Goal: Task Accomplishment & Management: Manage account settings

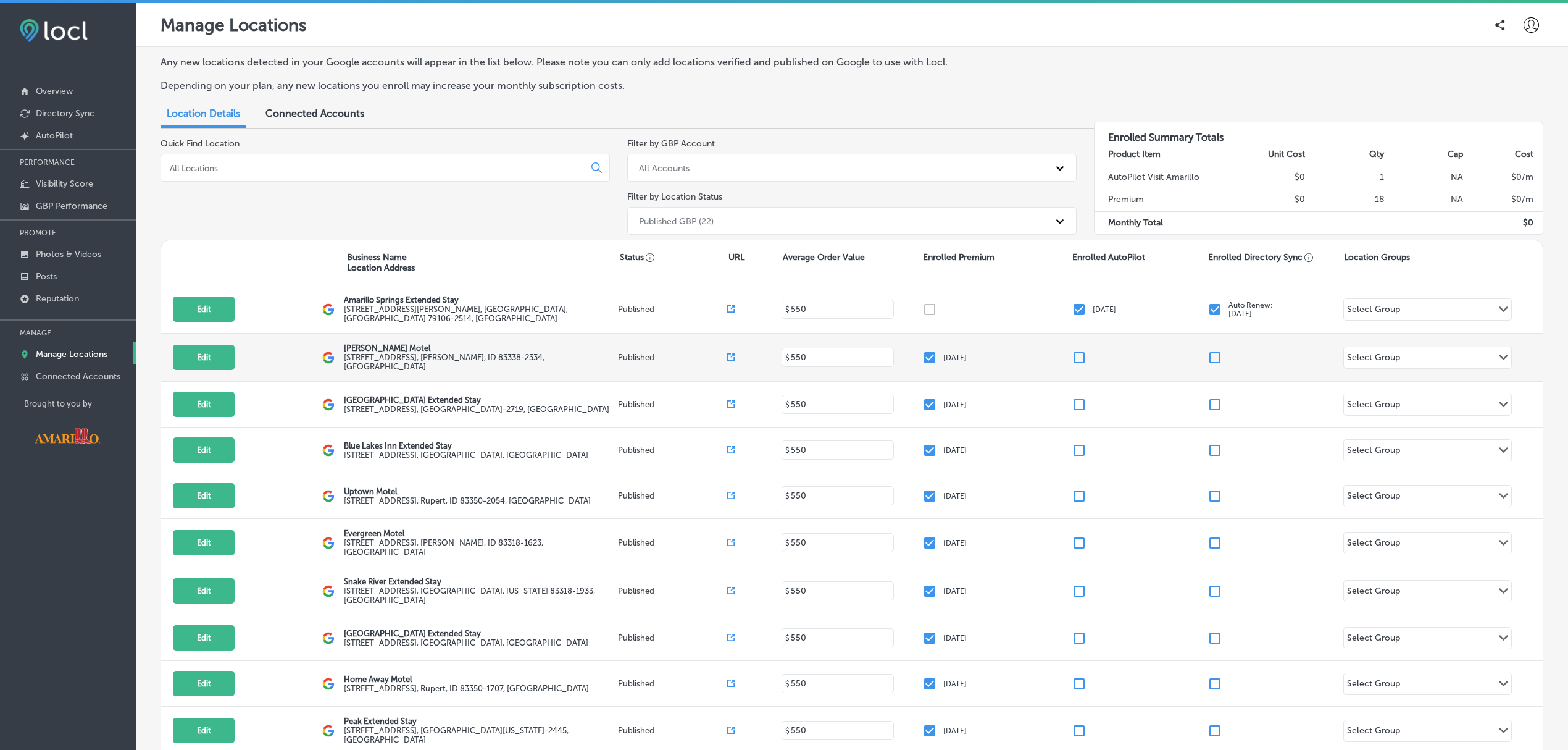
click at [922, 359] on input "checkbox" at bounding box center [929, 357] width 15 height 15
checkbox input "false"
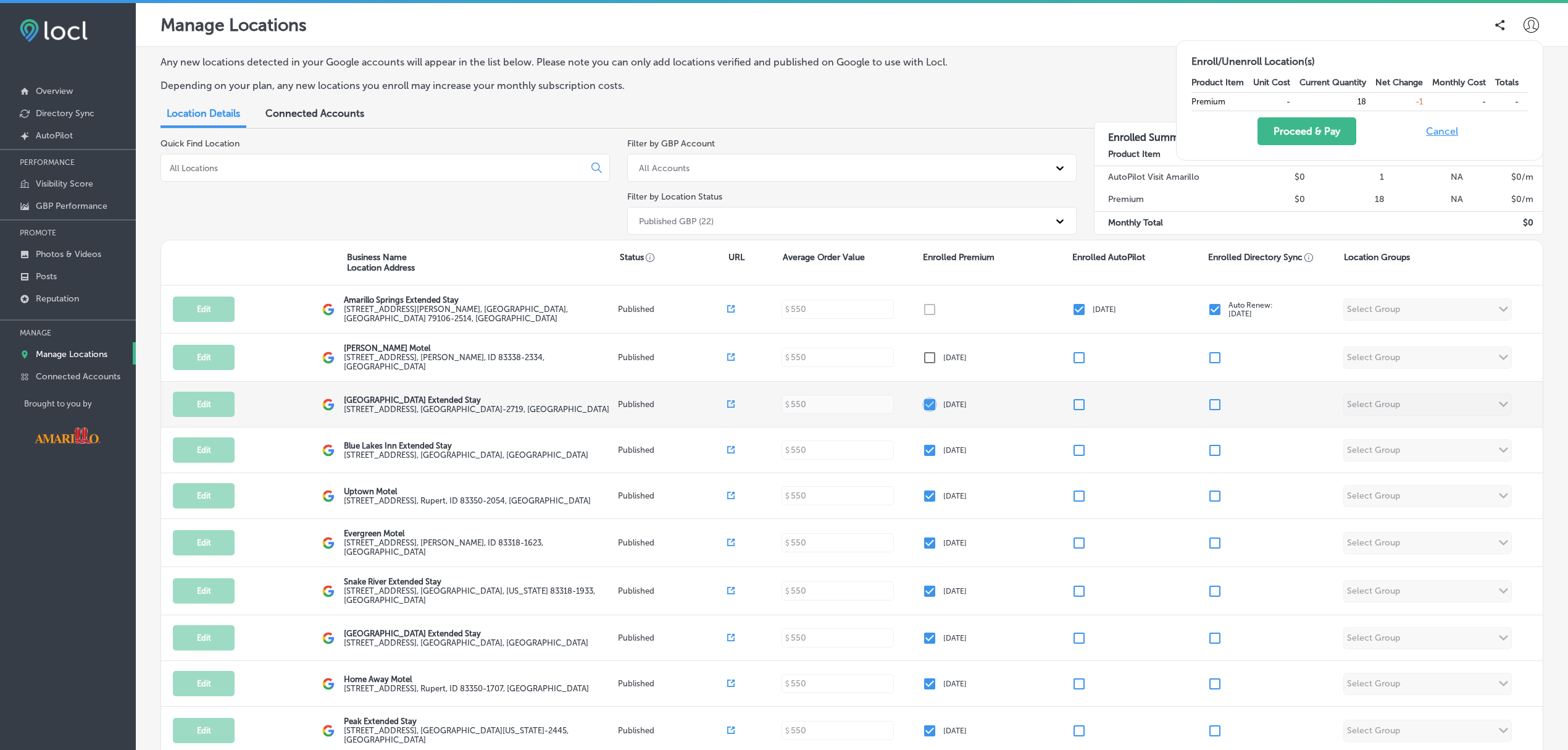
click at [925, 405] on input "checkbox" at bounding box center [929, 404] width 15 height 15
checkbox input "false"
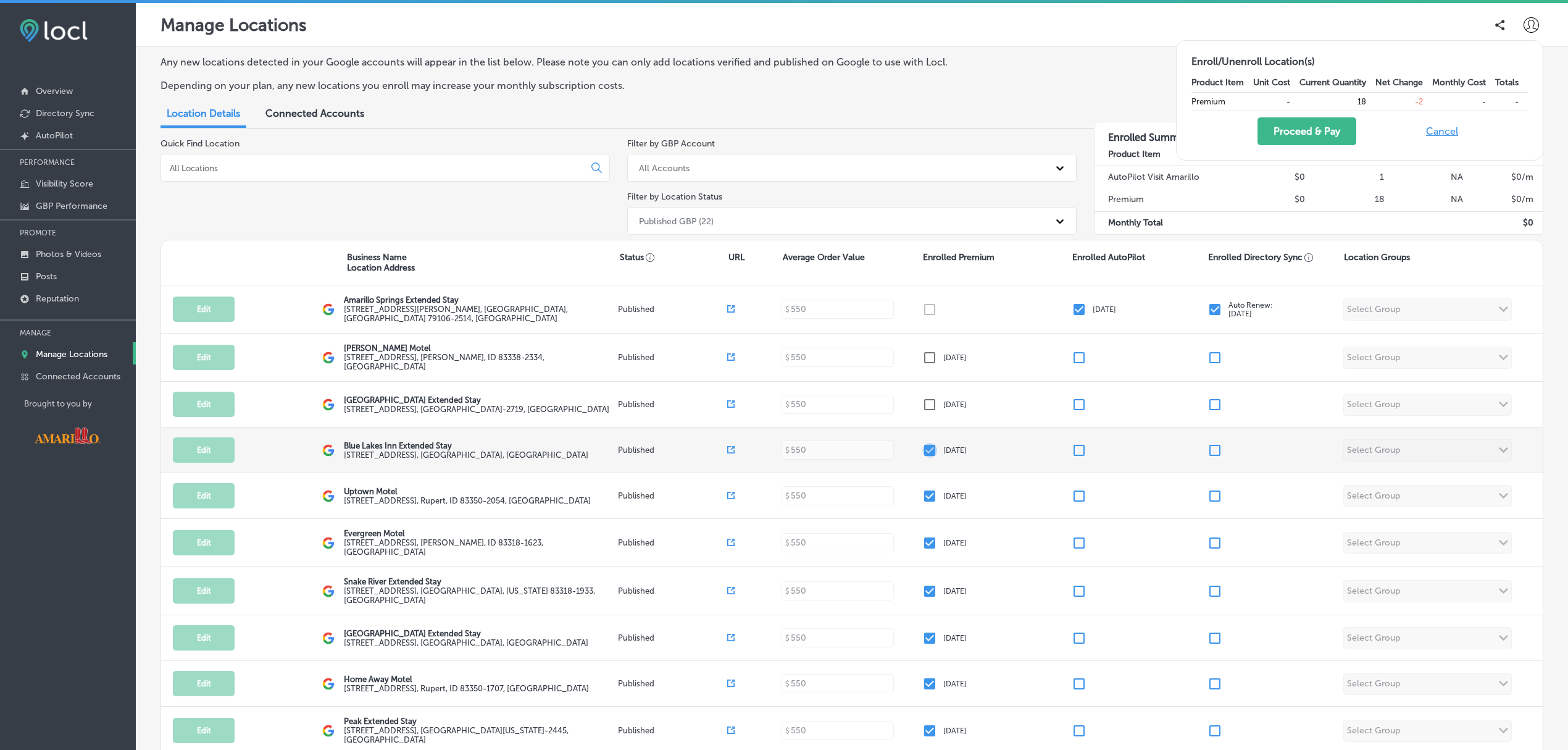
click at [922, 450] on input "checkbox" at bounding box center [929, 450] width 15 height 15
checkbox input "false"
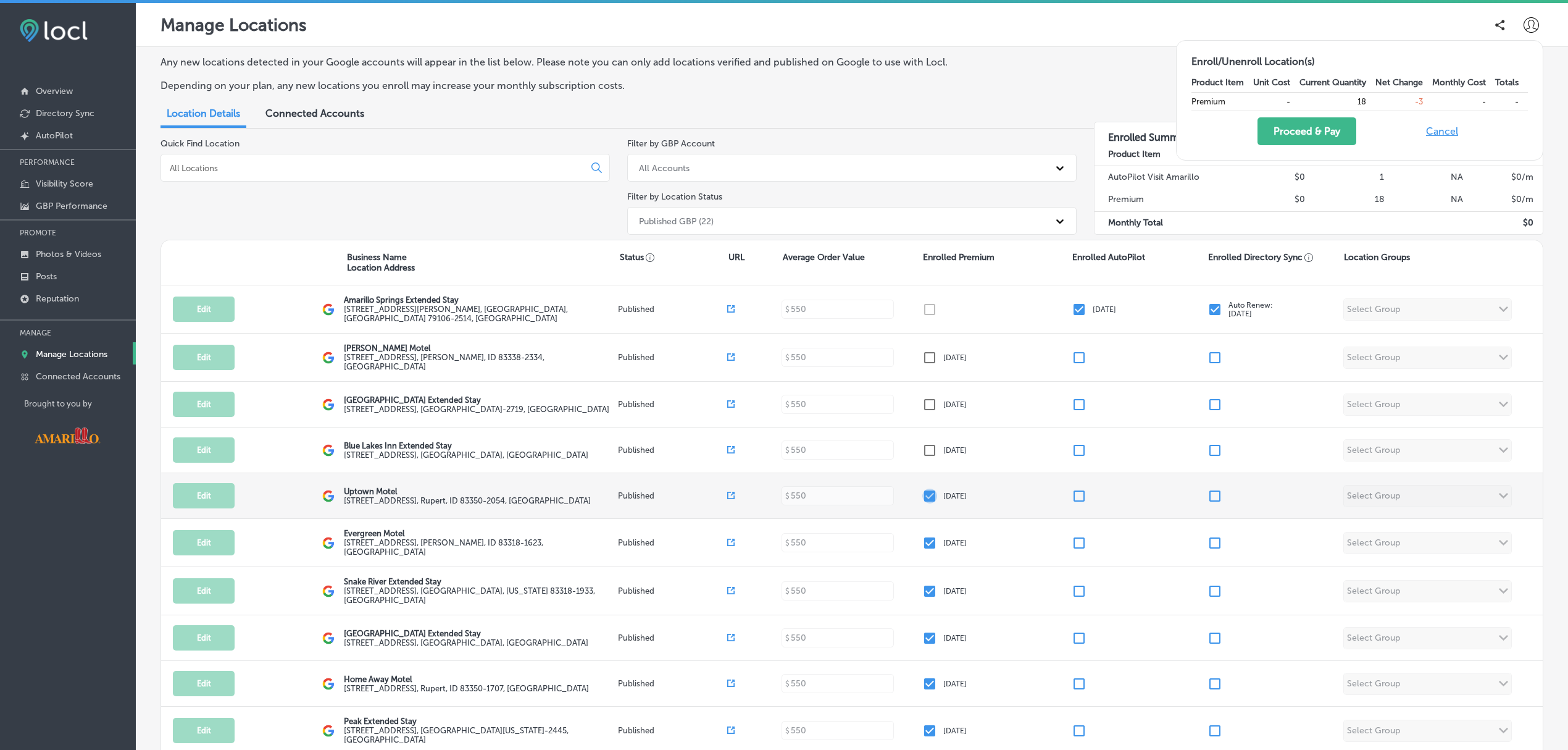
click at [923, 501] on input "checkbox" at bounding box center [929, 495] width 15 height 15
checkbox input "false"
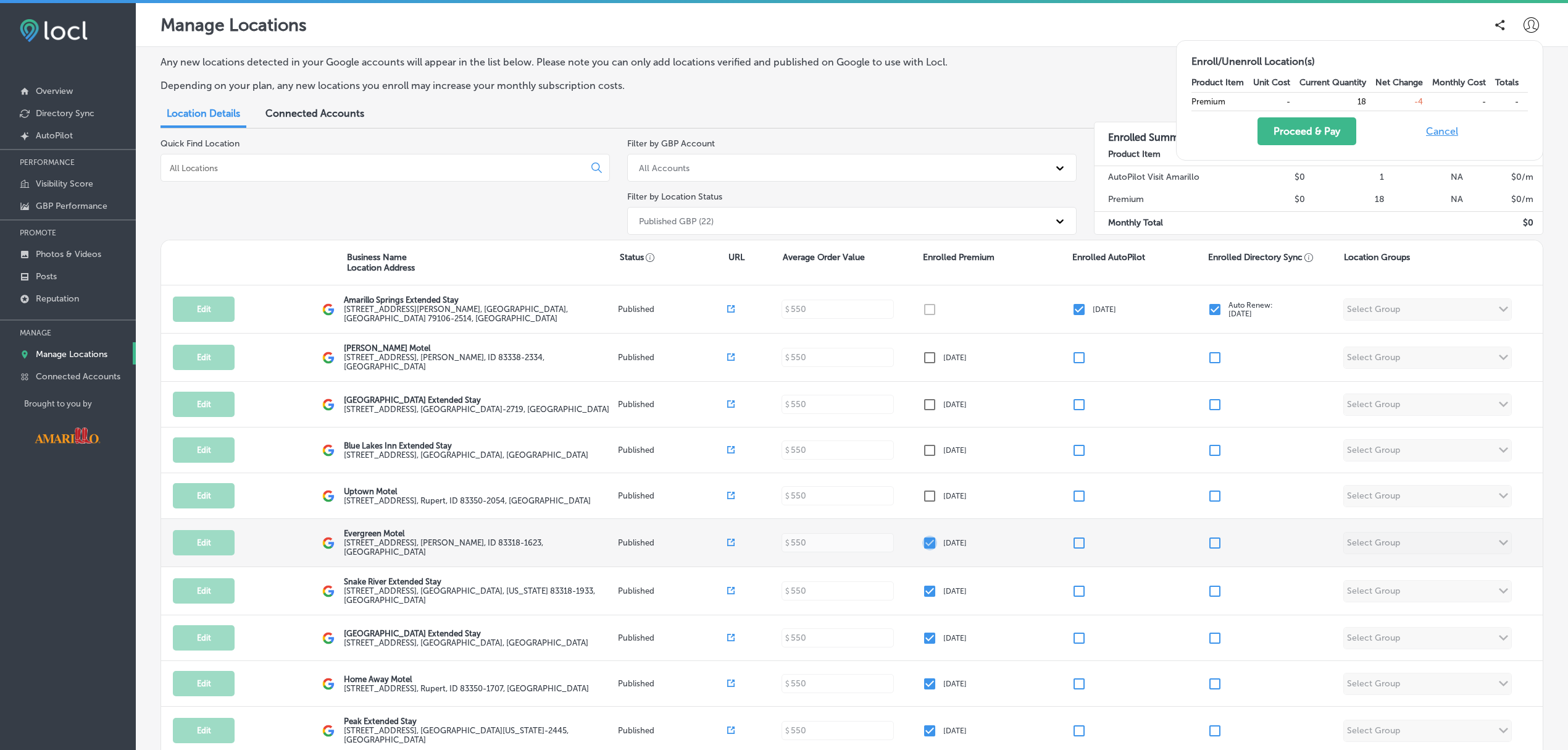
click at [926, 544] on input "checkbox" at bounding box center [929, 543] width 15 height 15
checkbox input "false"
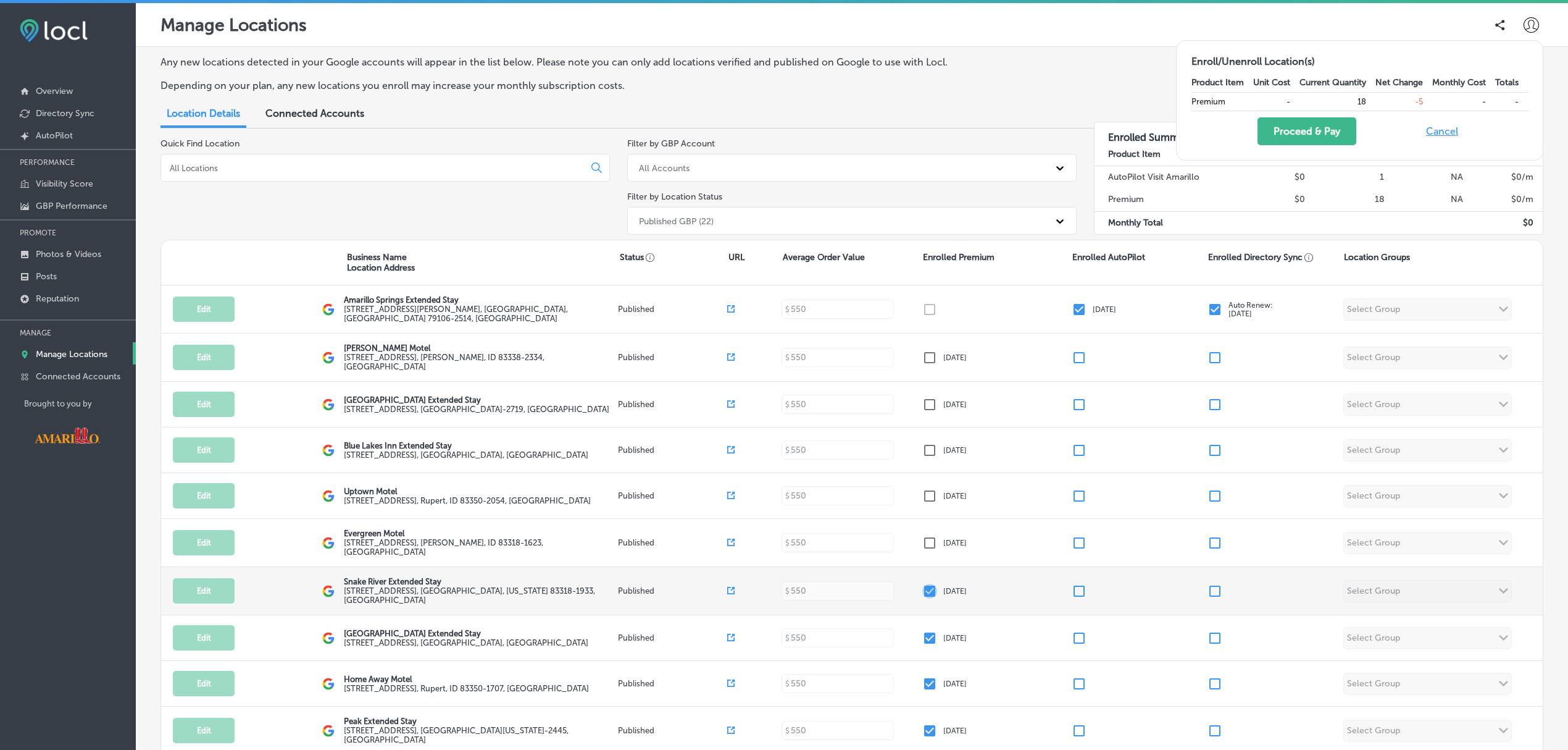
click at [922, 593] on input "checkbox" at bounding box center [929, 591] width 15 height 15
checkbox input "false"
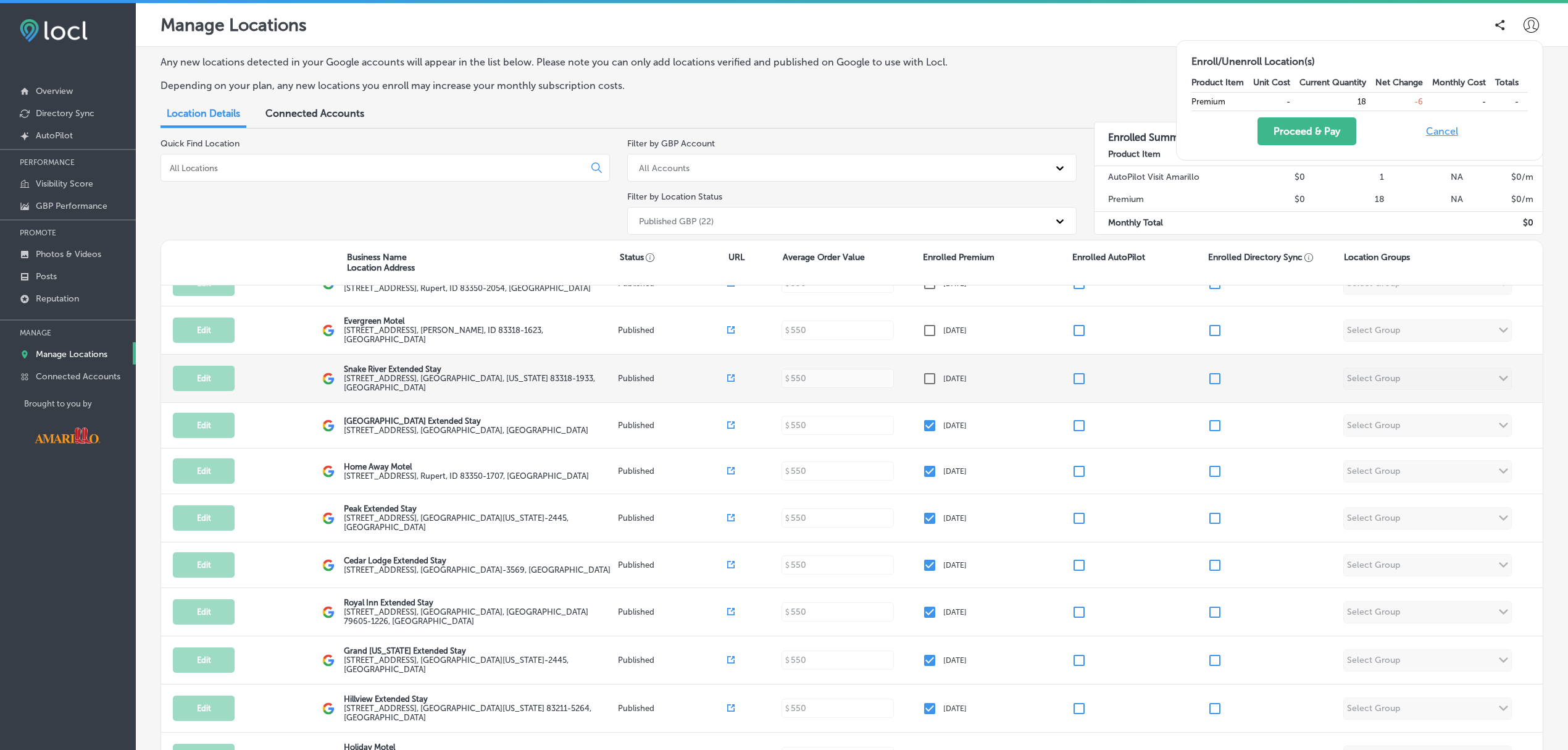
scroll to position [213, 0]
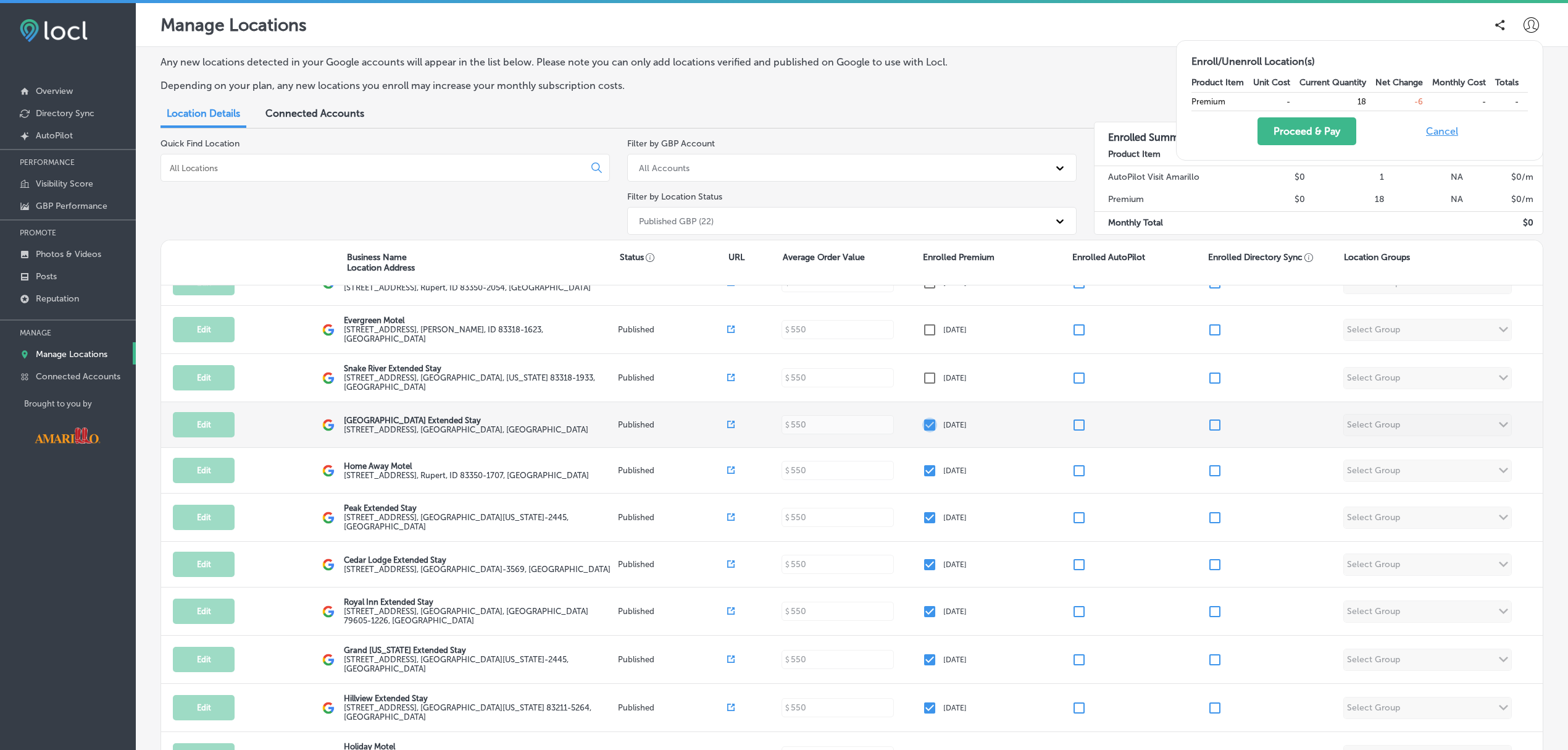
click at [924, 424] on input "checkbox" at bounding box center [929, 424] width 15 height 15
checkbox input "false"
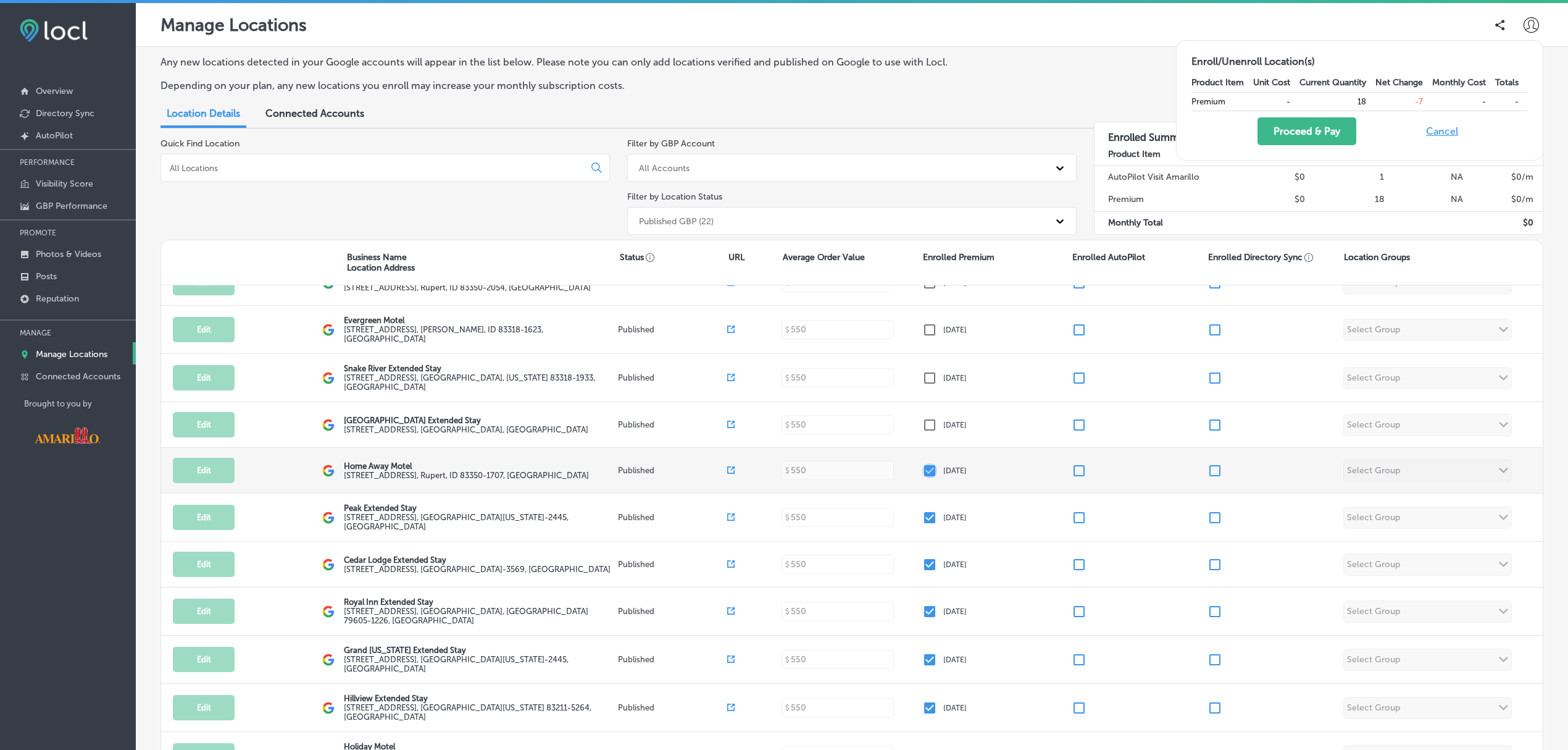
click at [926, 467] on input "checkbox" at bounding box center [929, 471] width 15 height 15
checkbox input "false"
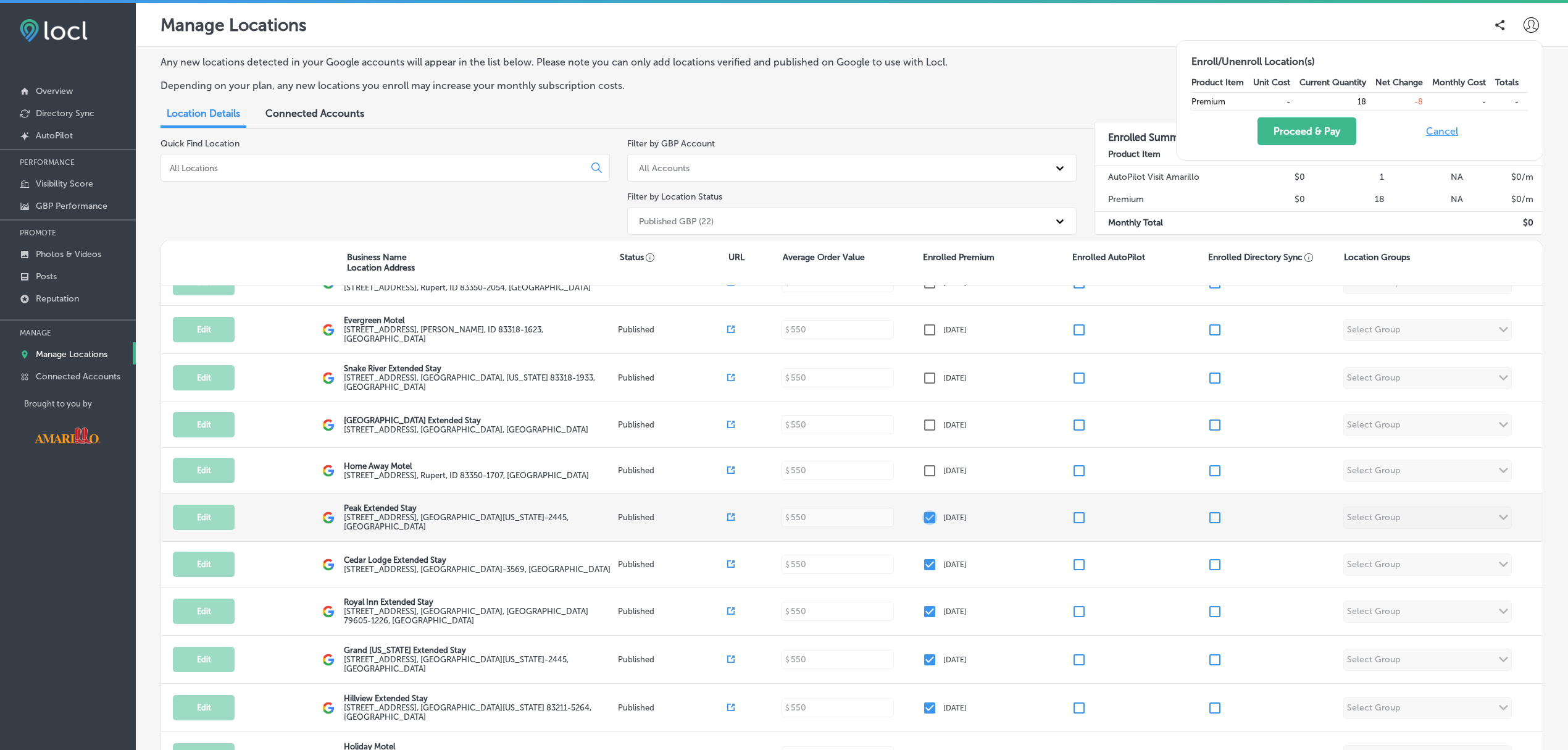
click at [922, 514] on input "checkbox" at bounding box center [929, 518] width 15 height 15
checkbox input "false"
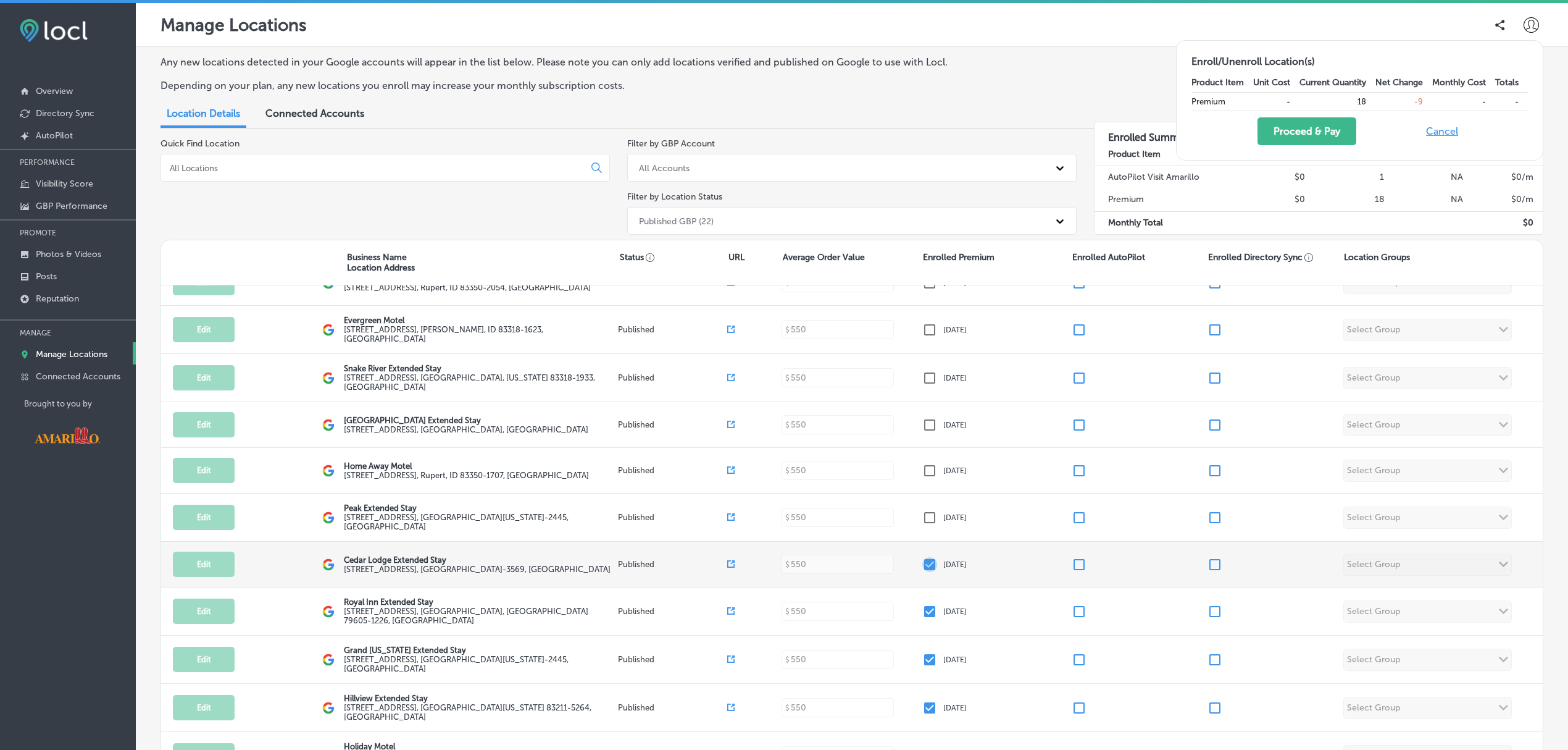
click at [922, 561] on input "checkbox" at bounding box center [929, 564] width 15 height 15
checkbox input "false"
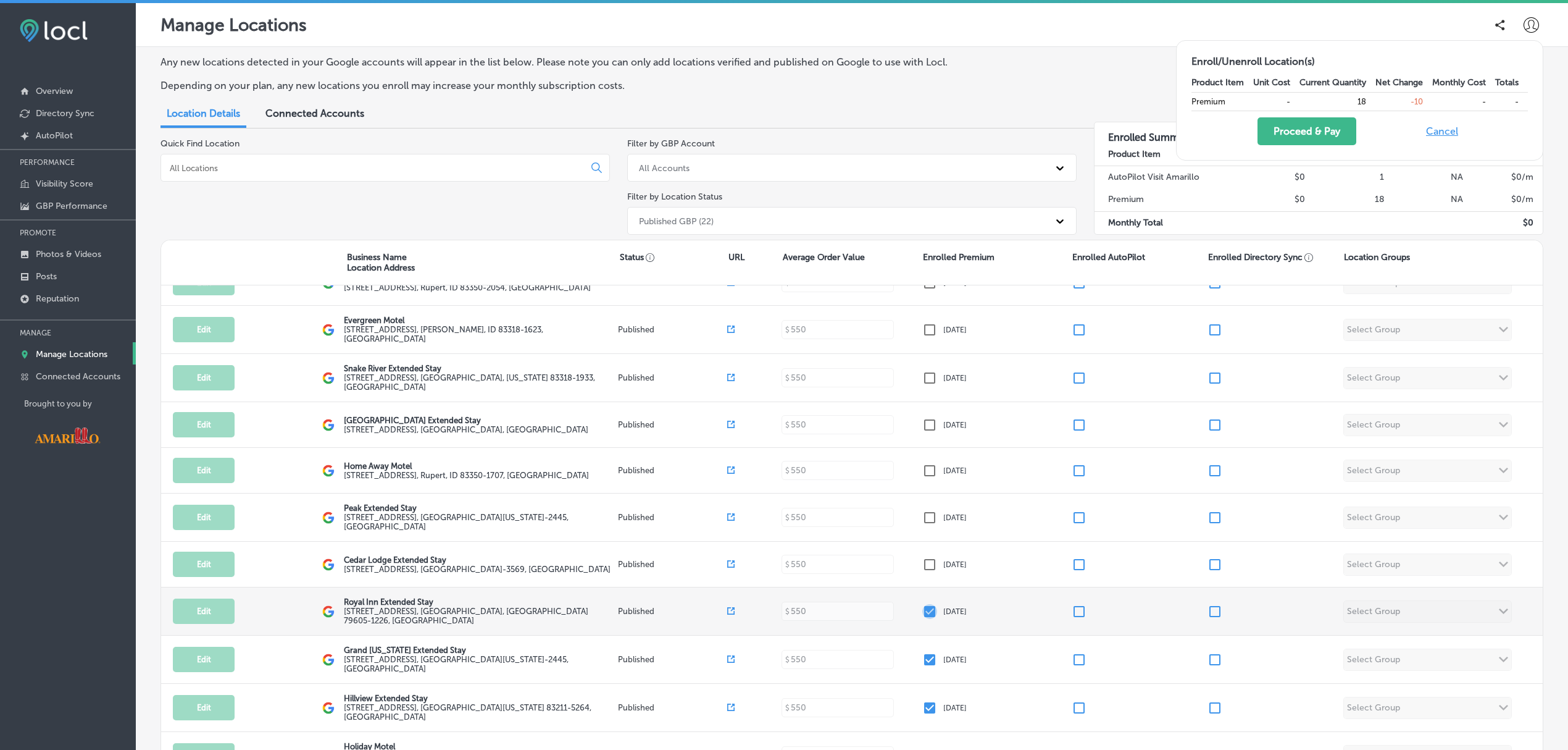
click at [925, 606] on input "checkbox" at bounding box center [929, 611] width 15 height 15
checkbox input "false"
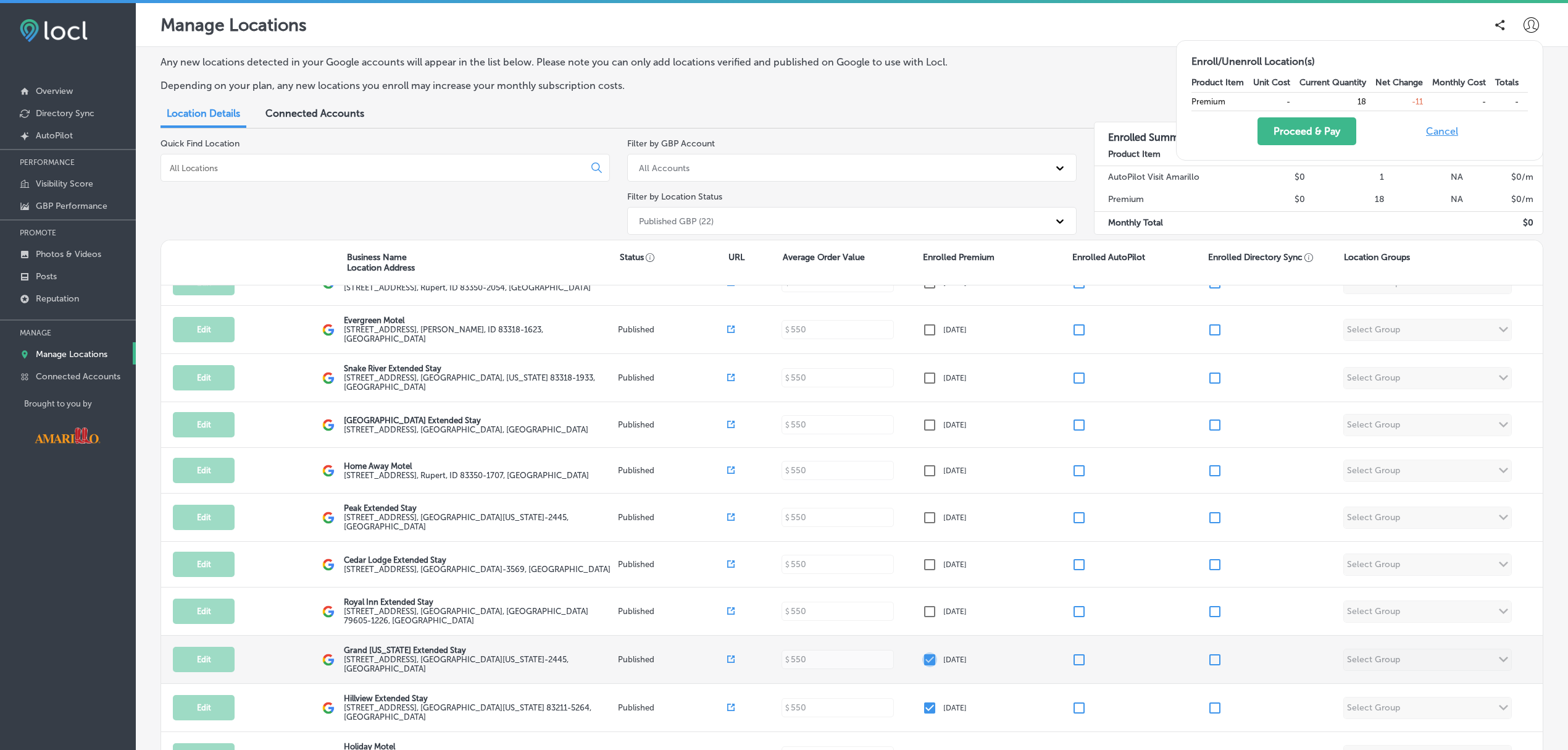
click at [924, 652] on input "checkbox" at bounding box center [929, 660] width 15 height 15
checkbox input "false"
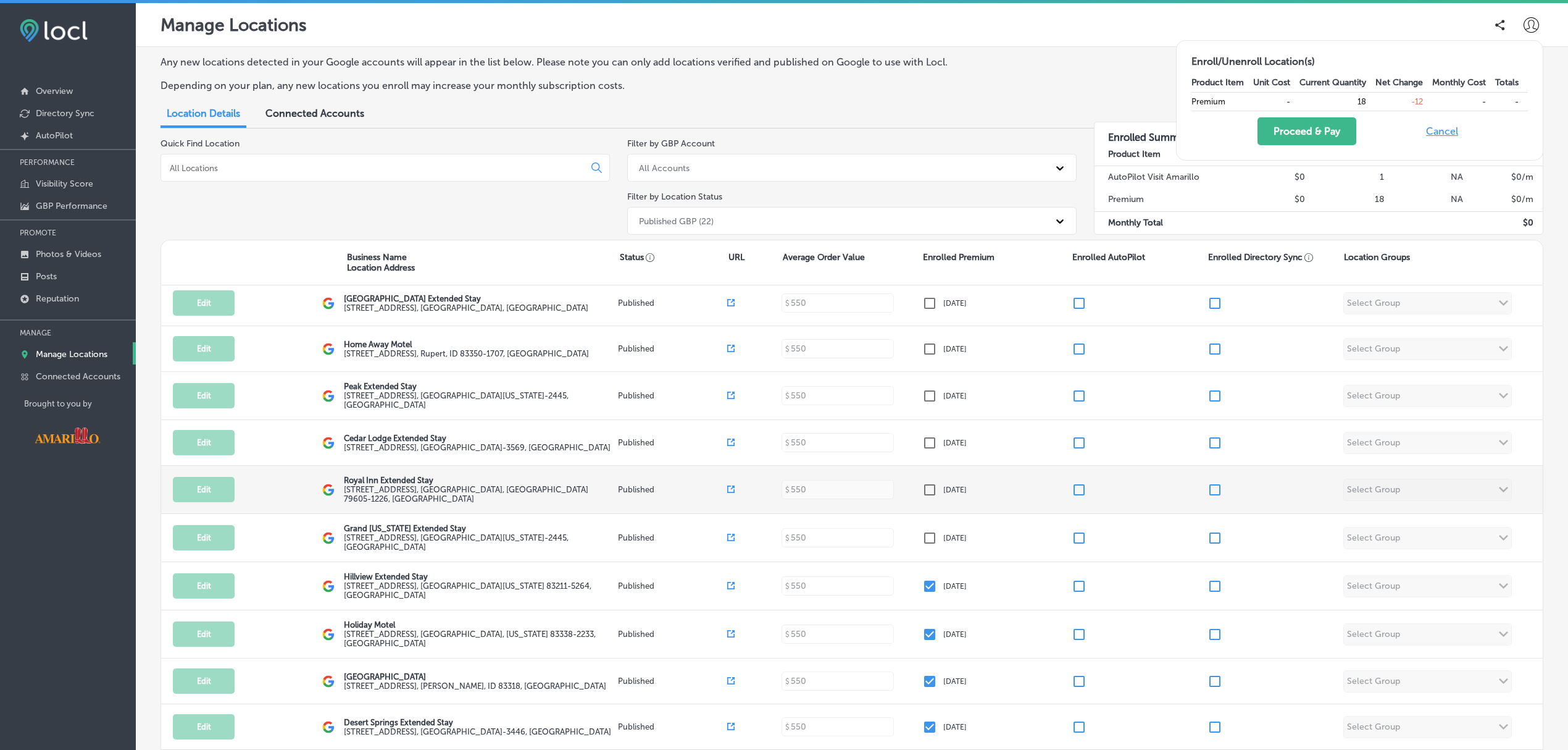
scroll to position [335, 0]
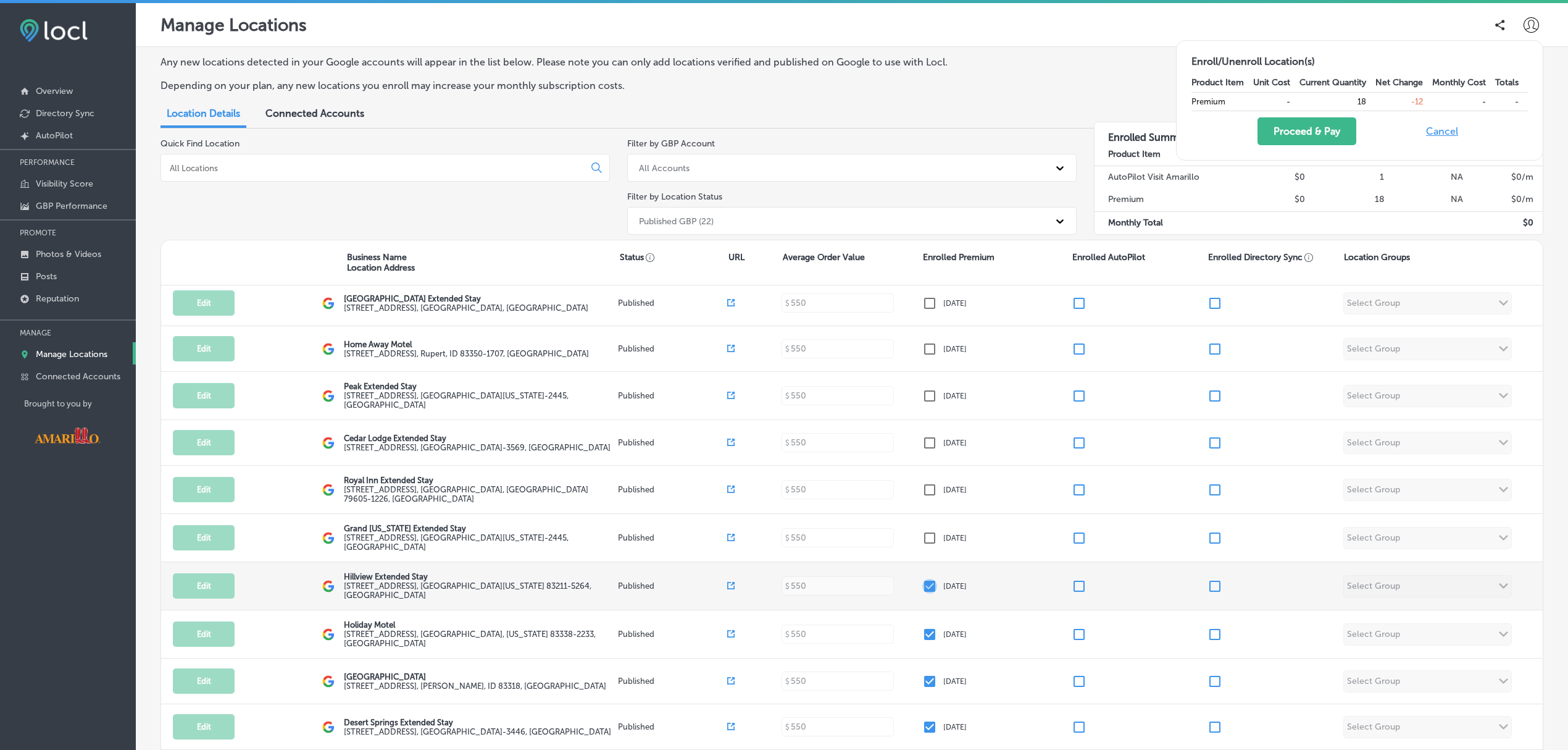
click at [922, 582] on input "checkbox" at bounding box center [929, 586] width 15 height 15
checkbox input "false"
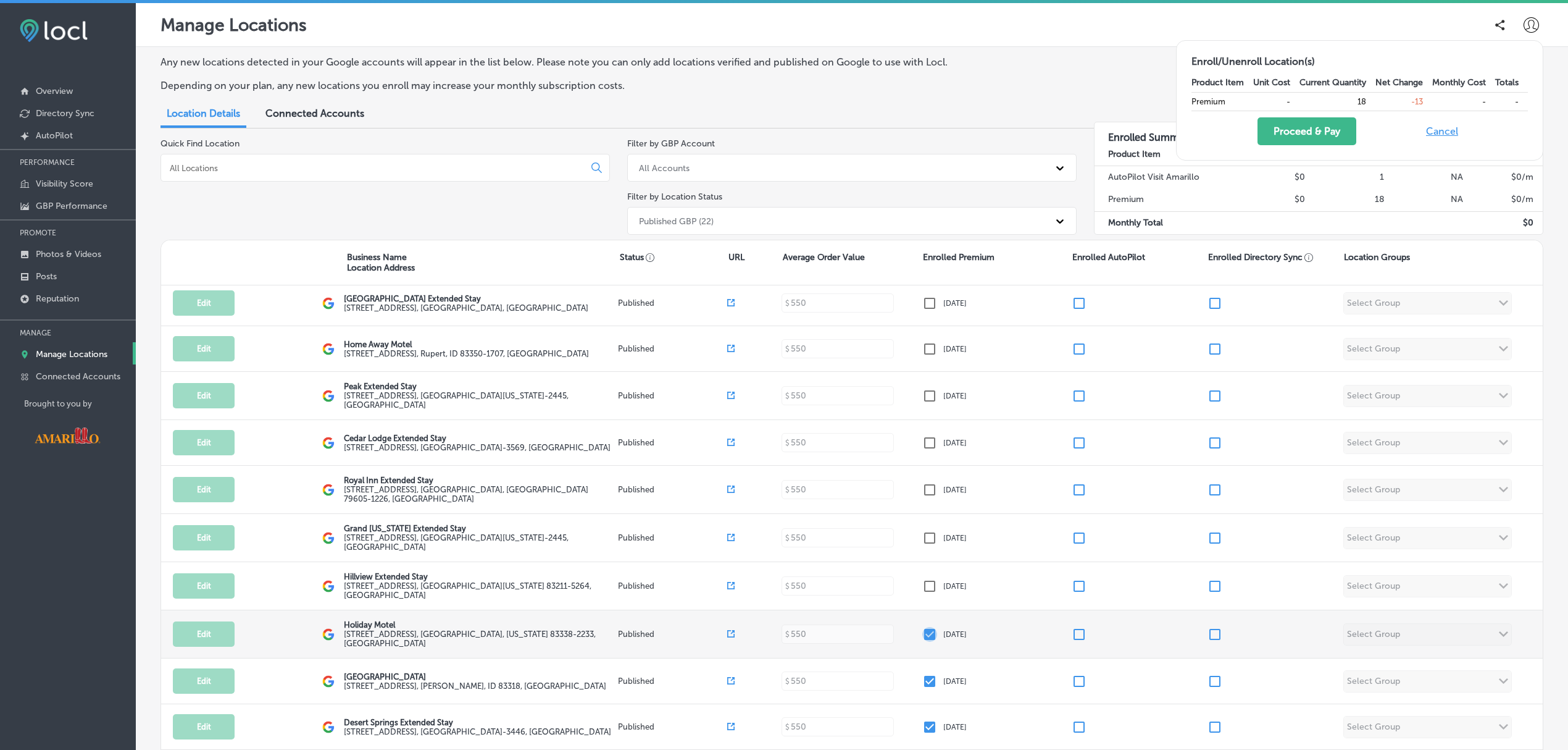
click at [922, 627] on input "checkbox" at bounding box center [929, 634] width 15 height 15
checkbox input "false"
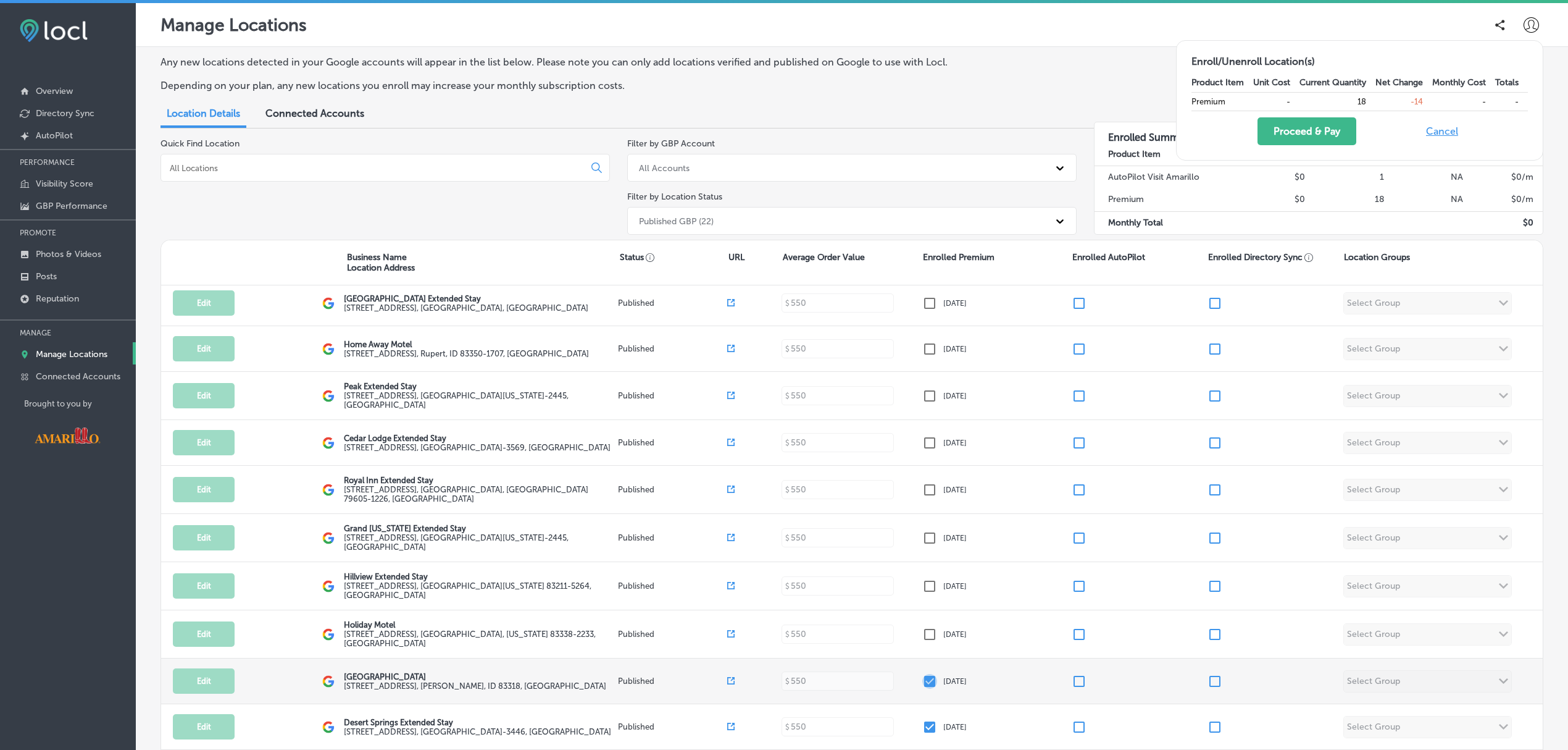
click at [924, 674] on input "checkbox" at bounding box center [929, 681] width 15 height 15
checkbox input "false"
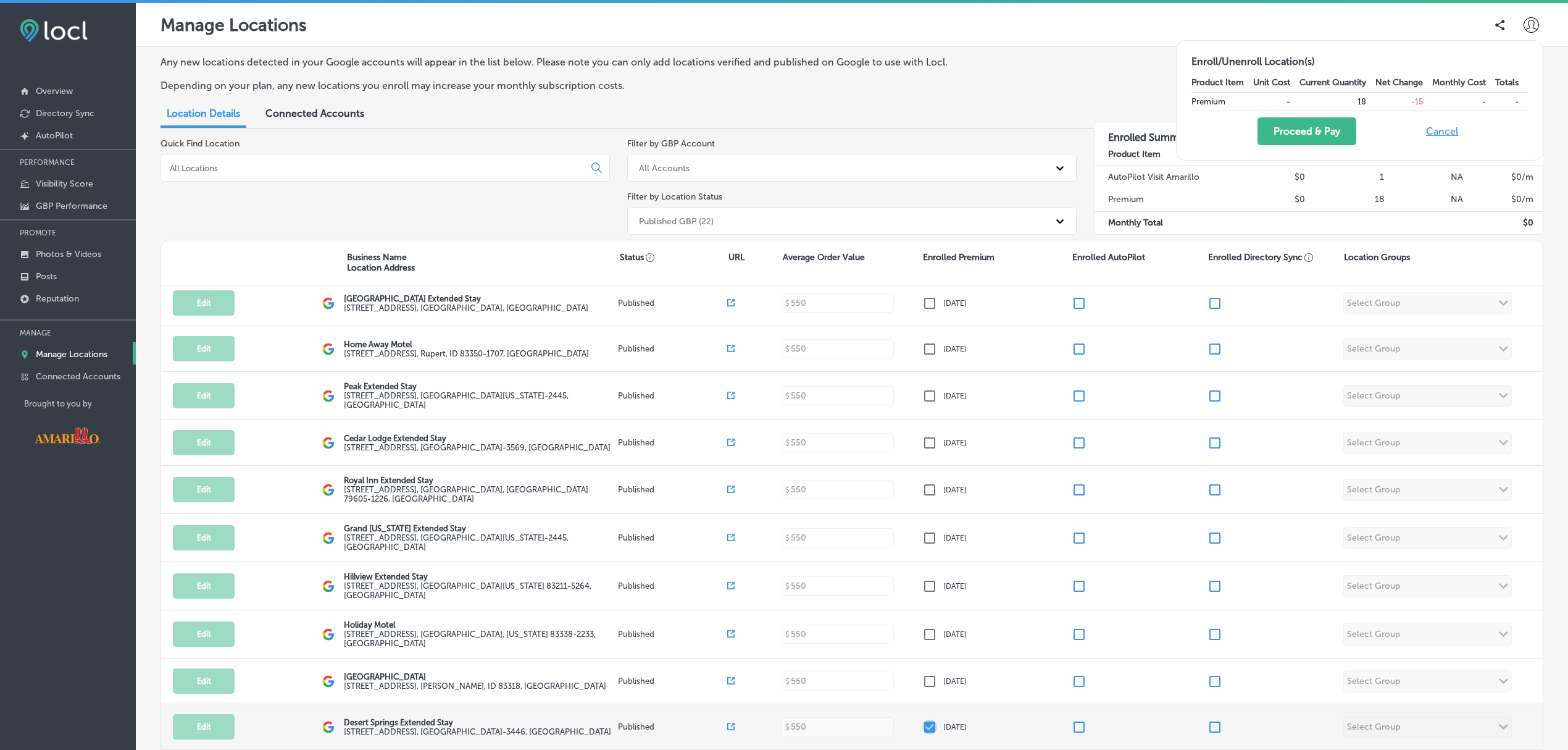
click at [922, 719] on input "checkbox" at bounding box center [929, 727] width 15 height 15
checkbox input "false"
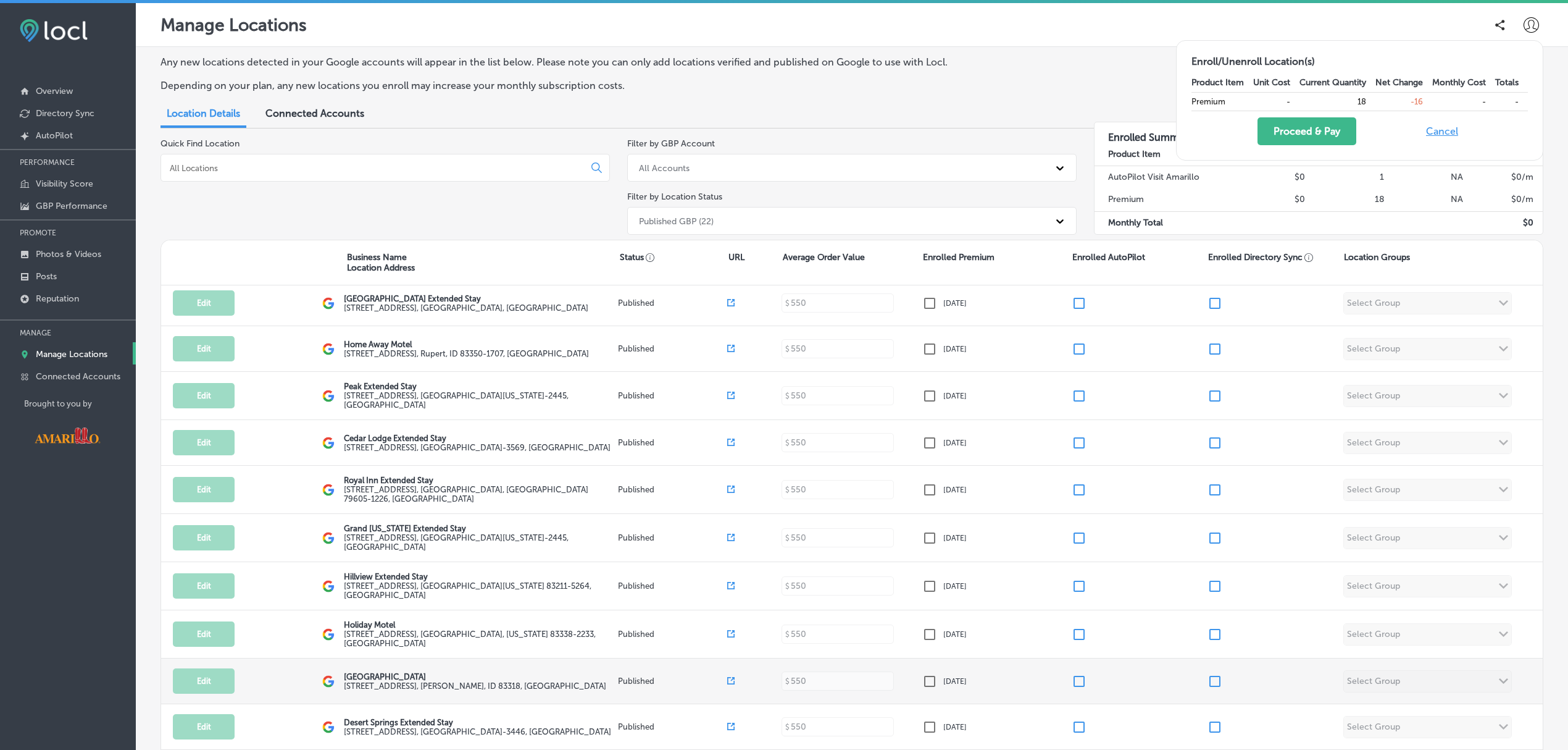
scroll to position [423, 0]
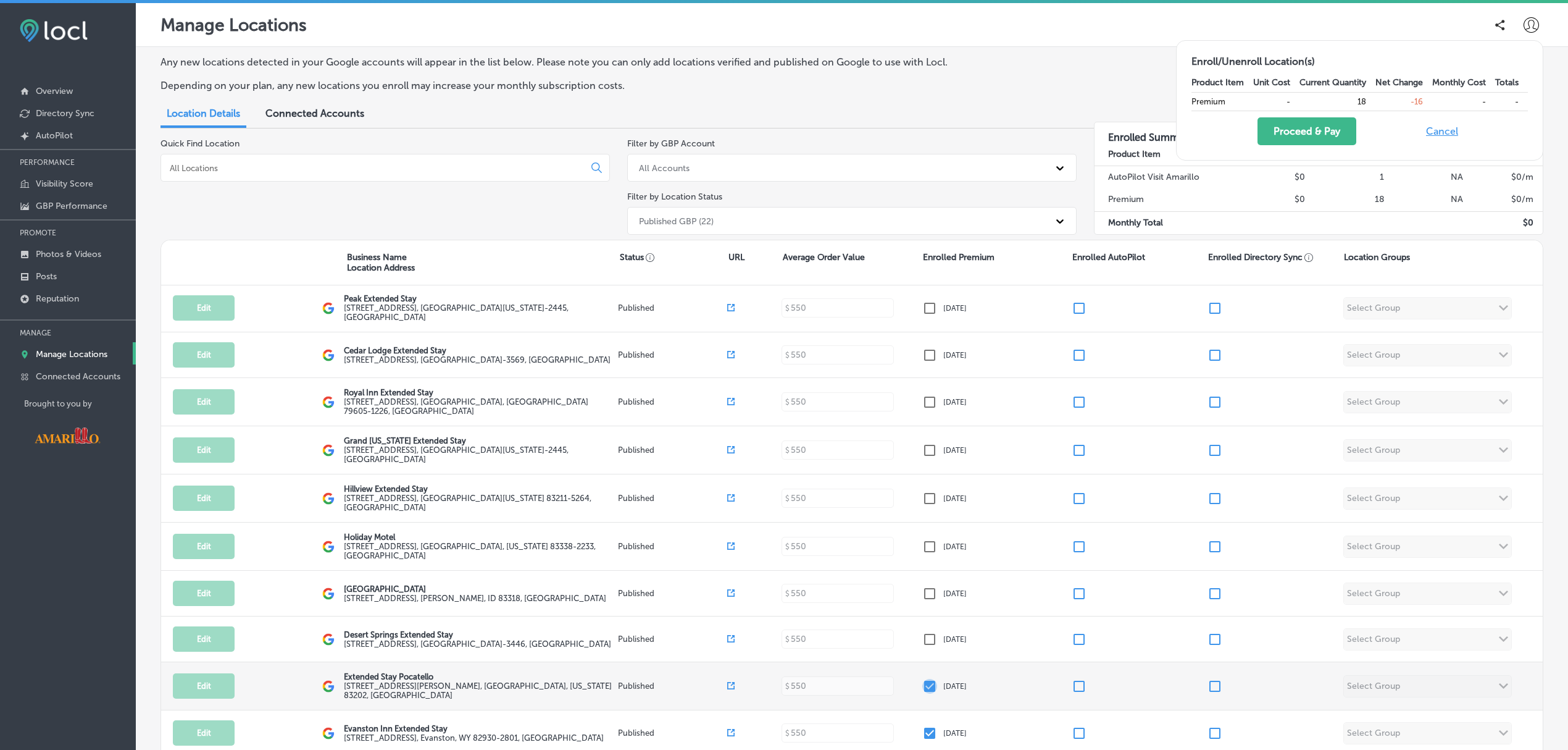
click at [922, 679] on input "checkbox" at bounding box center [929, 686] width 15 height 15
checkbox input "false"
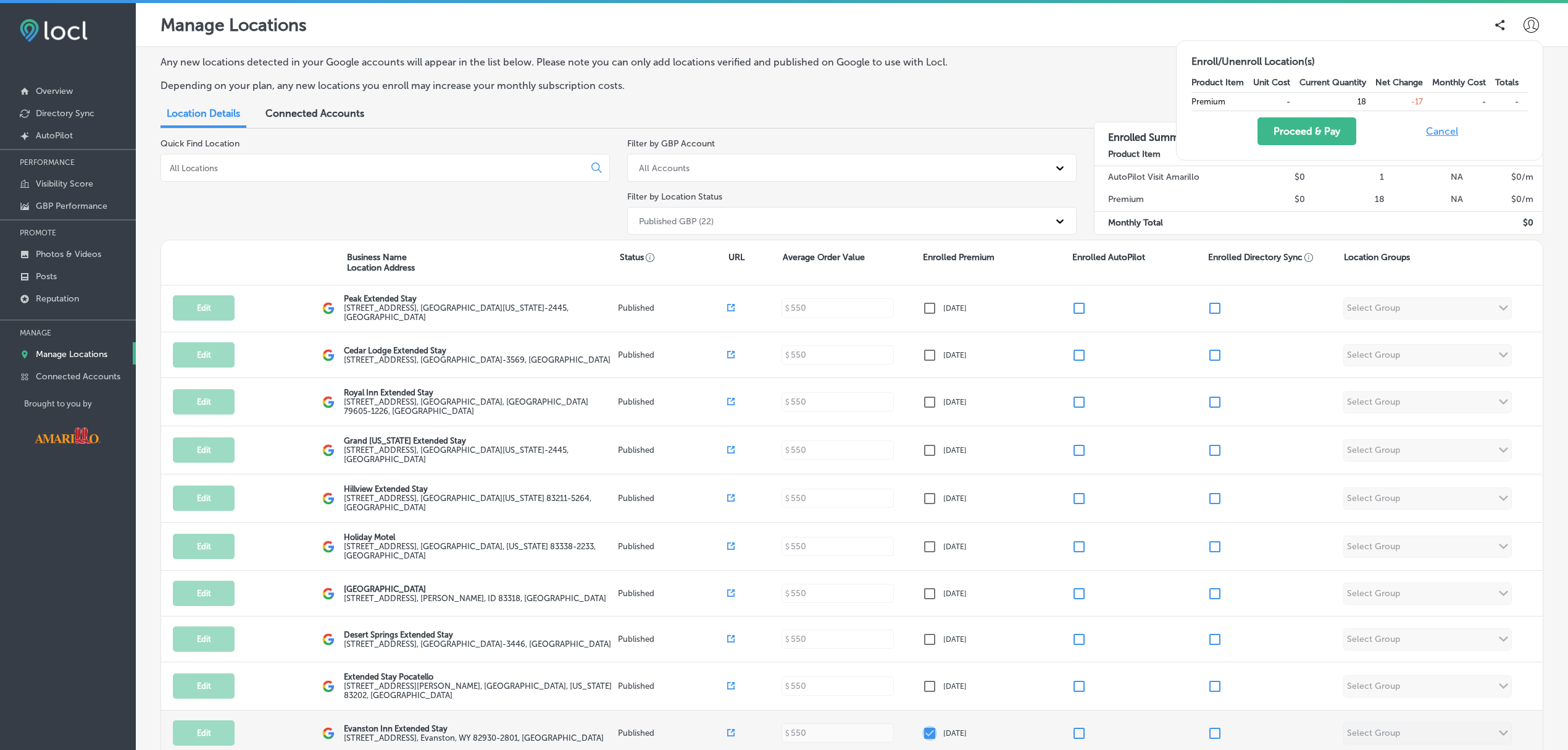
click at [922, 726] on input "checkbox" at bounding box center [929, 733] width 15 height 15
checkbox input "false"
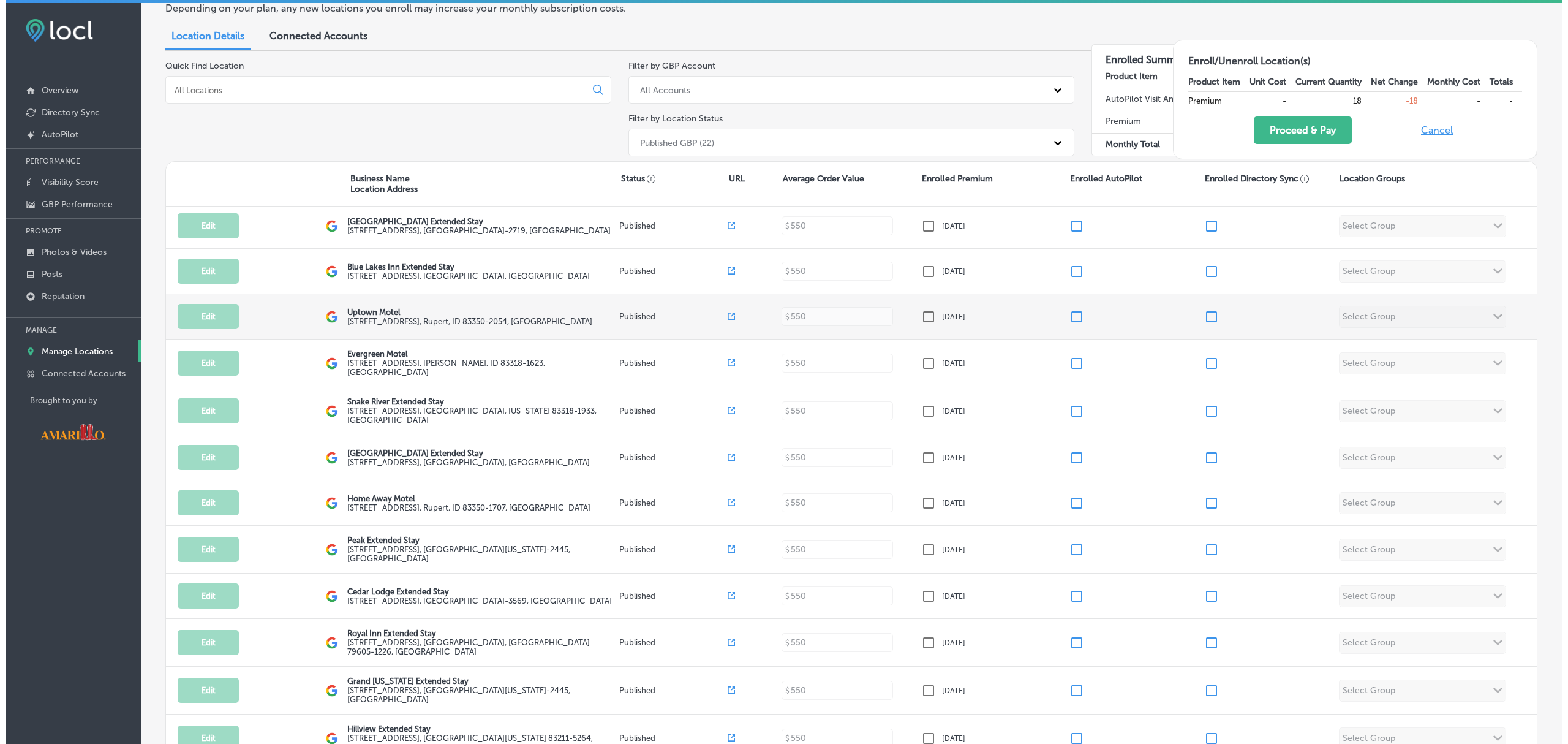
scroll to position [41, 0]
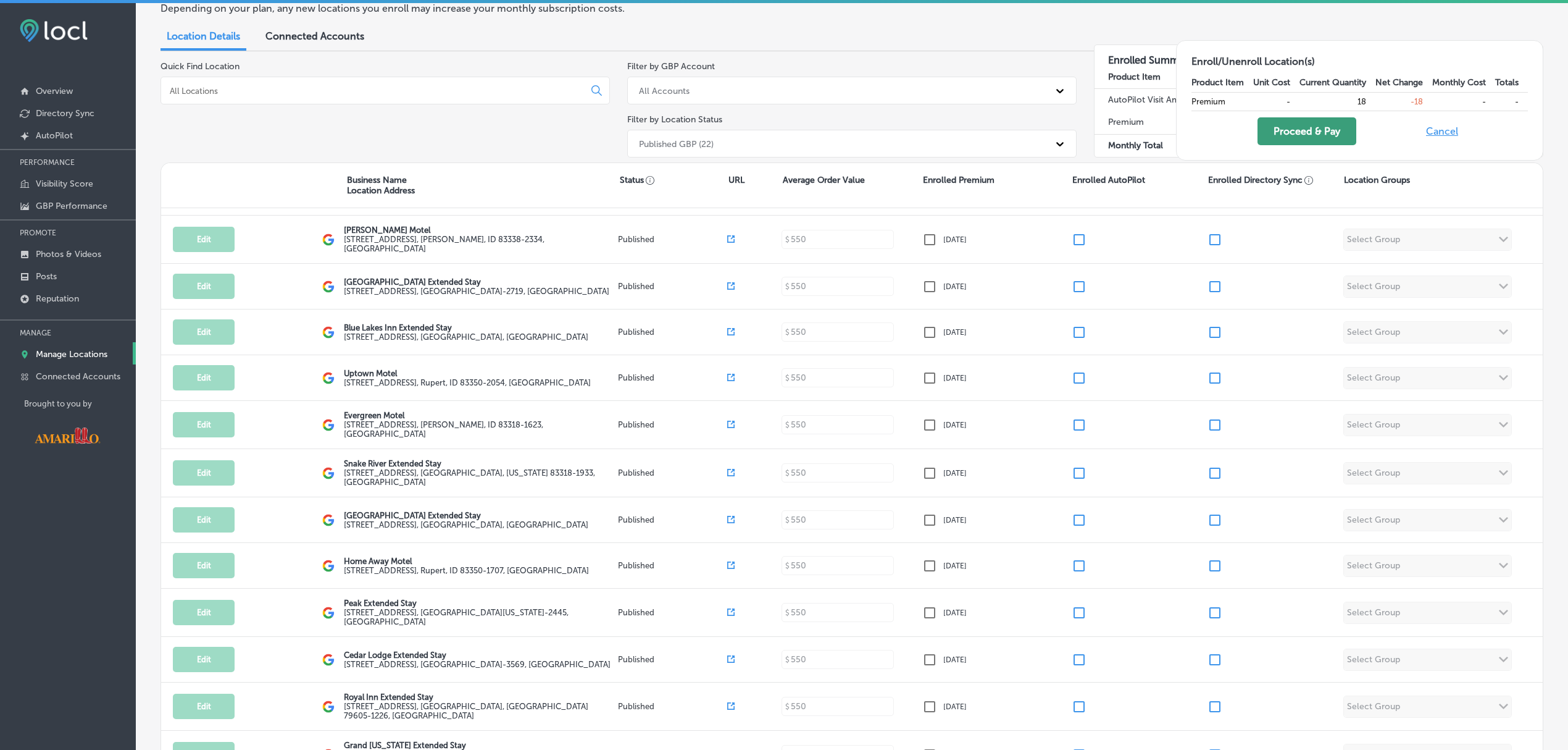
click at [1303, 132] on button "Proceed & Pay" at bounding box center [1307, 131] width 99 height 28
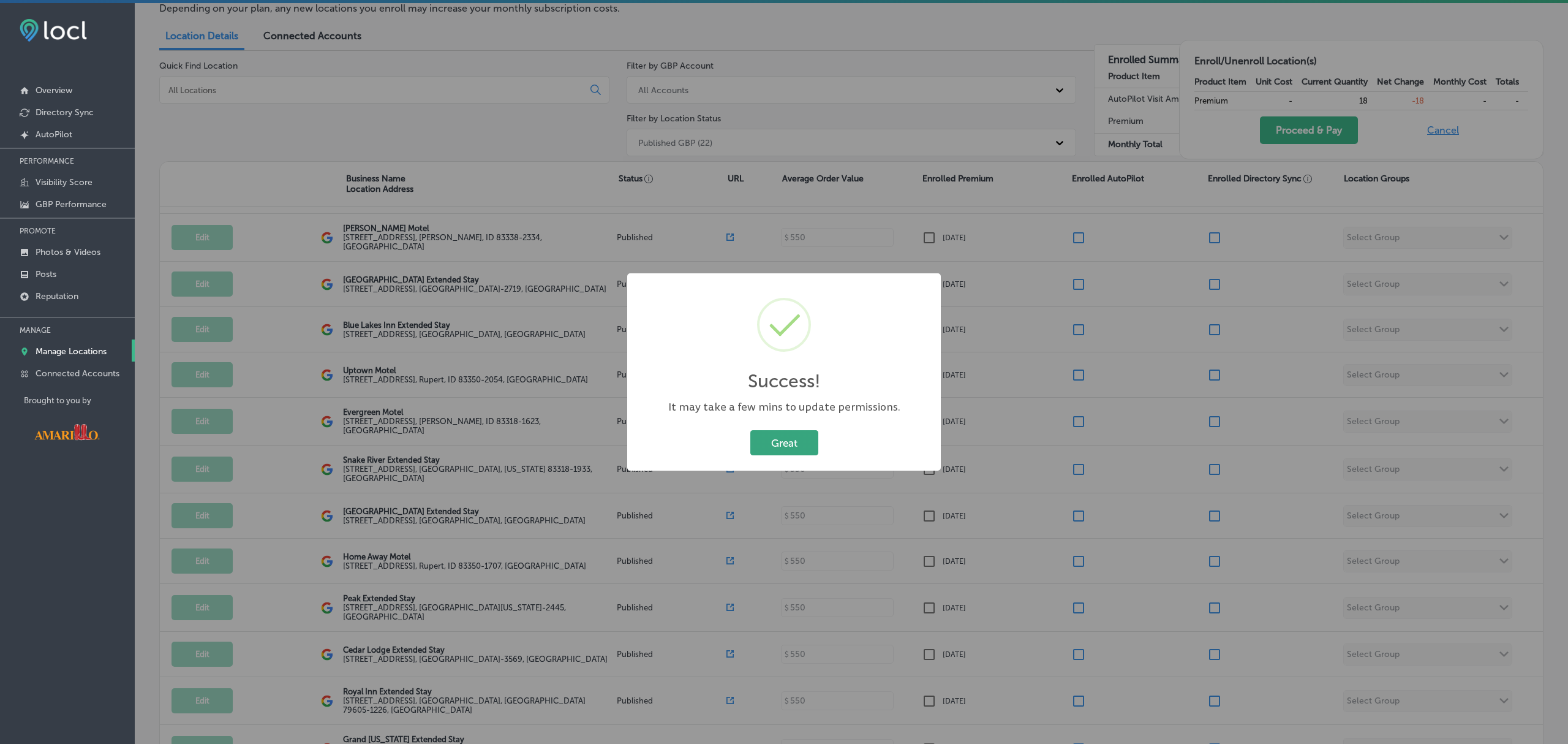
click at [780, 445] on button "Great" at bounding box center [784, 442] width 68 height 25
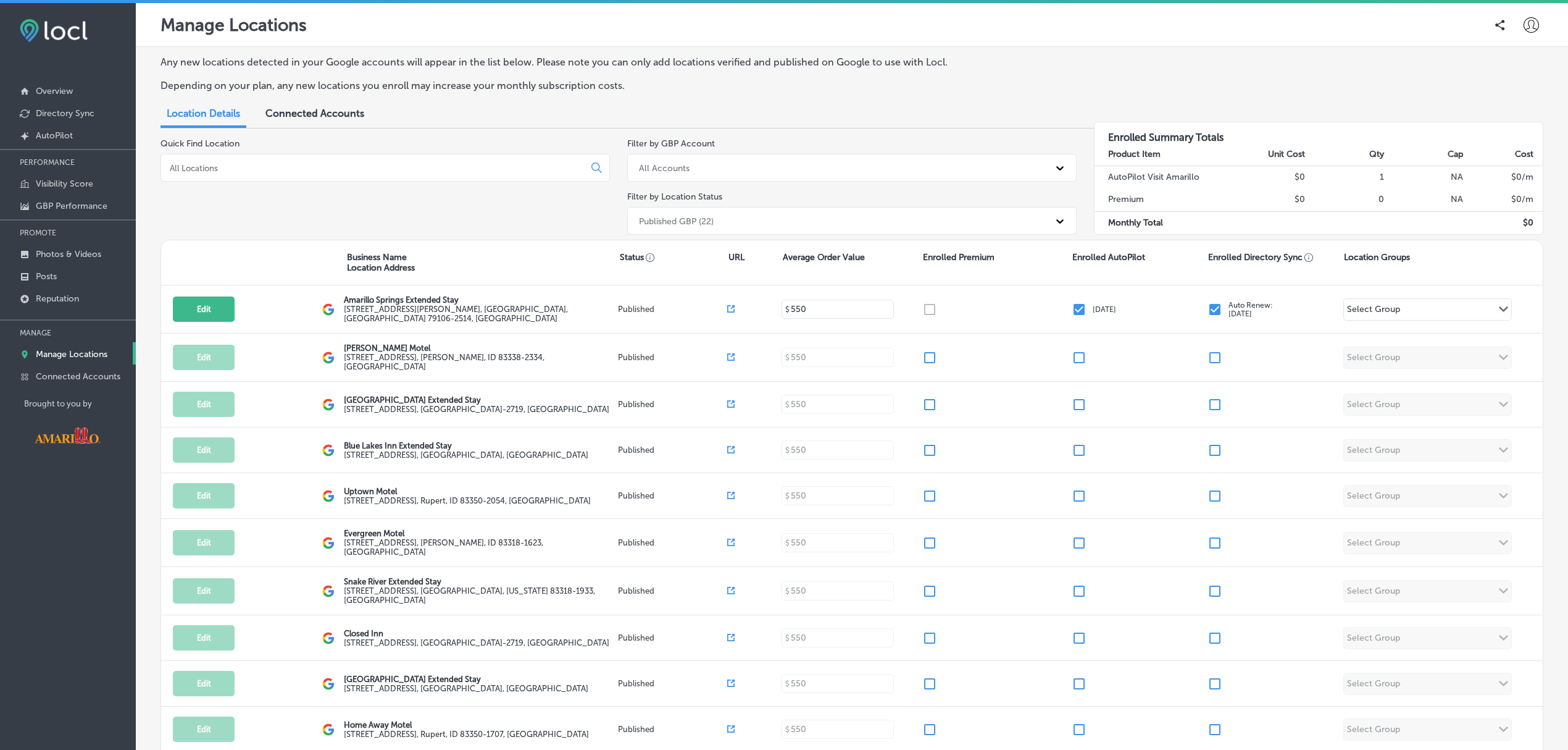
click at [1523, 20] on icon at bounding box center [1531, 25] width 16 height 16
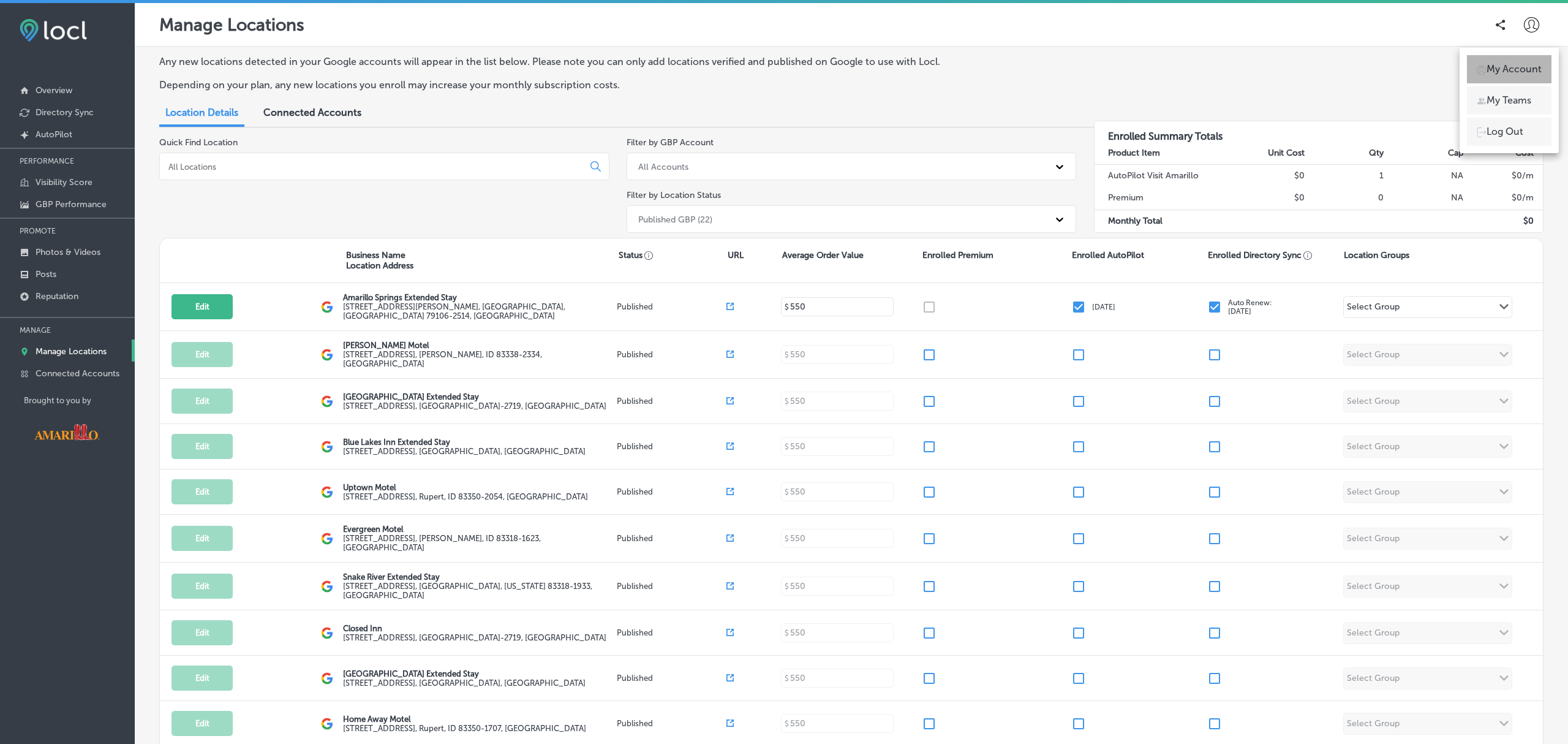
click at [1509, 67] on p "My Account" at bounding box center [1514, 69] width 55 height 15
select select "US"
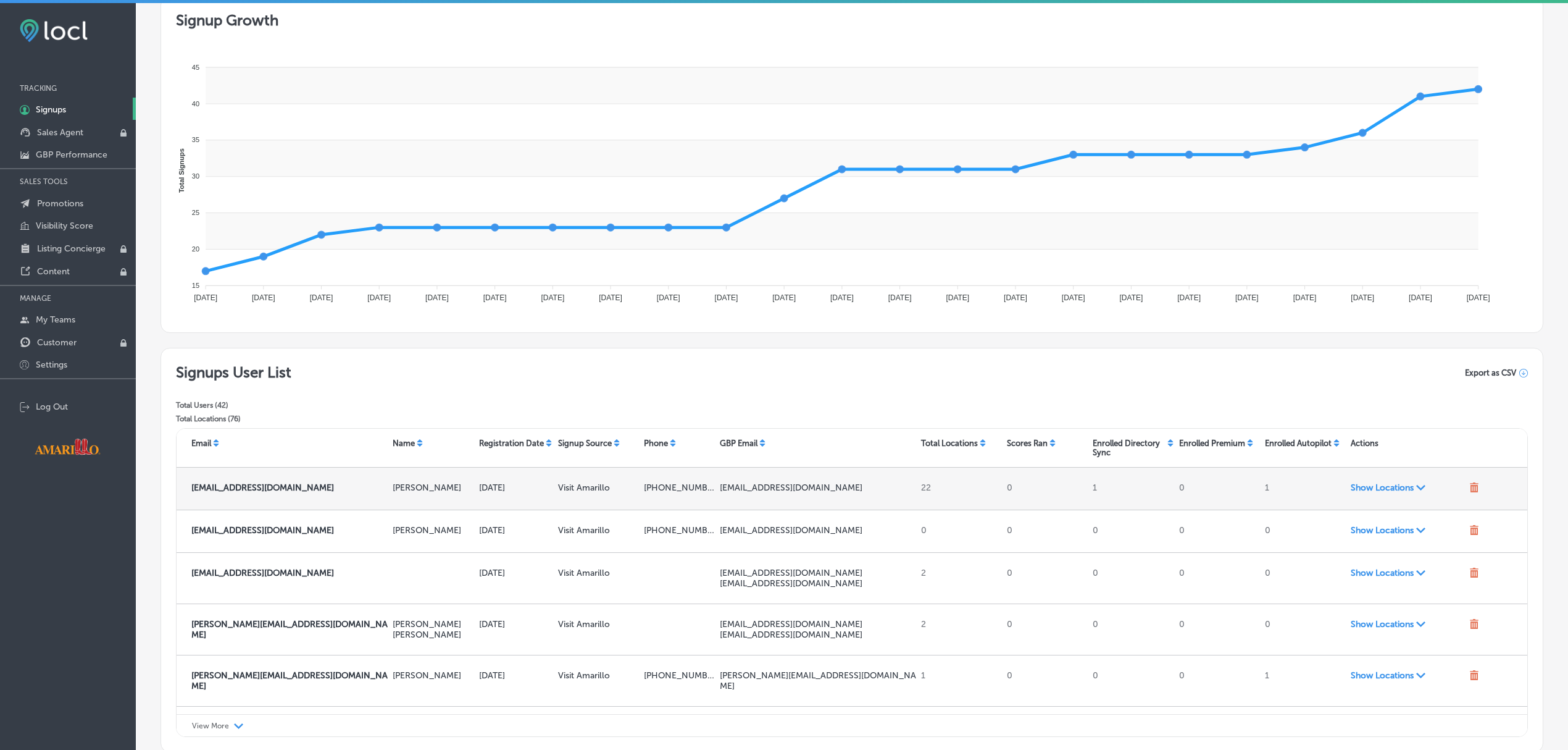
scroll to position [116, 0]
click at [1377, 489] on span "Show Locations Path Created with Sketch." at bounding box center [1408, 488] width 115 height 10
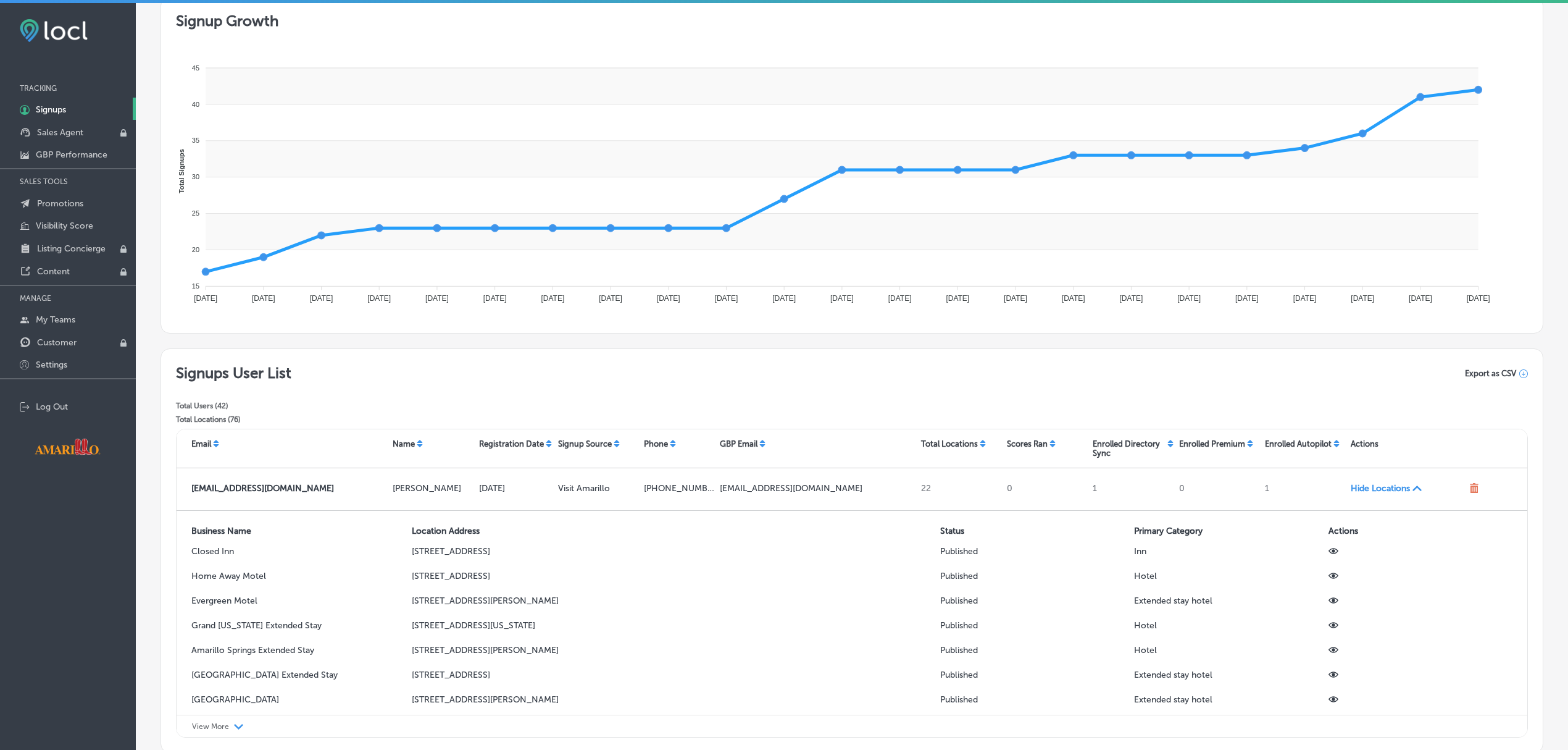
scroll to position [215, 0]
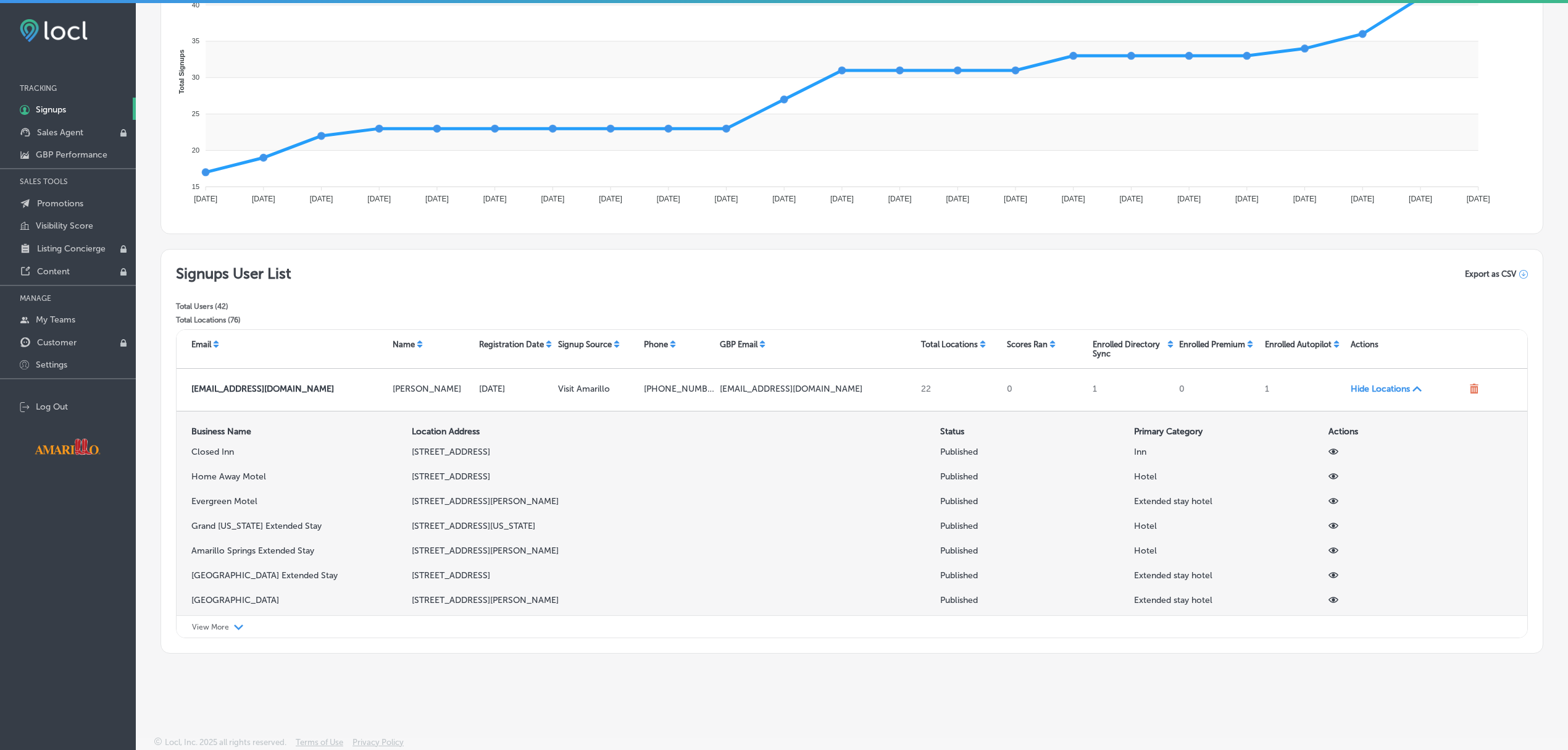
click at [1329, 456] on icon at bounding box center [1333, 451] width 10 height 10
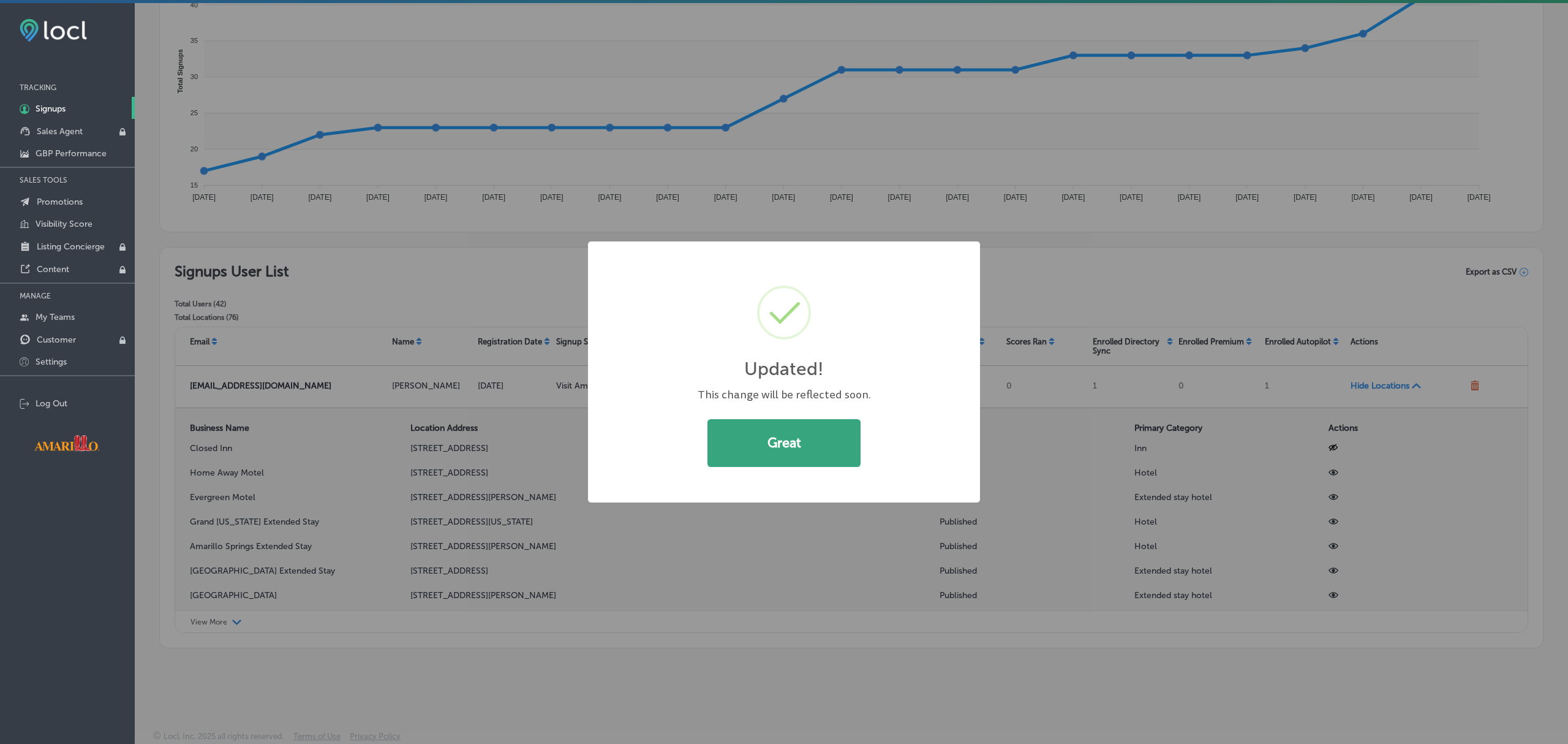
click at [806, 433] on button "Great" at bounding box center [784, 443] width 153 height 48
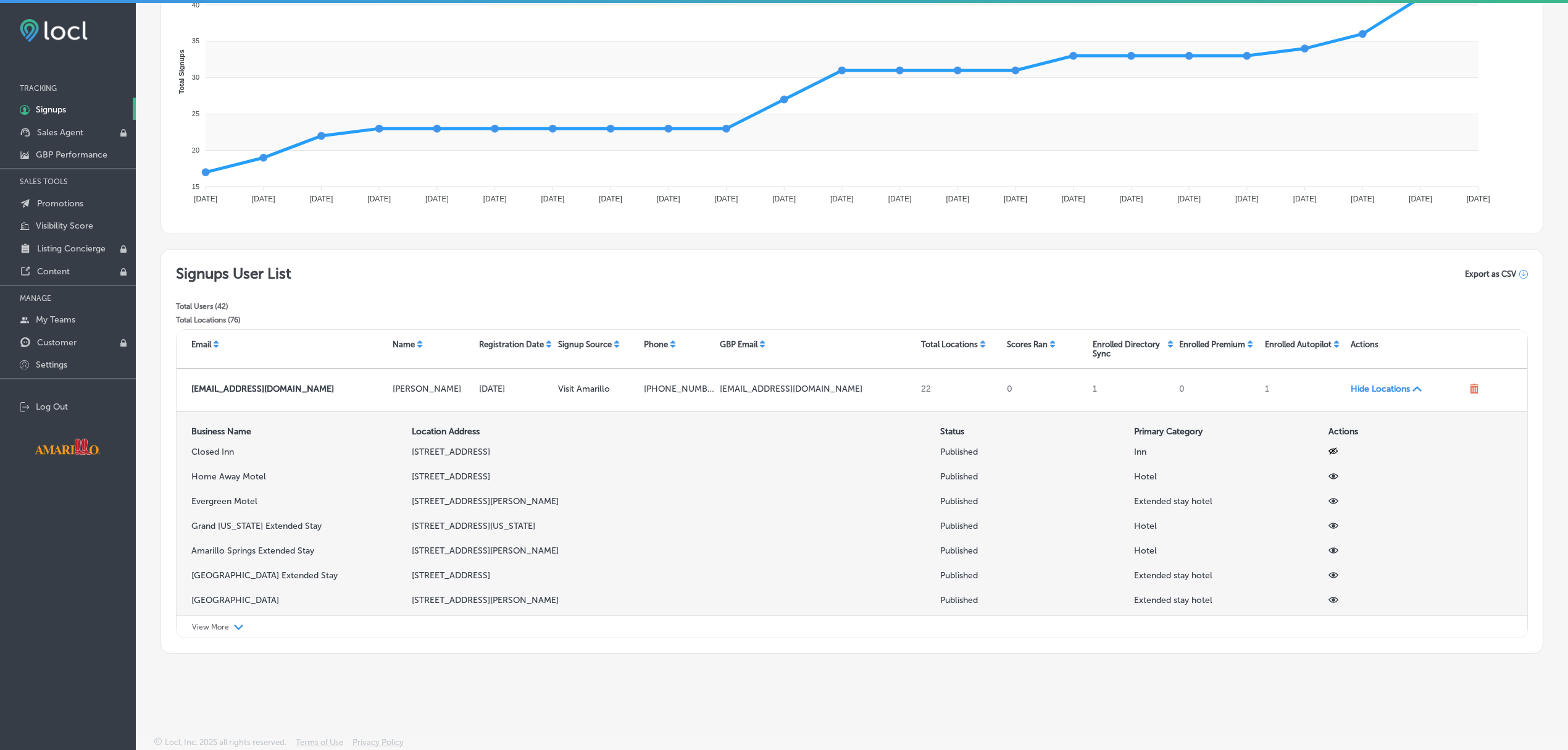
click at [1329, 476] on icon at bounding box center [1333, 476] width 10 height 10
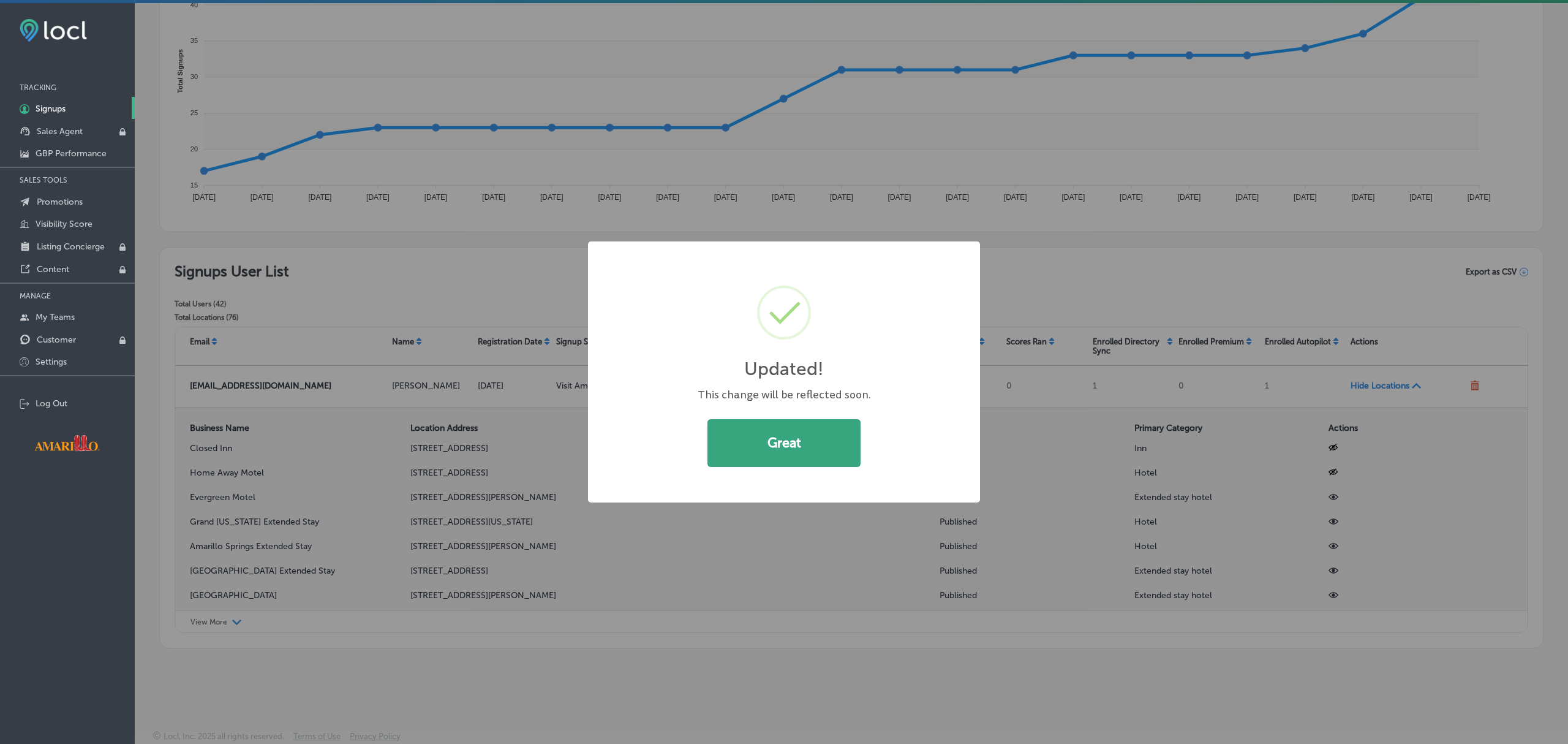
click at [770, 437] on button "Great" at bounding box center [784, 443] width 153 height 48
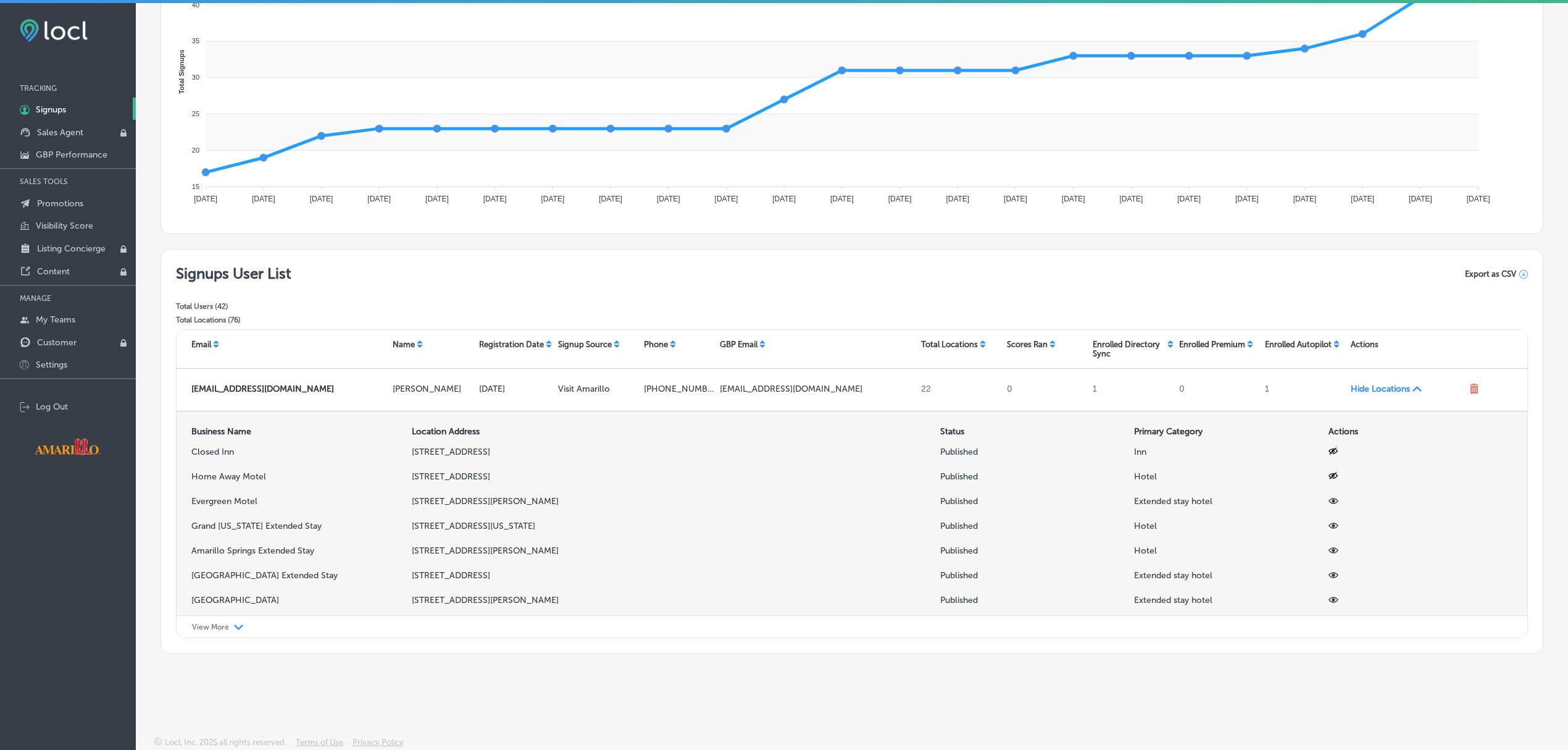
click at [1329, 504] on icon at bounding box center [1333, 501] width 10 height 6
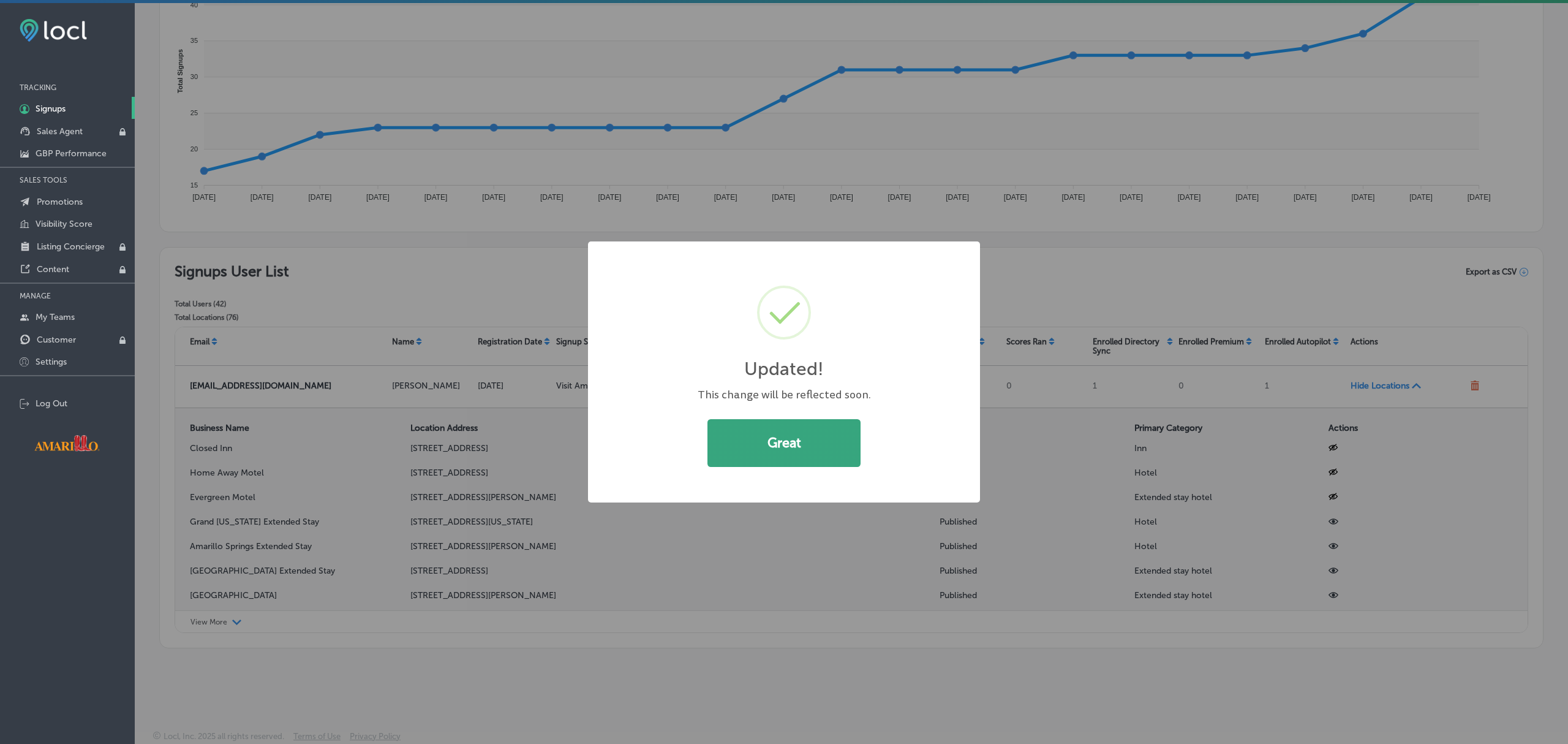
click at [839, 442] on button "Great" at bounding box center [784, 443] width 153 height 48
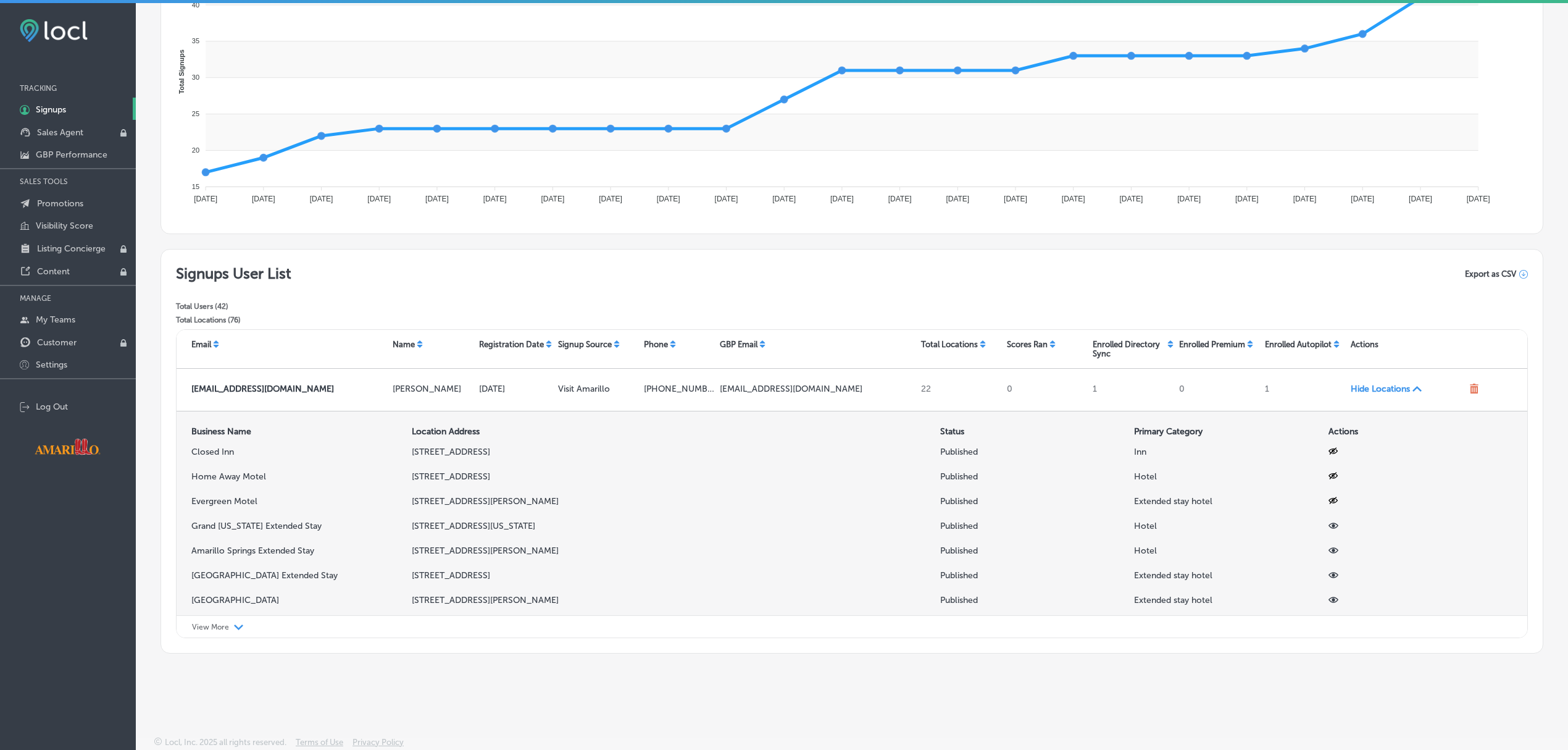
click at [1329, 527] on icon at bounding box center [1333, 526] width 10 height 6
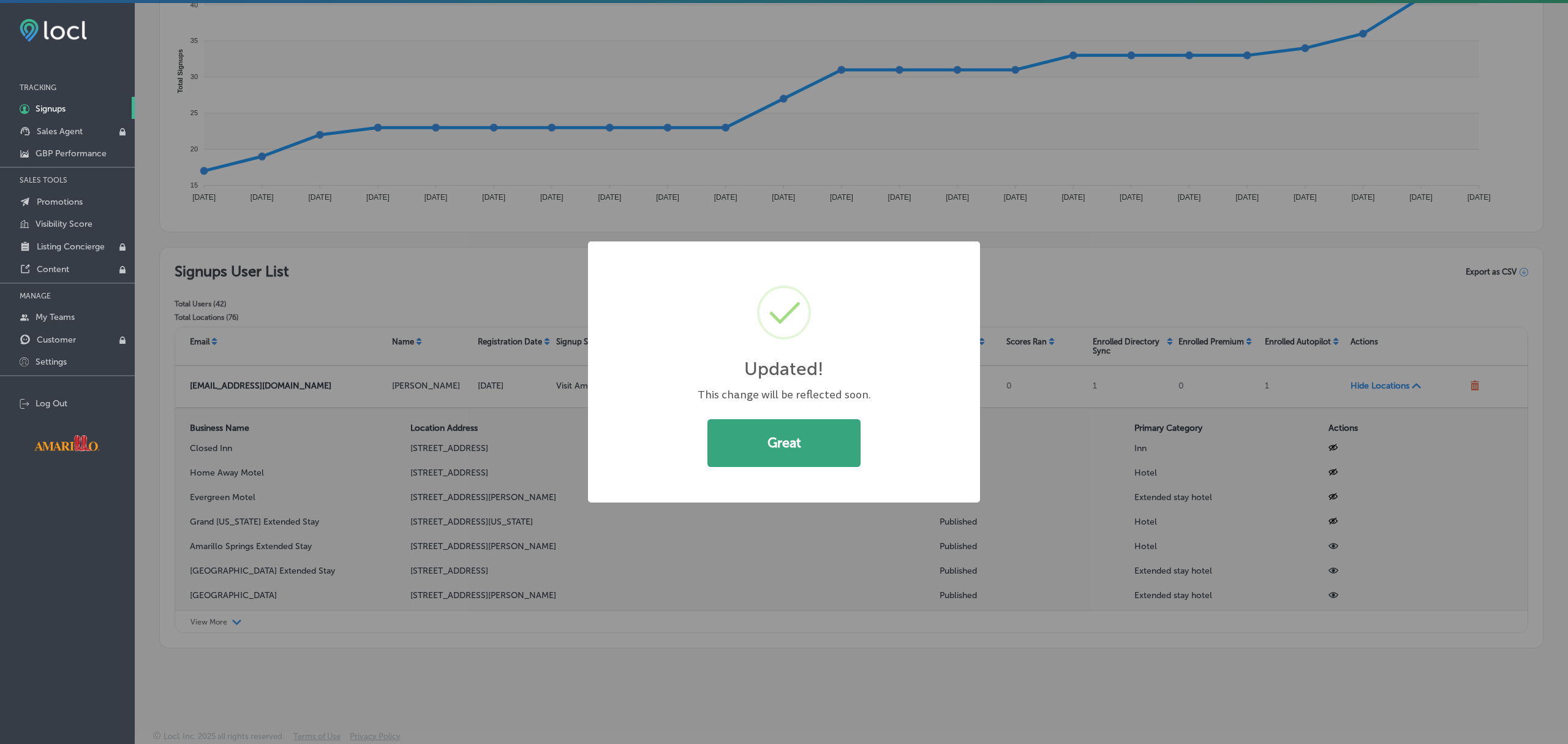
click at [818, 448] on button "Great" at bounding box center [784, 443] width 153 height 48
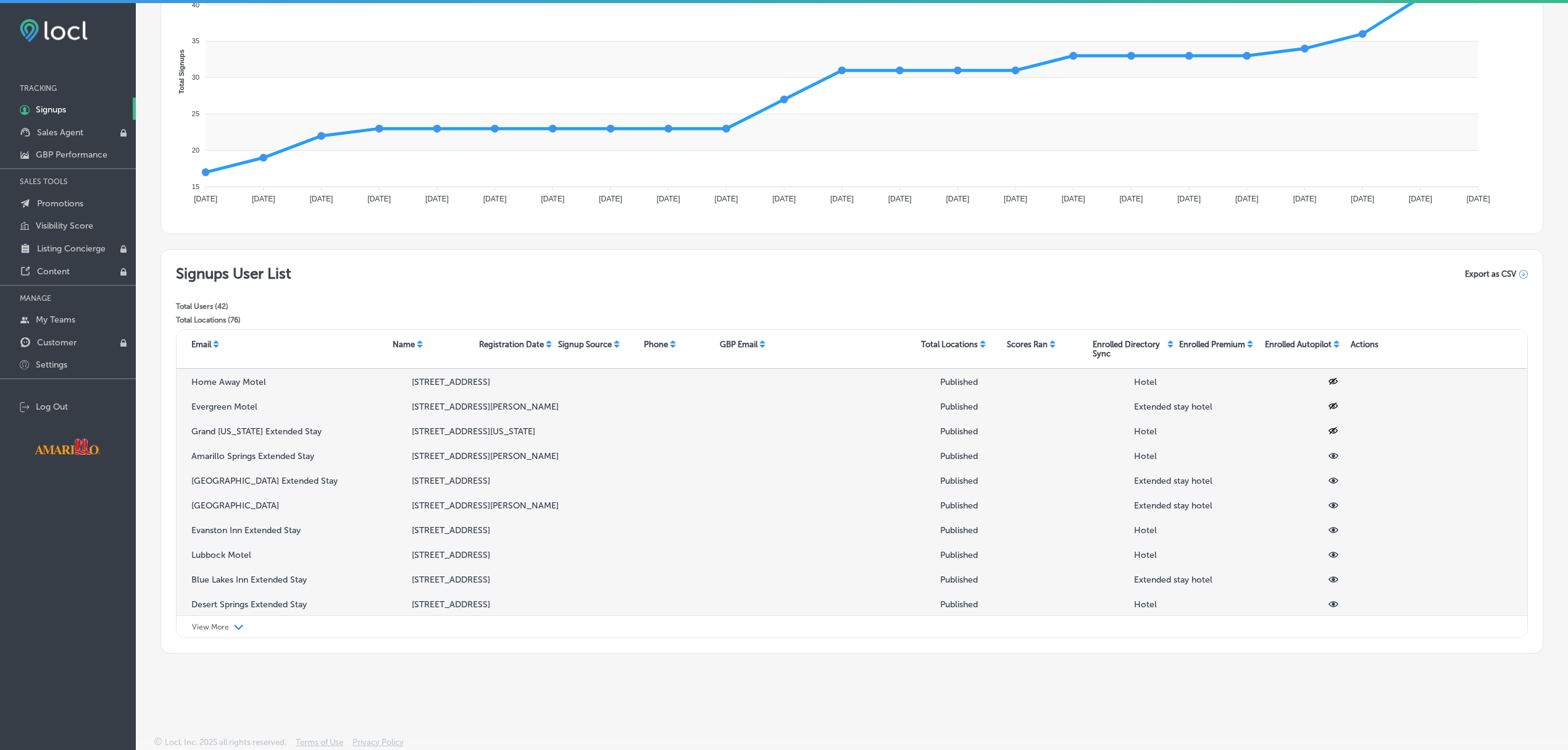
scroll to position [97, 0]
click at [1329, 480] on icon at bounding box center [1333, 479] width 10 height 6
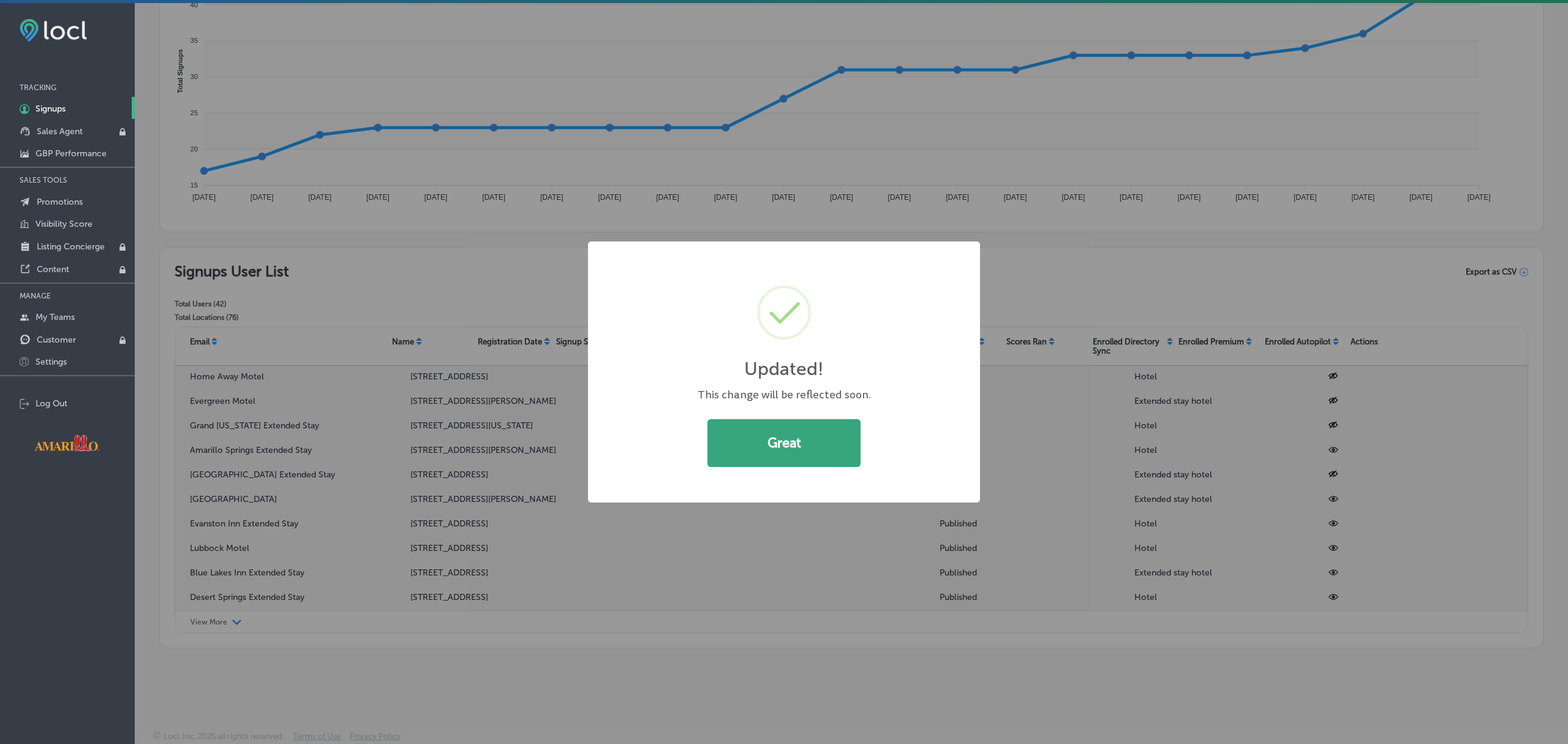
click at [842, 445] on button "Great" at bounding box center [784, 443] width 153 height 48
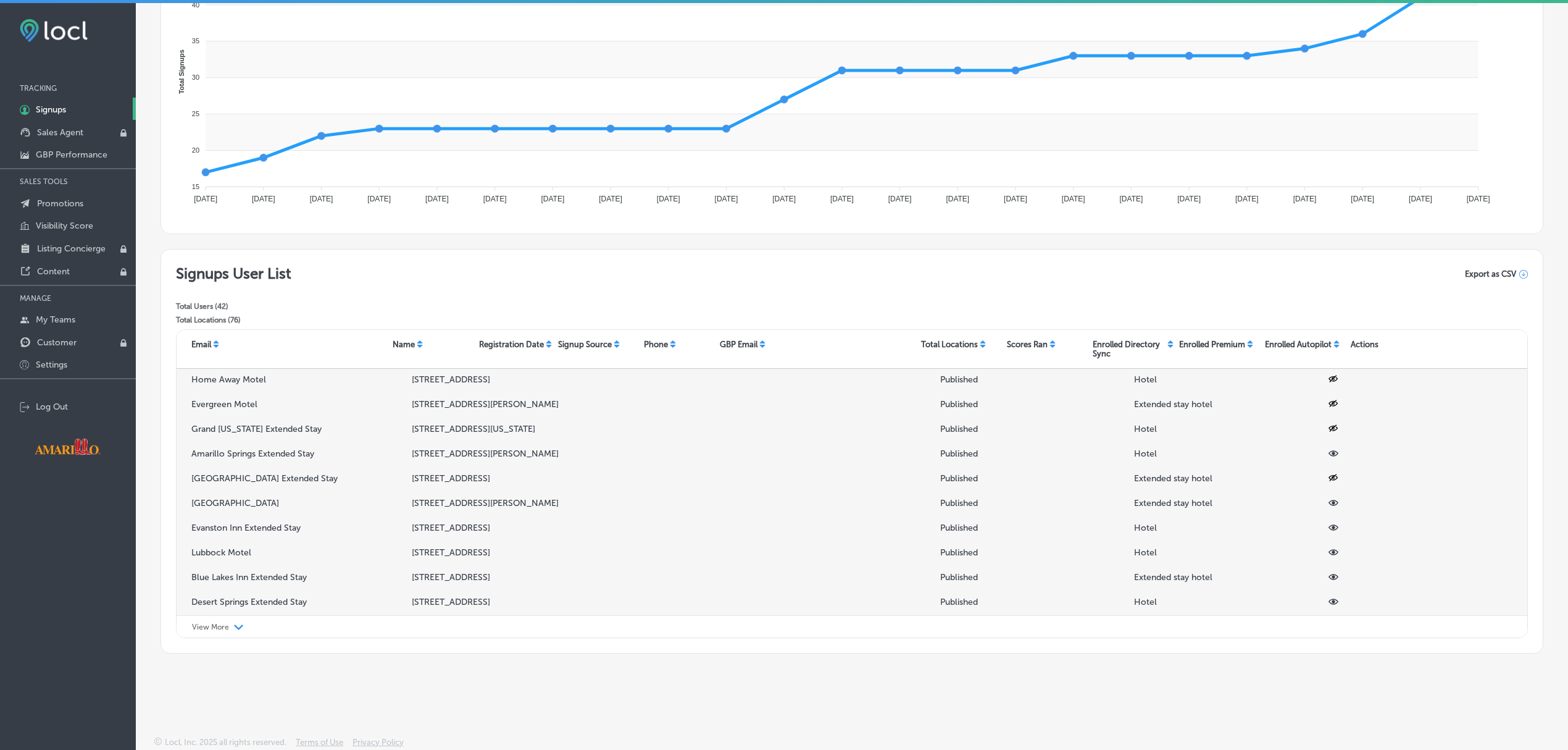
click at [1329, 506] on icon at bounding box center [1333, 503] width 10 height 6
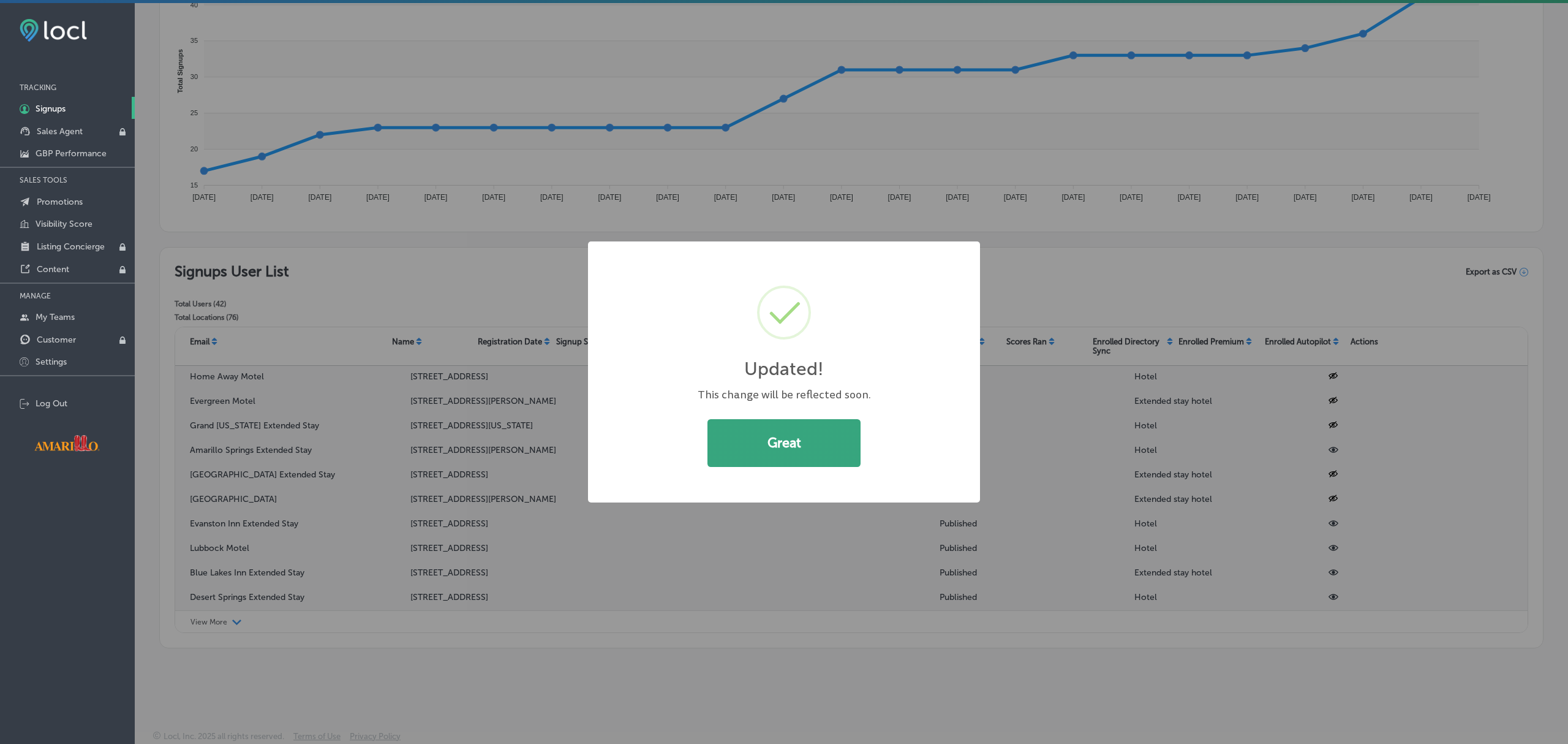
click at [768, 447] on button "Great" at bounding box center [784, 443] width 153 height 48
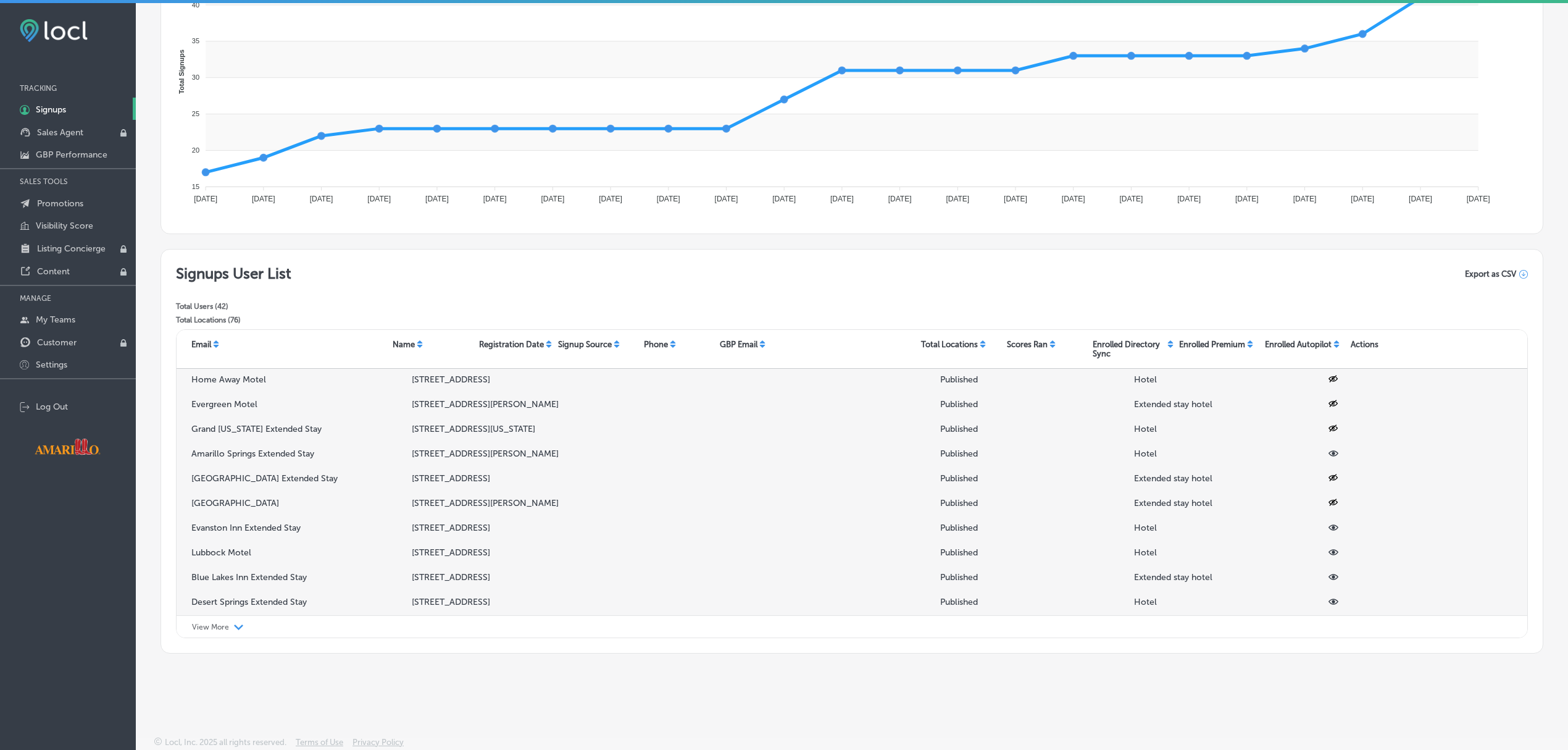
click at [1329, 527] on icon at bounding box center [1333, 527] width 10 height 6
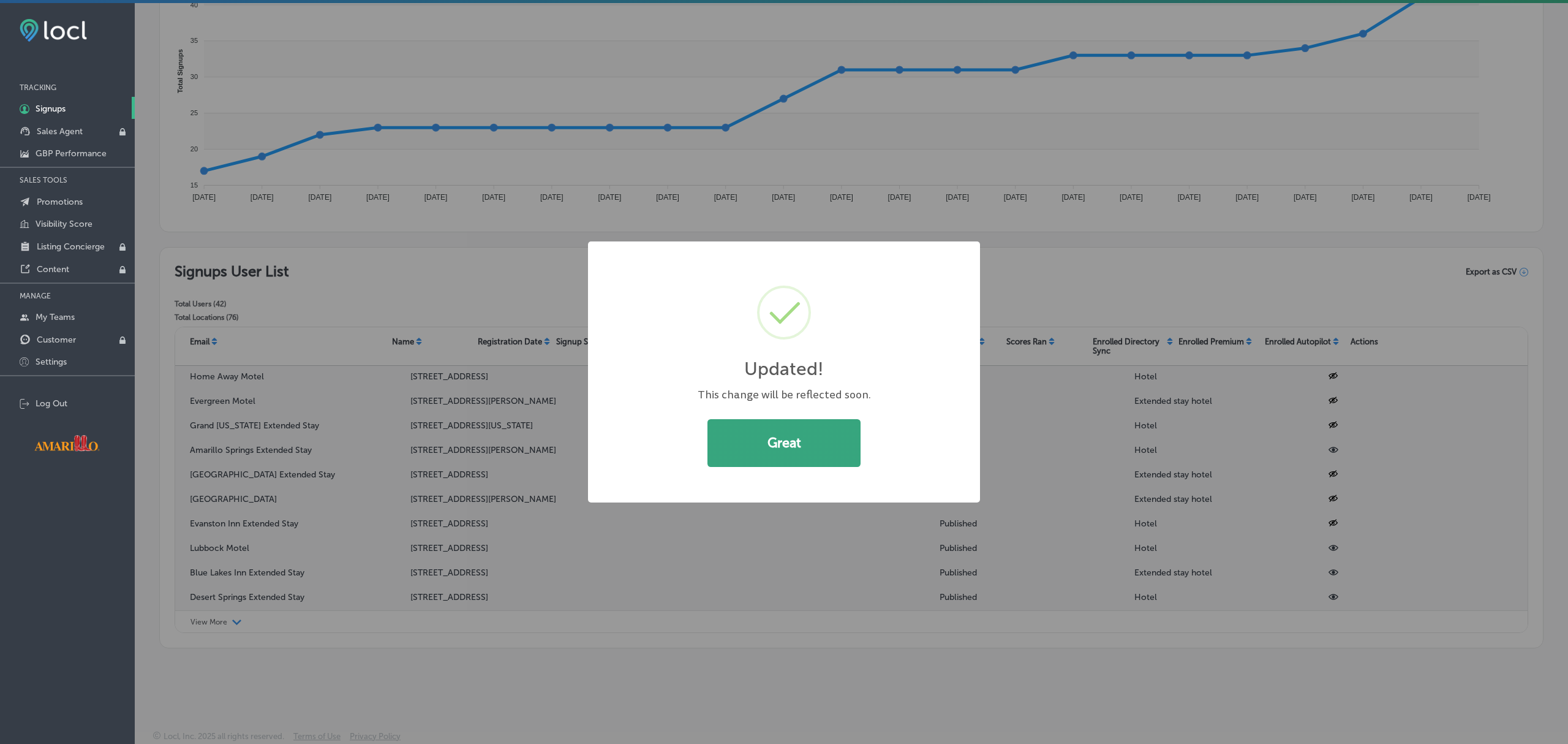
click at [782, 459] on button "Great" at bounding box center [784, 443] width 153 height 48
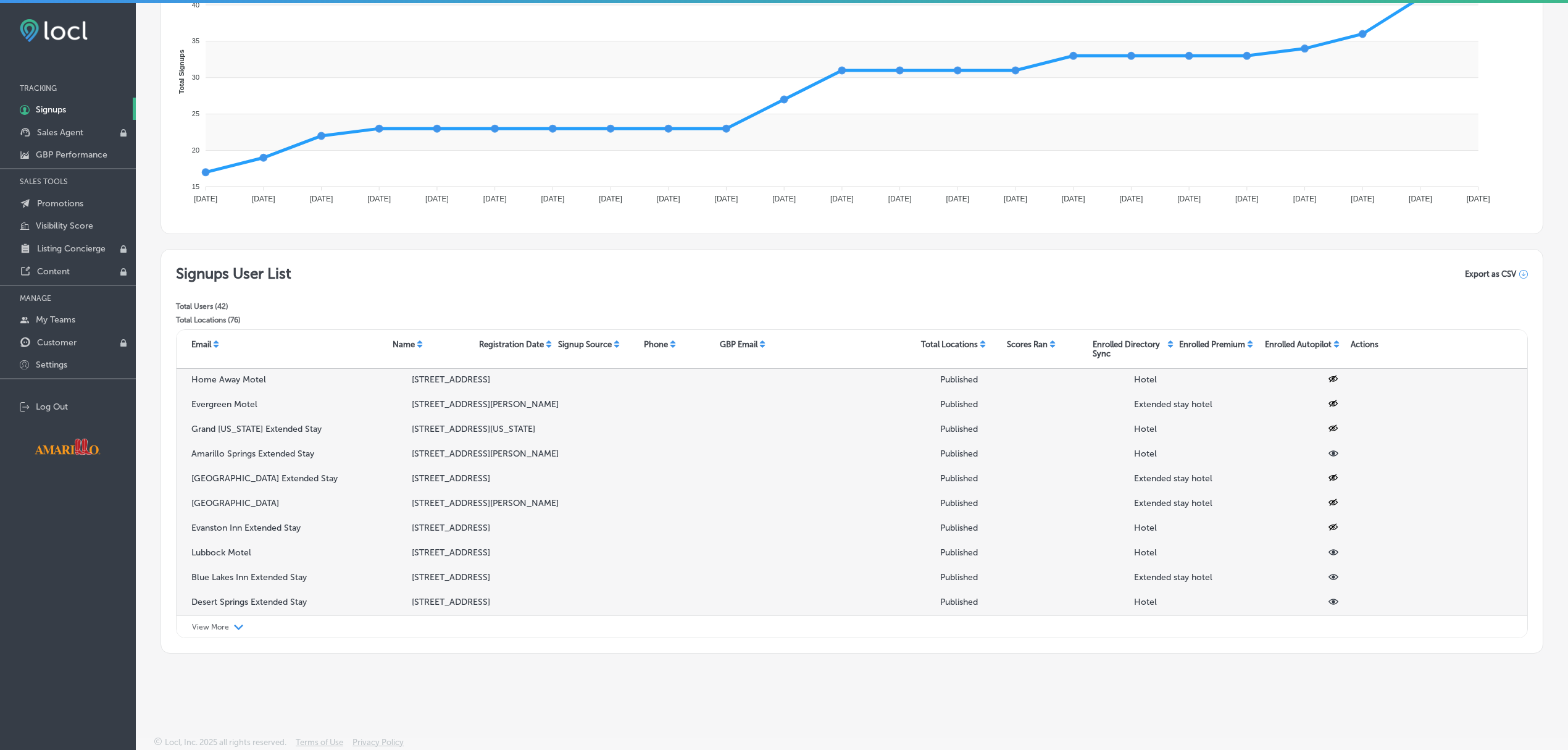
click at [1329, 551] on icon at bounding box center [1333, 552] width 10 height 10
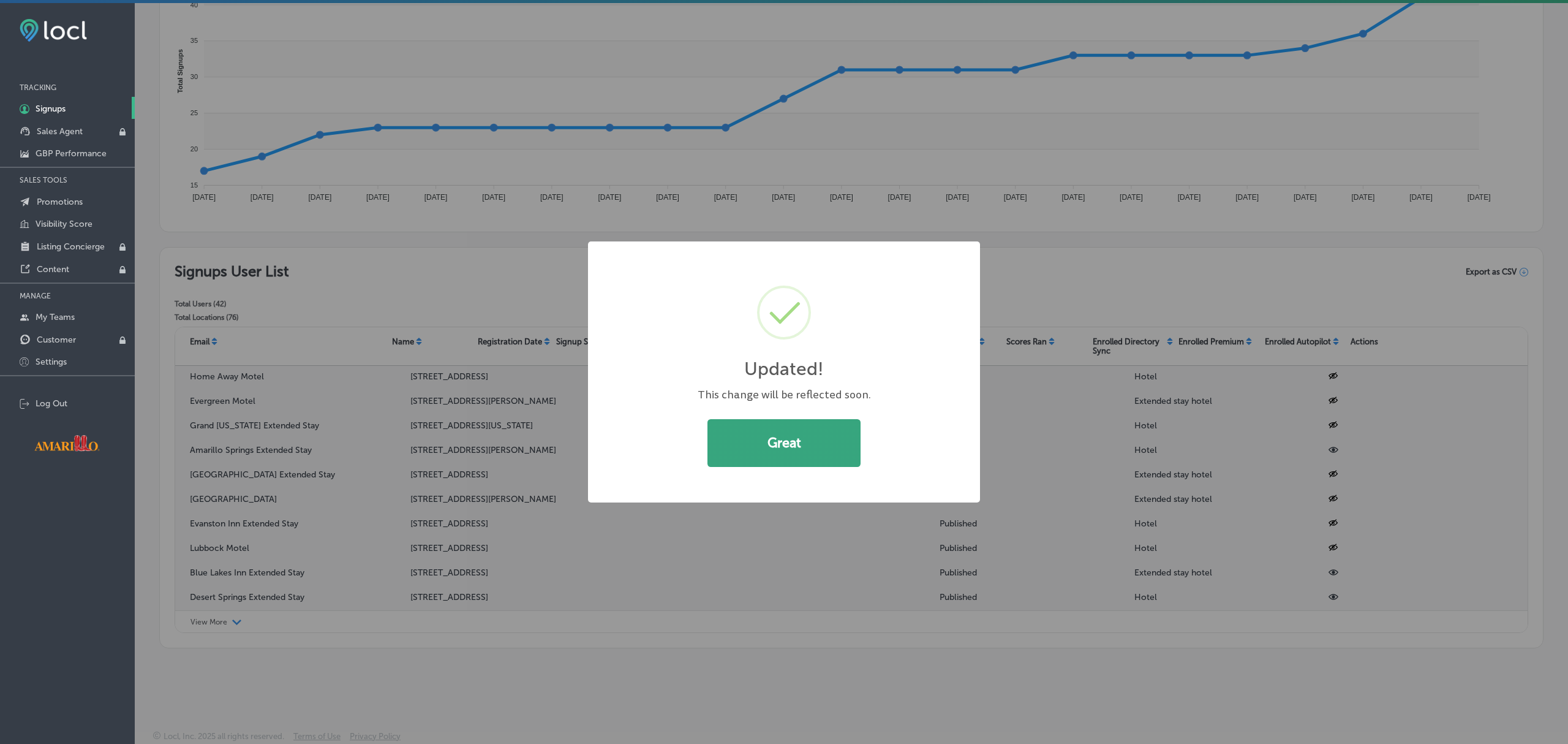
click at [801, 454] on button "Great" at bounding box center [784, 443] width 153 height 48
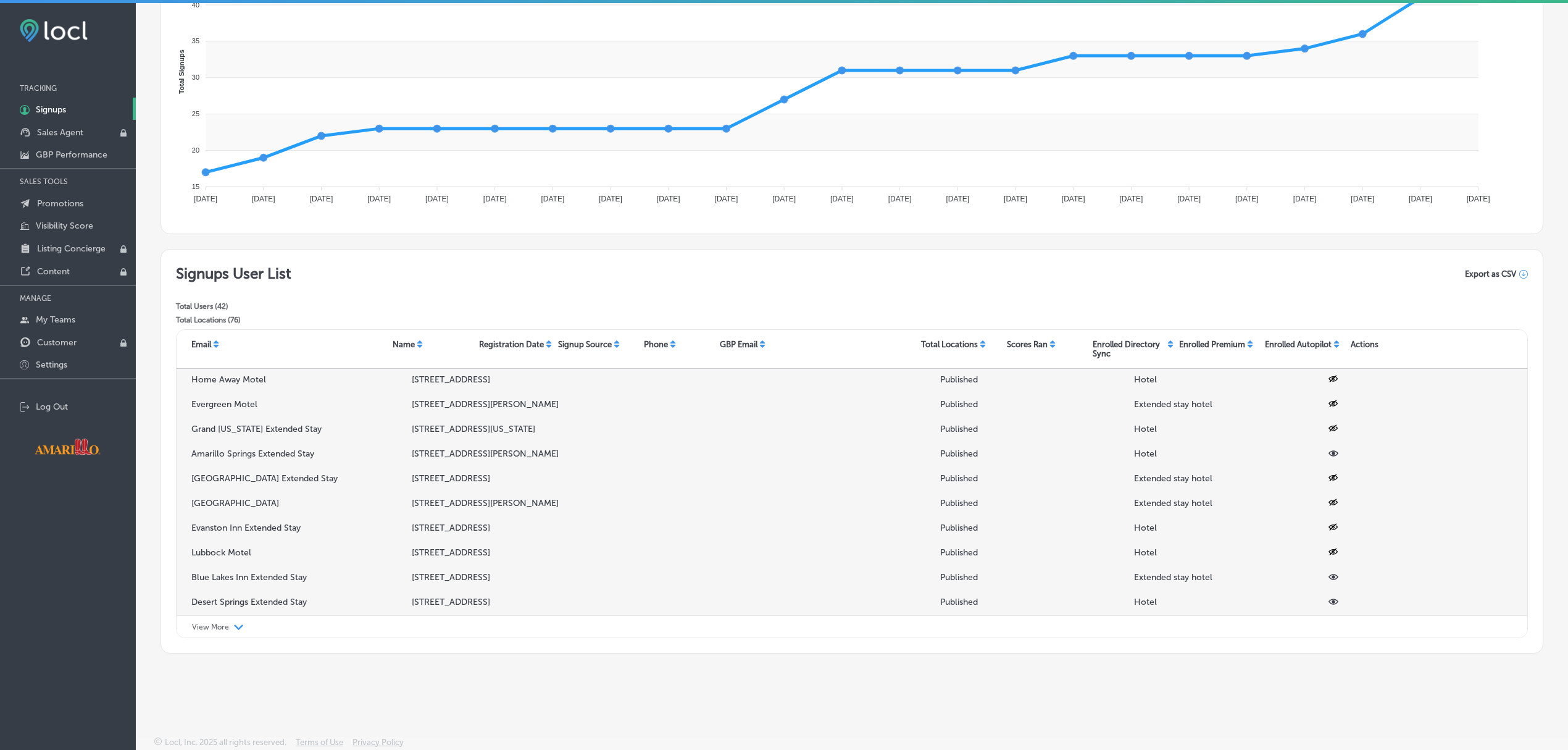
click at [1329, 579] on icon at bounding box center [1333, 577] width 10 height 6
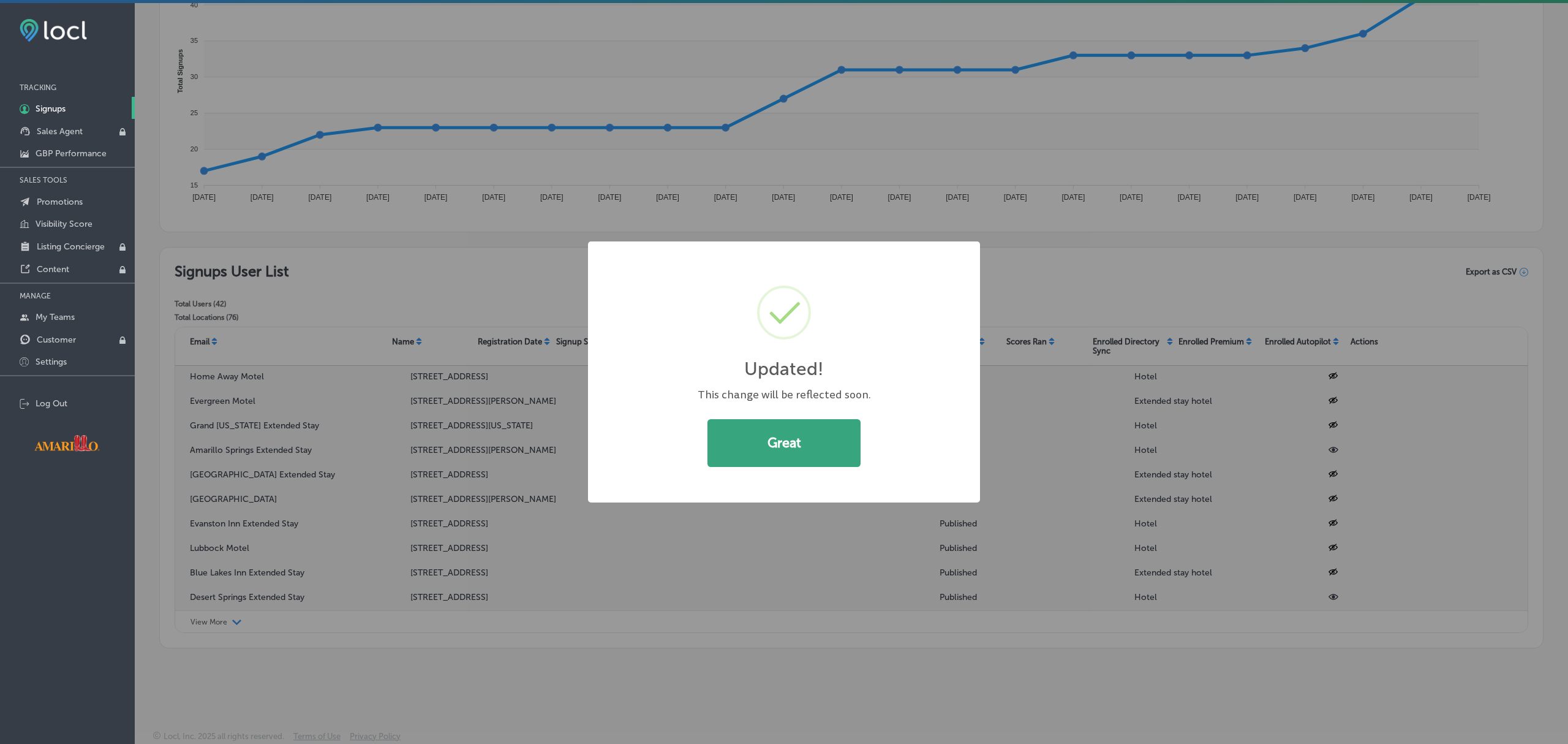
click at [808, 454] on button "Great" at bounding box center [784, 443] width 153 height 48
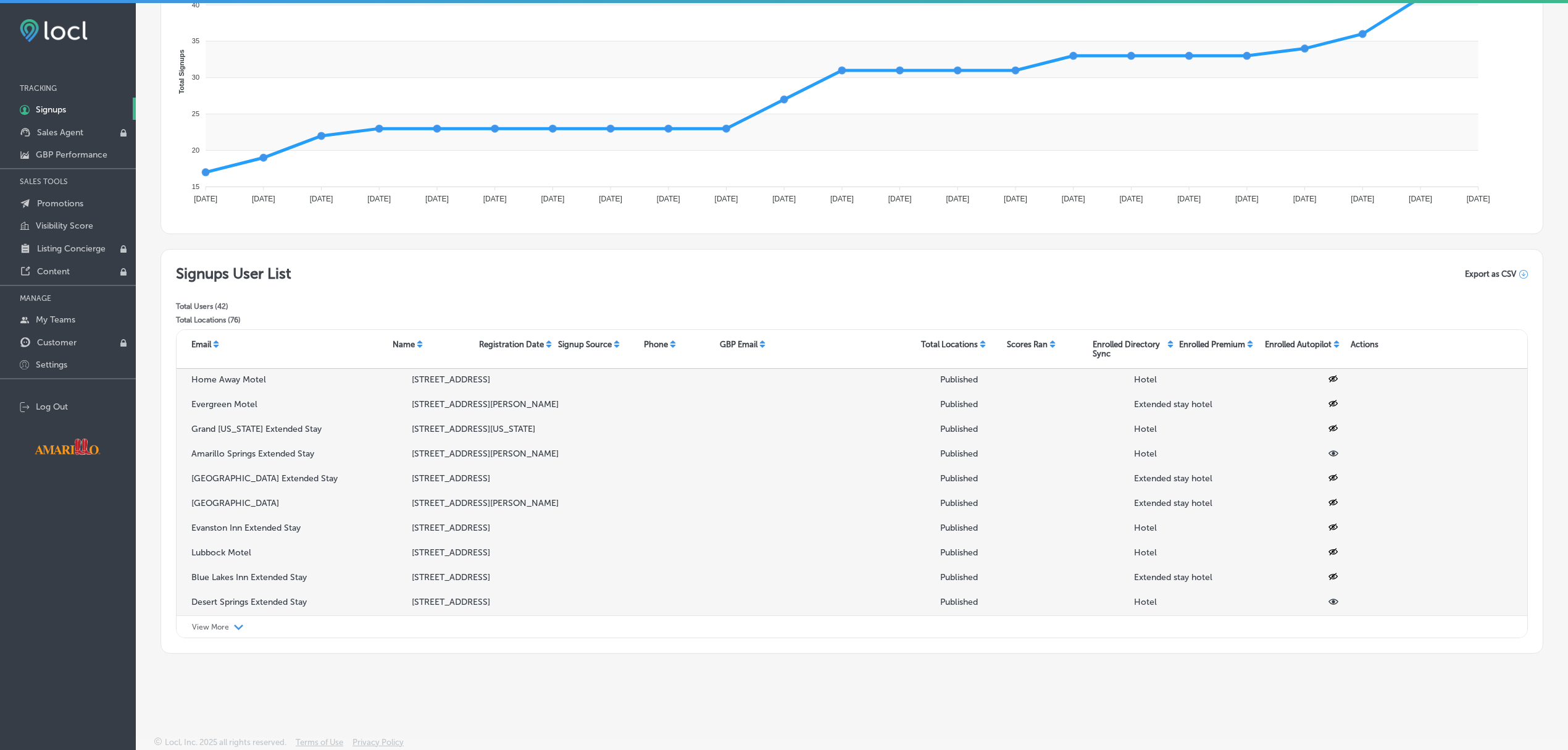
click at [1329, 604] on icon at bounding box center [1333, 602] width 10 height 6
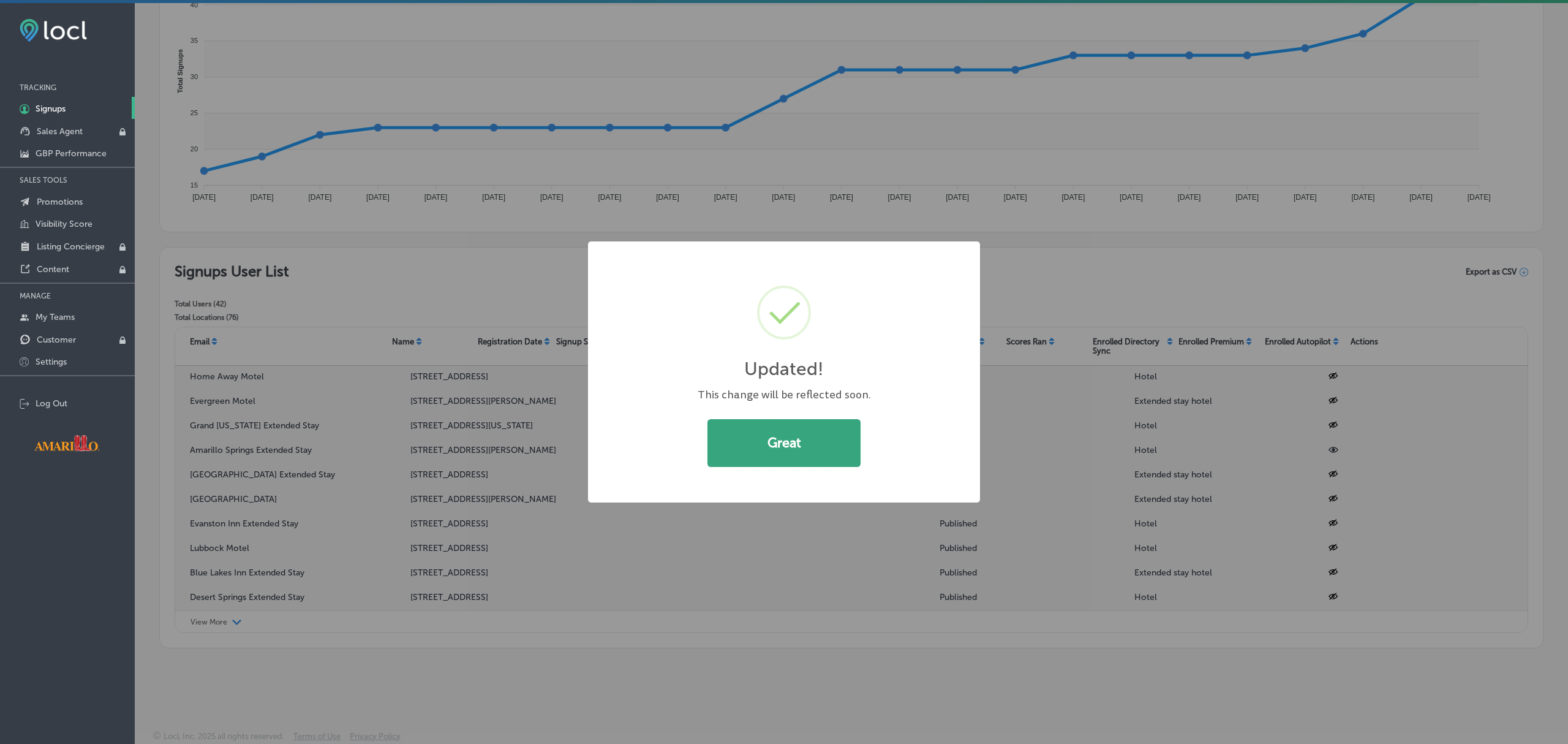
click at [823, 460] on button "Great" at bounding box center [784, 443] width 153 height 48
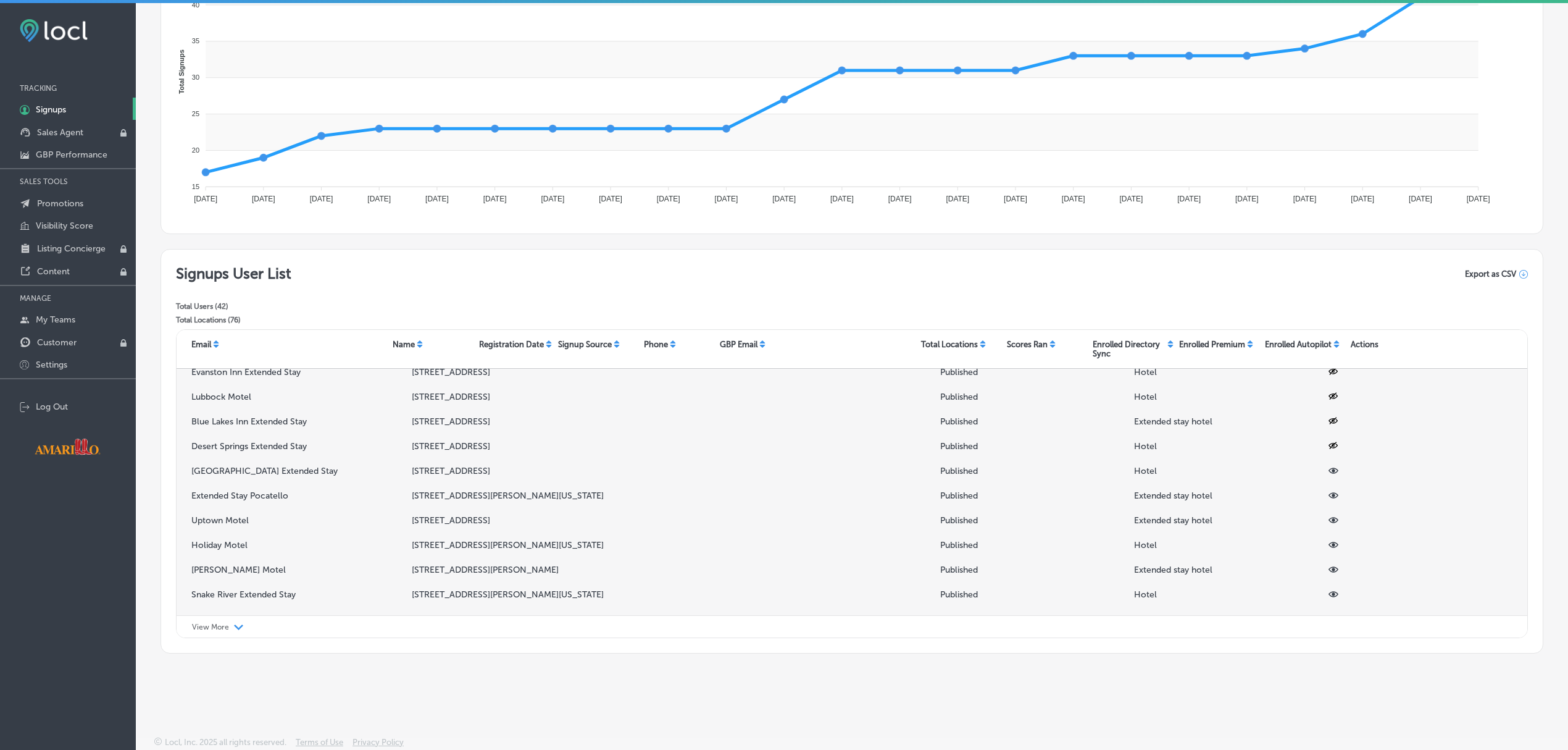
scroll to position [253, 0]
click at [1329, 471] on icon at bounding box center [1333, 469] width 10 height 10
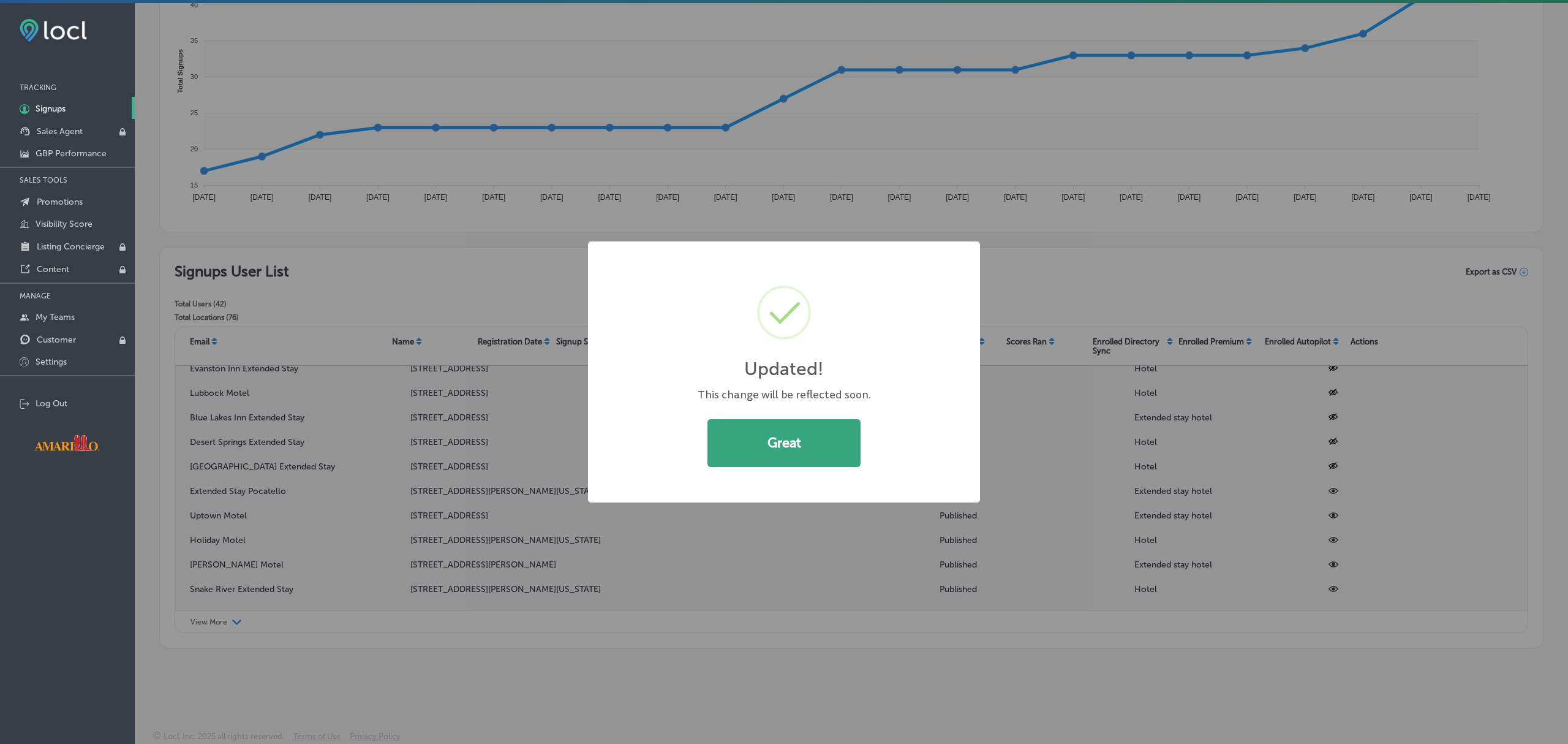
click at [782, 444] on button "Great" at bounding box center [784, 443] width 153 height 48
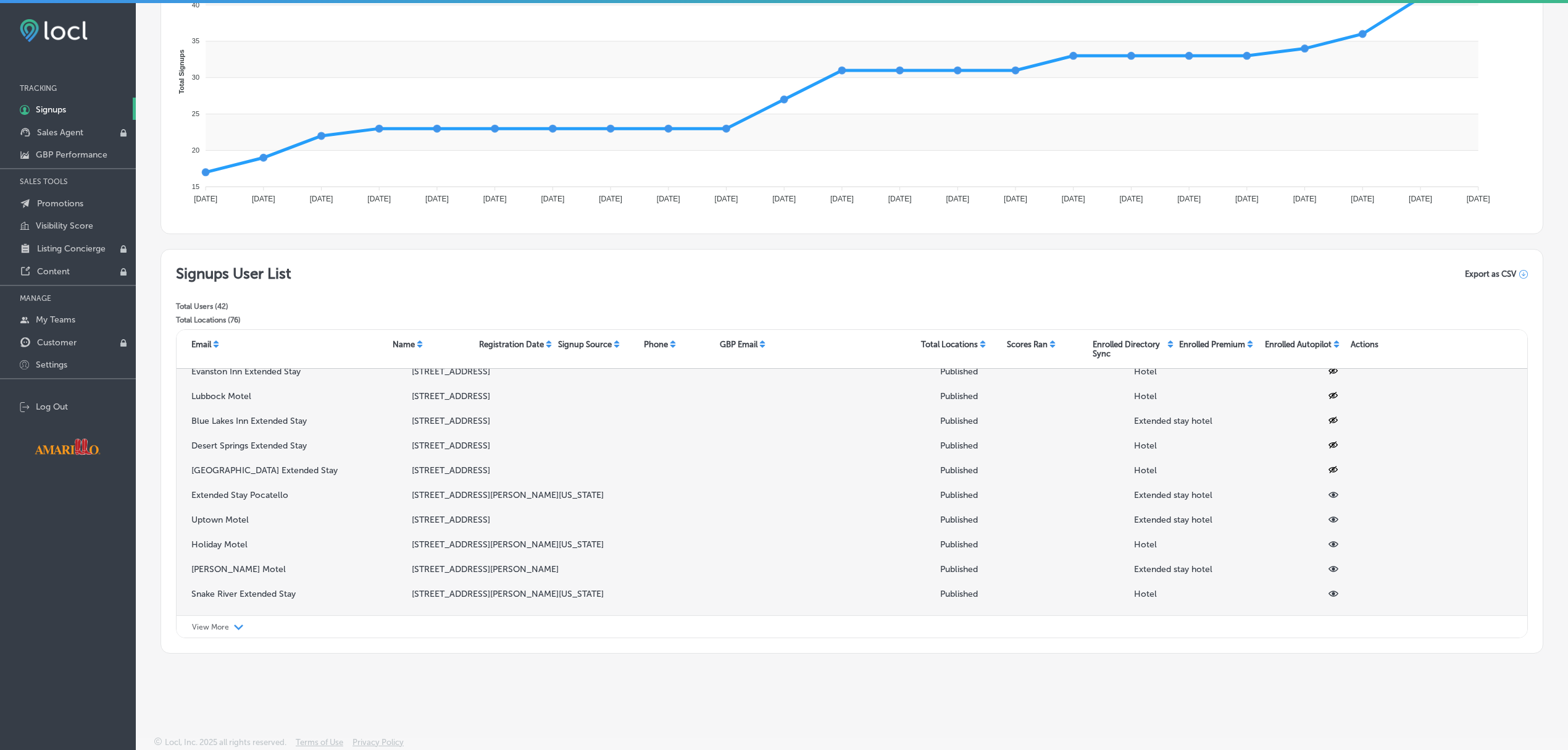
click at [1329, 497] on icon at bounding box center [1333, 495] width 10 height 6
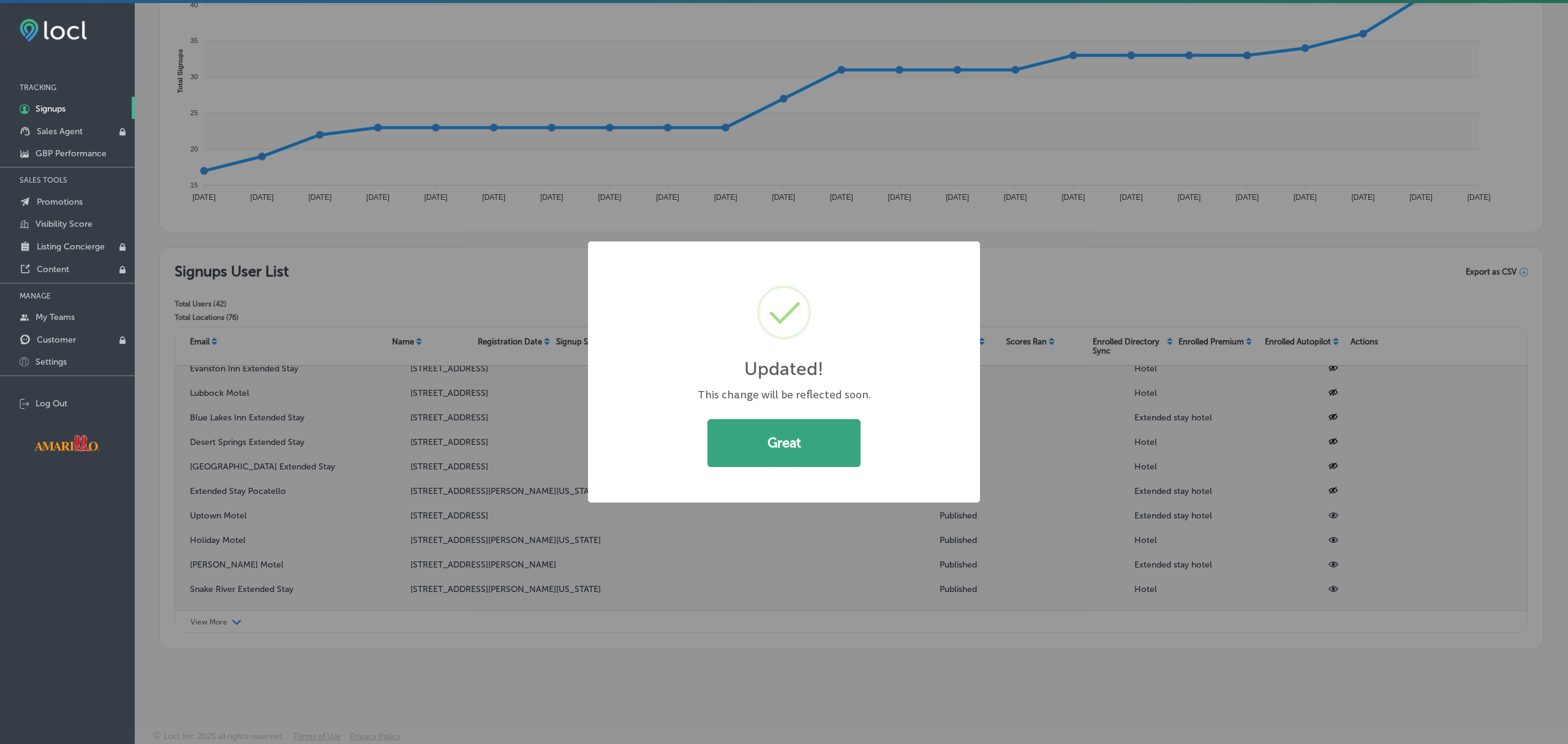
click at [848, 451] on button "Great" at bounding box center [784, 443] width 153 height 48
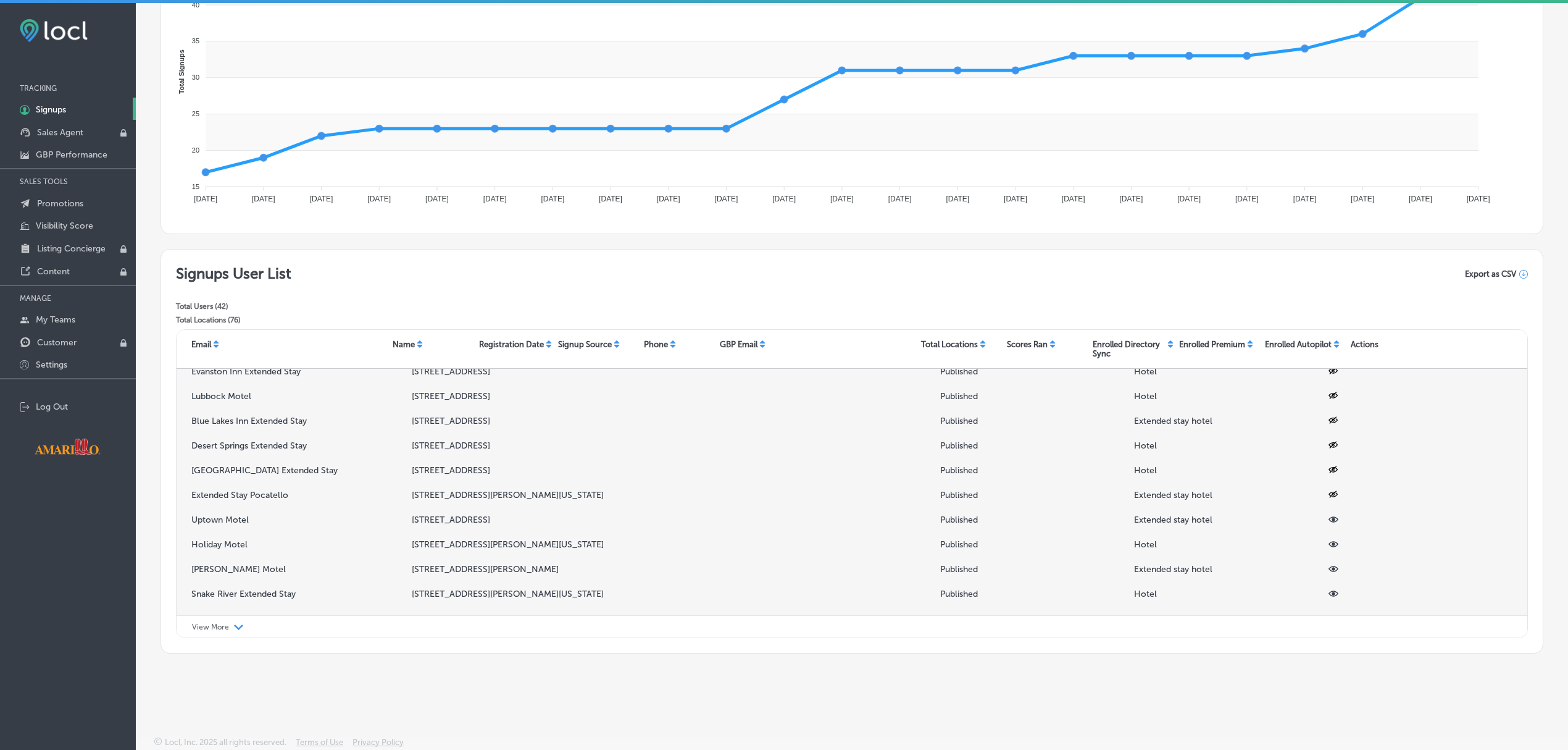
click at [1329, 520] on icon at bounding box center [1333, 520] width 10 height 6
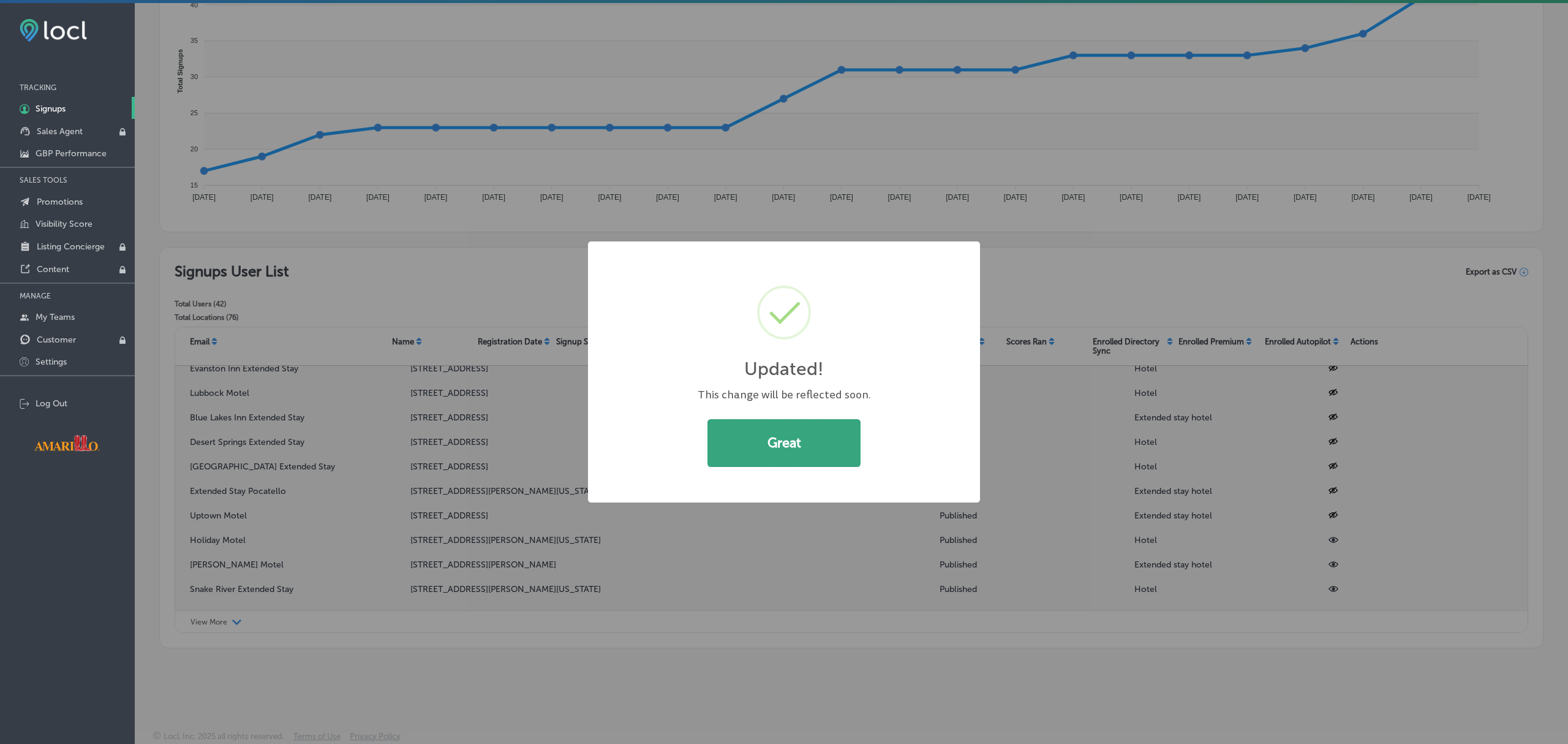
click at [799, 445] on button "Great" at bounding box center [784, 443] width 153 height 48
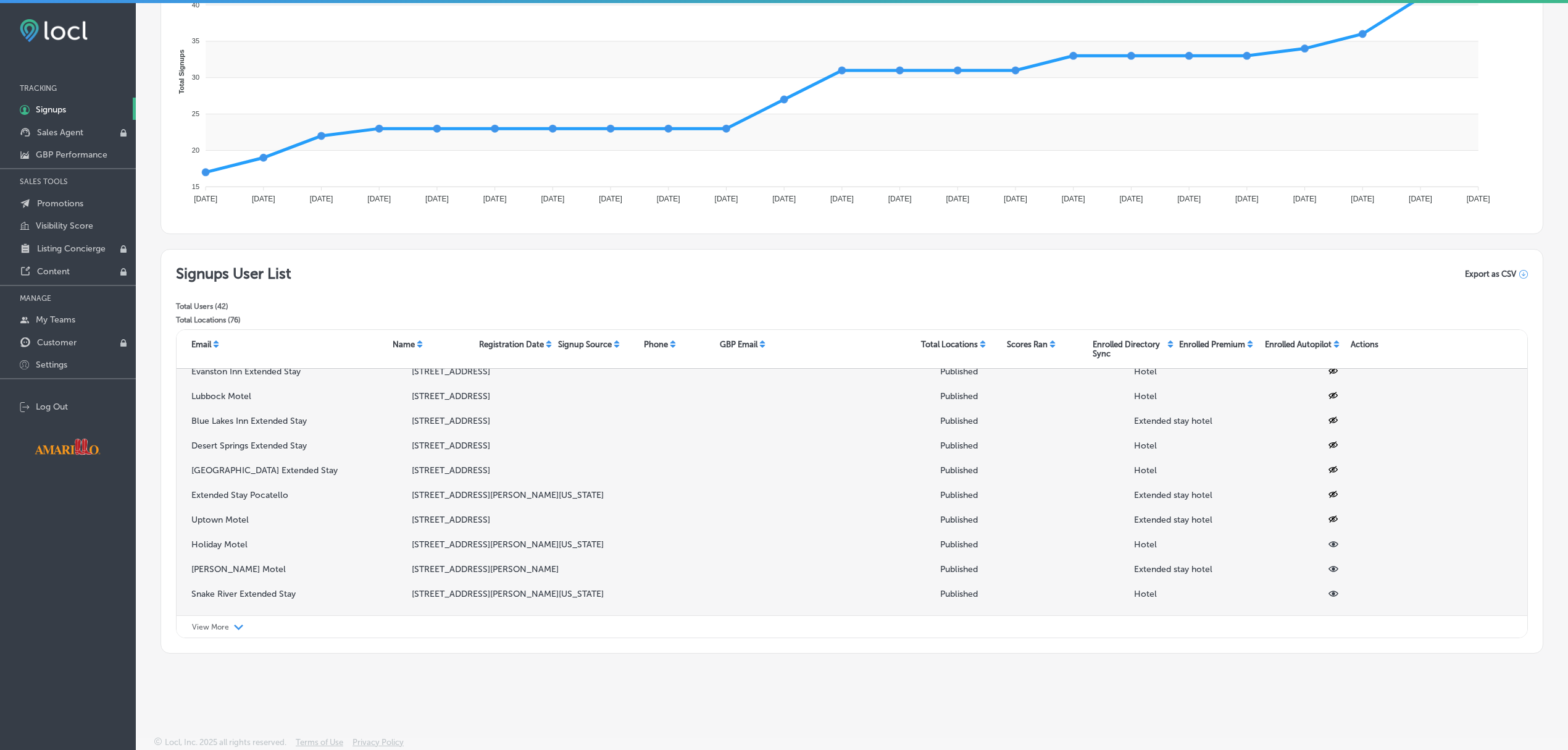
click at [1329, 548] on icon at bounding box center [1333, 544] width 10 height 10
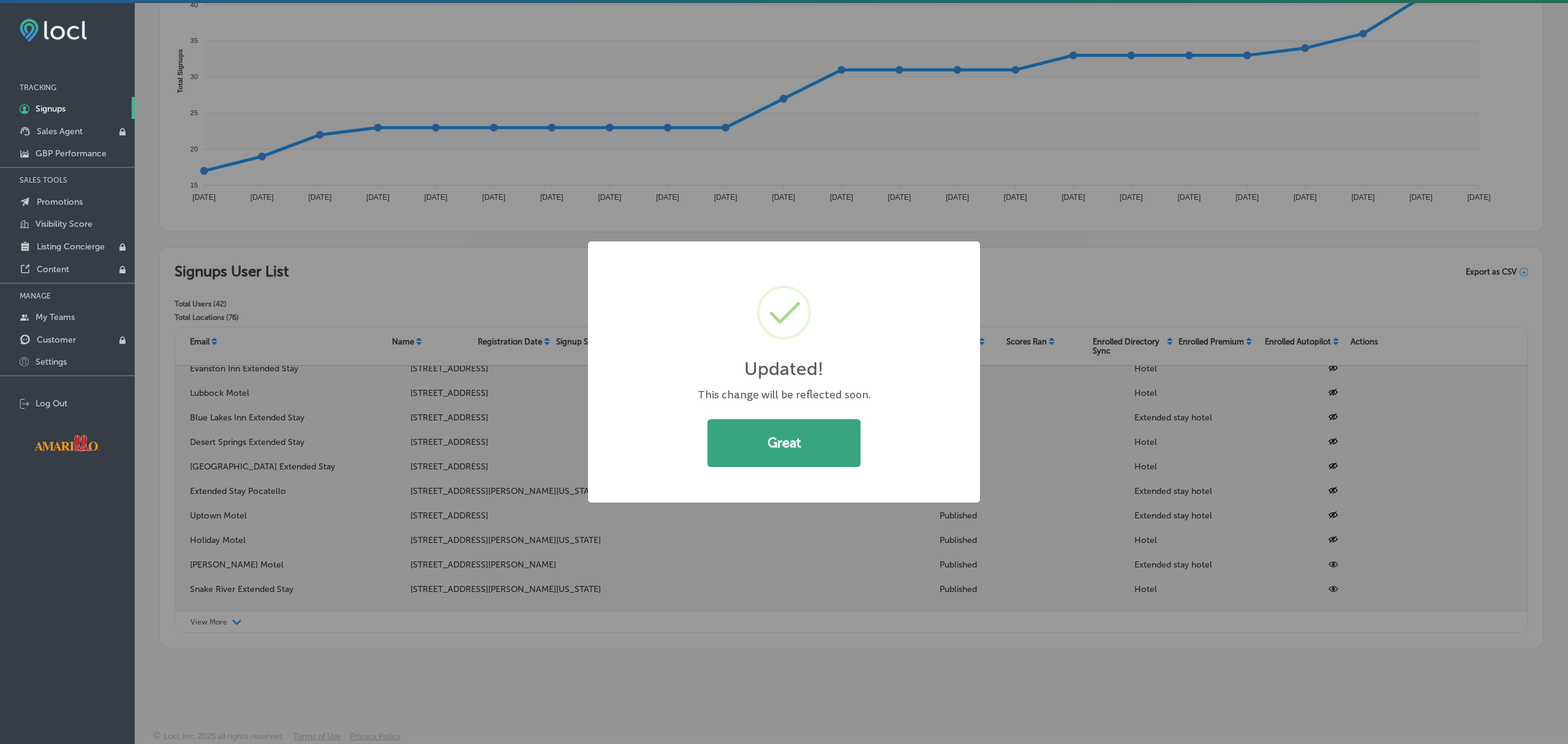
click at [809, 448] on button "Great" at bounding box center [784, 443] width 153 height 48
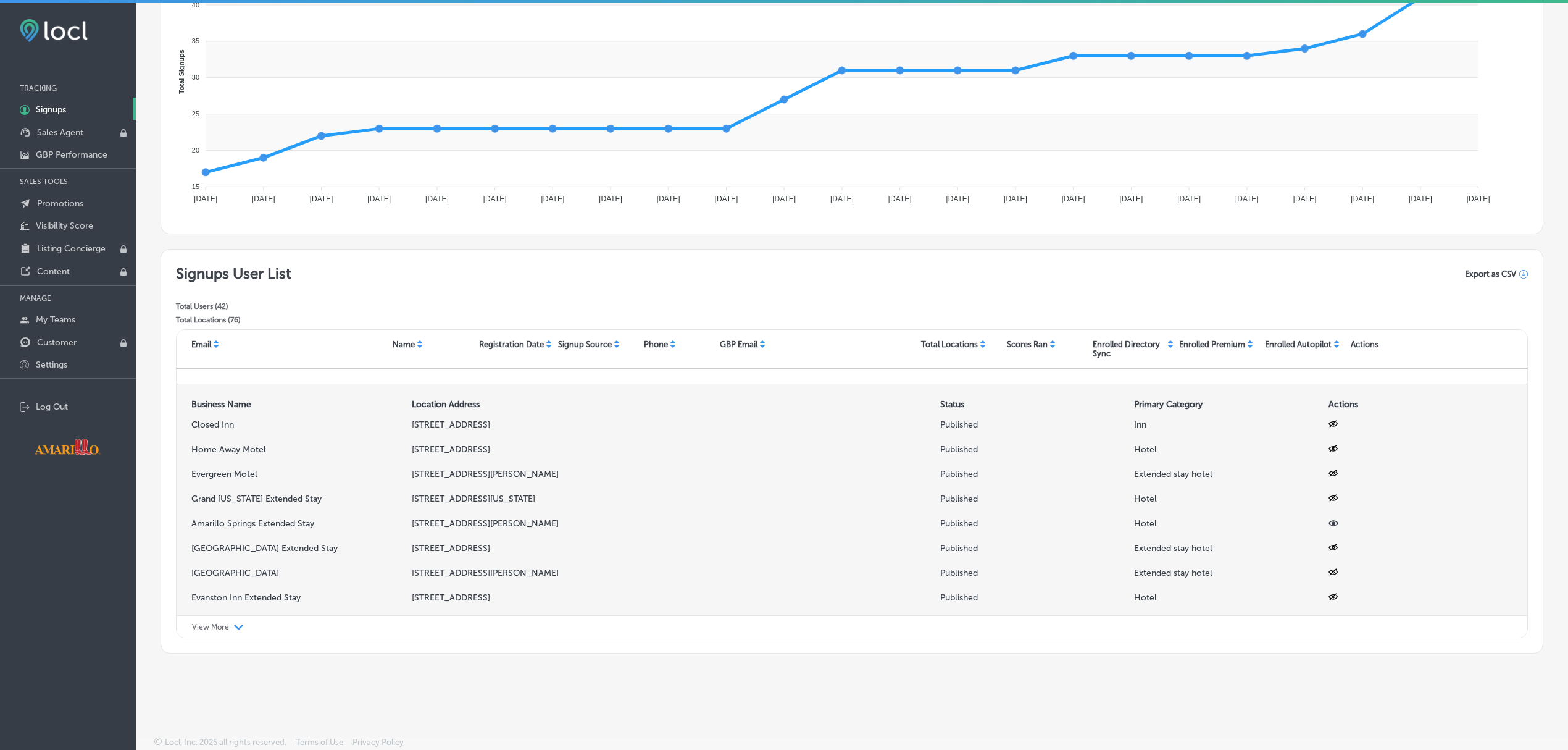
scroll to position [0, 0]
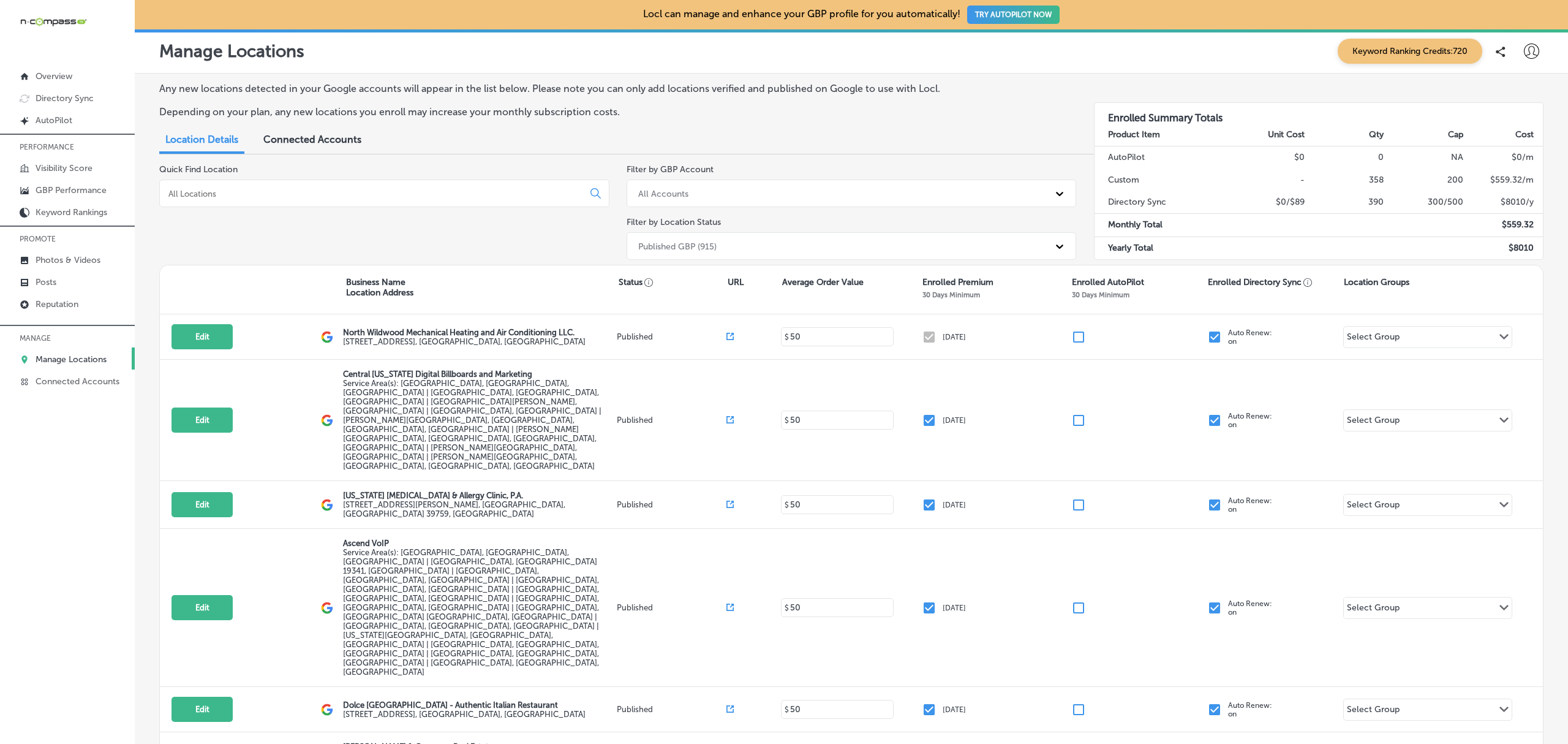
click at [302, 189] on input at bounding box center [374, 193] width 413 height 11
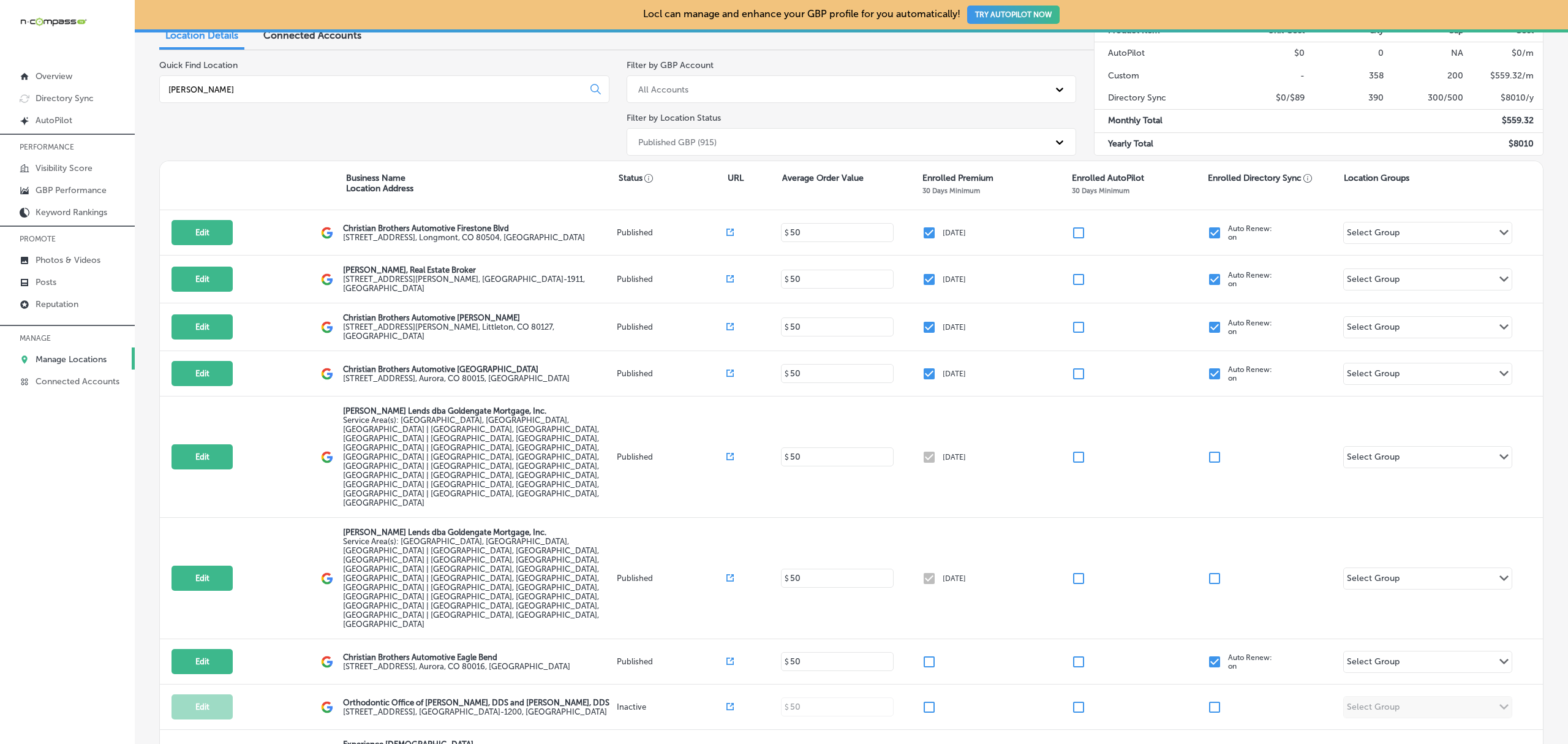
scroll to position [105, 0]
type input "[PERSON_NAME]"
click at [63, 387] on p "Connected Accounts" at bounding box center [77, 382] width 84 height 10
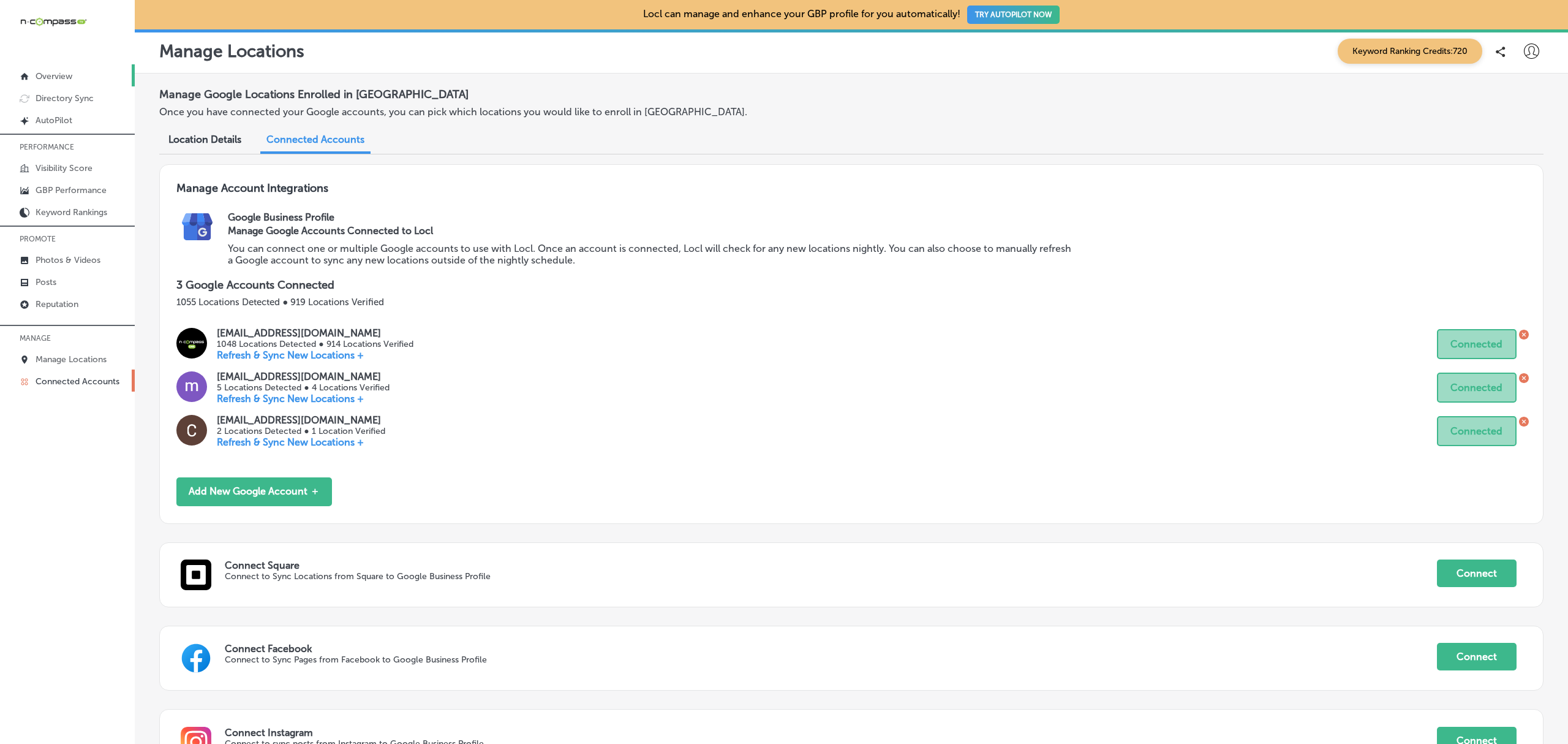
click at [46, 72] on p "Overview" at bounding box center [54, 76] width 37 height 10
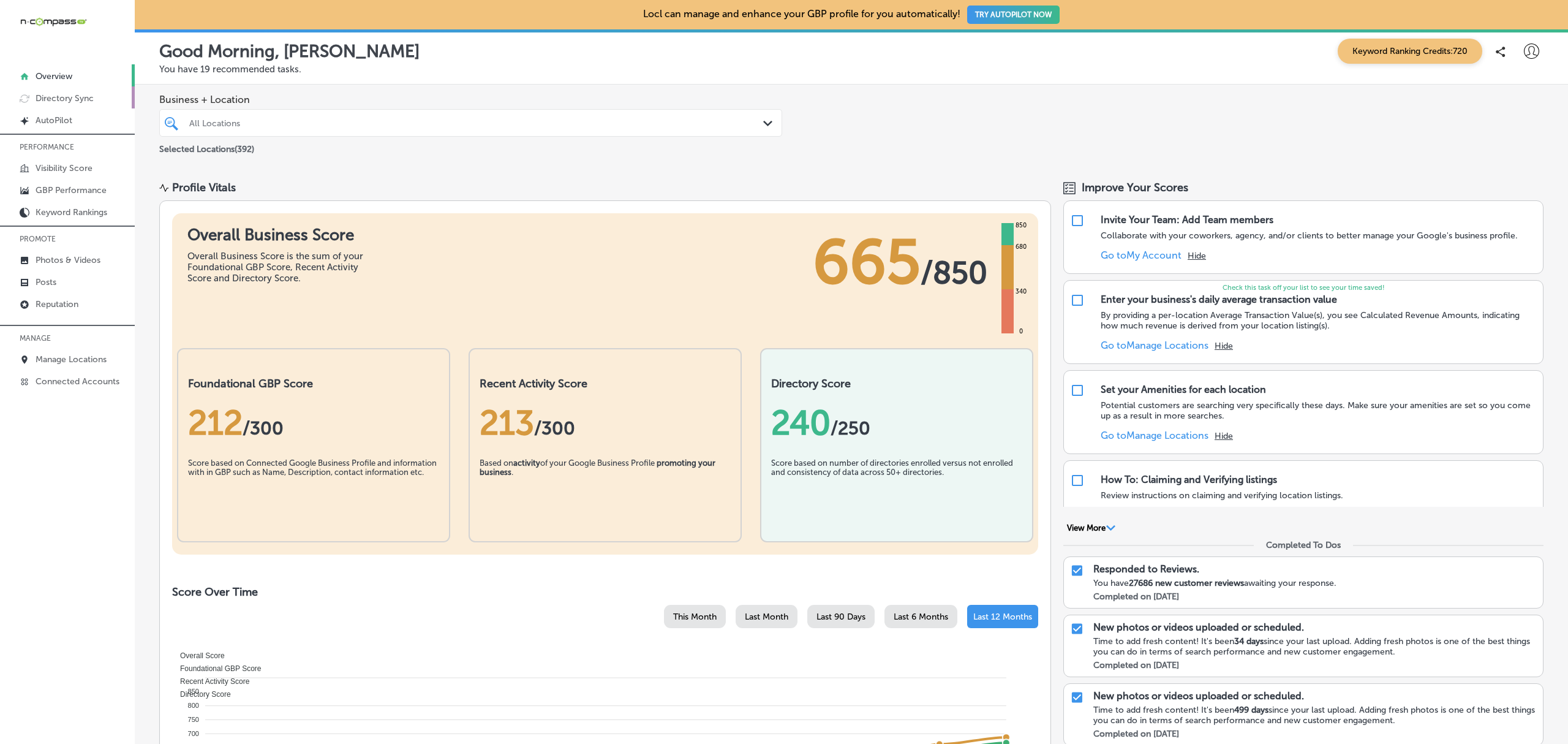
click at [66, 103] on p "Directory Sync" at bounding box center [65, 98] width 58 height 10
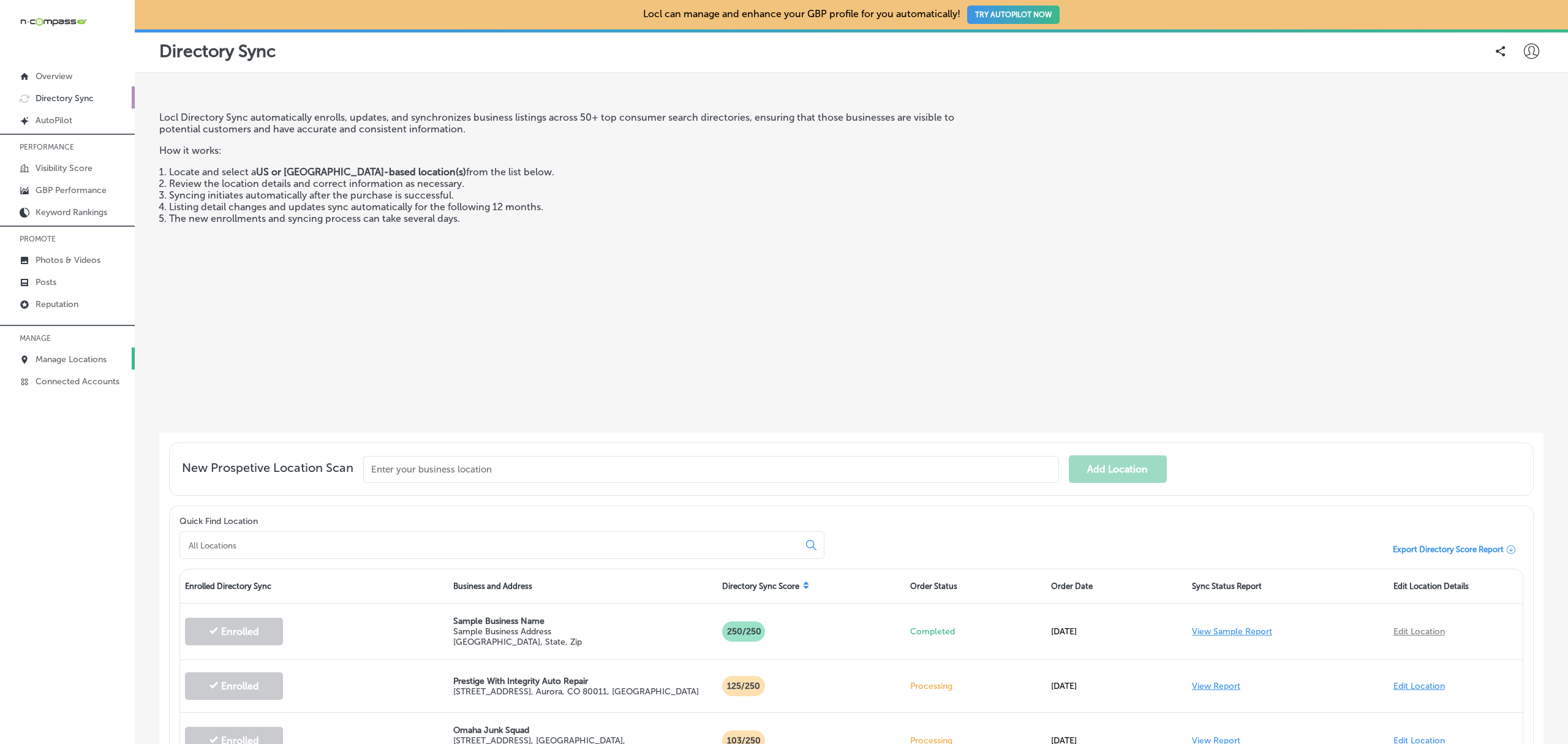
click at [71, 358] on p "Manage Locations" at bounding box center [71, 359] width 71 height 10
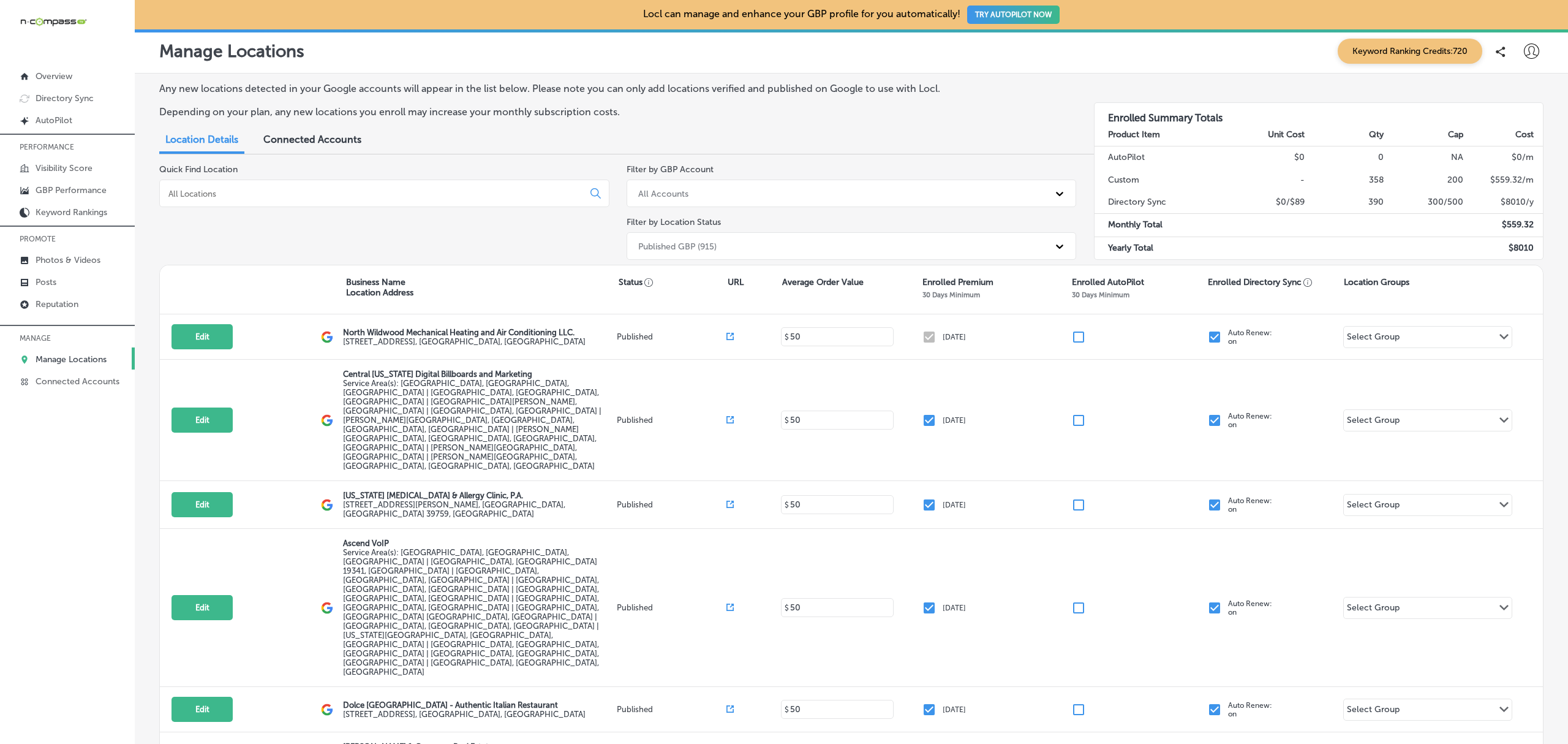
click at [207, 197] on input at bounding box center [374, 193] width 413 height 11
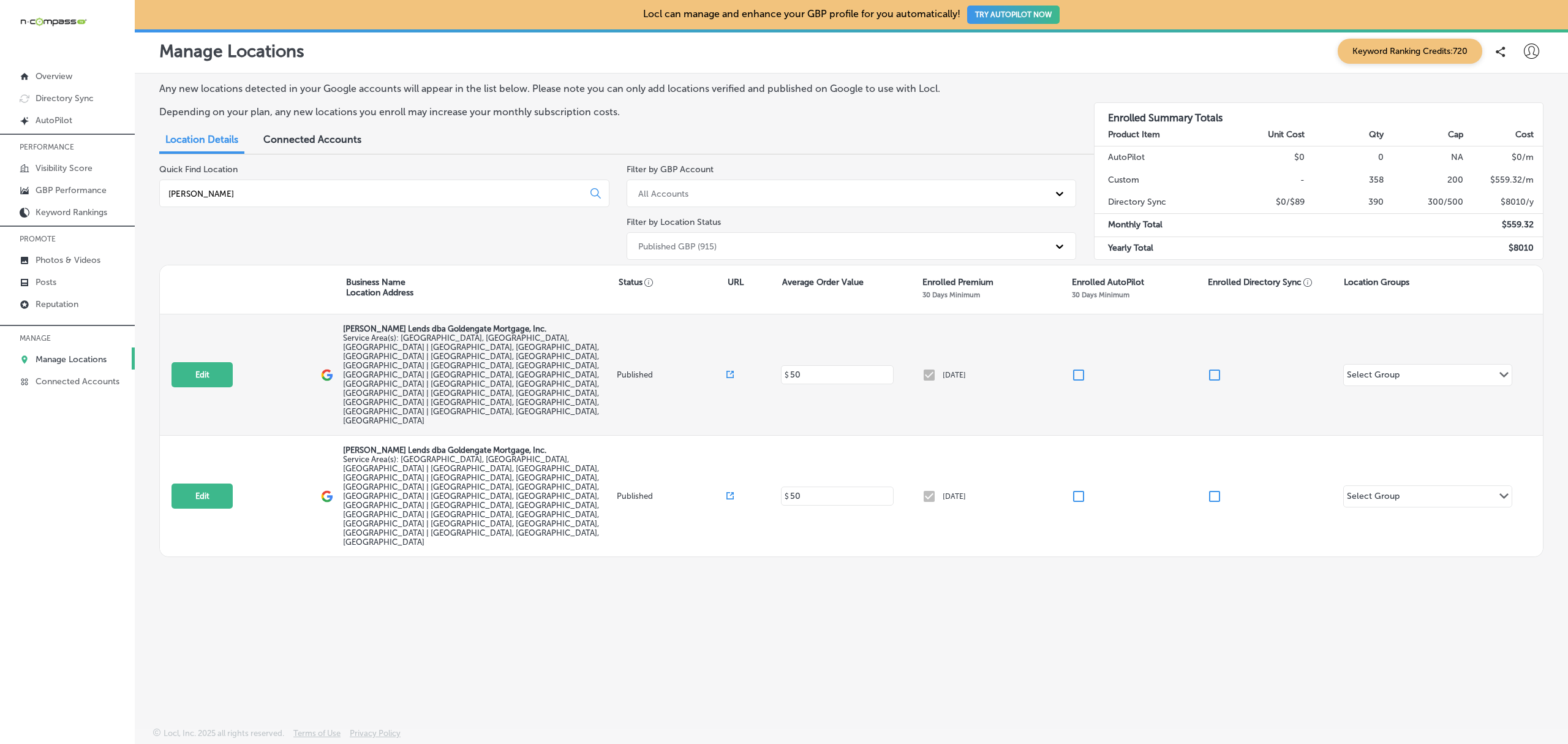
type input "chris marr"
drag, startPoint x: 344, startPoint y: 329, endPoint x: 483, endPoint y: 367, distance: 144.1
click at [483, 367] on div "Chris Marr Lends dba Goldengate Mortgage, Inc. Service Area(s): Aiken, SC, USA …" at bounding box center [478, 375] width 270 height 101
click at [471, 371] on label "Service Area(s): Aiken, SC, USA | Evans, GA, USA | Augusta, GA, USA | North Aug…" at bounding box center [478, 379] width 270 height 92
drag, startPoint x: 524, startPoint y: 329, endPoint x: 329, endPoint y: 324, distance: 195.1
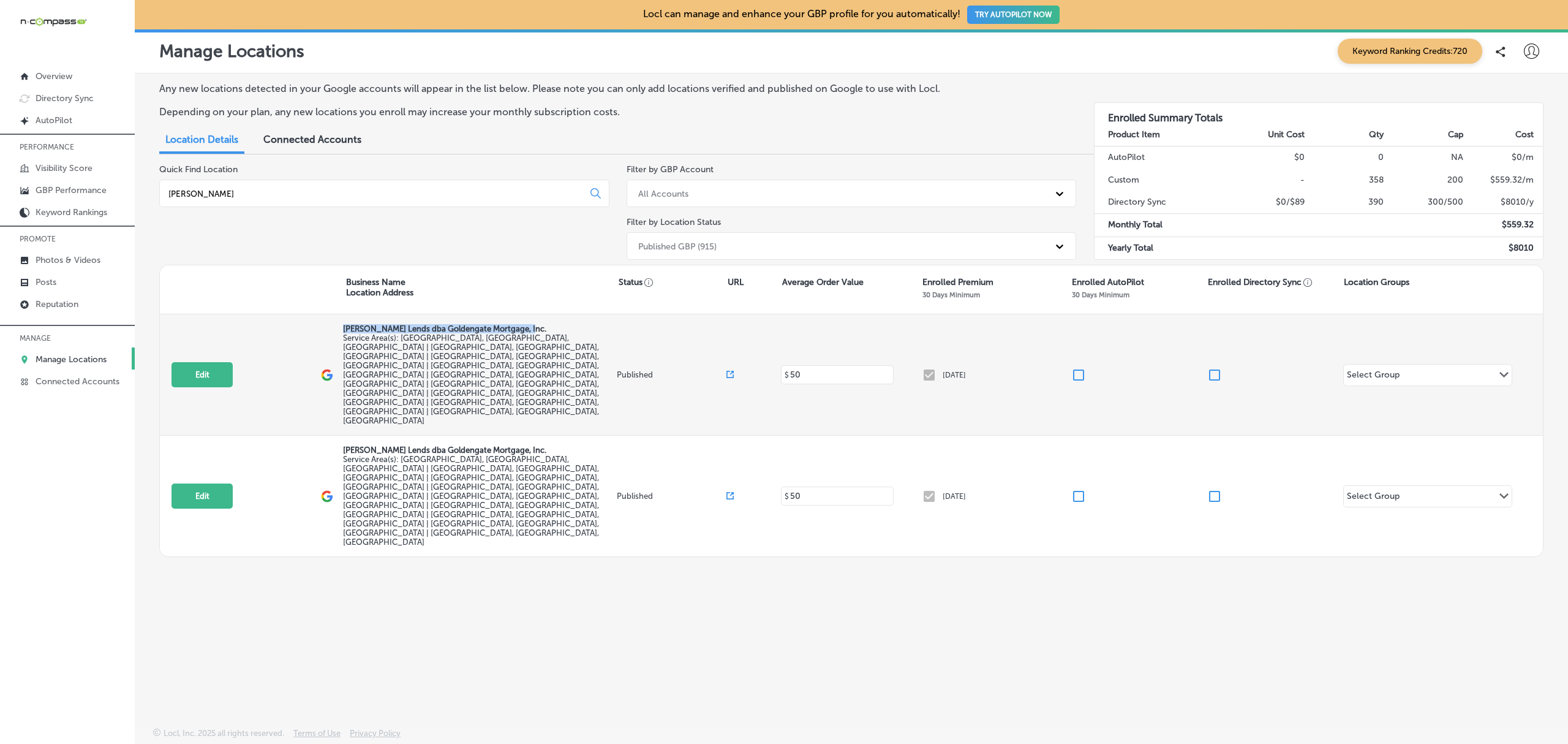
click at [329, 324] on div "Edit This location is not published yet. Chris Marr Lends dba Goldengate Mortga…" at bounding box center [851, 375] width 1383 height 121
copy p "Chris Marr Lends dba Goldengate Mortgage, Inc."
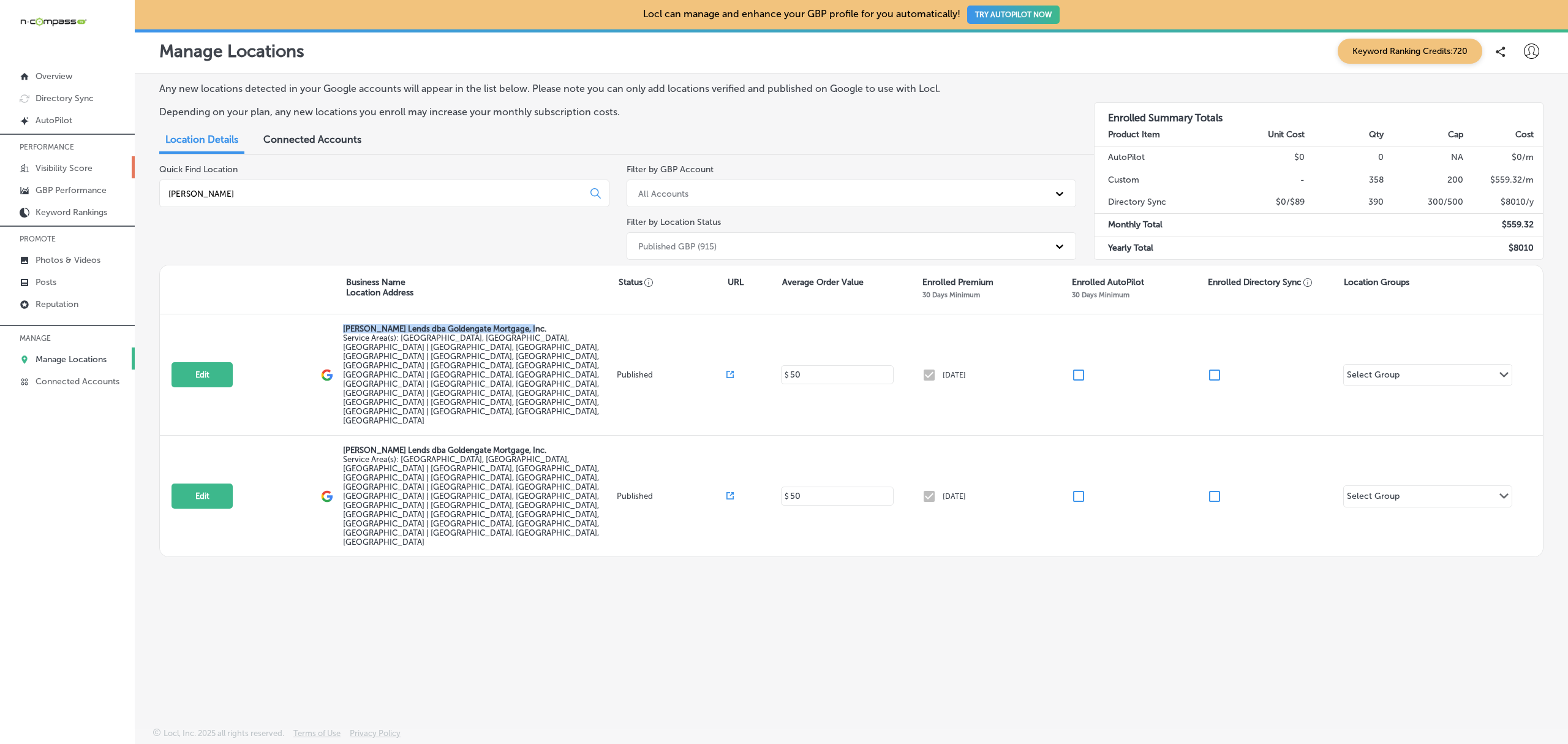
click at [84, 167] on p "Visibility Score" at bounding box center [64, 168] width 57 height 10
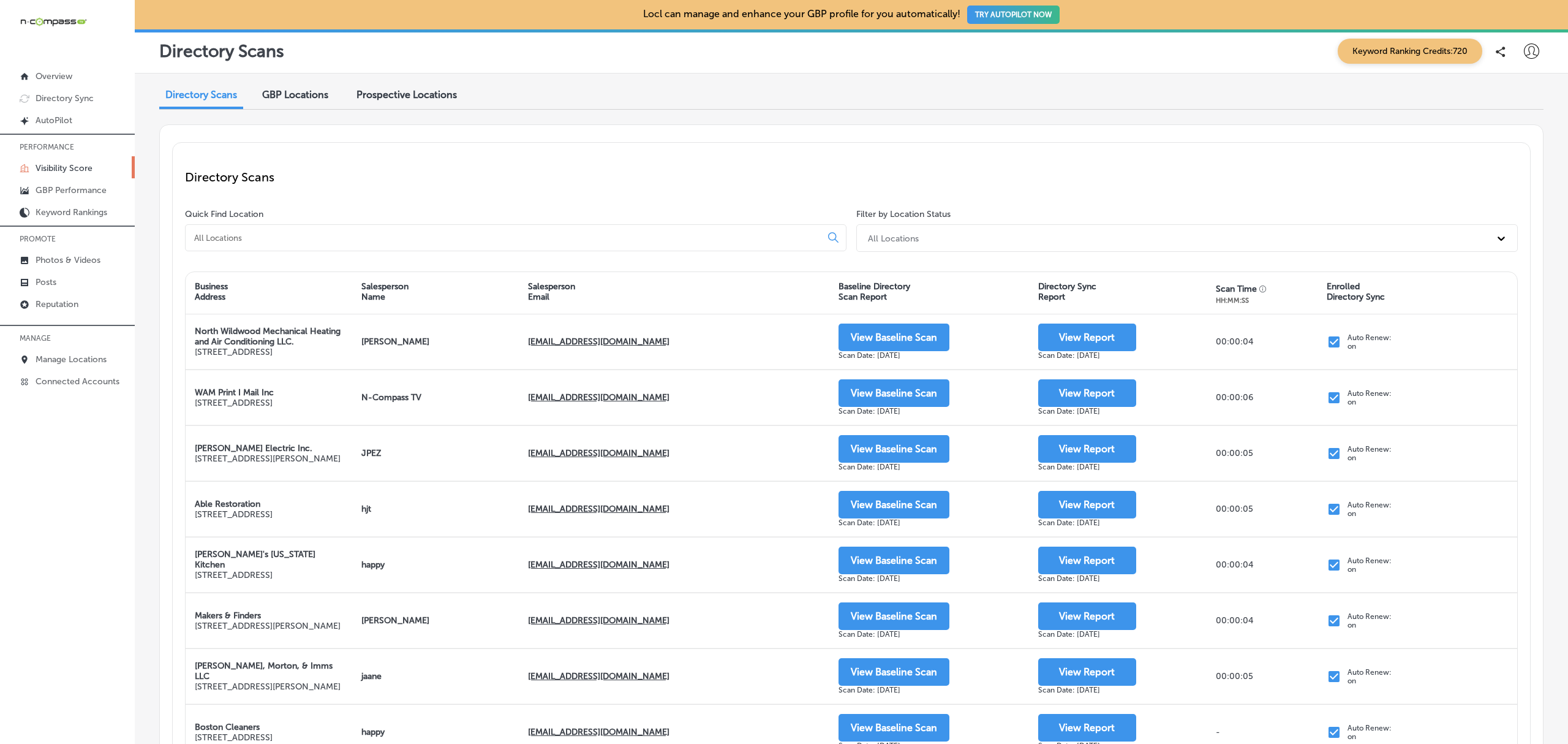
click at [257, 240] on input at bounding box center [505, 238] width 626 height 11
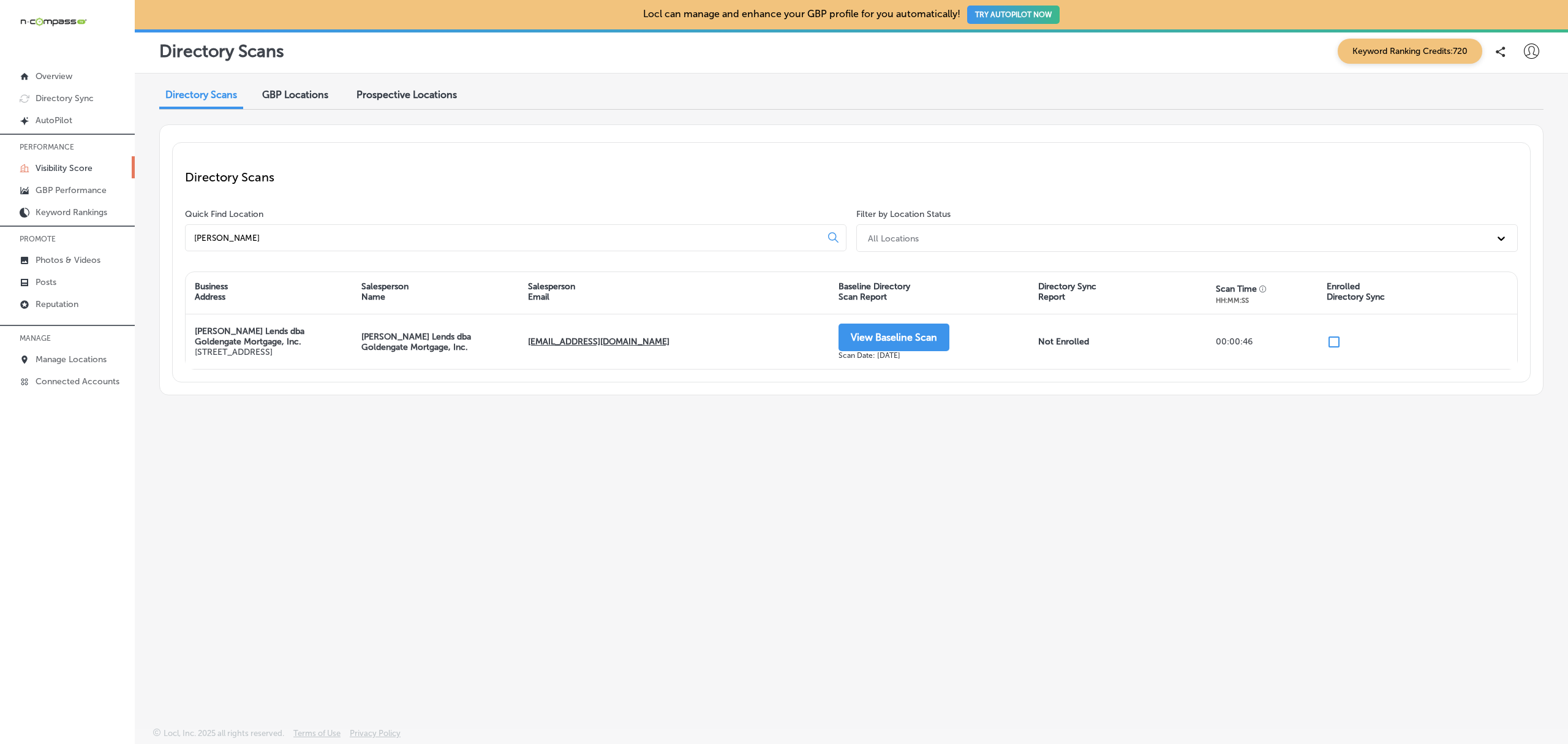
type input "chris marr"
click at [305, 92] on span "GBP Locations" at bounding box center [295, 95] width 66 height 12
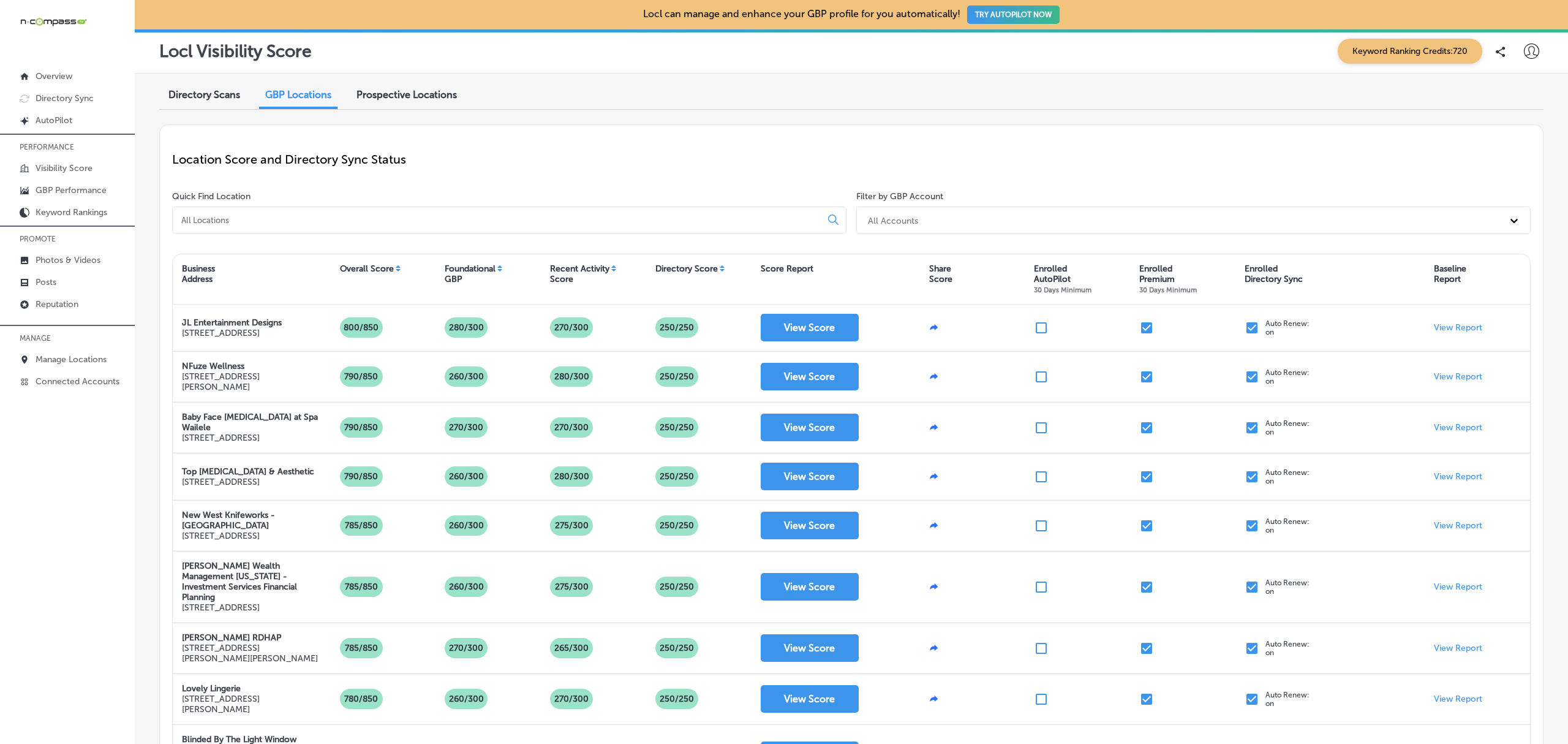
click at [261, 221] on input at bounding box center [499, 220] width 638 height 11
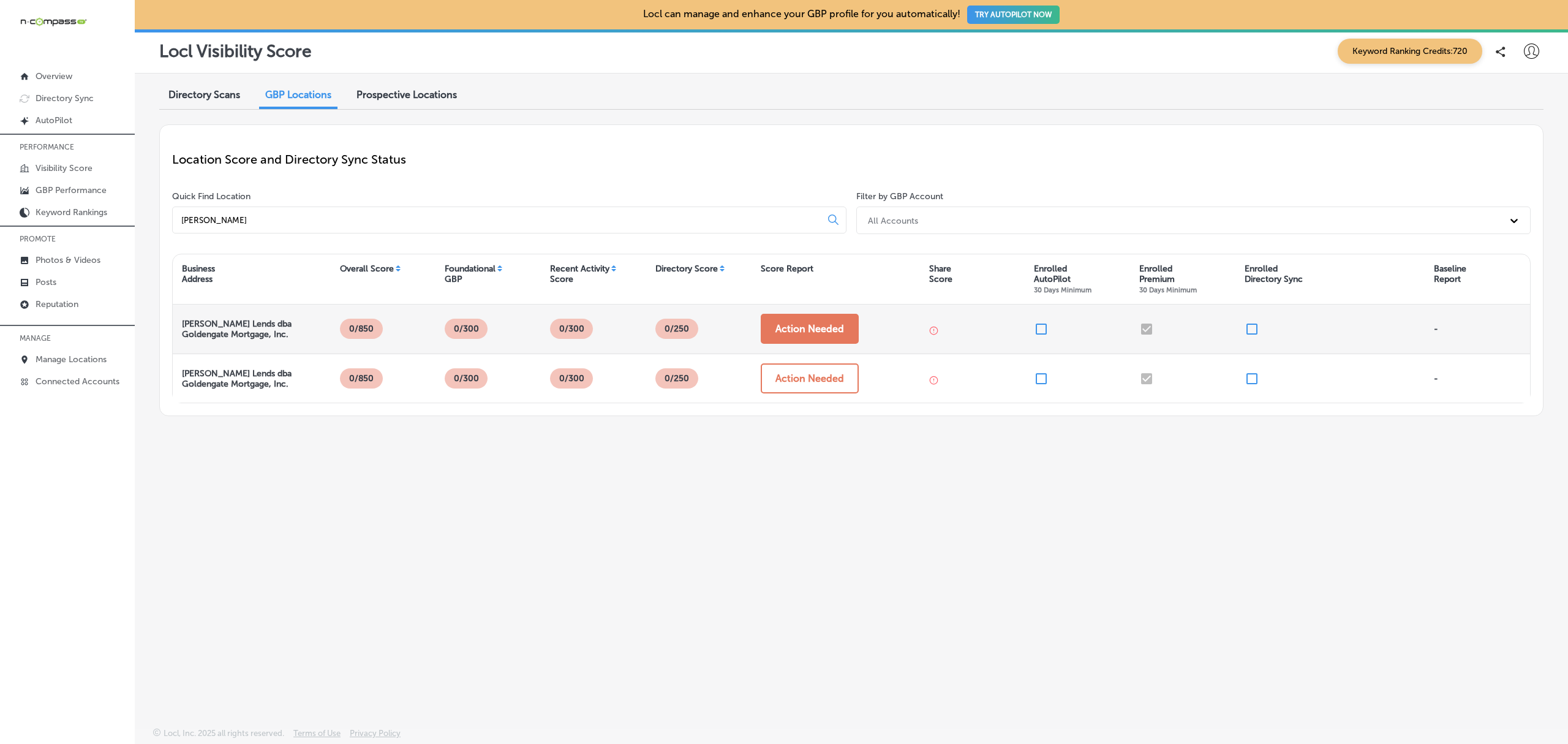
type input "chris marr"
click at [782, 342] on button "Action Needed" at bounding box center [809, 329] width 98 height 30
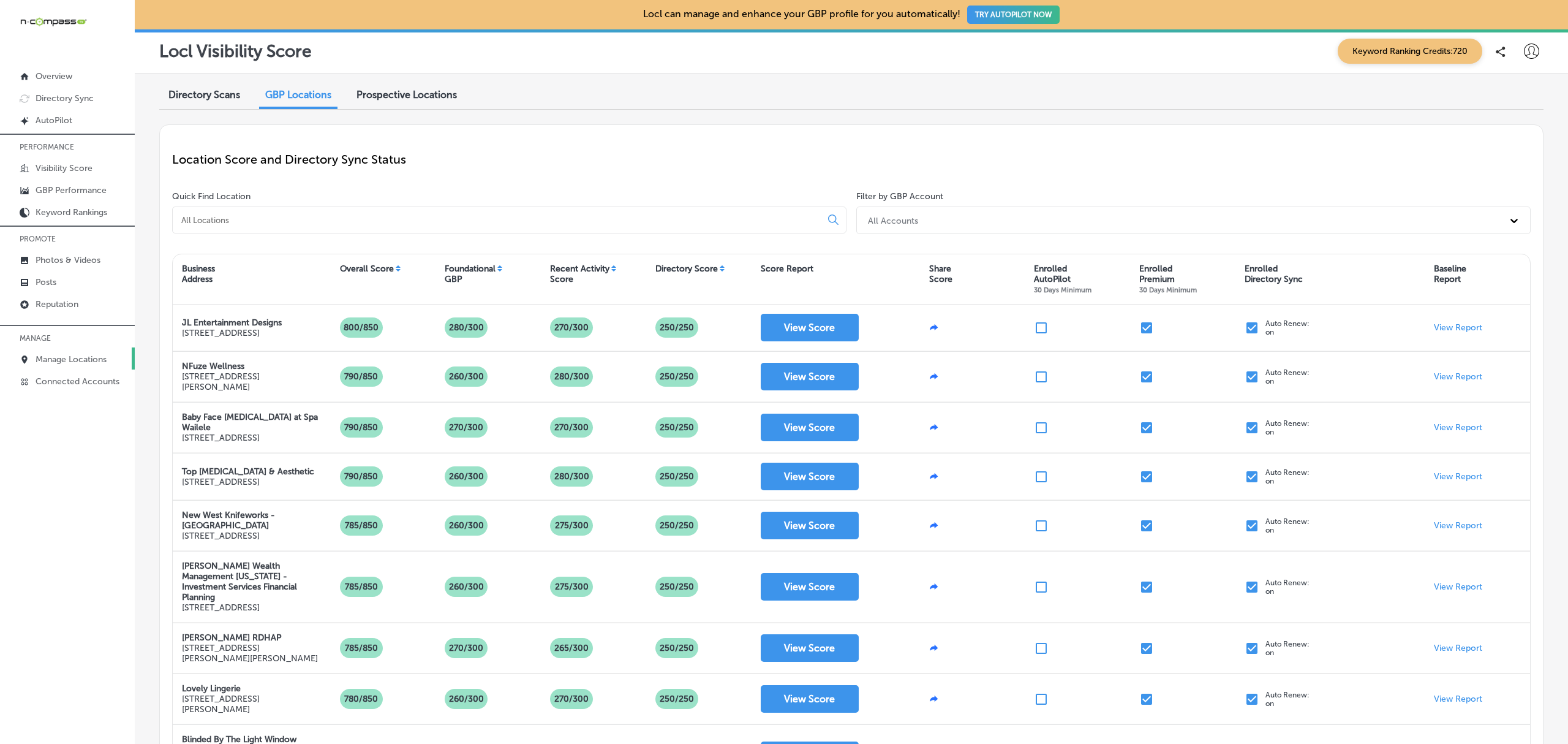
click at [77, 360] on p "Manage Locations" at bounding box center [71, 359] width 71 height 10
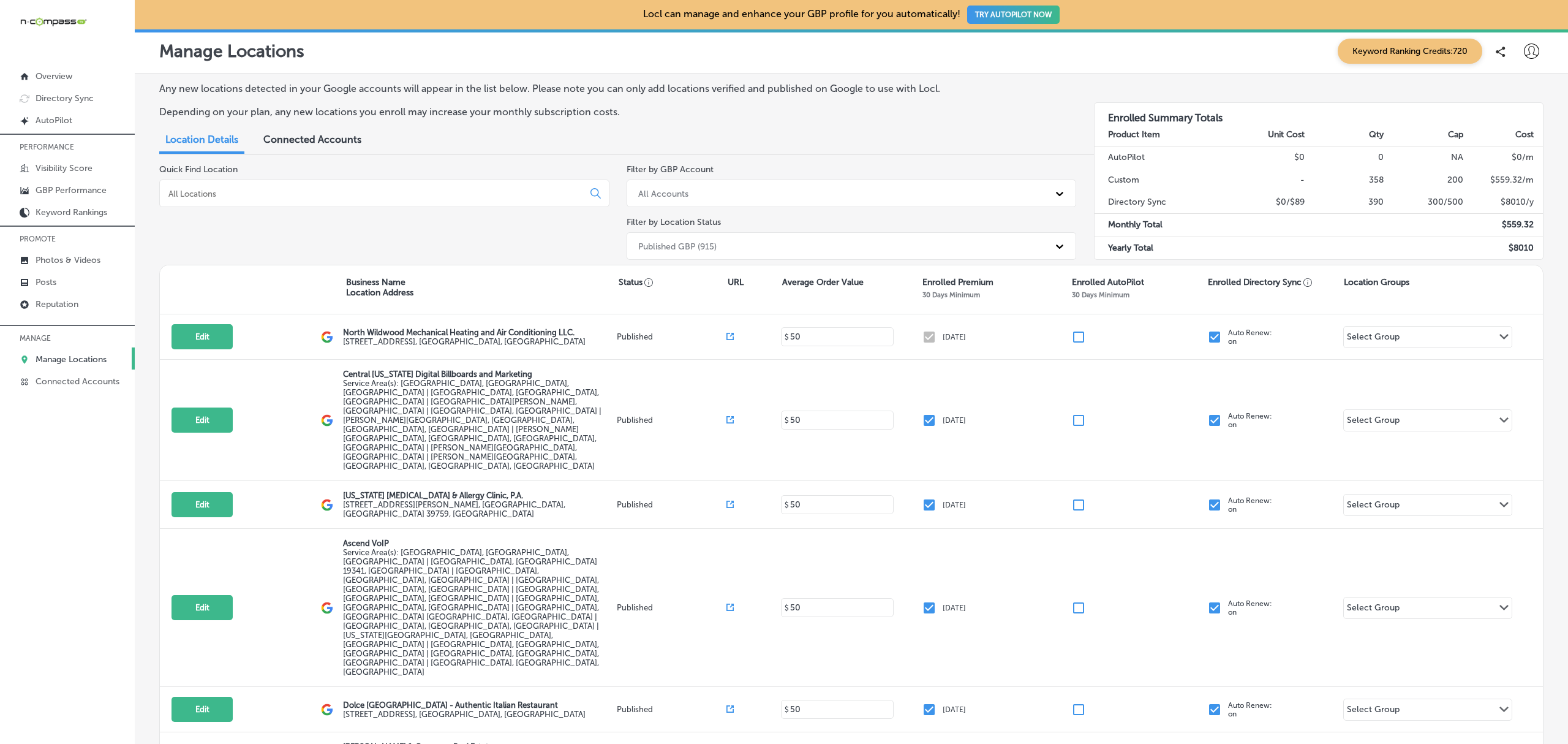
click at [273, 196] on input at bounding box center [374, 193] width 413 height 11
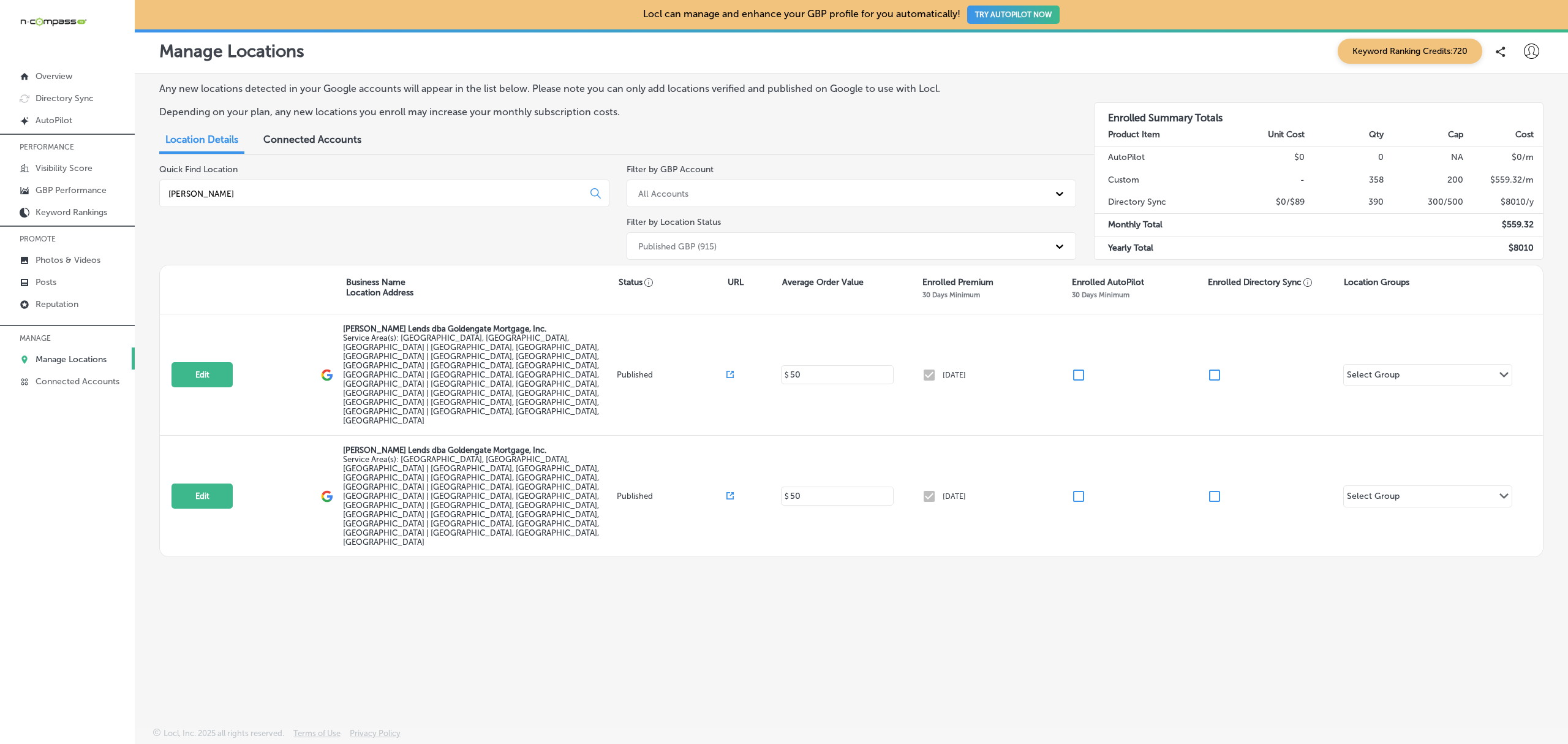
type input "chris marr"
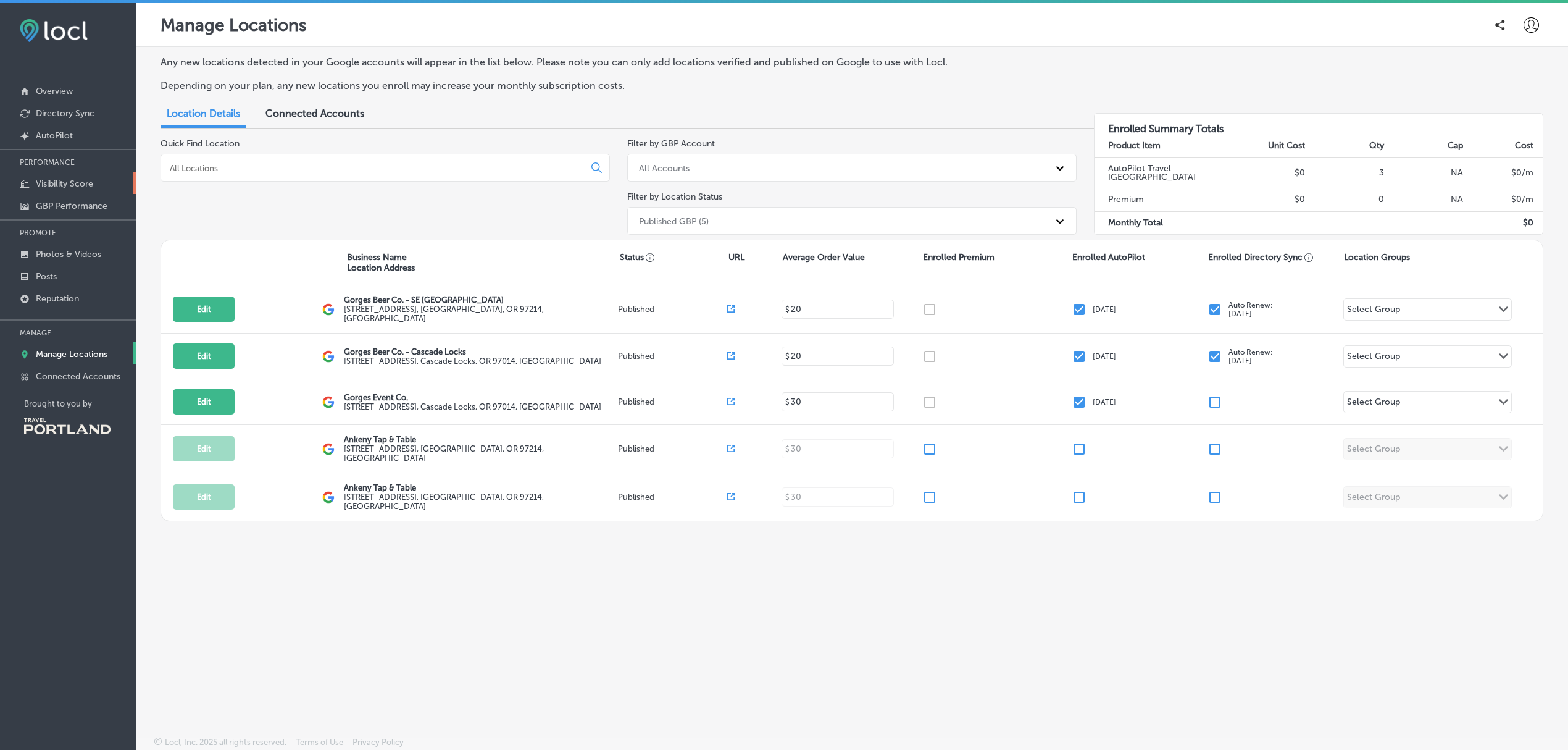
click at [79, 183] on p "Visibility Score" at bounding box center [64, 184] width 57 height 10
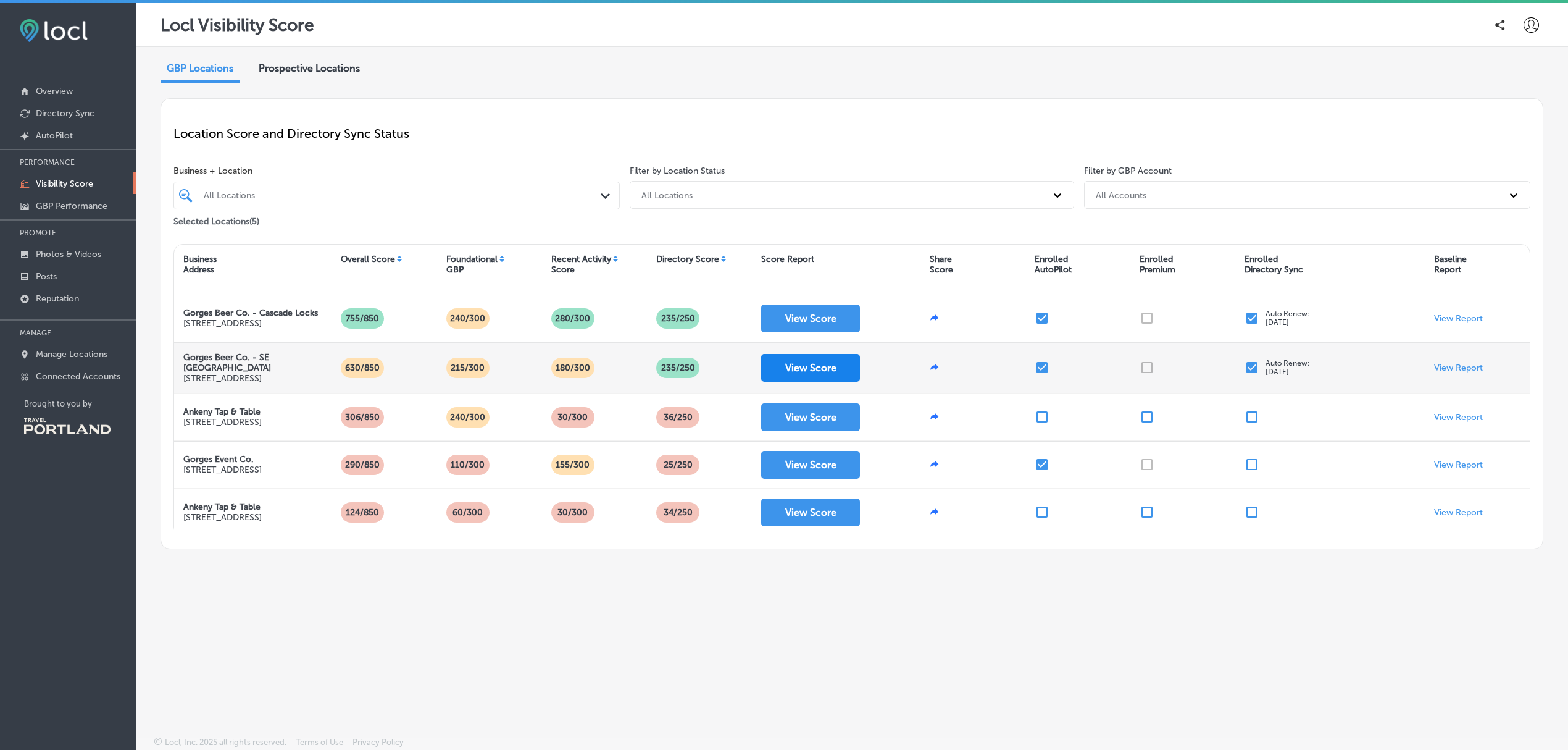
click at [806, 377] on button "View Score" at bounding box center [811, 368] width 99 height 28
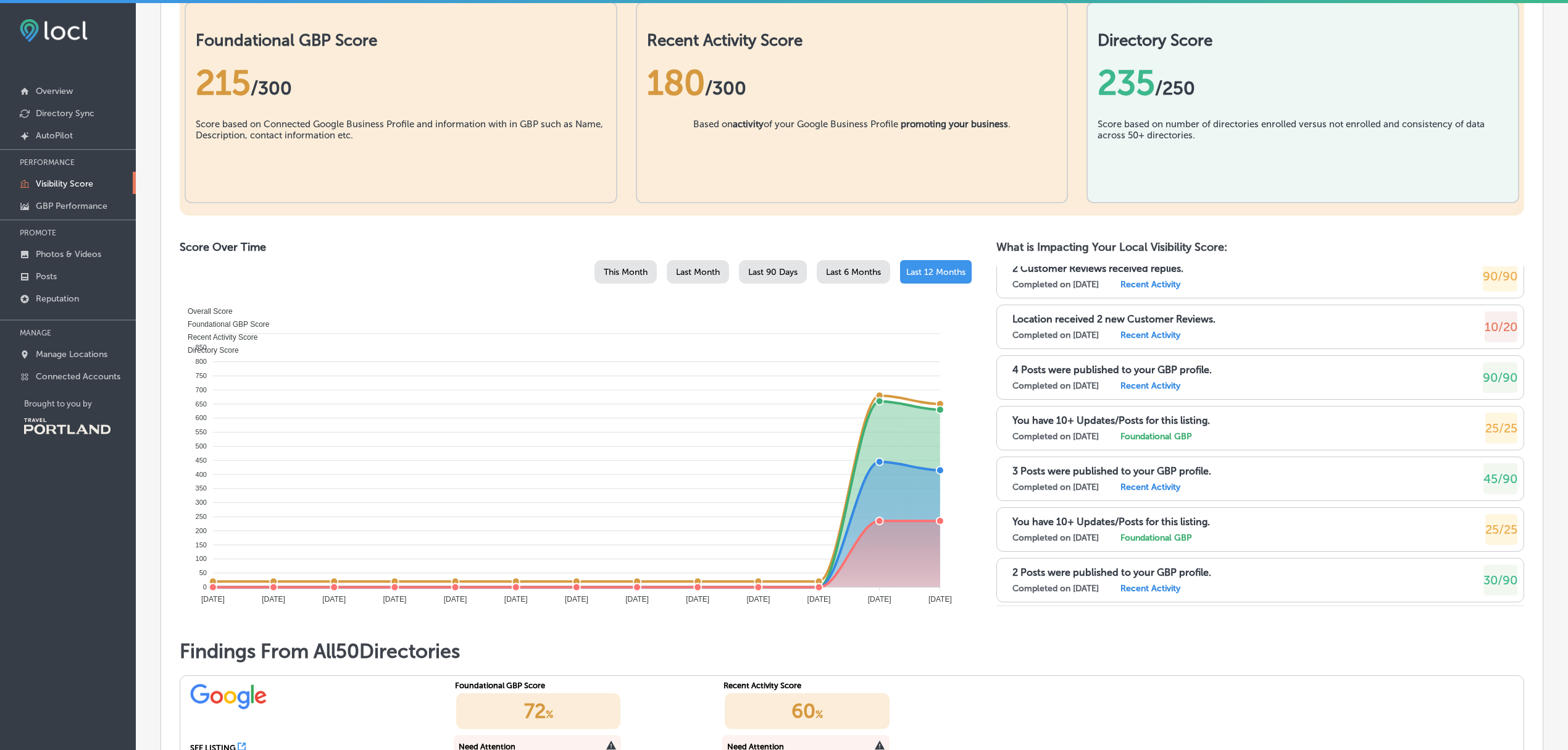
scroll to position [297, 0]
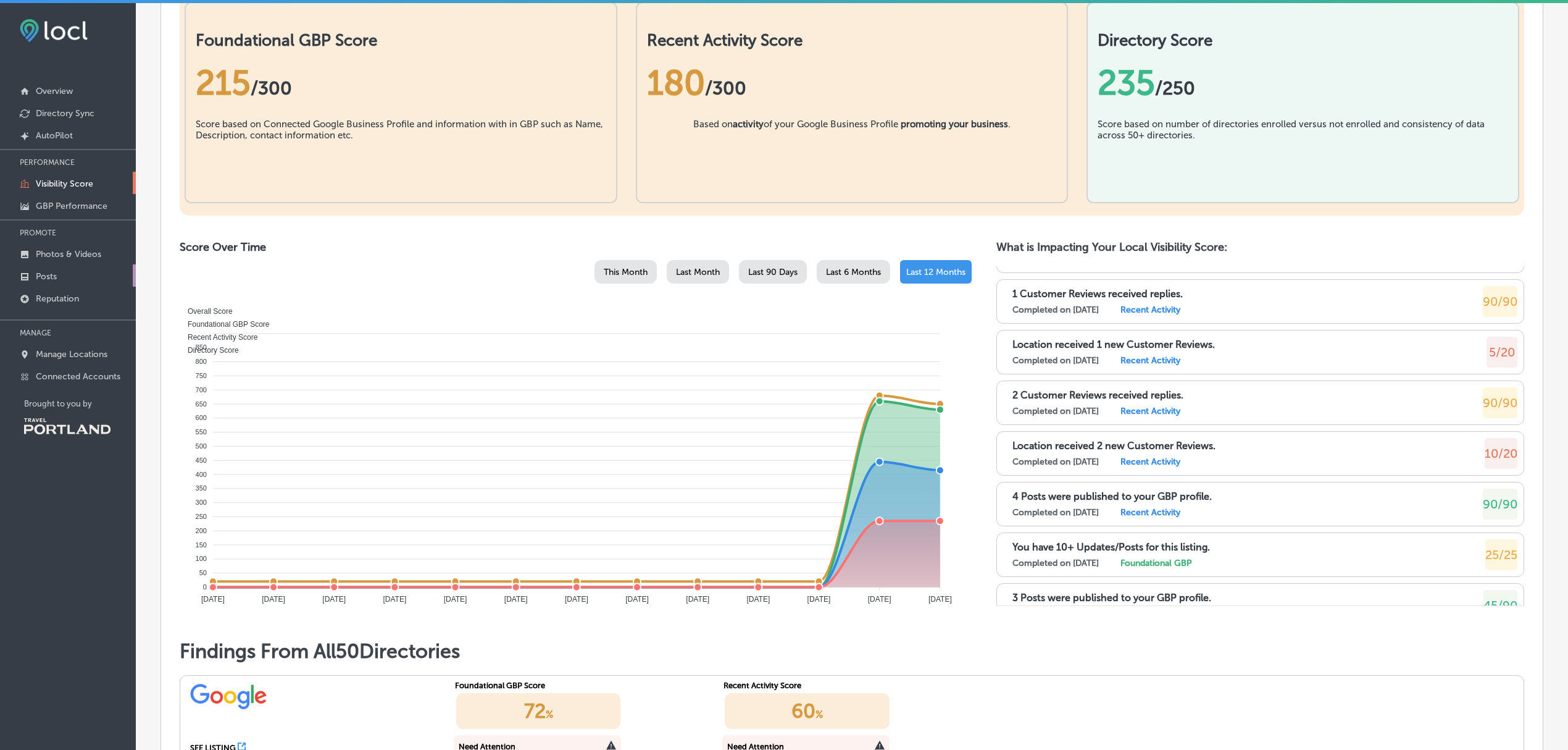
click at [63, 282] on link "Posts" at bounding box center [68, 275] width 136 height 22
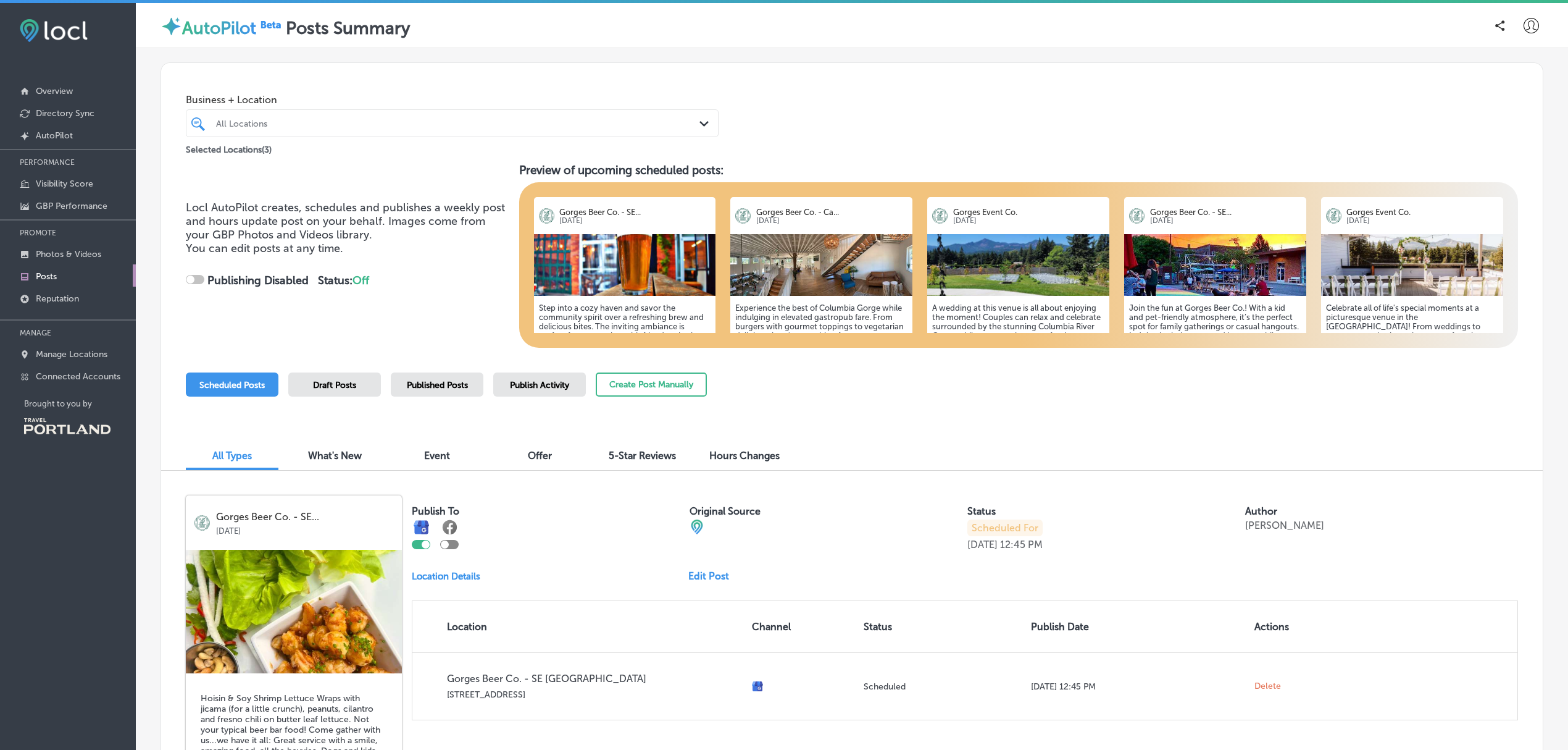
checkbox input "true"
click at [547, 391] on div "Publish Activity" at bounding box center [539, 384] width 92 height 24
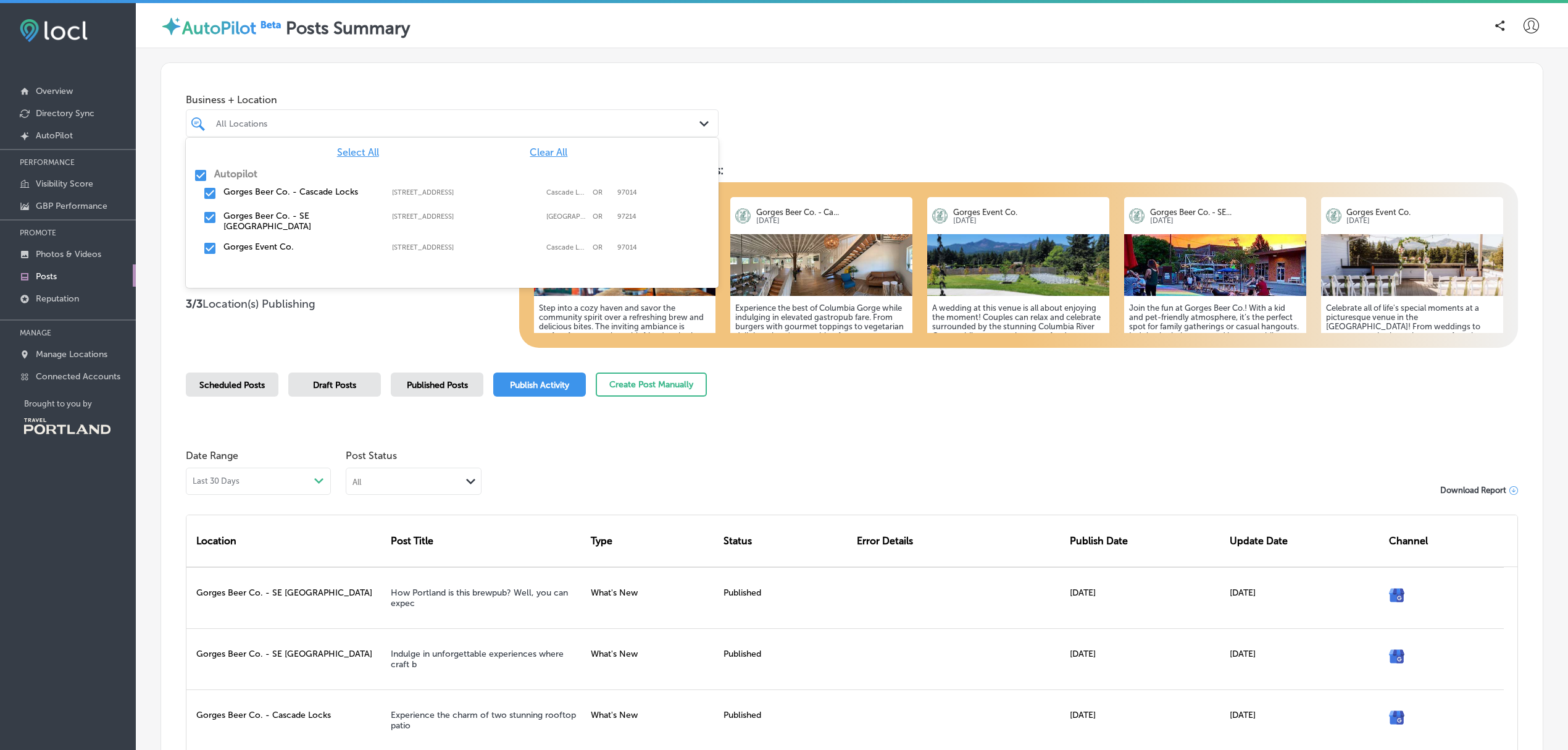
click at [699, 121] on icon "Path Created with Sketch." at bounding box center [704, 124] width 9 height 6
click at [198, 176] on input "checkbox" at bounding box center [200, 175] width 15 height 15
click at [211, 214] on input "checkbox" at bounding box center [210, 217] width 15 height 15
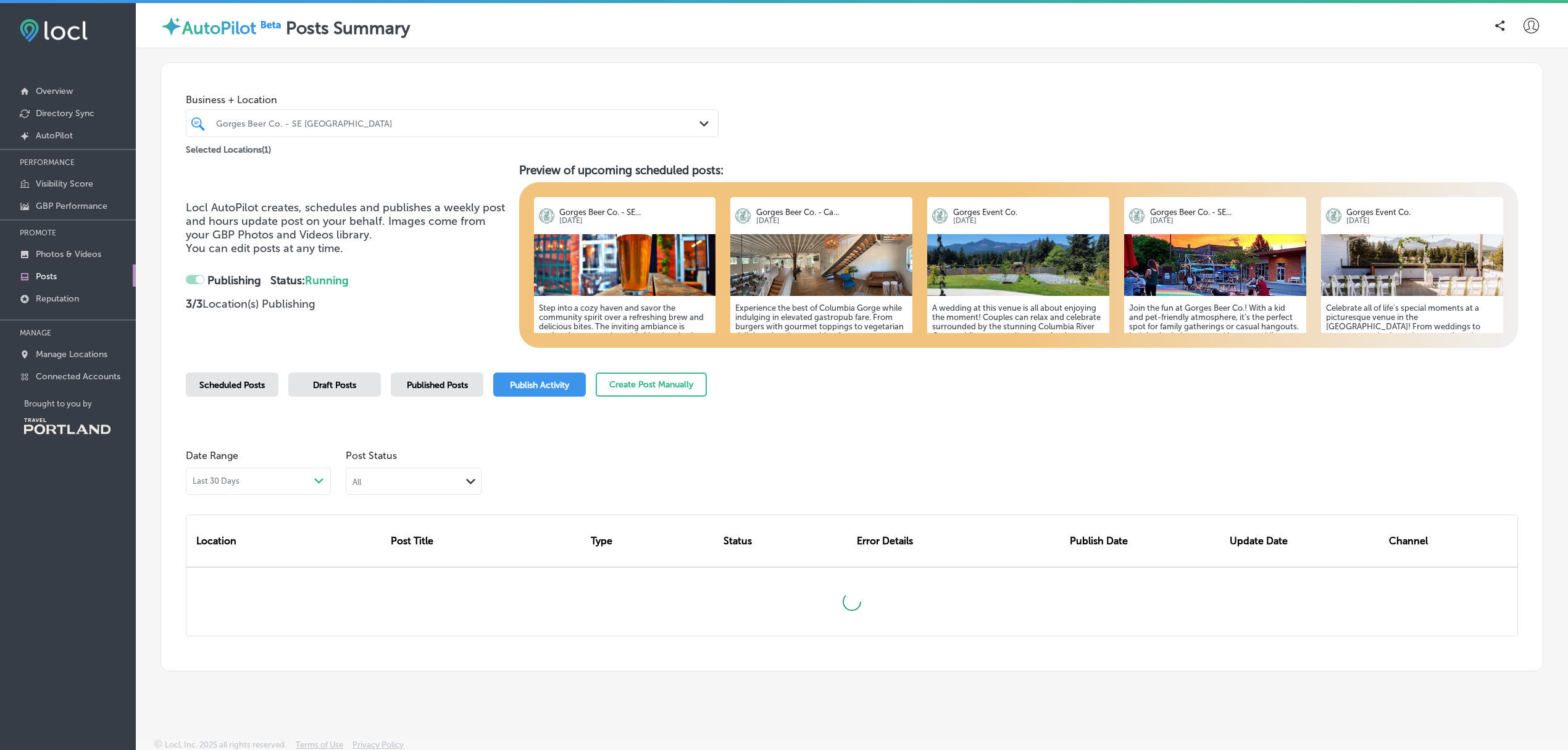
click at [994, 438] on div "Date Range Last 30 Days Path Created with Sketch. Post Status All Path Created …" at bounding box center [852, 549] width 1381 height 242
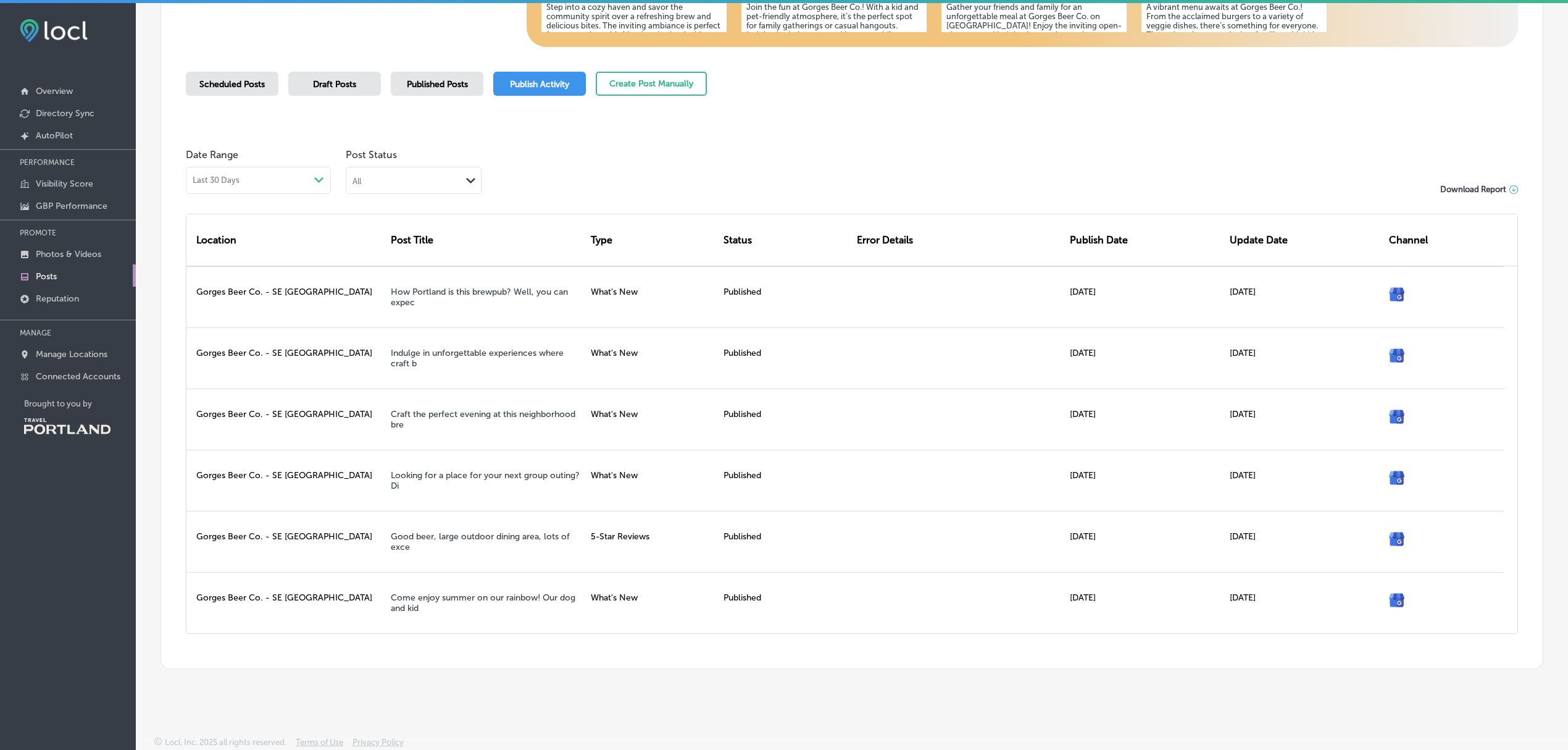
scroll to position [305, 0]
click at [84, 299] on link "Reputation" at bounding box center [68, 298] width 136 height 22
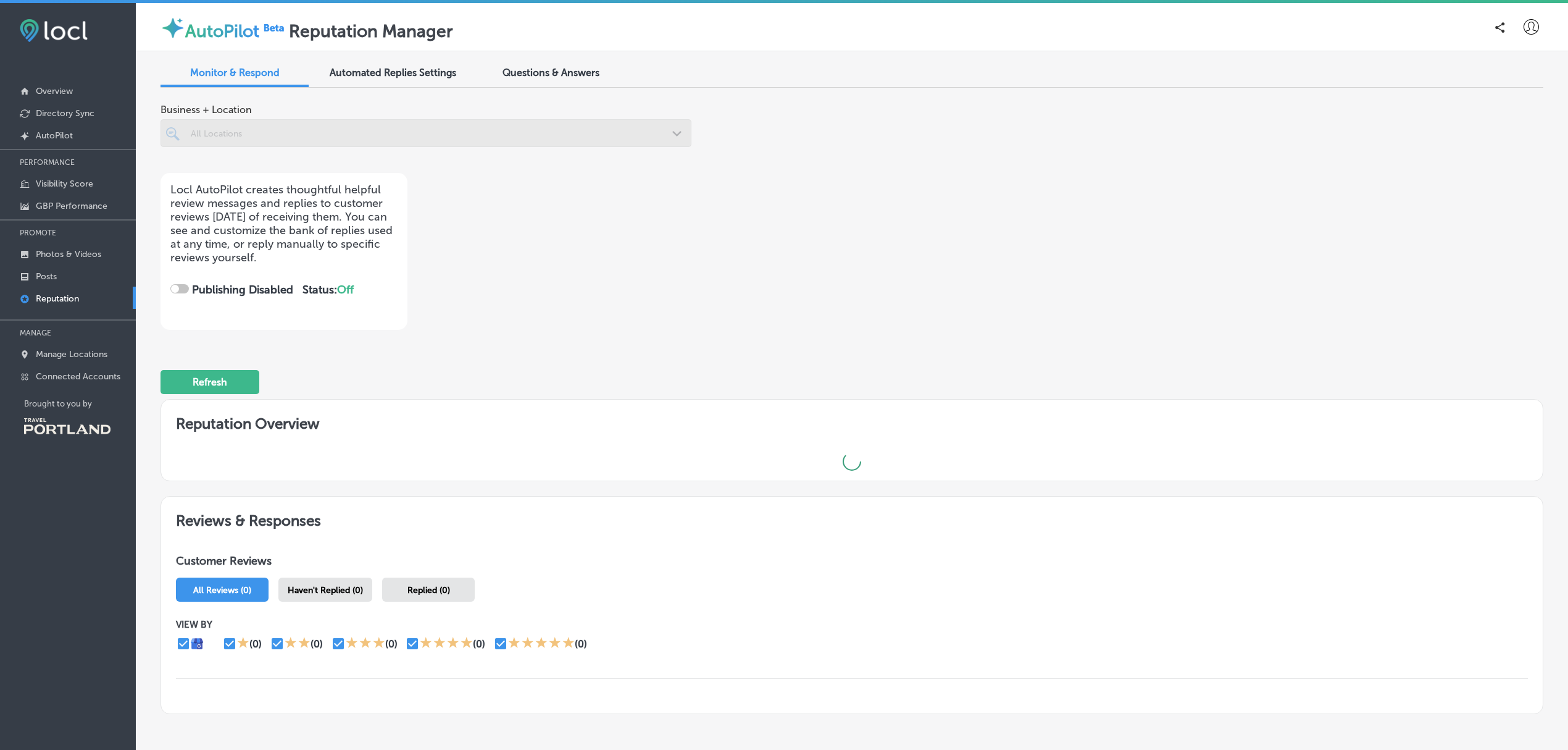
checkbox input "true"
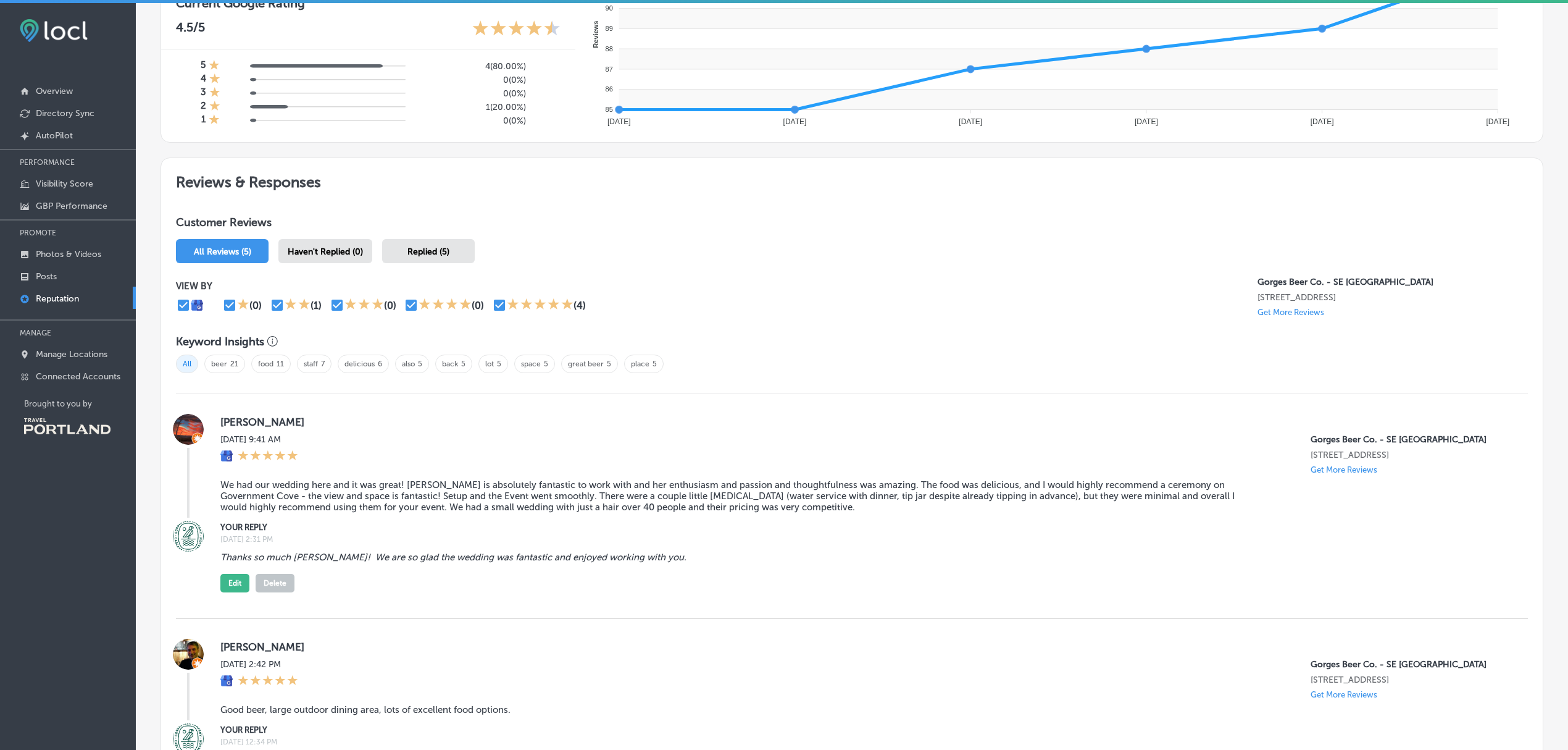
scroll to position [534, 0]
click at [298, 309] on icon at bounding box center [304, 302] width 12 height 12
click at [305, 308] on icon at bounding box center [304, 302] width 12 height 11
click at [90, 356] on p "Manage Locations" at bounding box center [72, 354] width 72 height 10
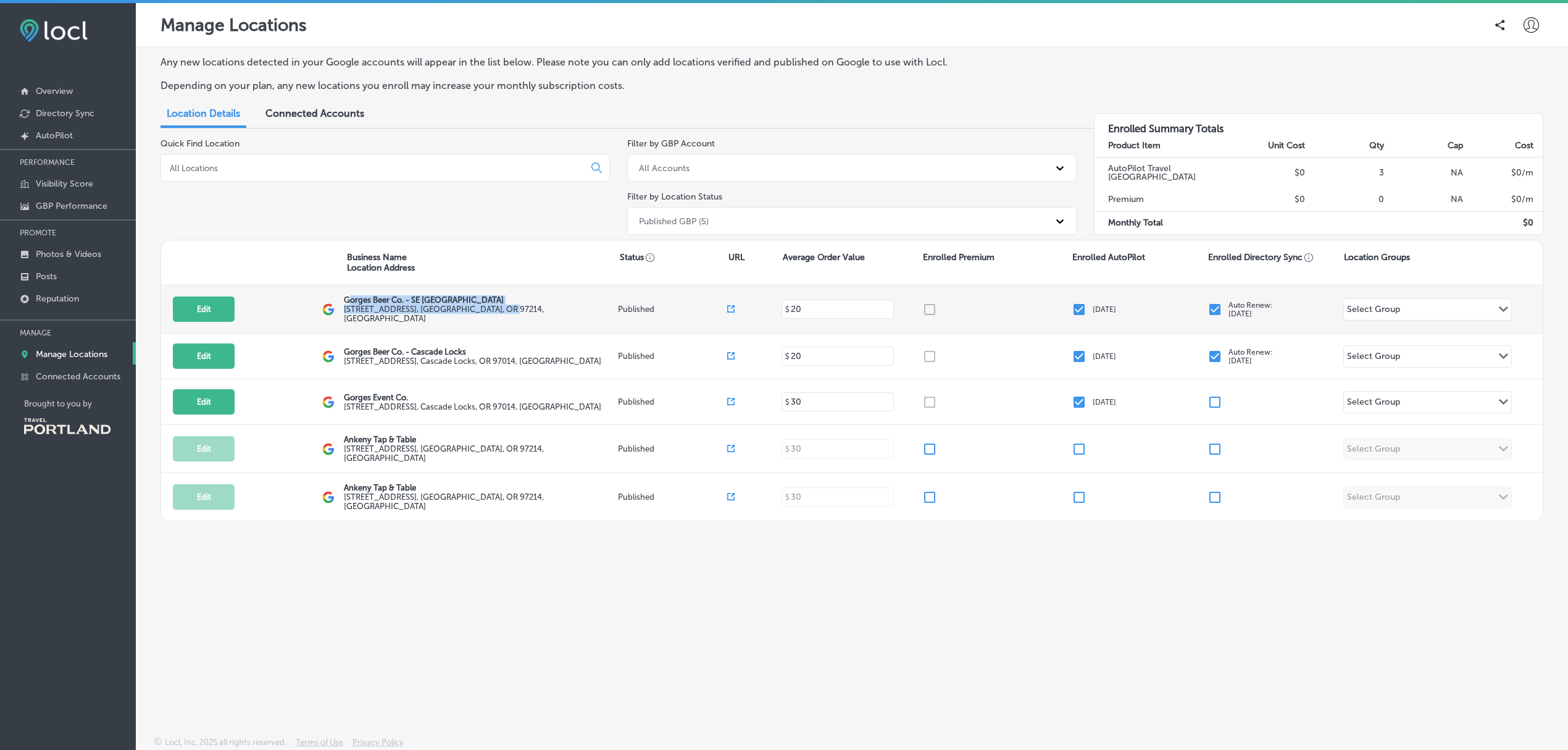
drag, startPoint x: 547, startPoint y: 314, endPoint x: 345, endPoint y: 302, distance: 202.4
click at [345, 302] on div "Gorges Beer Co. - SE Portland 2724 Southeast Ankeny Street , Portland, OR 97214…" at bounding box center [480, 309] width 273 height 28
click at [416, 329] on div "Edit This location is not published yet. Gorges Beer Co. - SE Portland 2724 Sou…" at bounding box center [852, 309] width 1381 height 48
drag, startPoint x: 547, startPoint y: 314, endPoint x: 342, endPoint y: 303, distance: 205.3
click at [342, 303] on div "Edit This location is not published yet. Gorges Beer Co. - SE Portland 2724 Sou…" at bounding box center [852, 309] width 1381 height 48
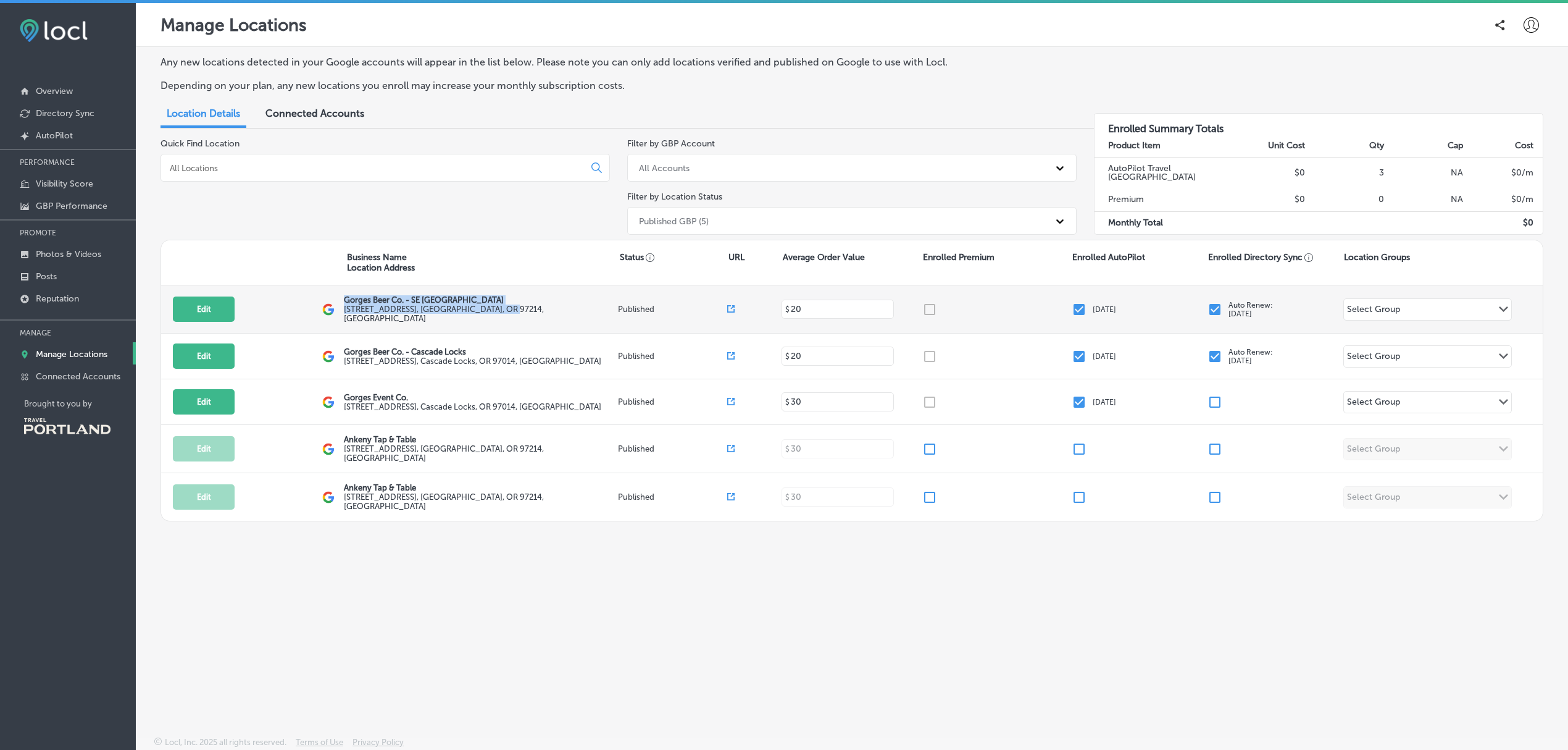
copy div "Gorges Beer Co. - SE Portland 2724 Southeast Ankeny Street , Portland, OR 97214…"
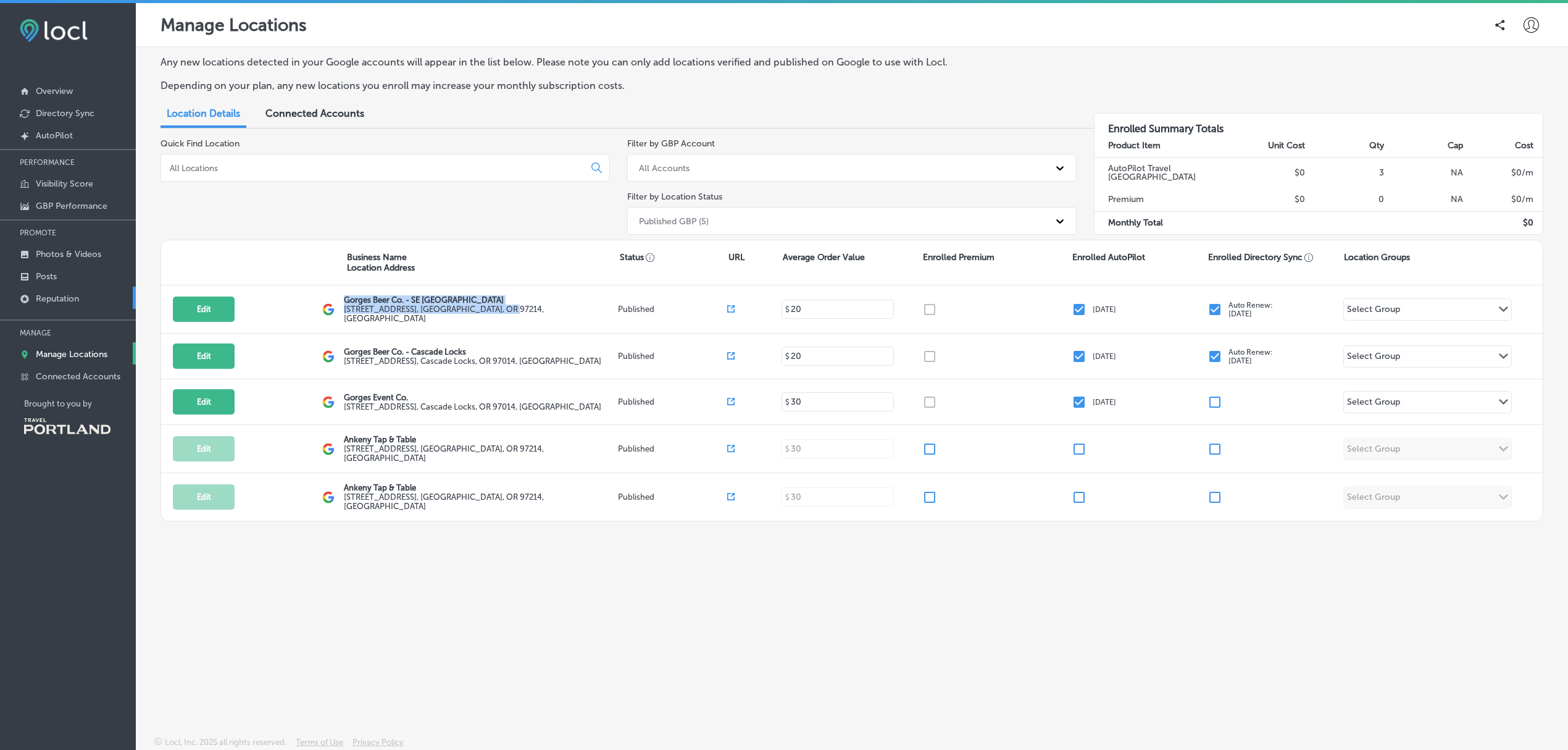
click at [91, 305] on link "Reputation" at bounding box center [68, 298] width 136 height 22
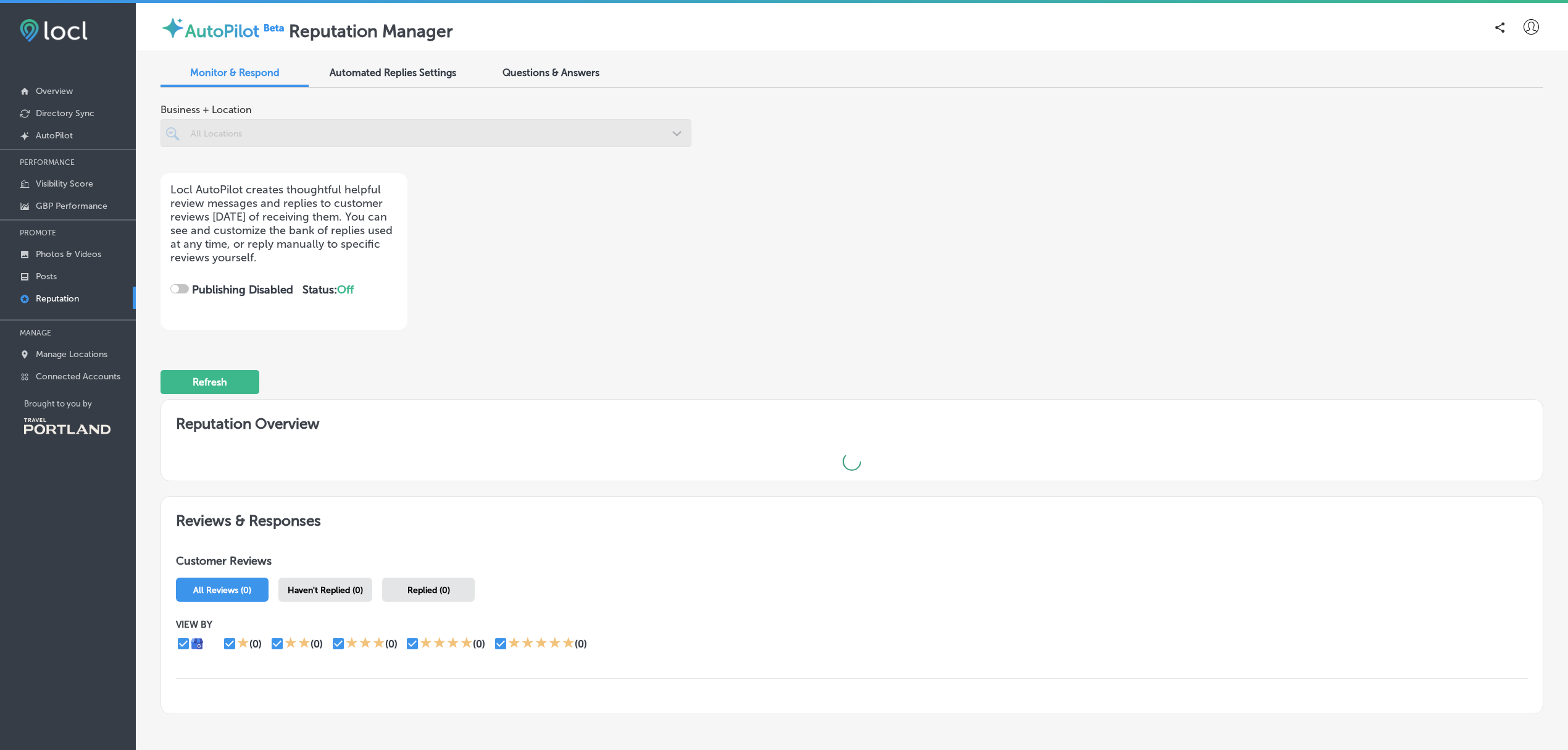
checkbox input "true"
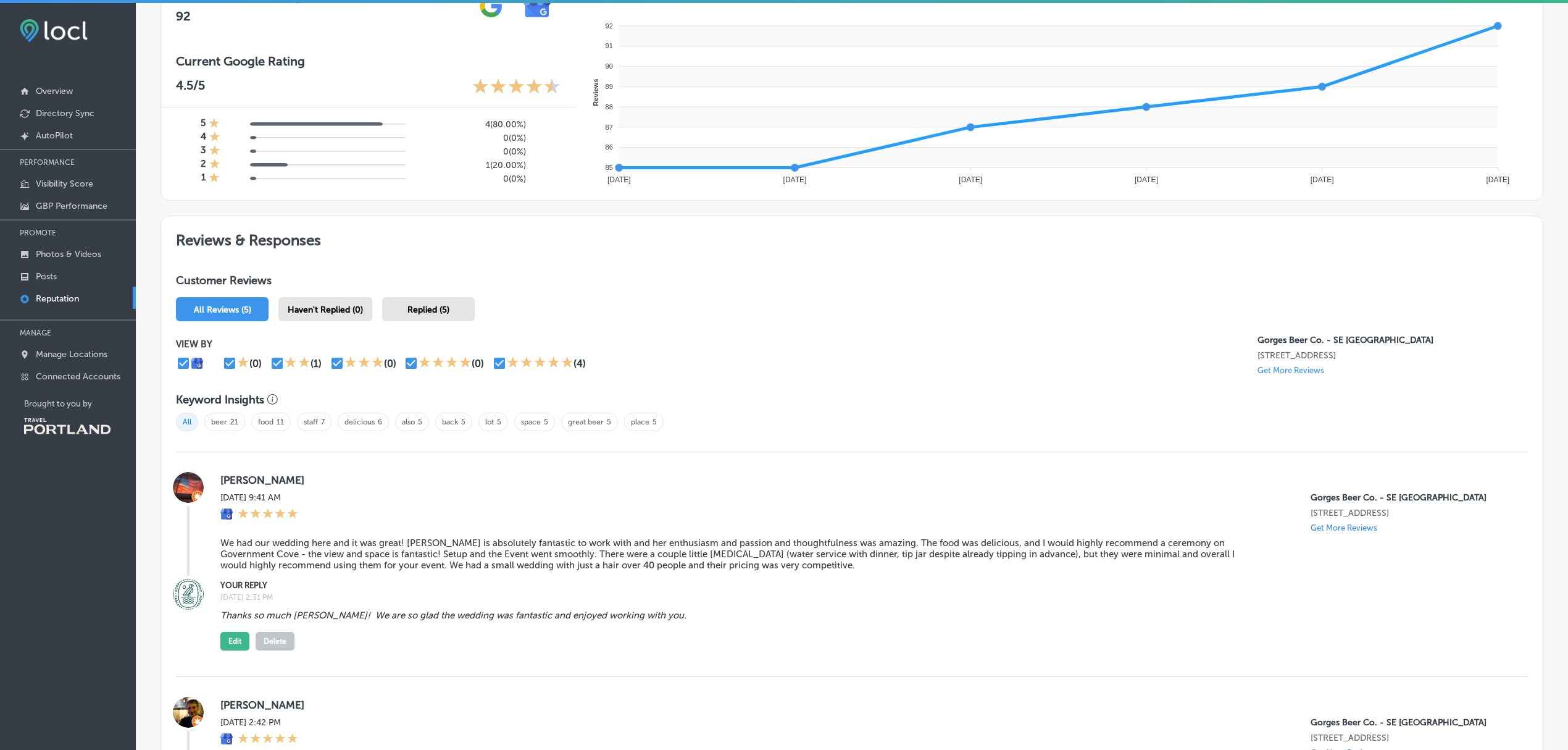
scroll to position [475, 0]
click at [78, 354] on p "Manage Locations" at bounding box center [72, 354] width 72 height 10
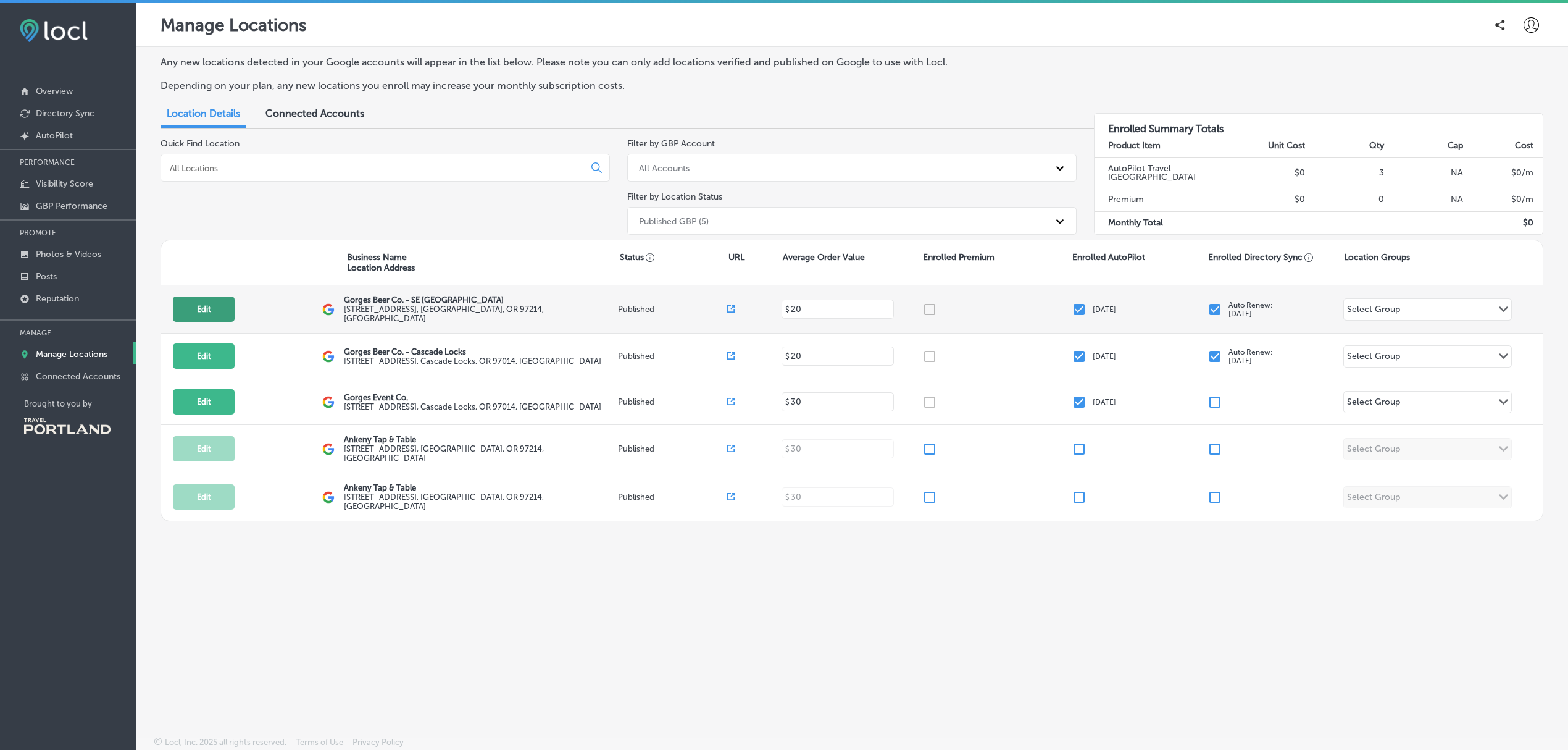
click at [203, 307] on button "Edit" at bounding box center [204, 309] width 62 height 25
select select "US"
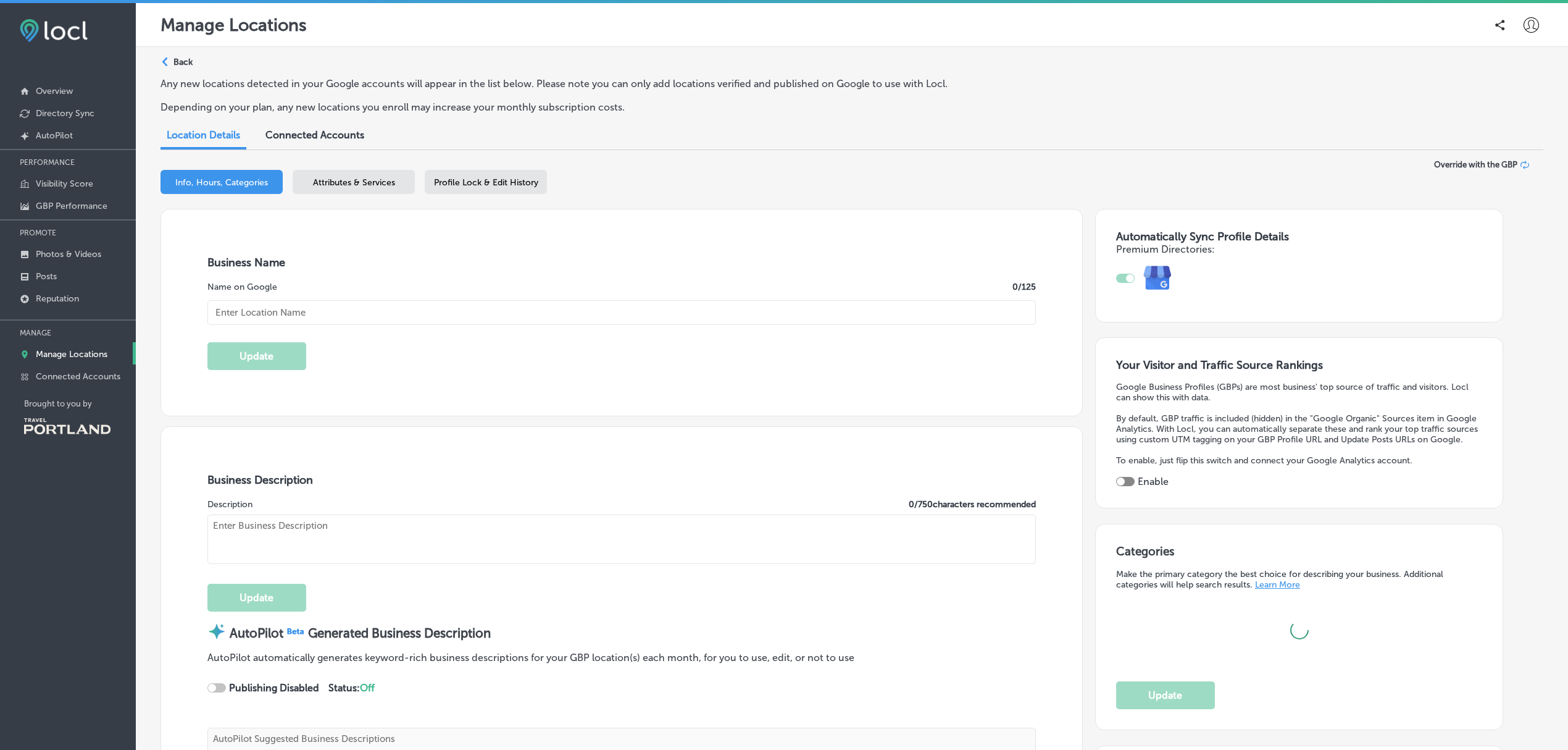
checkbox input "true"
type input "Gorges Beer Co. - SE [GEOGRAPHIC_DATA]"
type textarea "Welcome to Gorges Beer Co., your neighborhood brewery where craft beer meets co…"
type input "[EMAIL_ADDRESS][DOMAIN_NAME]"
type input "[URL][DOMAIN_NAME]"
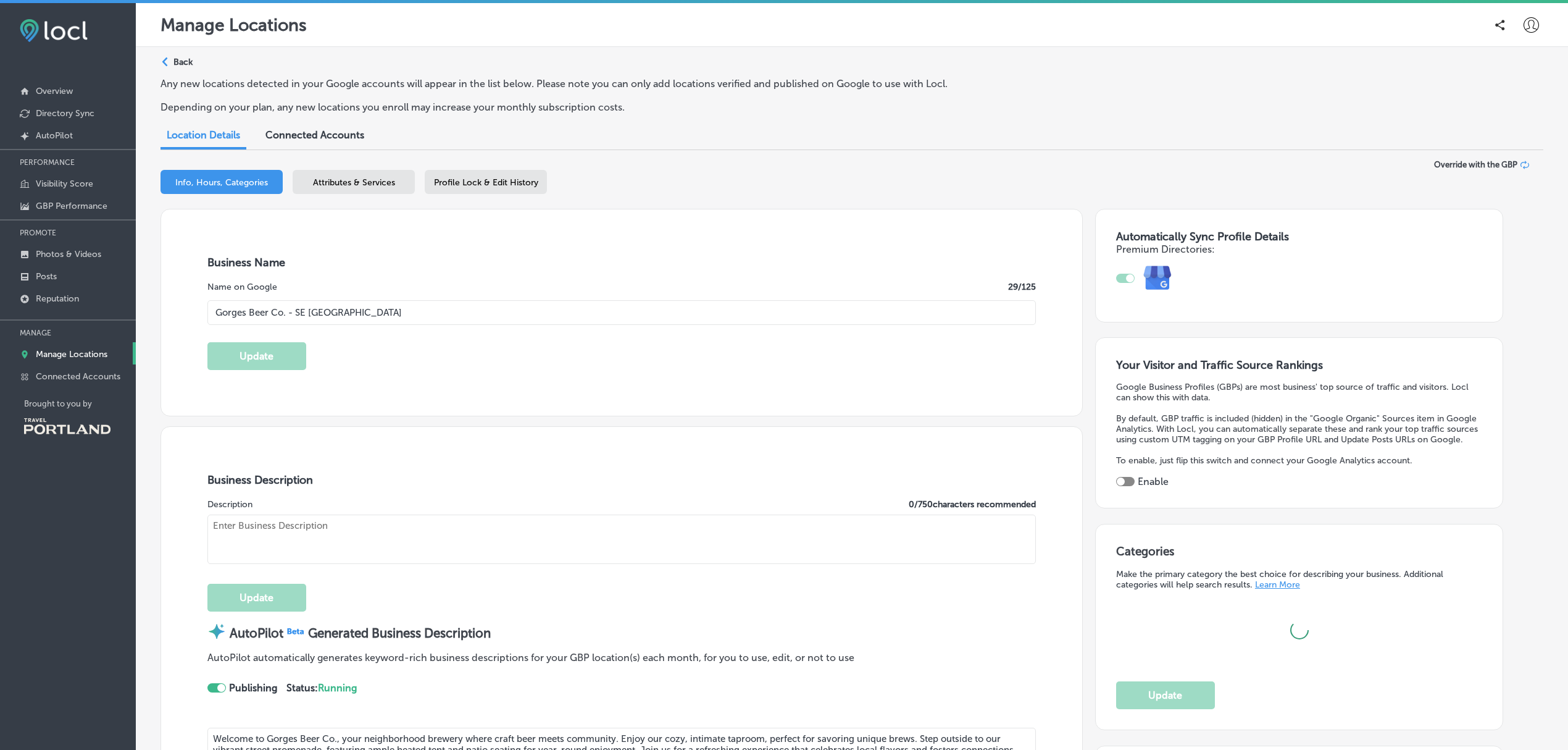
type input "[URL][DOMAIN_NAME]"
type input "[STREET_ADDRESS]"
type input "[GEOGRAPHIC_DATA]"
type input "97214"
type input "US"
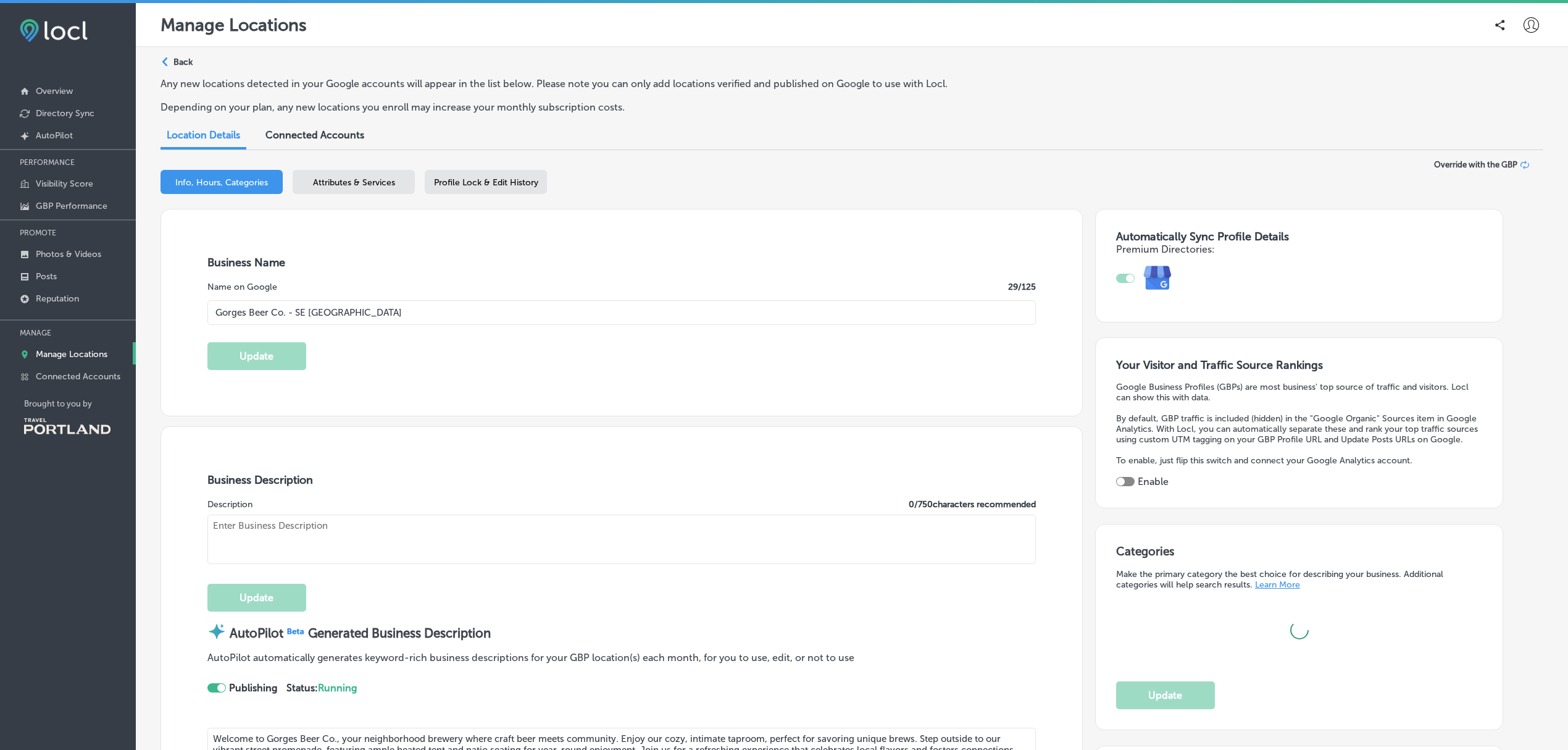
type input "[URL][DOMAIN_NAME]"
checkbox input "true"
type textarea "Gorges Beer Co.'s [GEOGRAPHIC_DATA] location is a neighborhood restaurant, pub …"
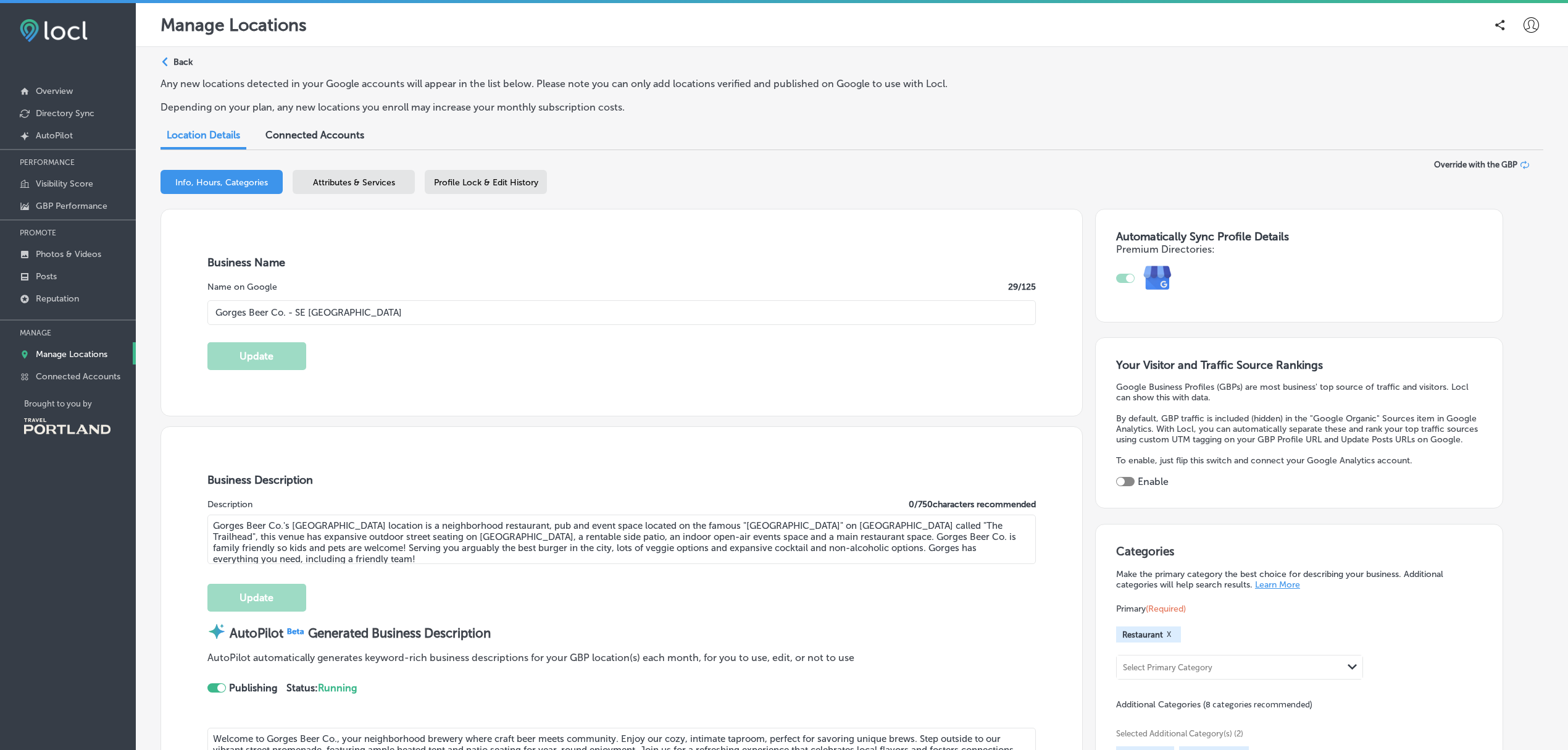
type input "[PHONE_NUMBER]"
click at [369, 171] on div "Attributes & Services" at bounding box center [354, 182] width 122 height 24
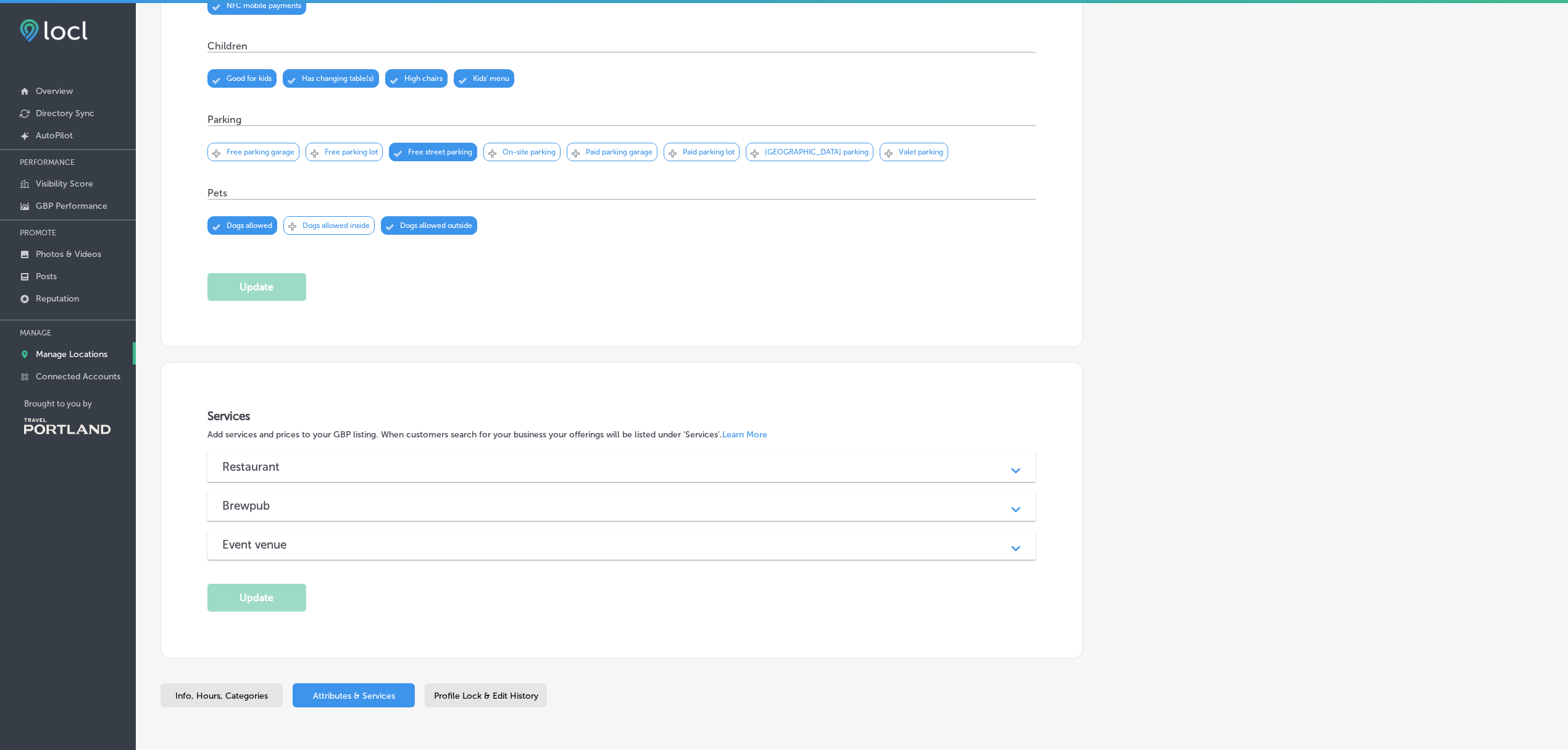
scroll to position [1212, 0]
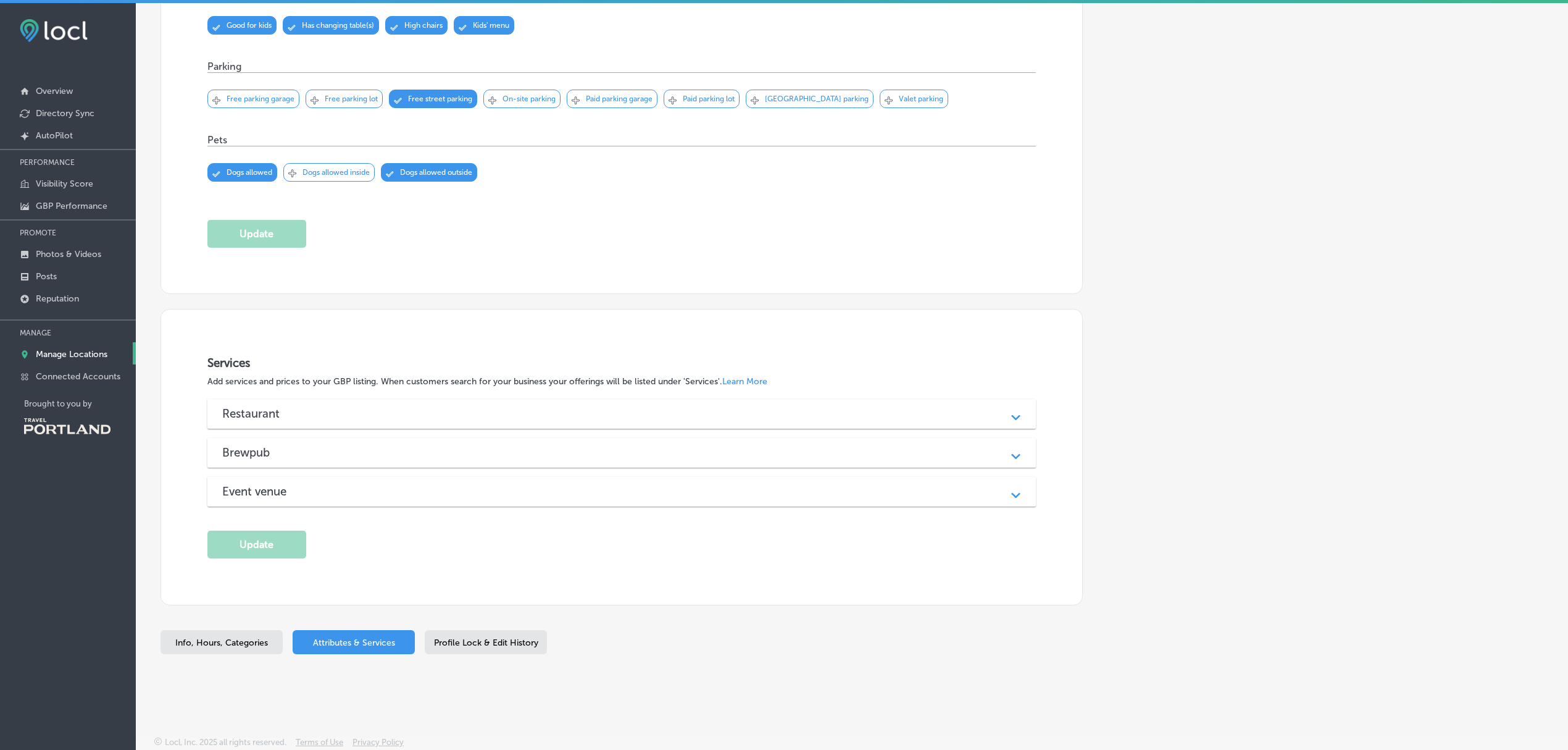
click at [633, 421] on div "Restaurant Path Created with Sketch." at bounding box center [622, 414] width 829 height 30
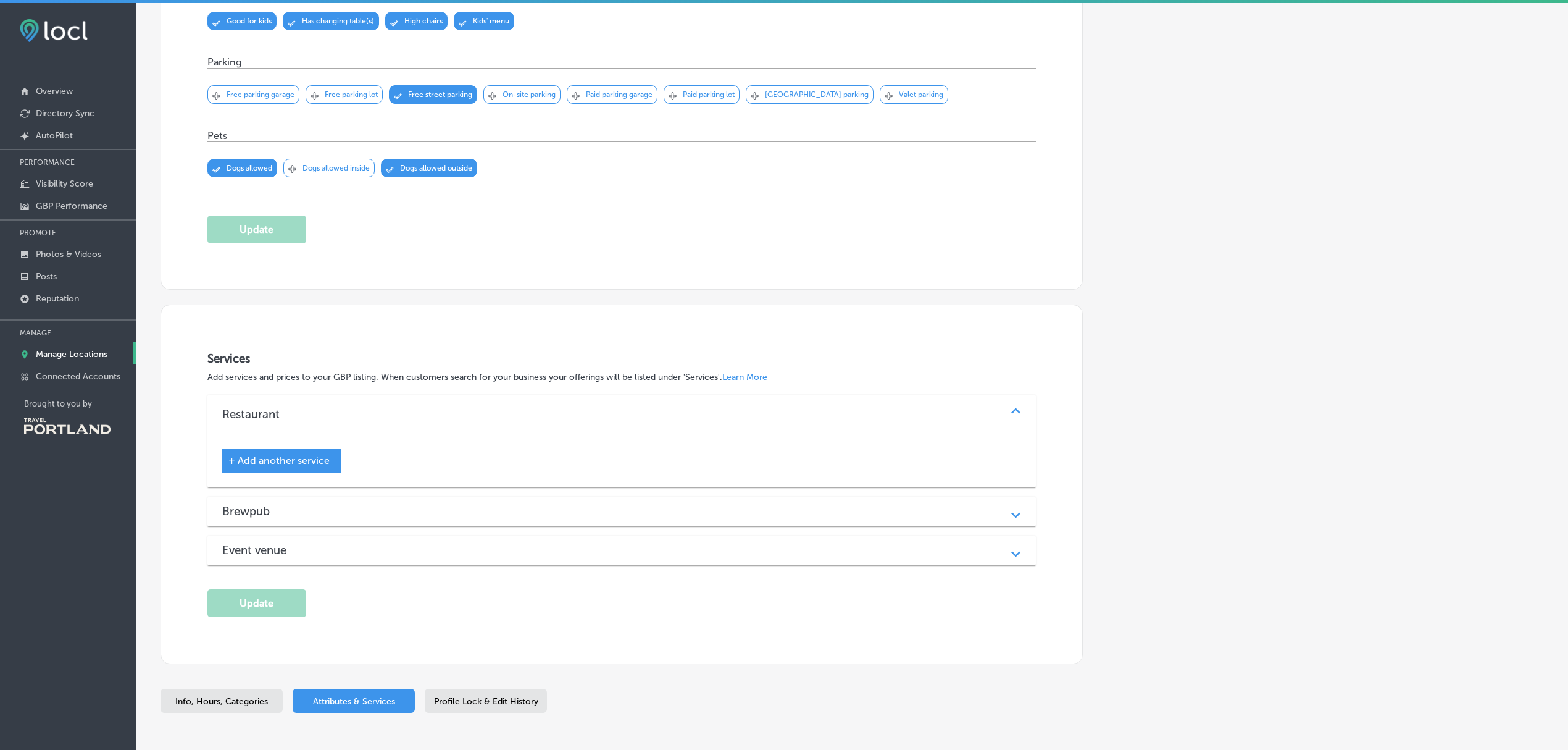
click at [627, 514] on div "Brewpub" at bounding box center [622, 511] width 800 height 14
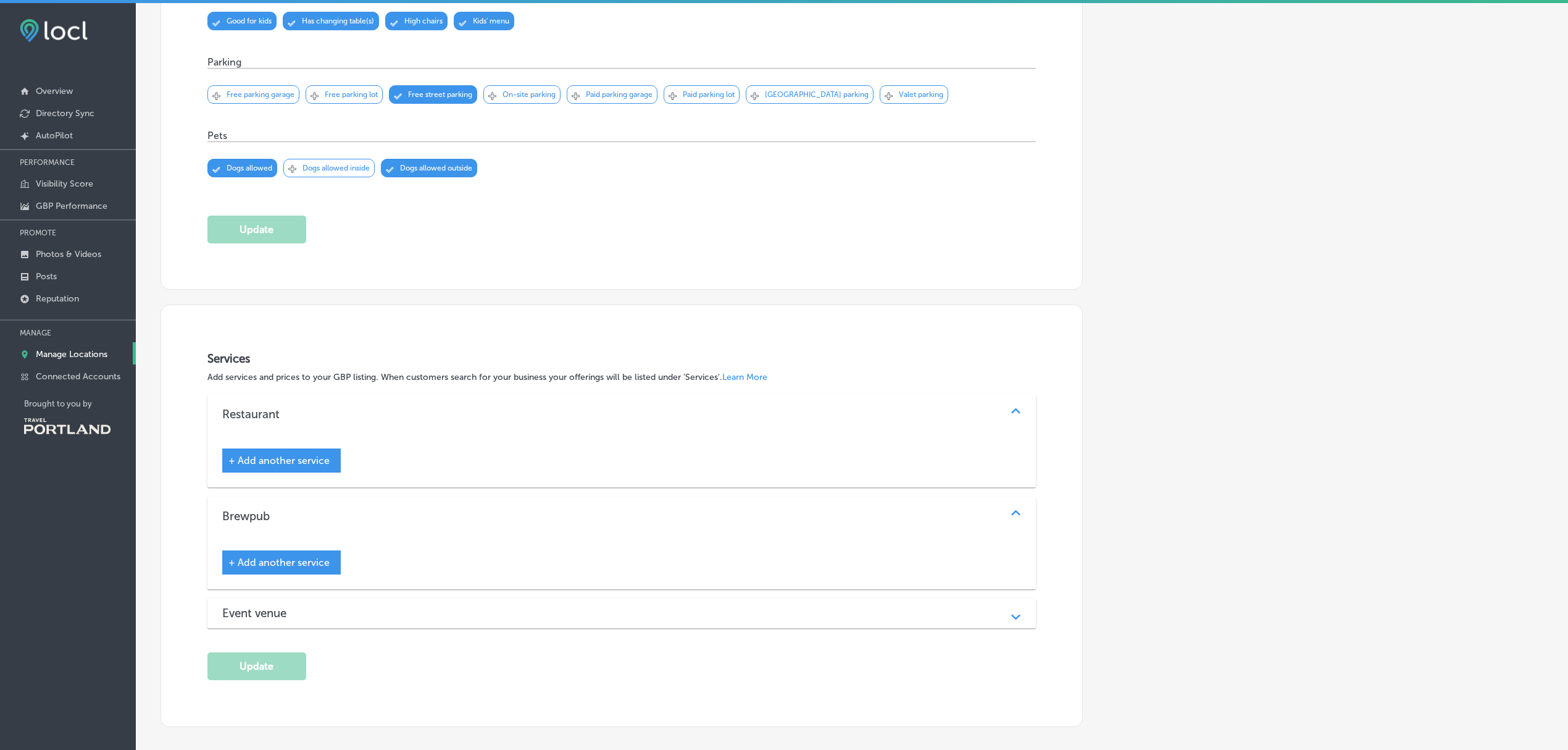
click at [620, 616] on div "Event venue" at bounding box center [622, 613] width 800 height 14
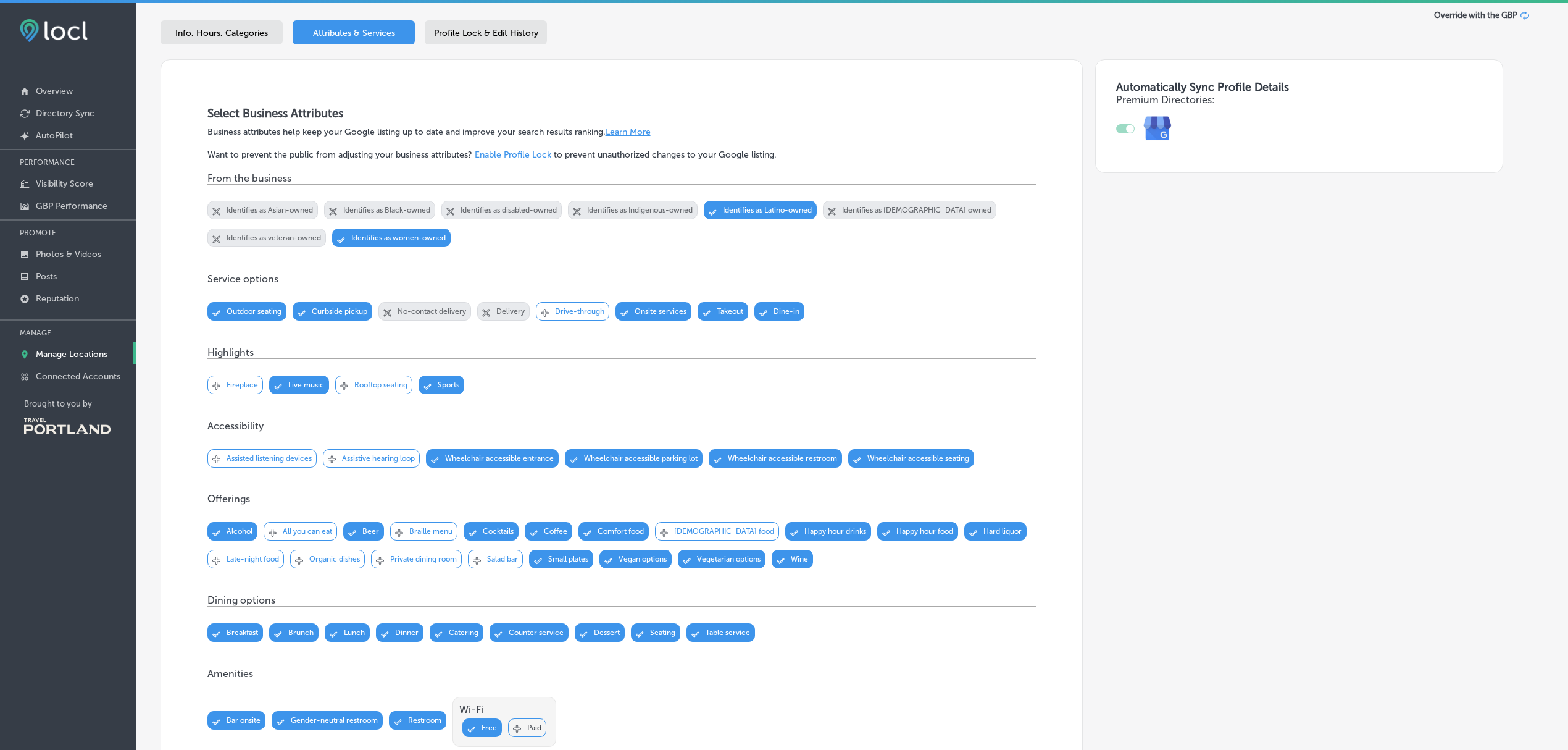
scroll to position [0, 0]
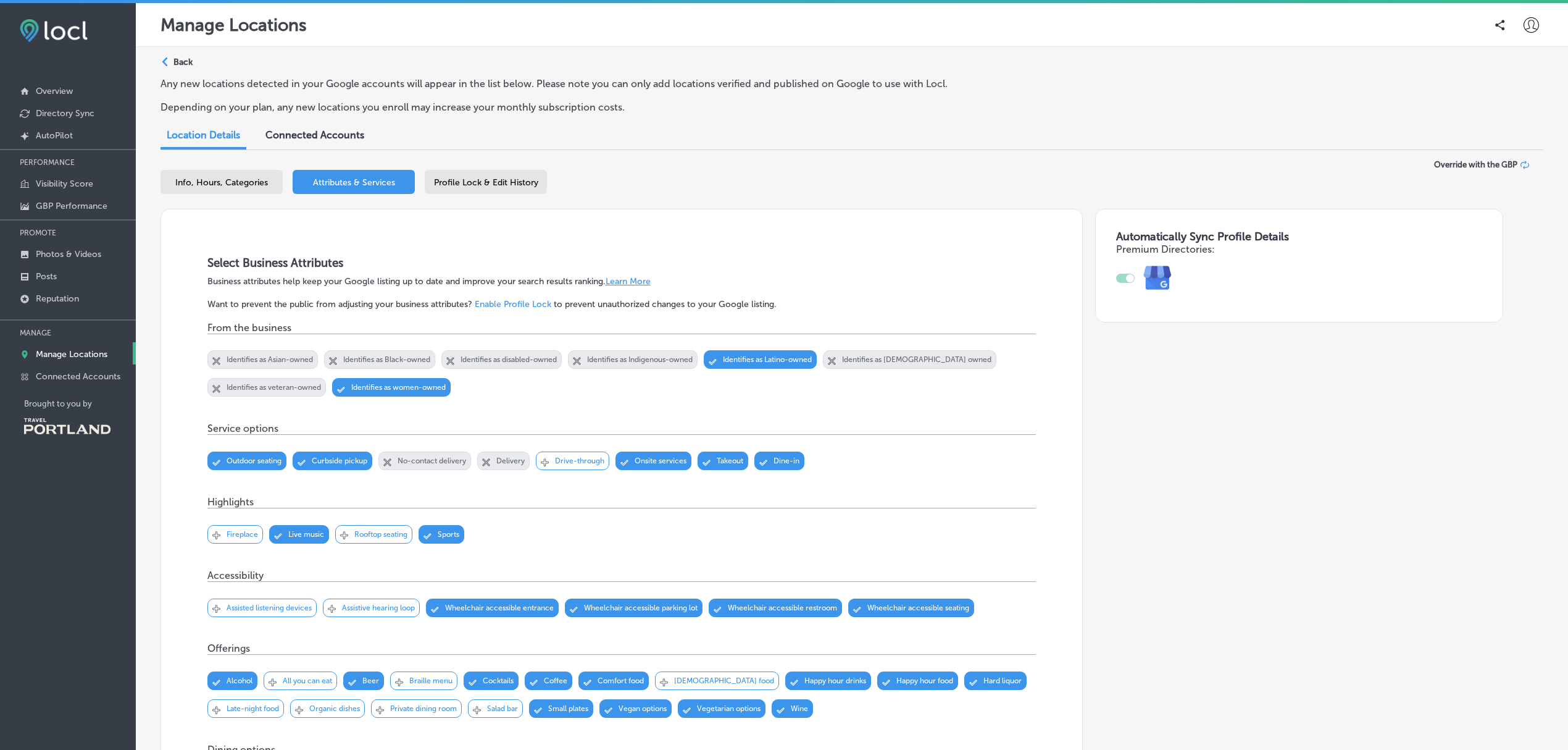
click at [1523, 28] on icon at bounding box center [1531, 25] width 16 height 16
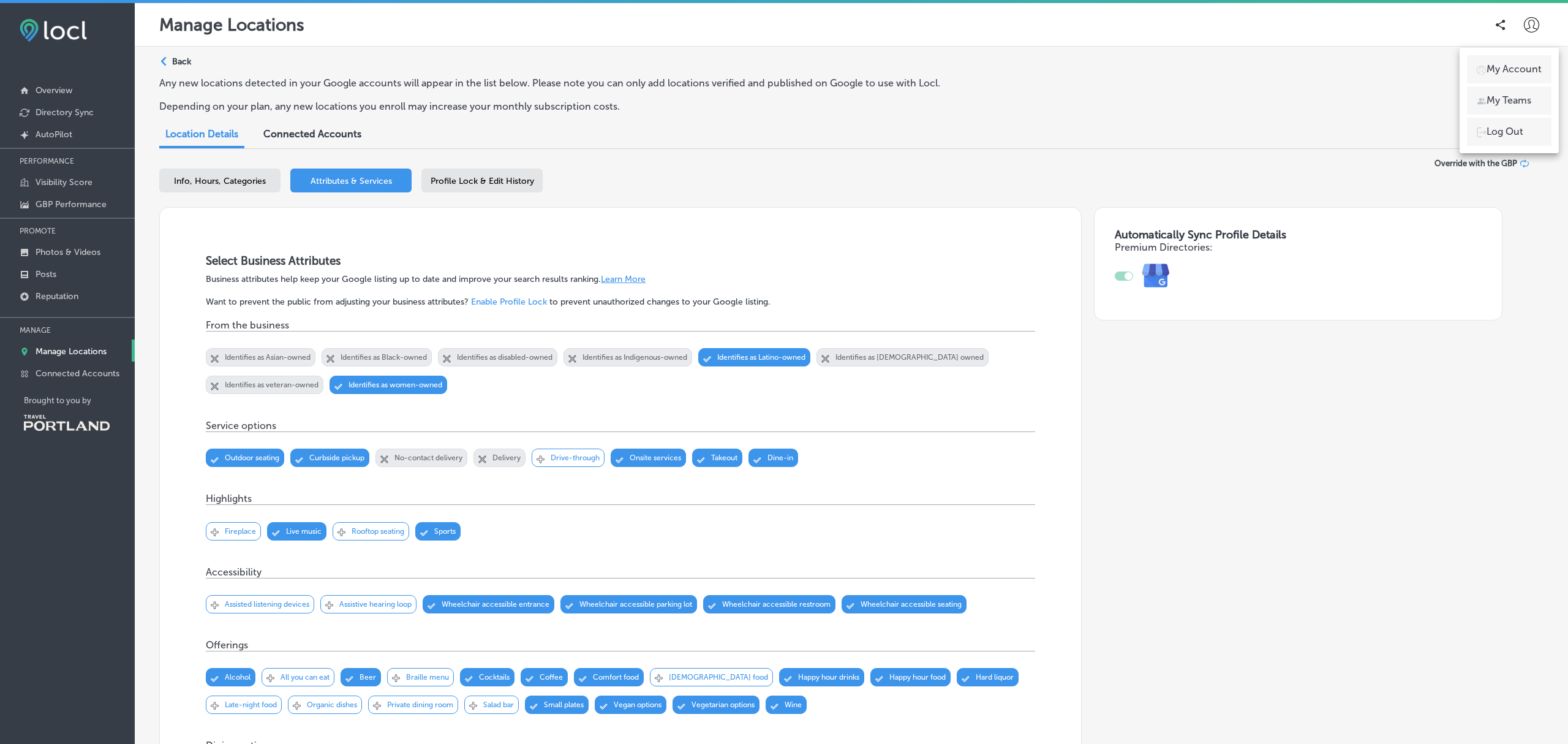
click at [1499, 69] on p "My Account" at bounding box center [1514, 69] width 55 height 15
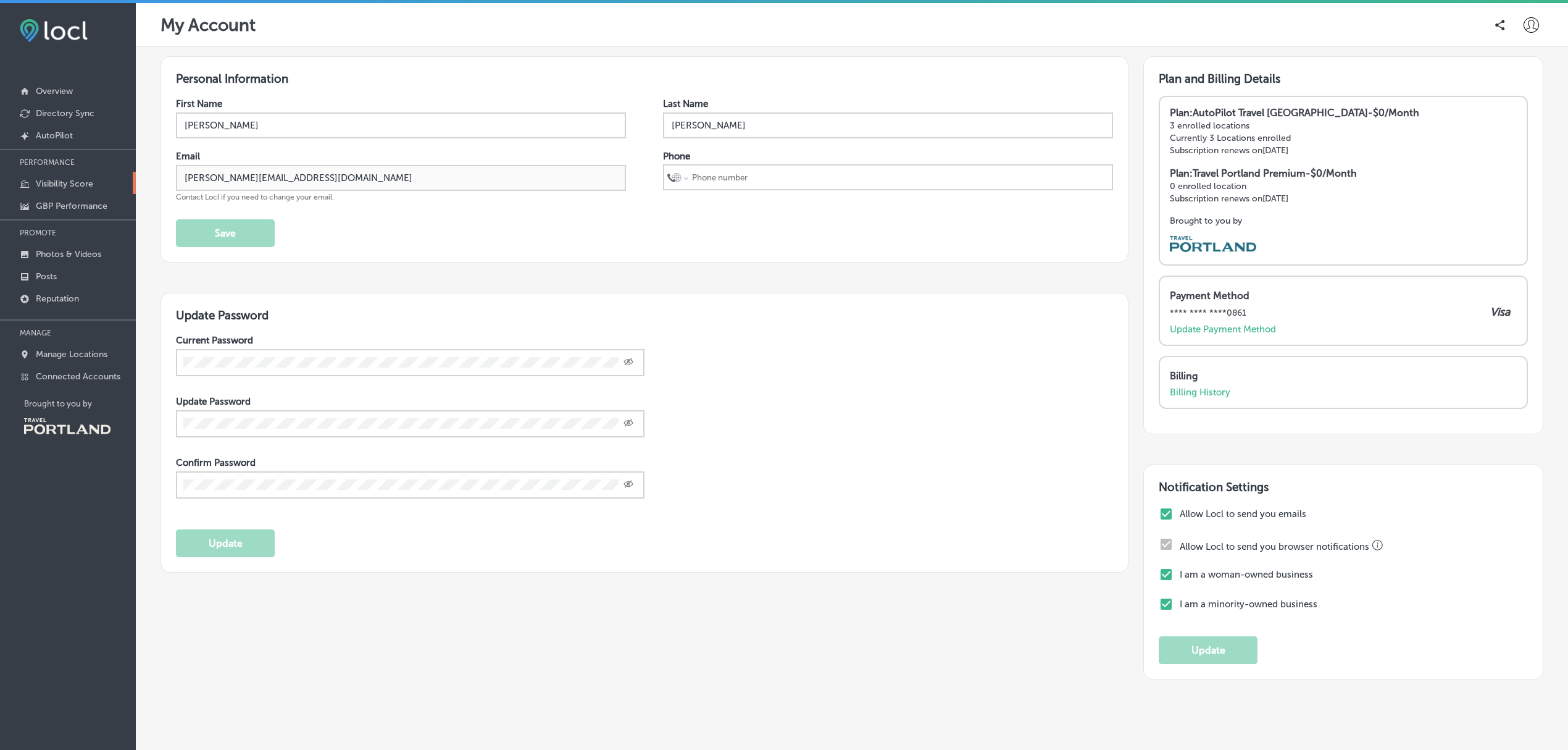
click at [78, 176] on link "Visibility Score" at bounding box center [68, 183] width 136 height 22
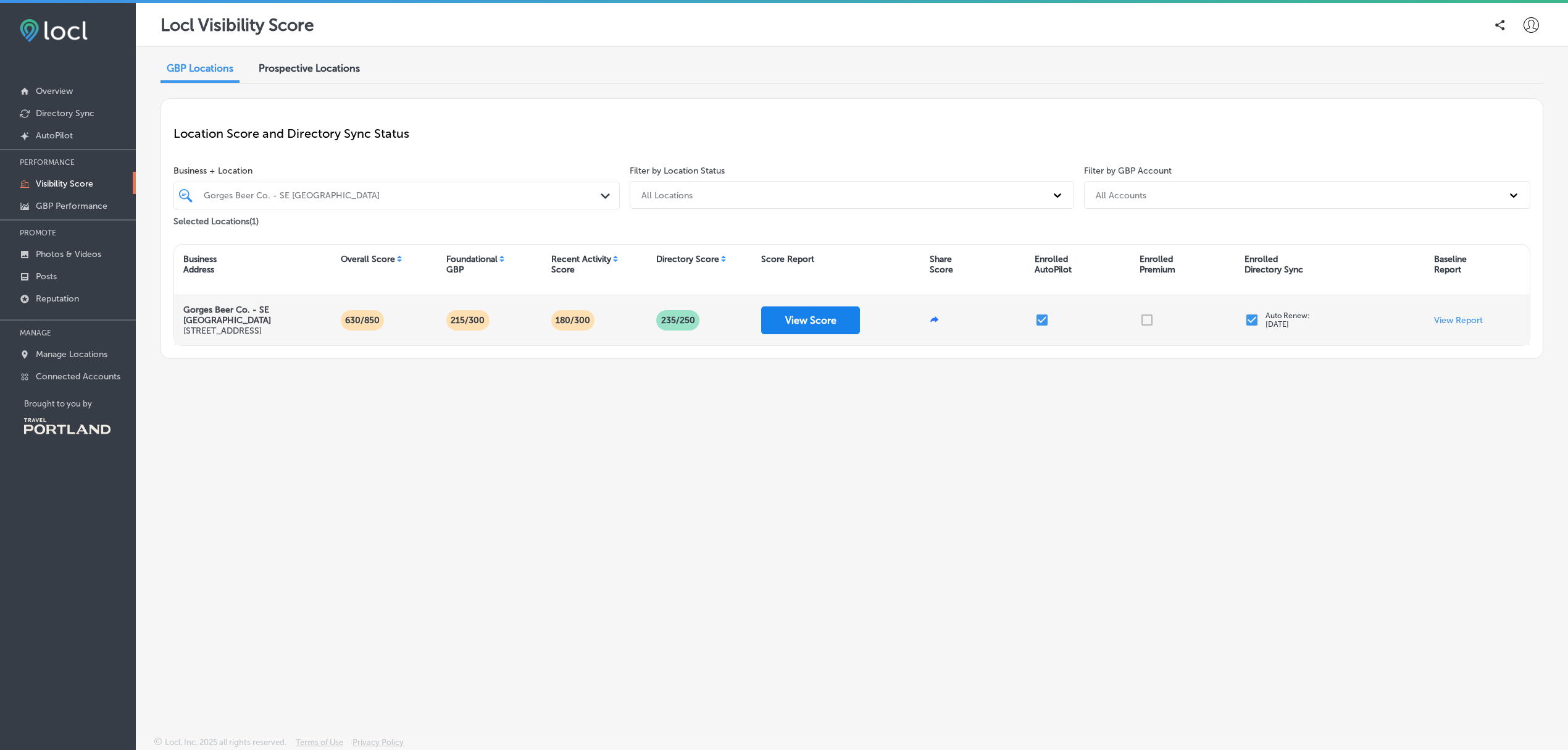
click at [796, 324] on button "View Score" at bounding box center [811, 320] width 99 height 28
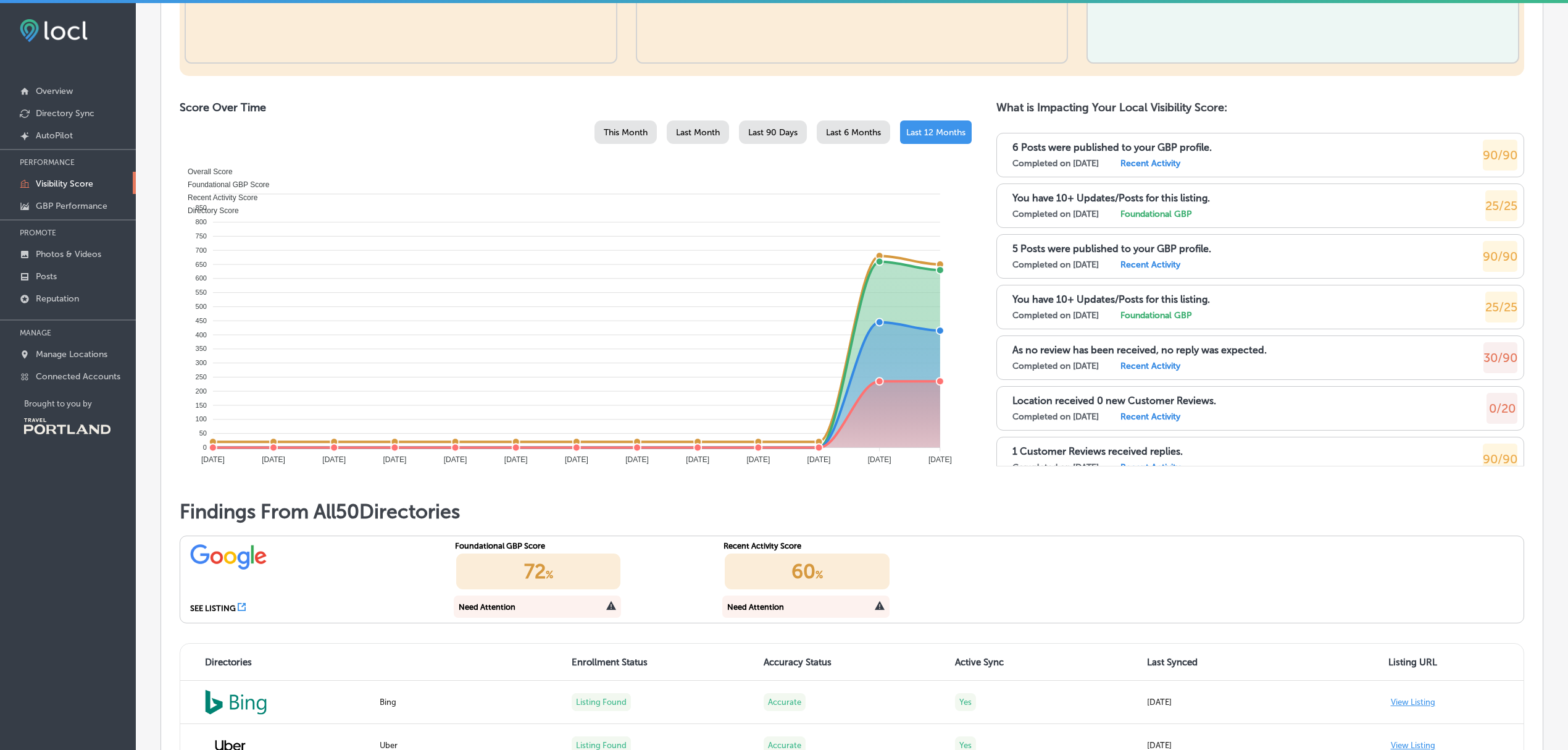
scroll to position [452, 0]
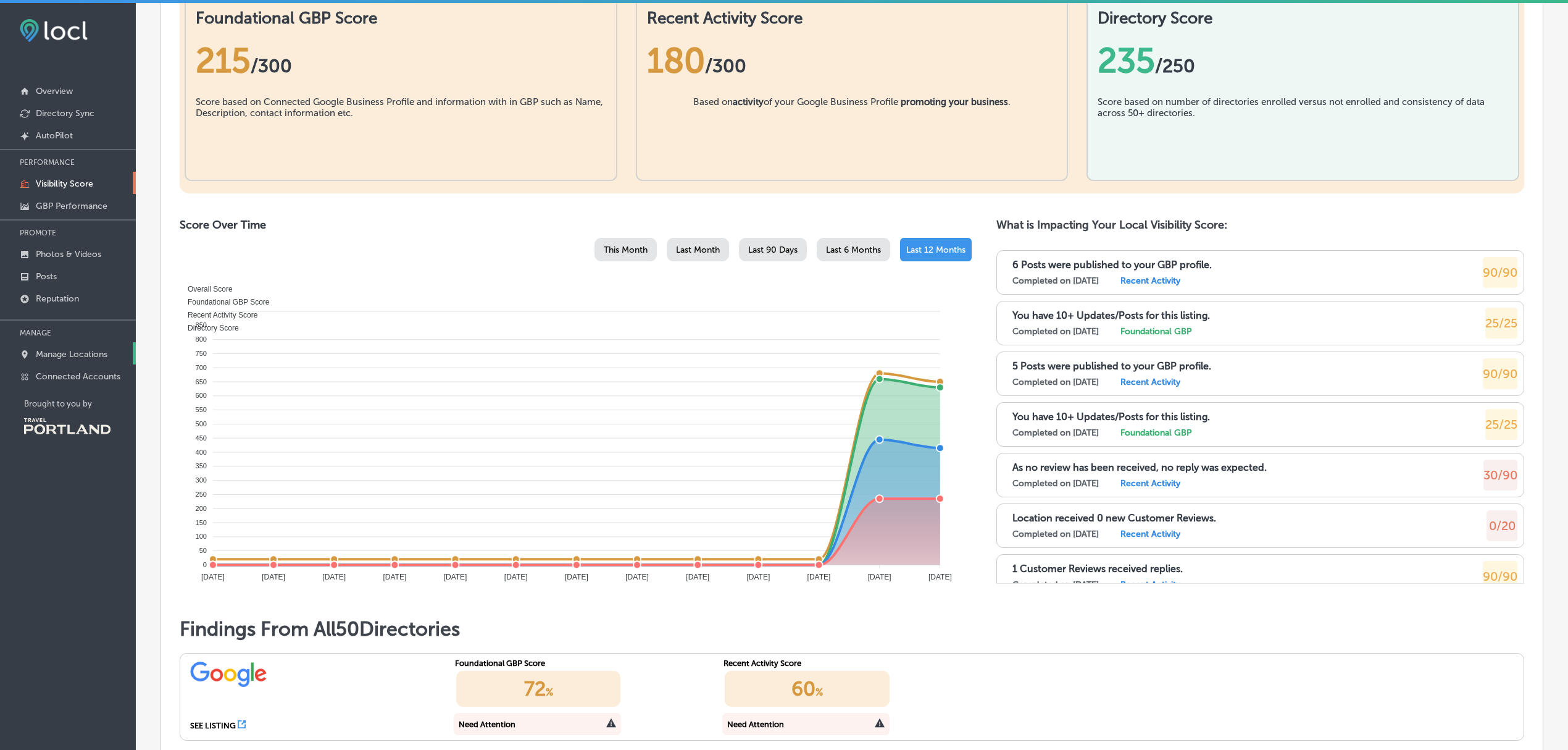
click at [80, 352] on p "Manage Locations" at bounding box center [72, 354] width 72 height 10
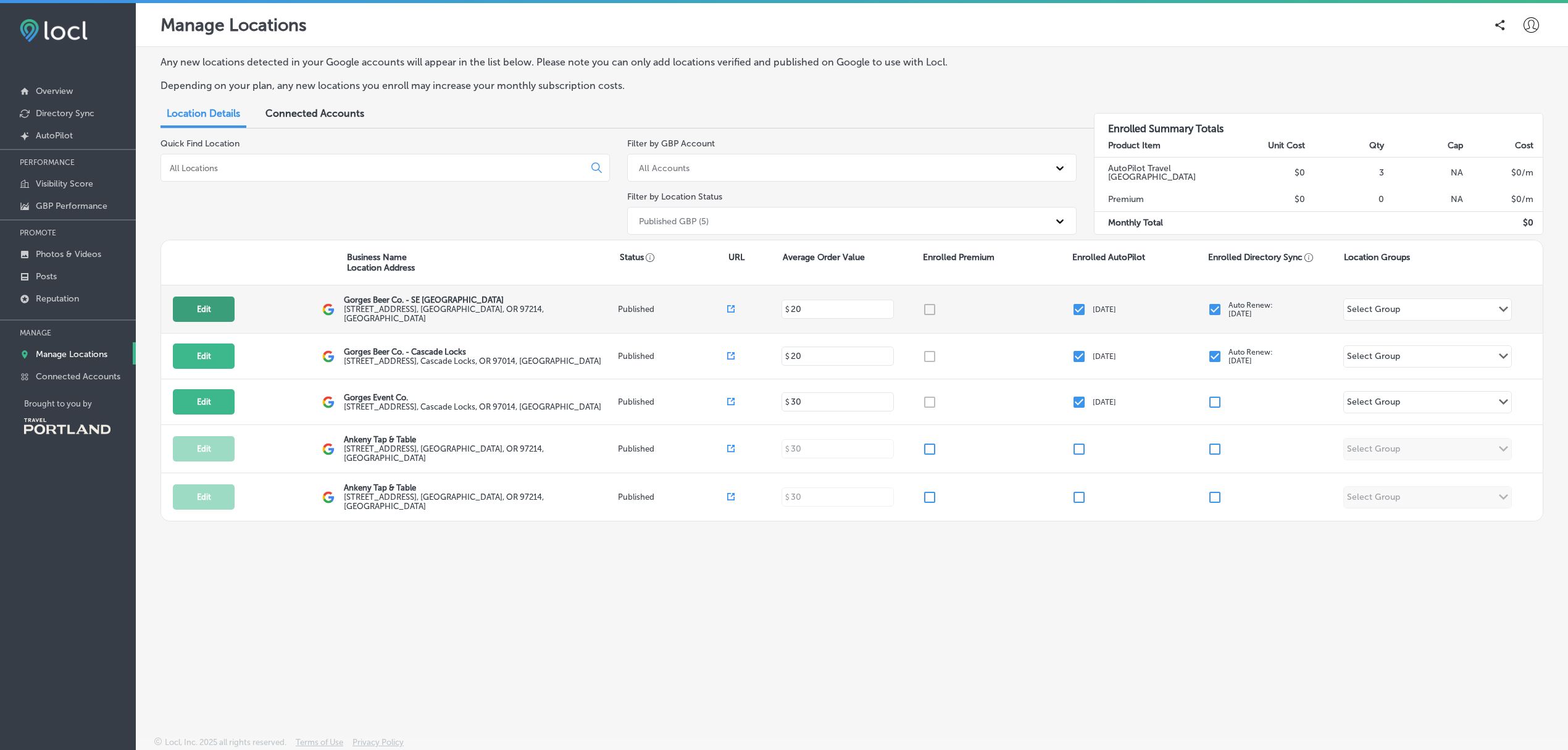
click at [213, 319] on button "Edit" at bounding box center [204, 309] width 62 height 25
select select "US"
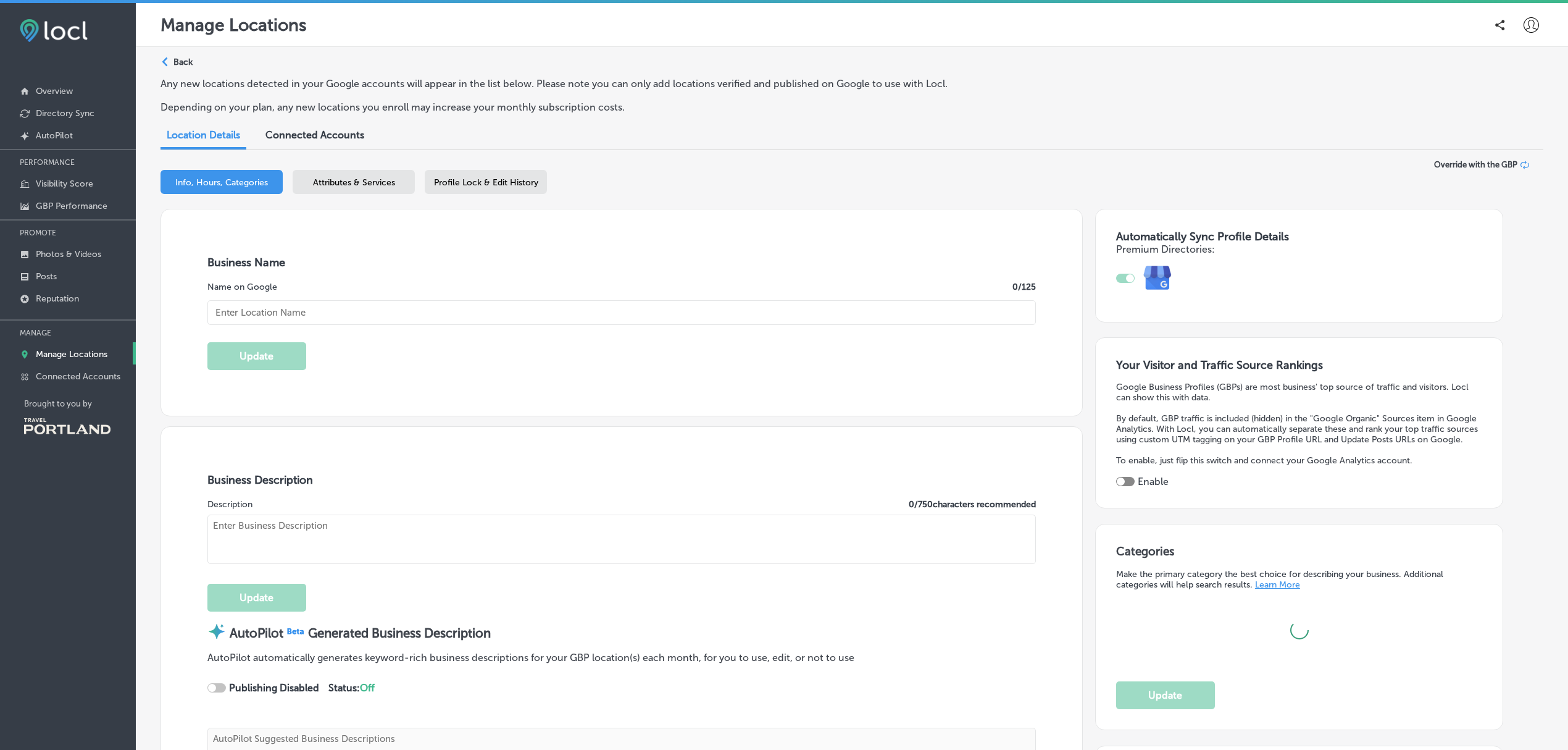
type input "Gorges Beer Co. - SE Portland"
type input "guide@gorgesbeer.com"
type input "https://www.facebook.com/gorgesbeerco/"
type input "https://www.instagram.com/gorgesbeer"
type input "https://gorgesbeer.com/"
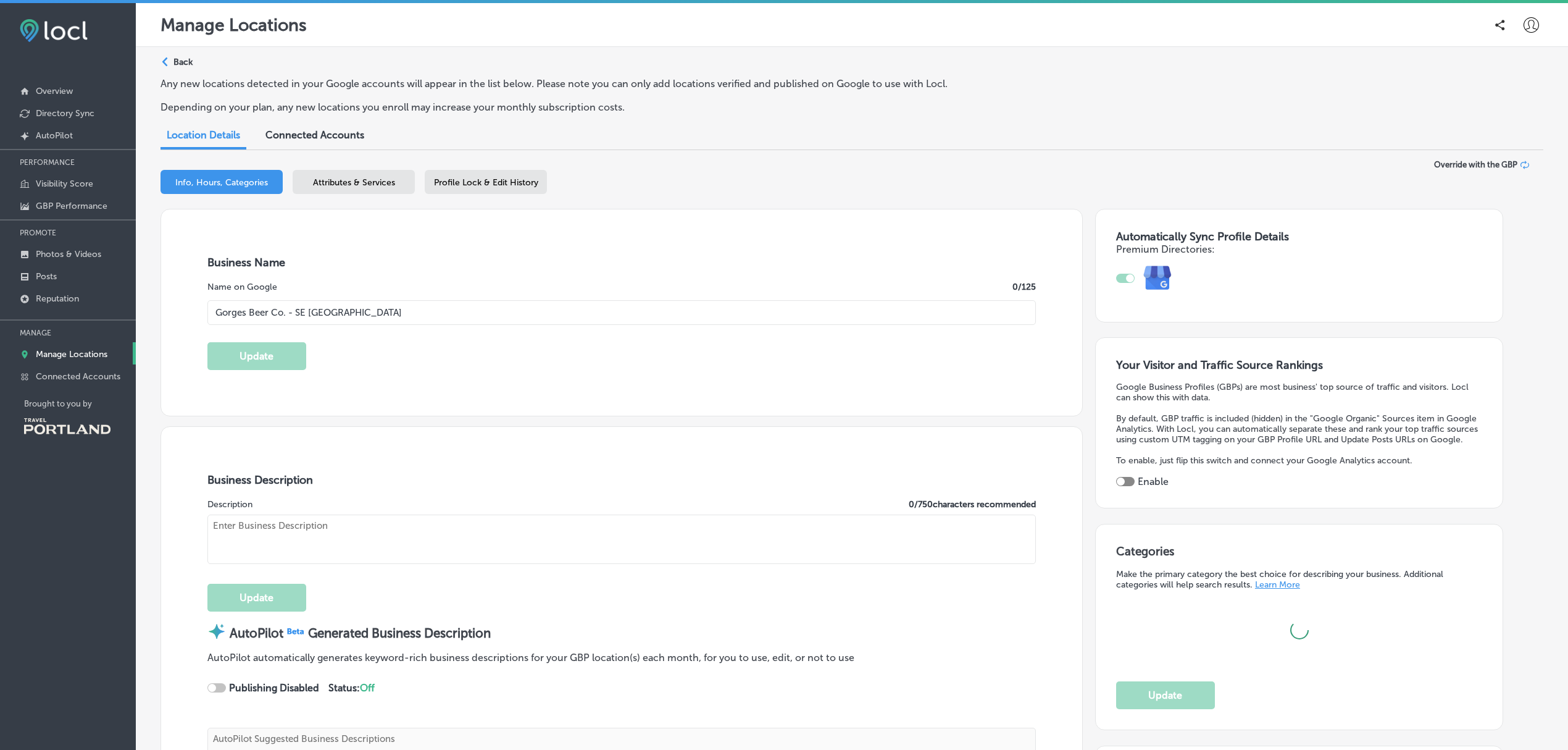
type input "2724 Southeast Ankeny Street"
type input "Portland"
type input "97214"
type input "US"
checkbox input "true"
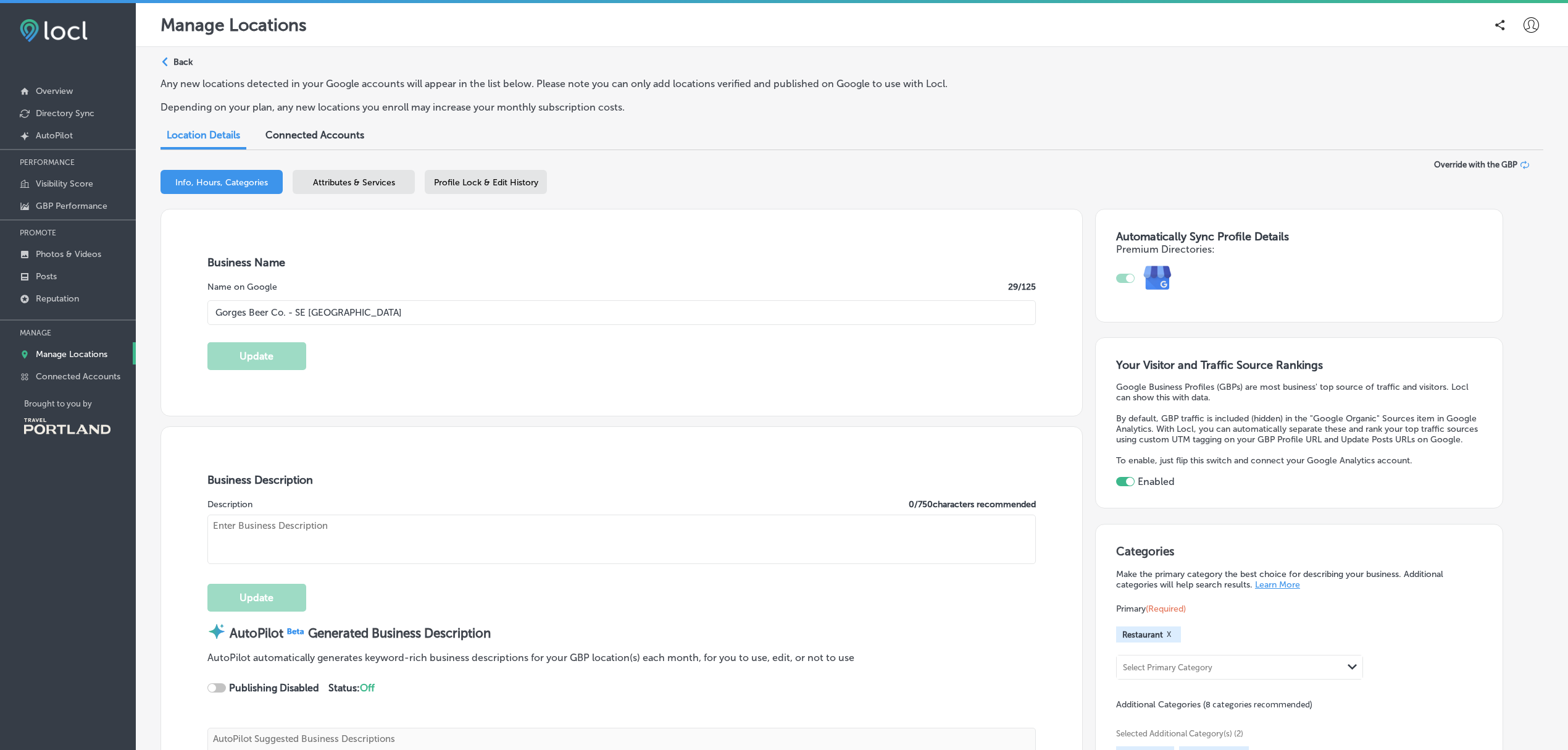
type textarea "Gorges Beer Co.'s Portland location is a neighborhood restaurant, pub and event…"
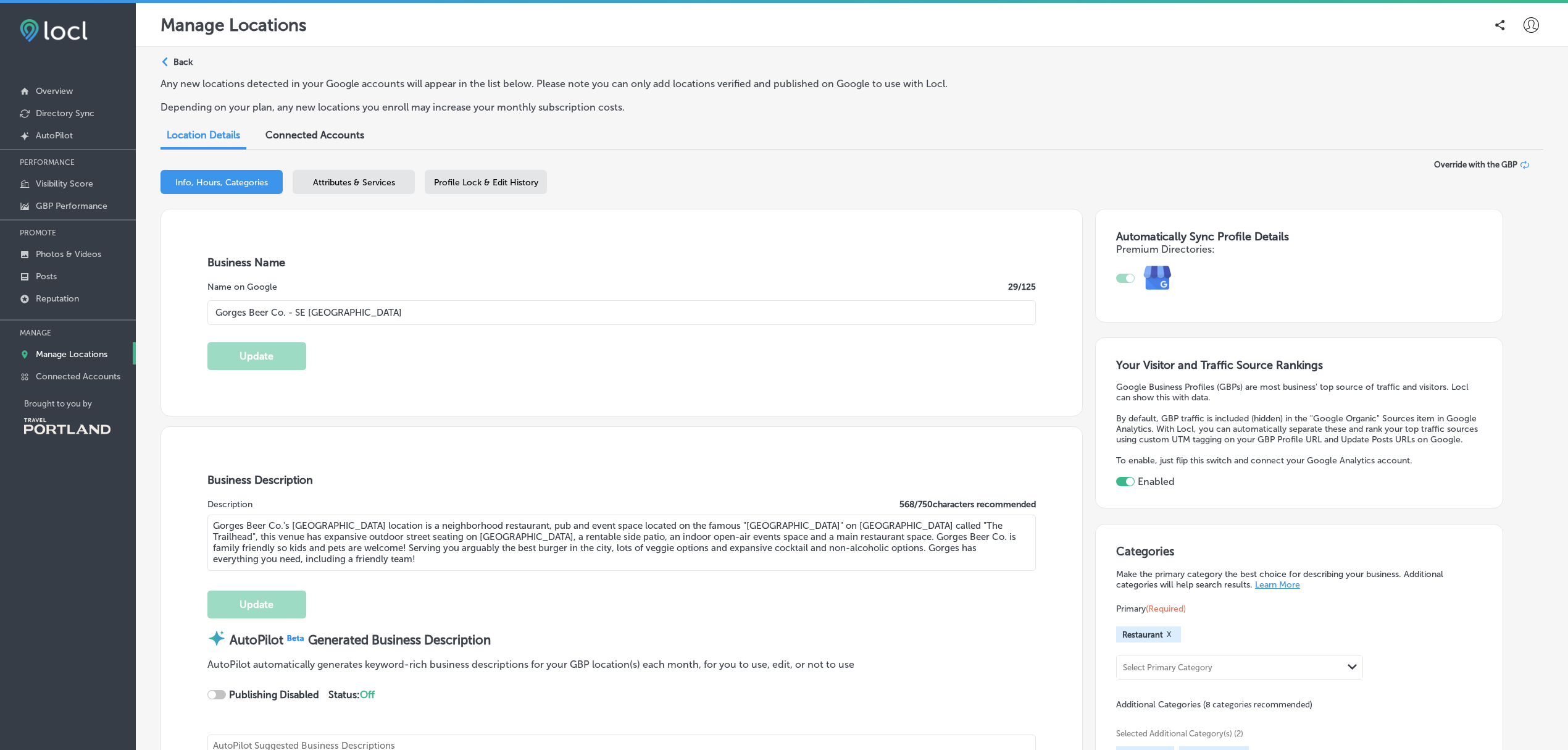
type textarea "Welcome to Gorges Beer Co., your neighborhood brewery where craft beer meets co…"
type input "+1 512 879 8421"
checkbox input "true"
click at [351, 181] on span "Attributes & Services" at bounding box center [354, 182] width 82 height 10
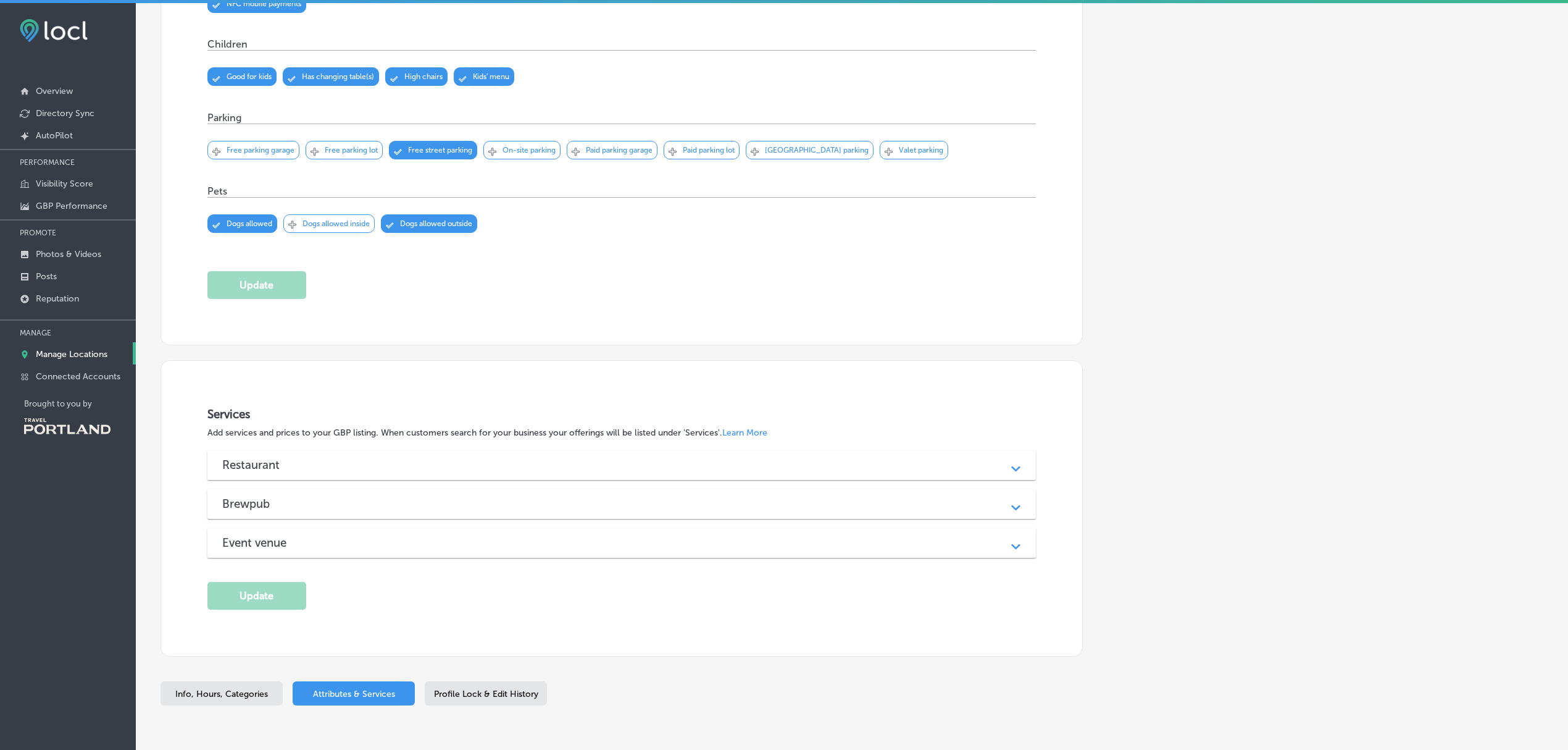
scroll to position [1212, 0]
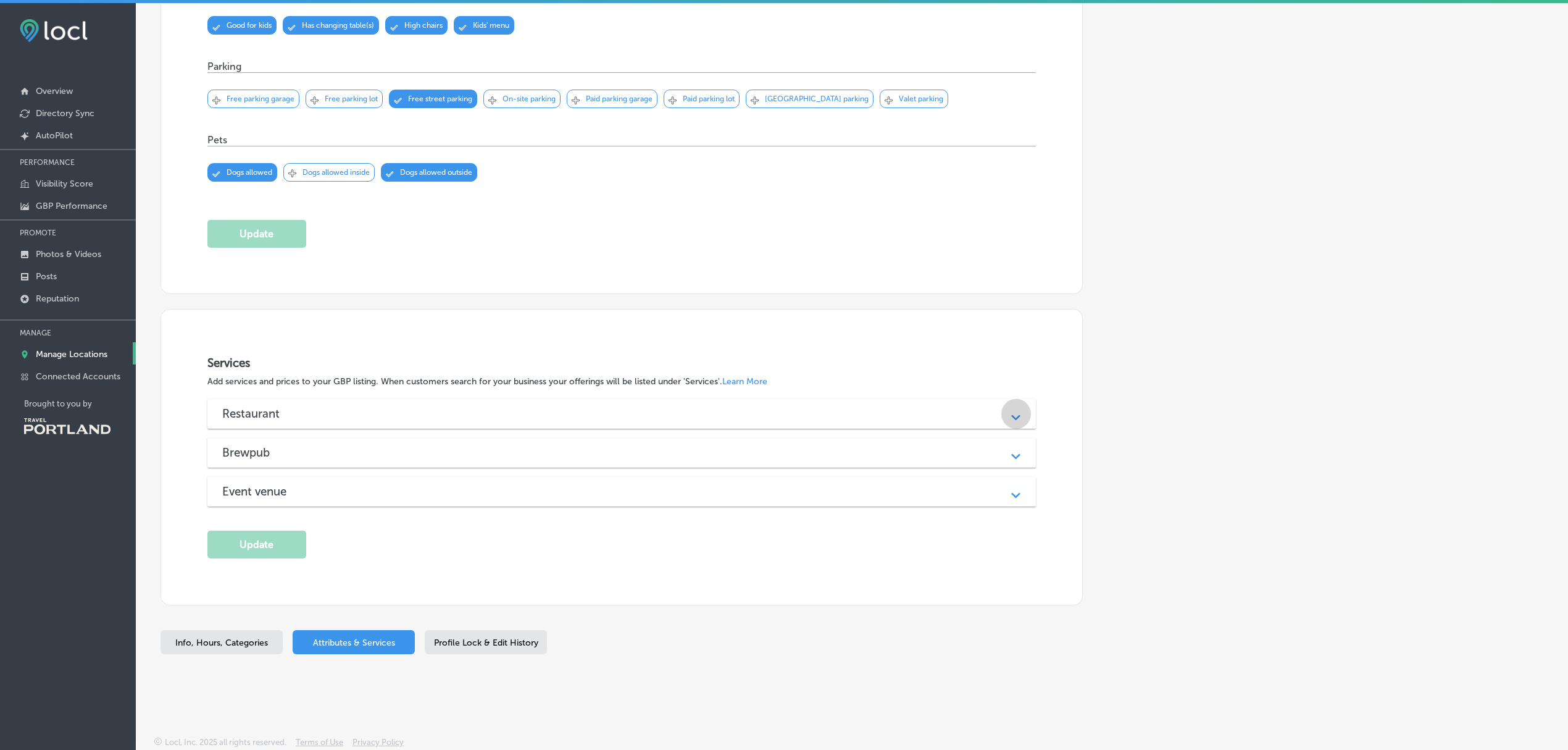
click at [1021, 423] on div "Path Created with Sketch." at bounding box center [1016, 413] width 30 height 30
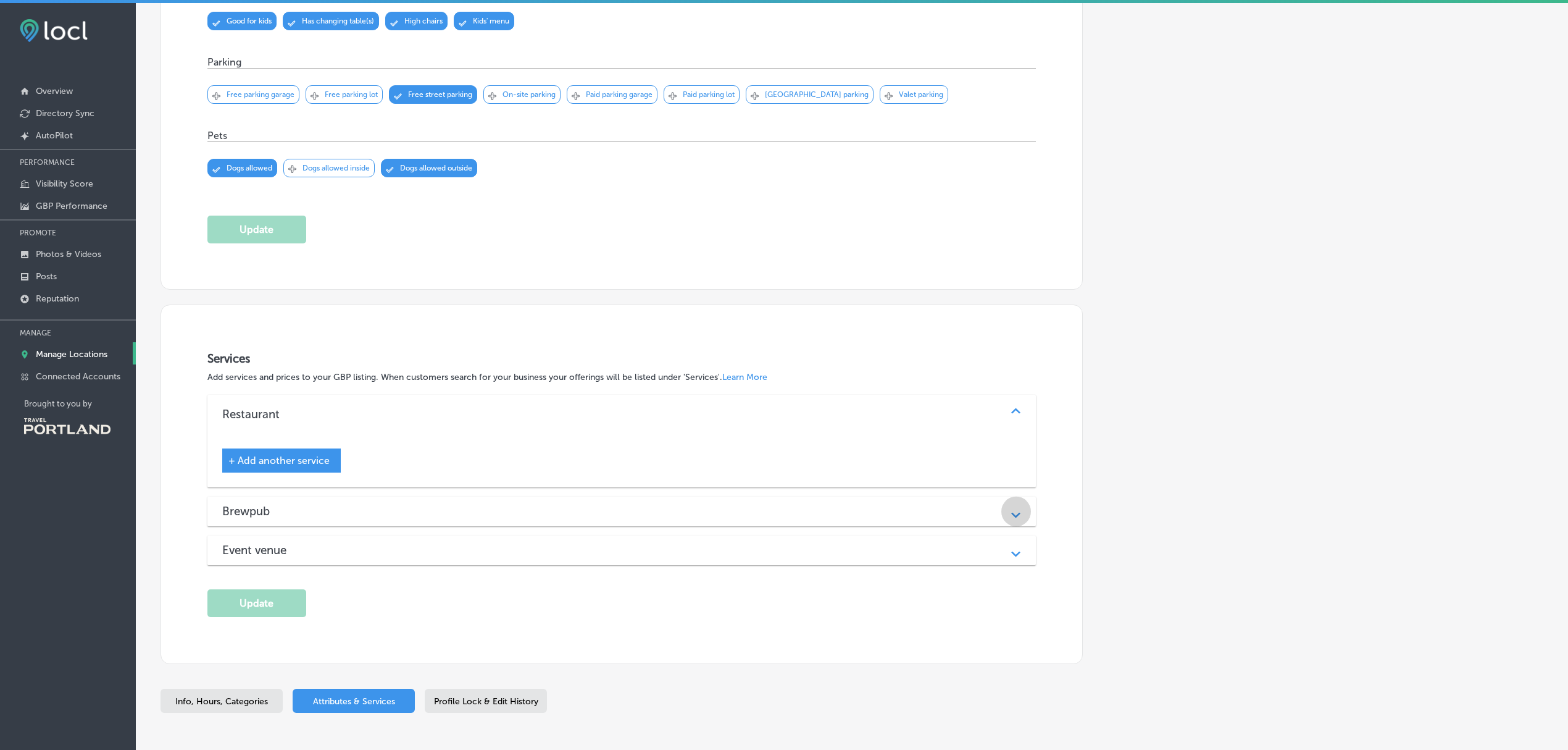
click at [1031, 520] on div "Path Created with Sketch." at bounding box center [1016, 511] width 30 height 30
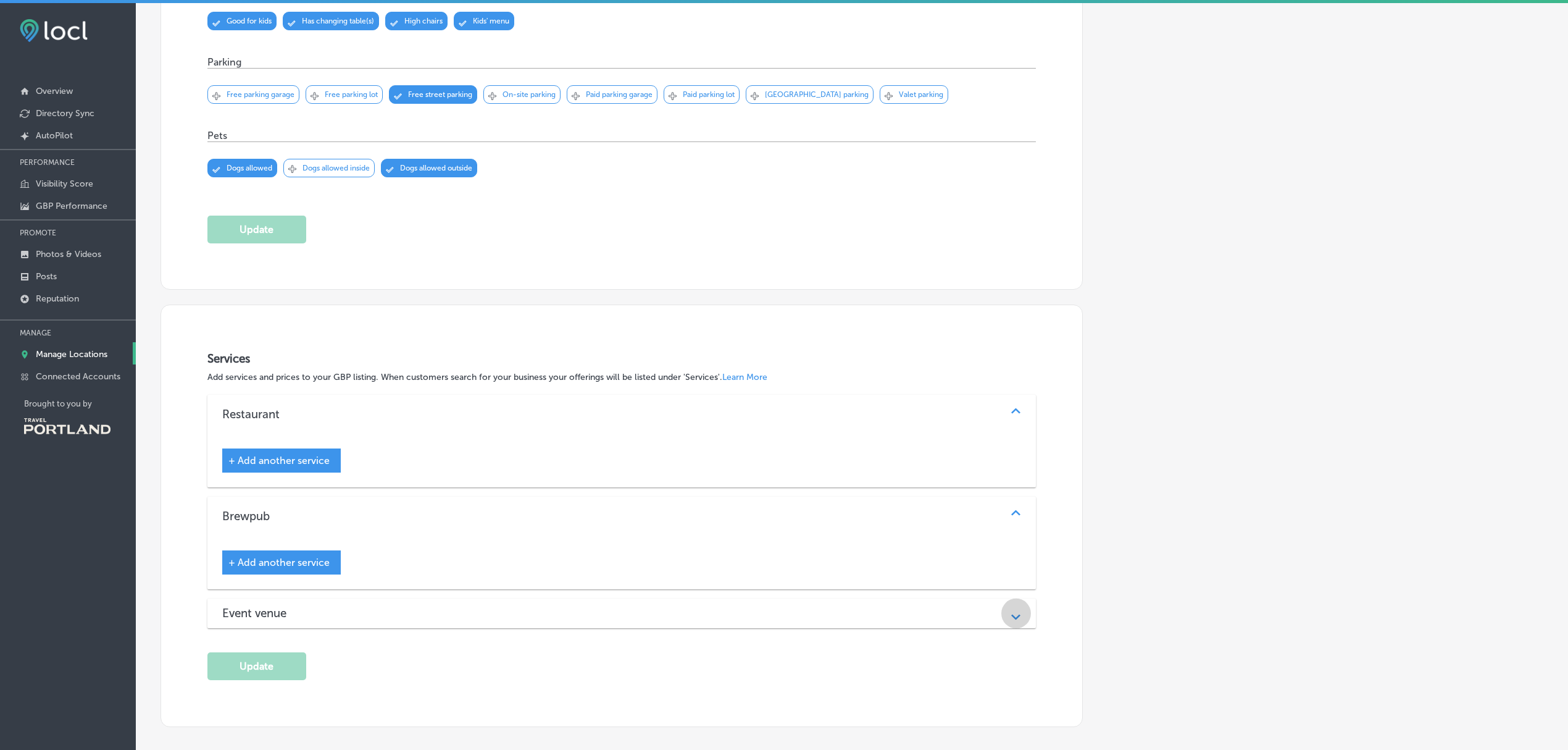
click at [1020, 618] on icon "Path Created with Sketch." at bounding box center [1016, 617] width 9 height 6
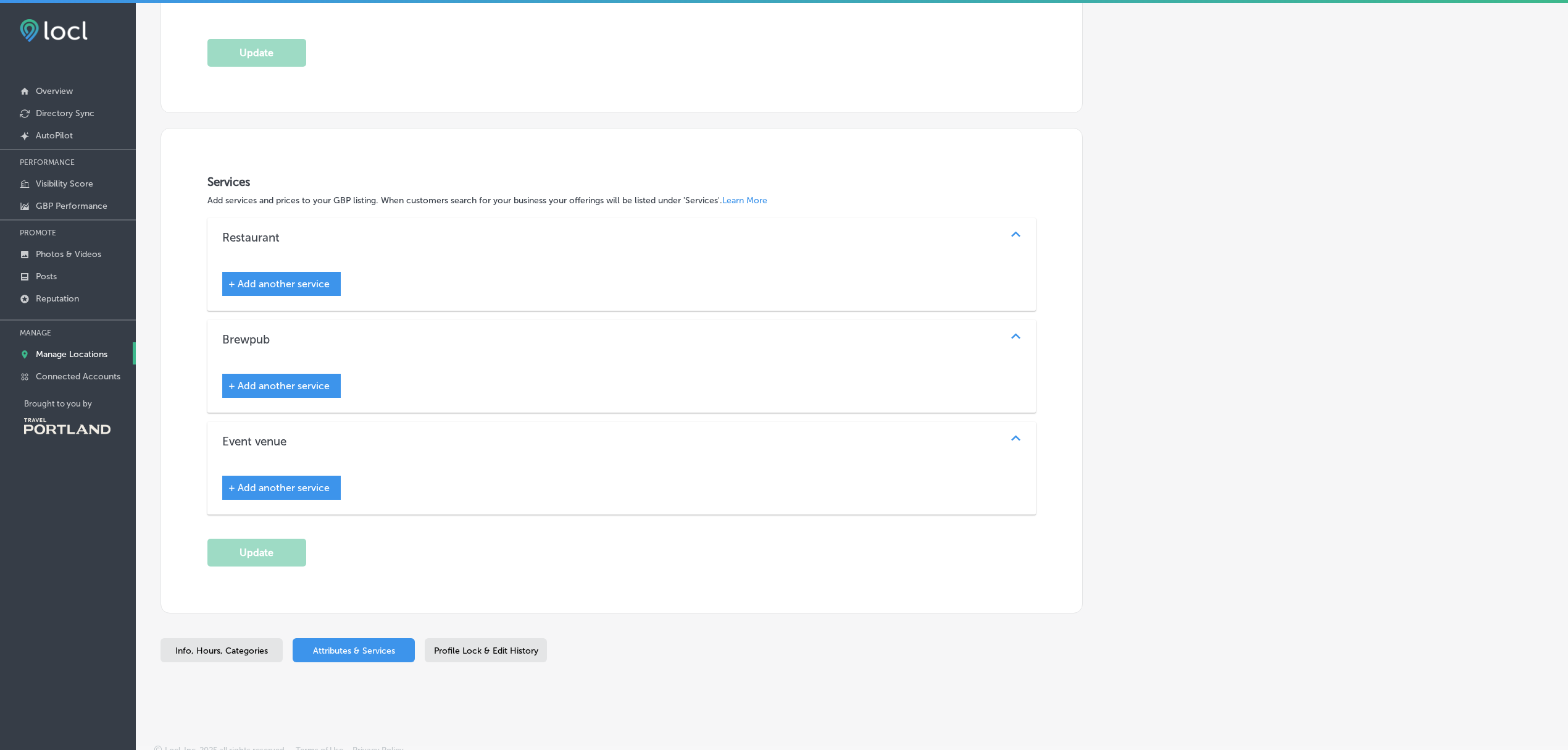
scroll to position [1389, 0]
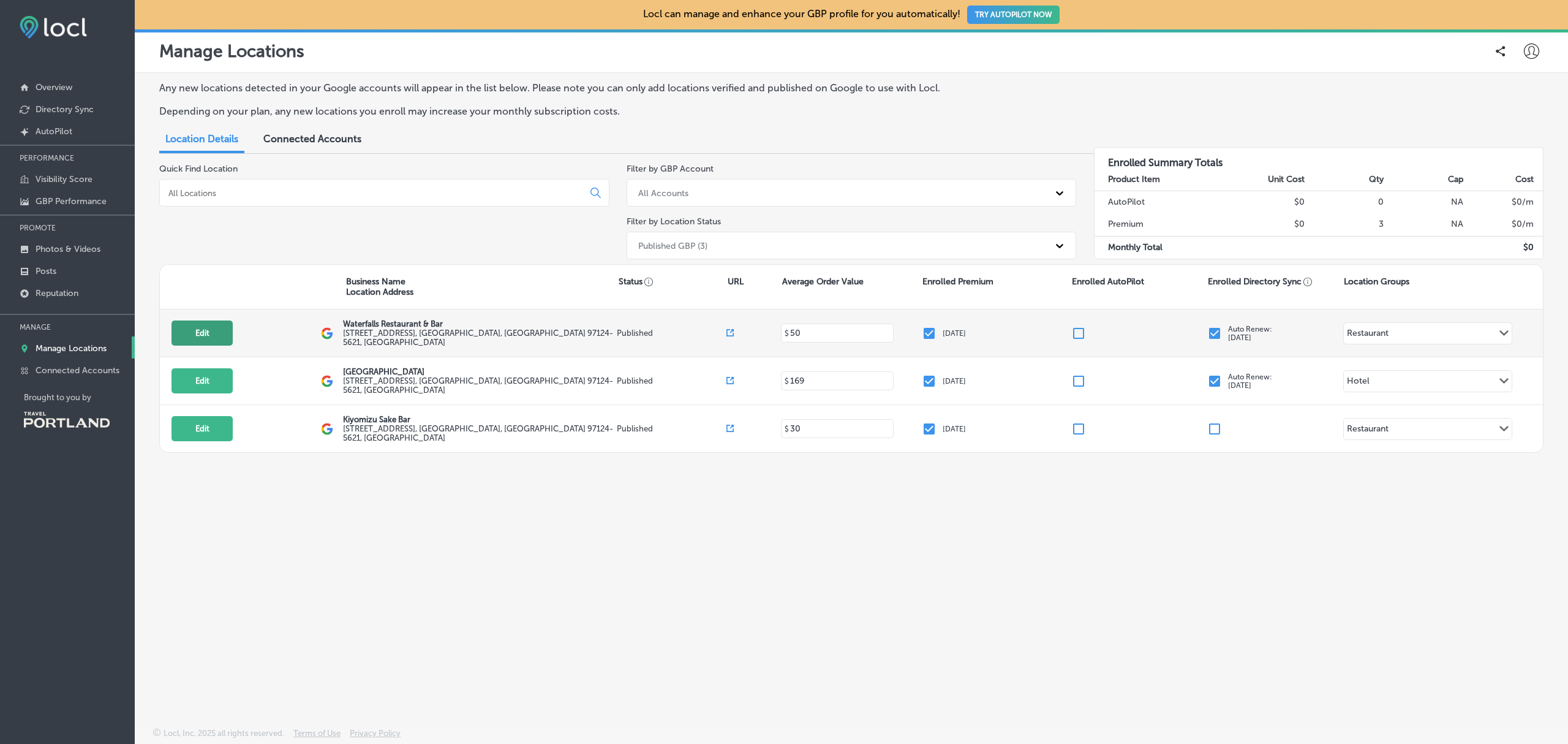
click at [223, 335] on button "Edit" at bounding box center [202, 333] width 61 height 25
select select "US"
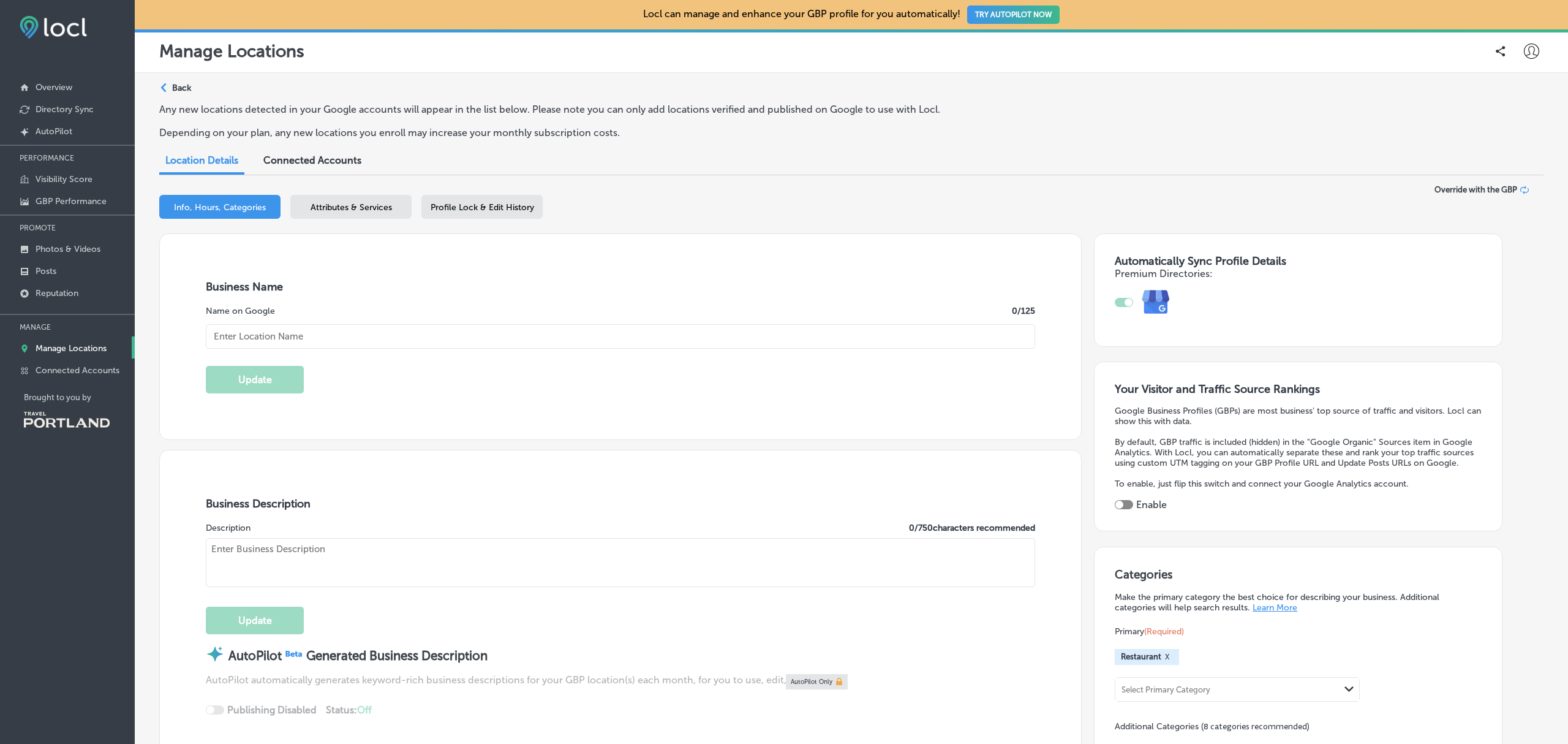
checkbox input "true"
type input "Waterfalls Restaurant & Bar"
type input "waterfalls@cedartreehotels.com"
type input "https://www.facebook.com/profile.php?id=61553476691226"
type input "https://www.instagram.com/waterfallsrestaurant"
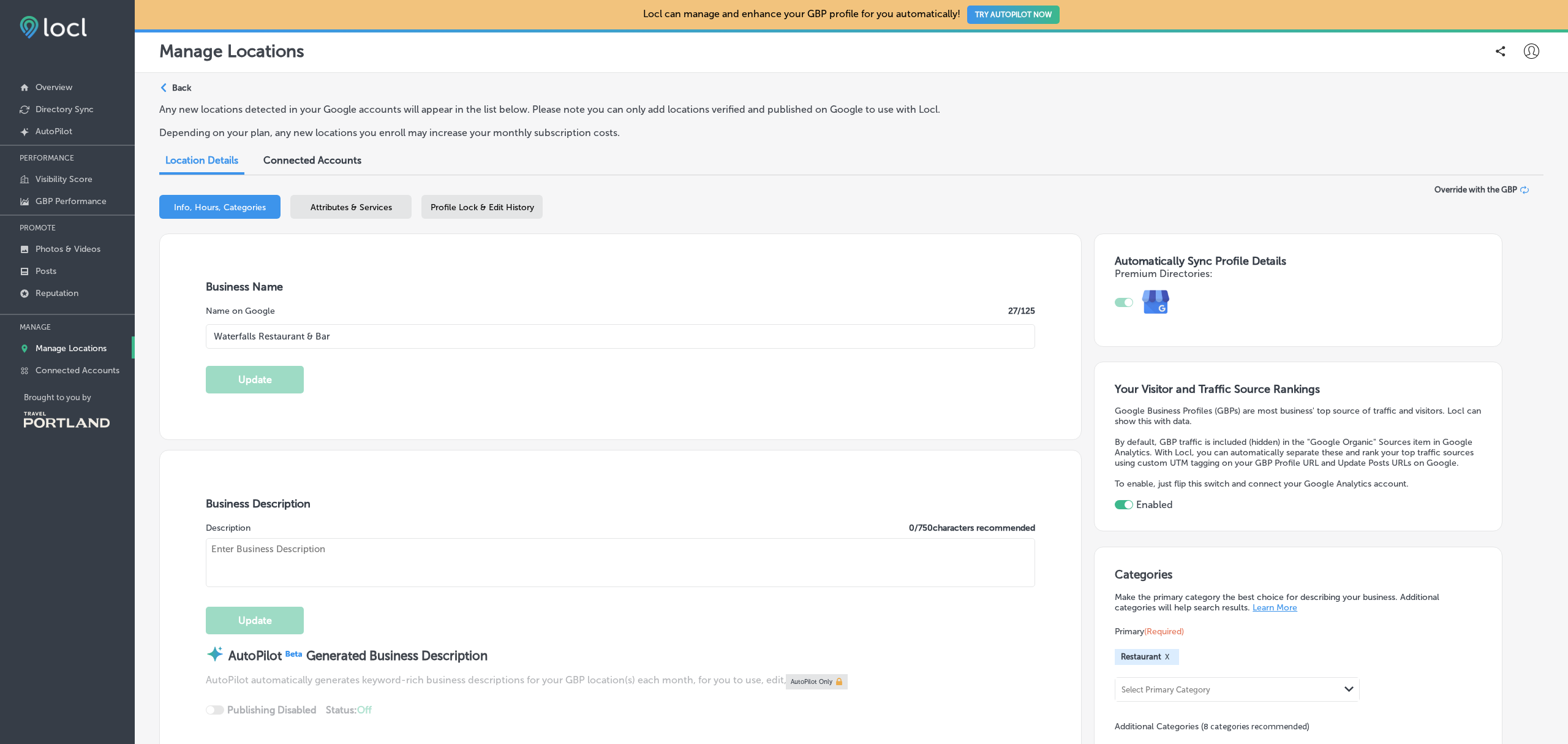
type input "4901 NE Five Oaks Dr"
type input "Hillsboro"
type input "97124-5621"
type input "US"
type input "https://cedartreehotels.com/waterfalls/"
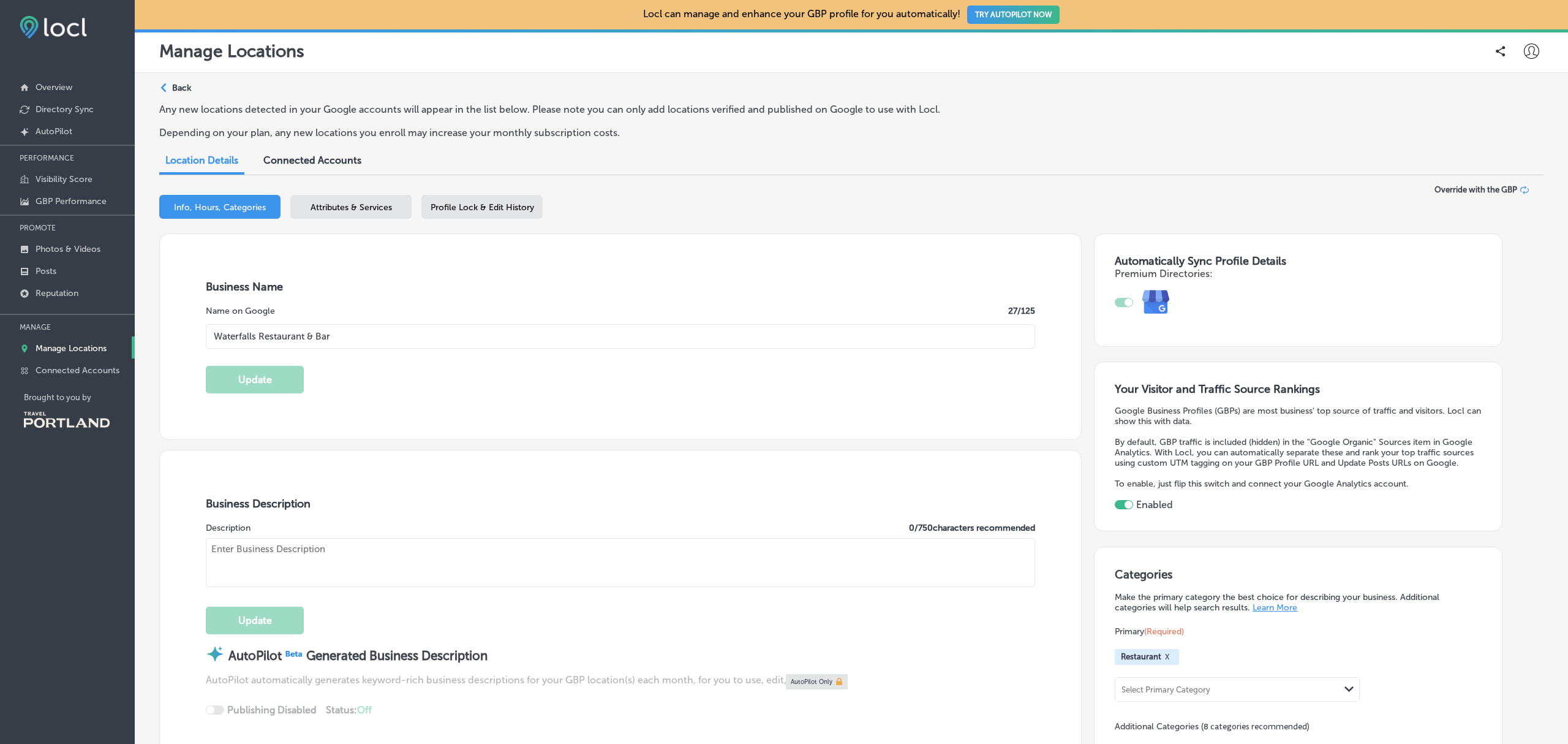
type textarea "Located off Highway 26 within the Cedartree Hotel Portland Hillsboro, the resta…"
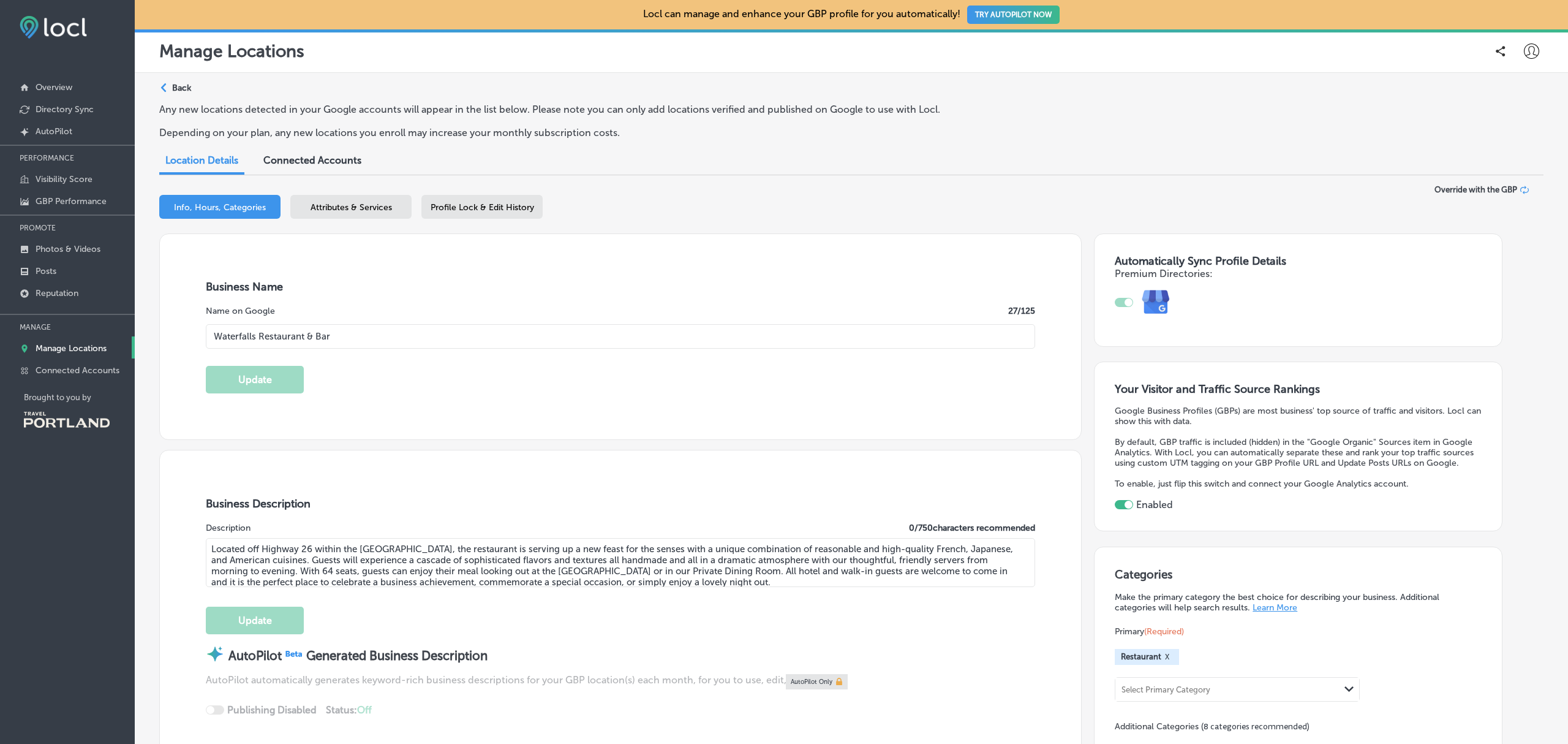
type input "+1 503 336 0145"
click at [366, 211] on span "Attributes & Services" at bounding box center [351, 207] width 81 height 10
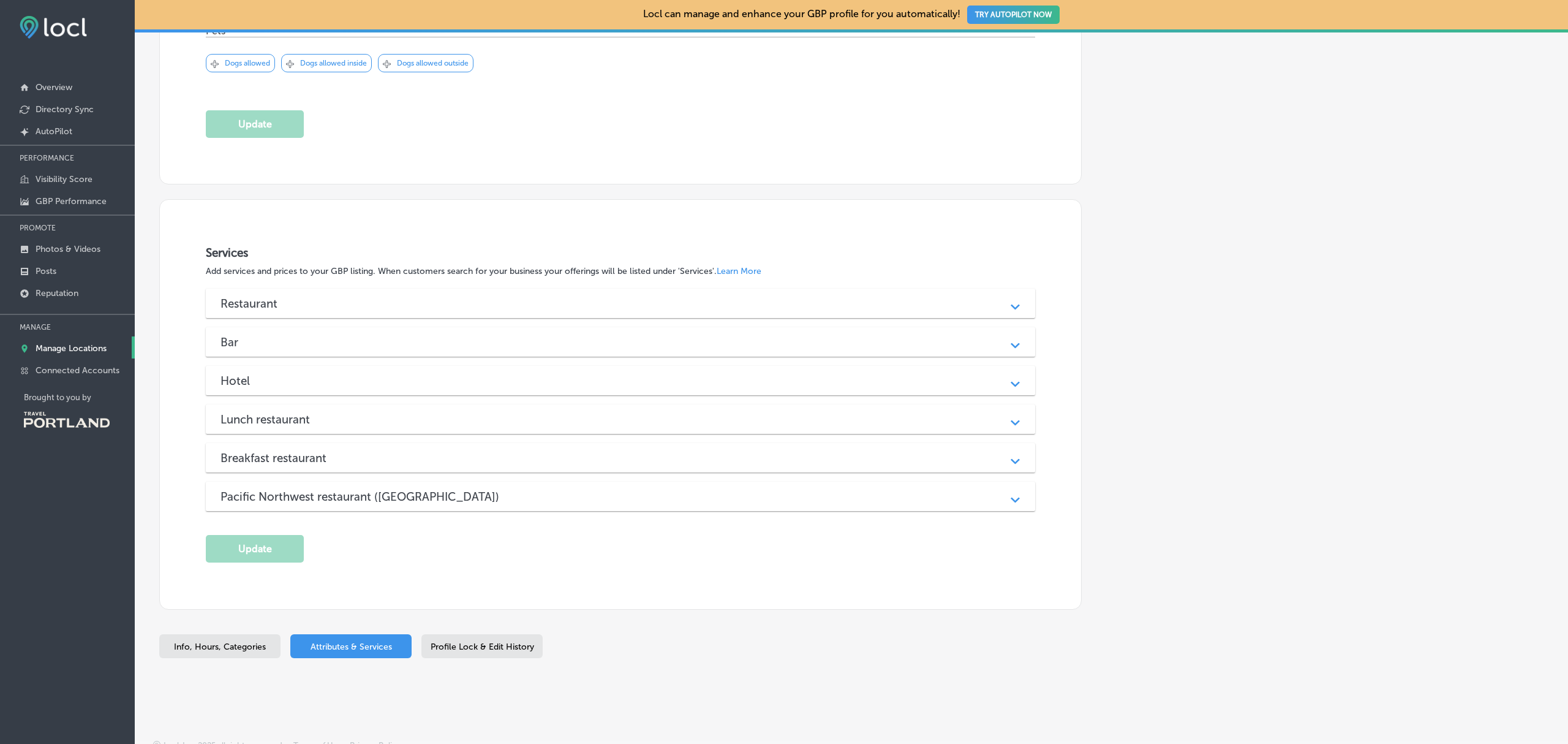
scroll to position [1348, 0]
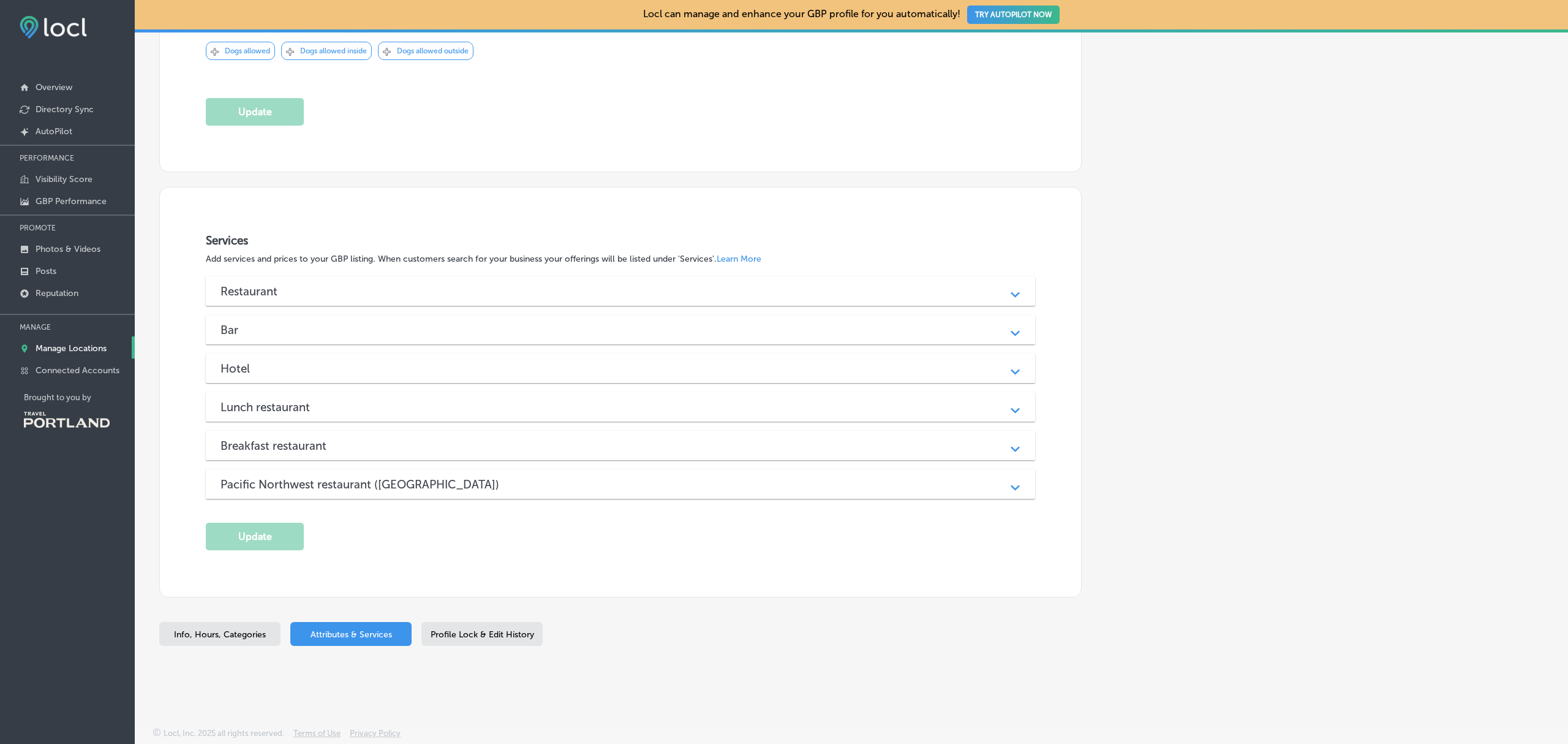
click at [672, 293] on div "Restaurant" at bounding box center [620, 291] width 800 height 14
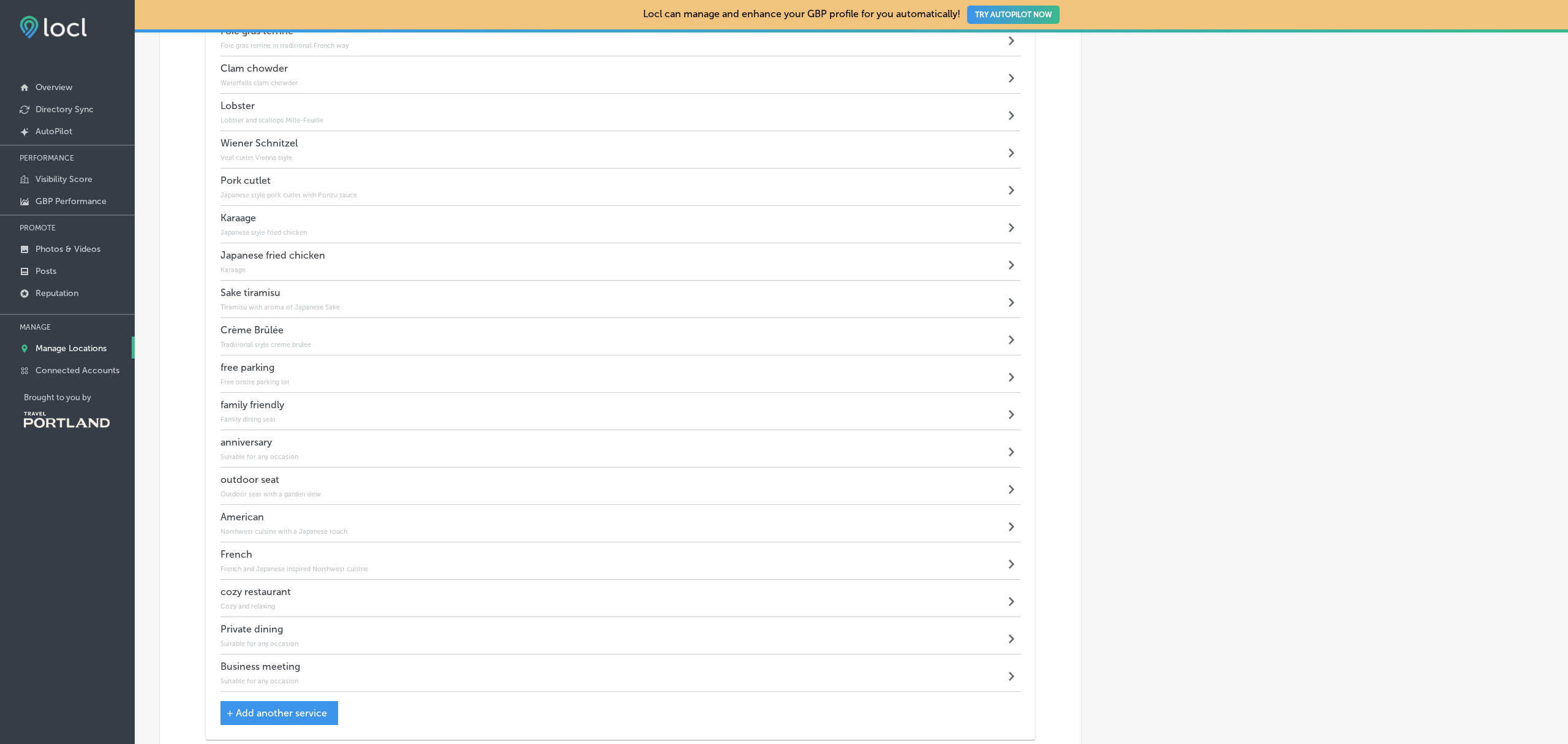
scroll to position [2763, 0]
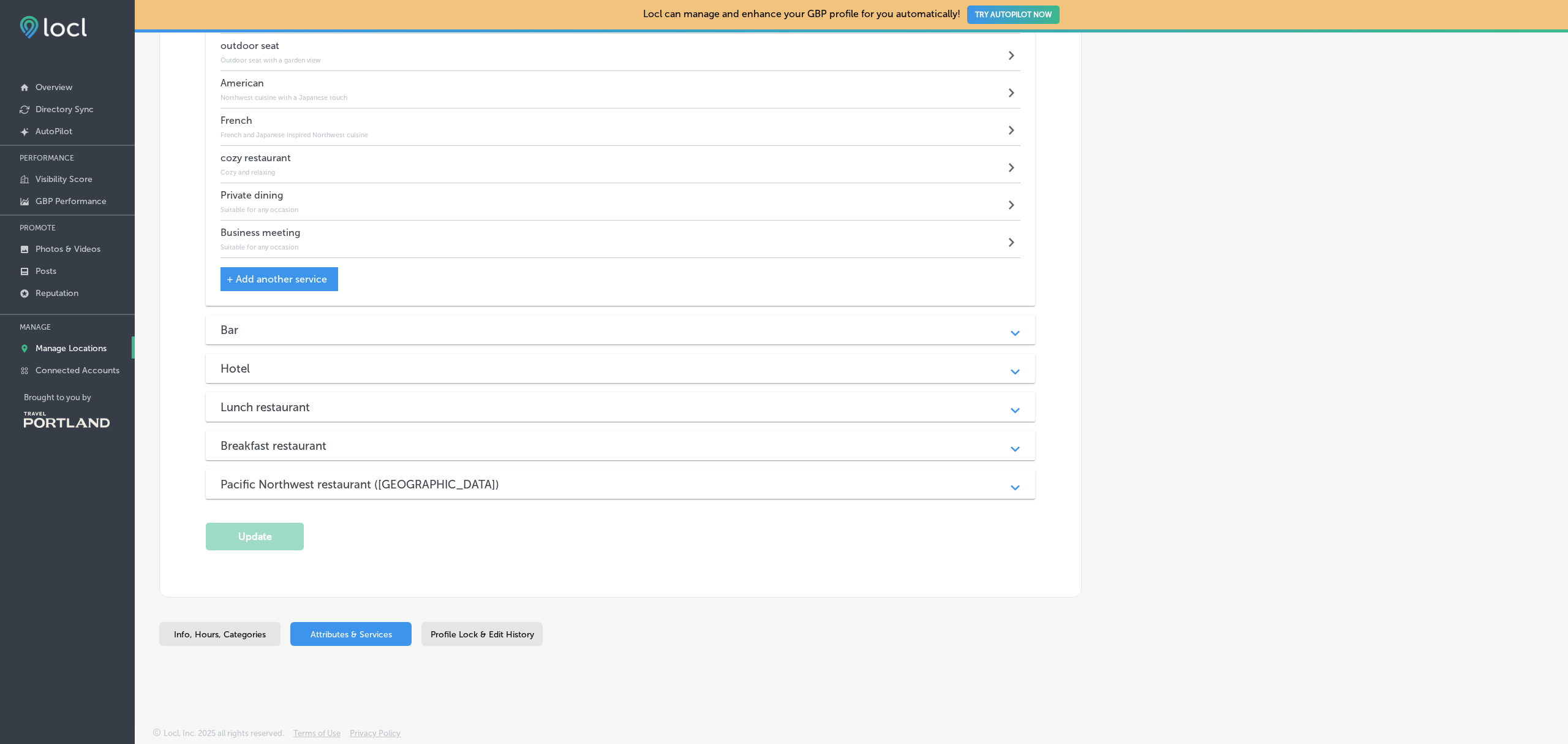
click at [310, 289] on div "+ Add another service" at bounding box center [280, 279] width 117 height 24
click at [299, 289] on div "+ Add another service" at bounding box center [280, 279] width 117 height 24
click at [287, 282] on span "+ Add another service" at bounding box center [277, 279] width 101 height 12
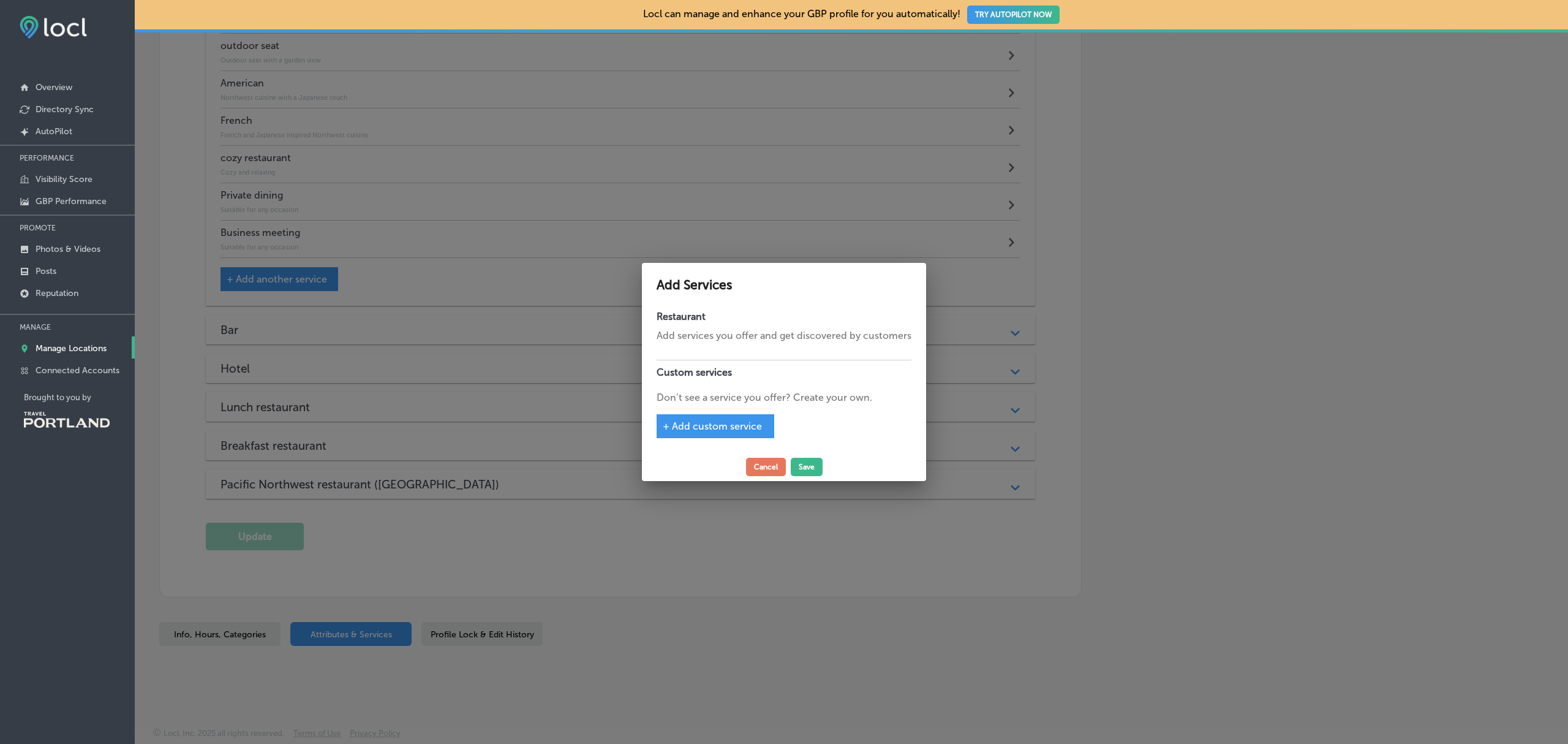
click at [1238, 380] on div at bounding box center [784, 372] width 1568 height 744
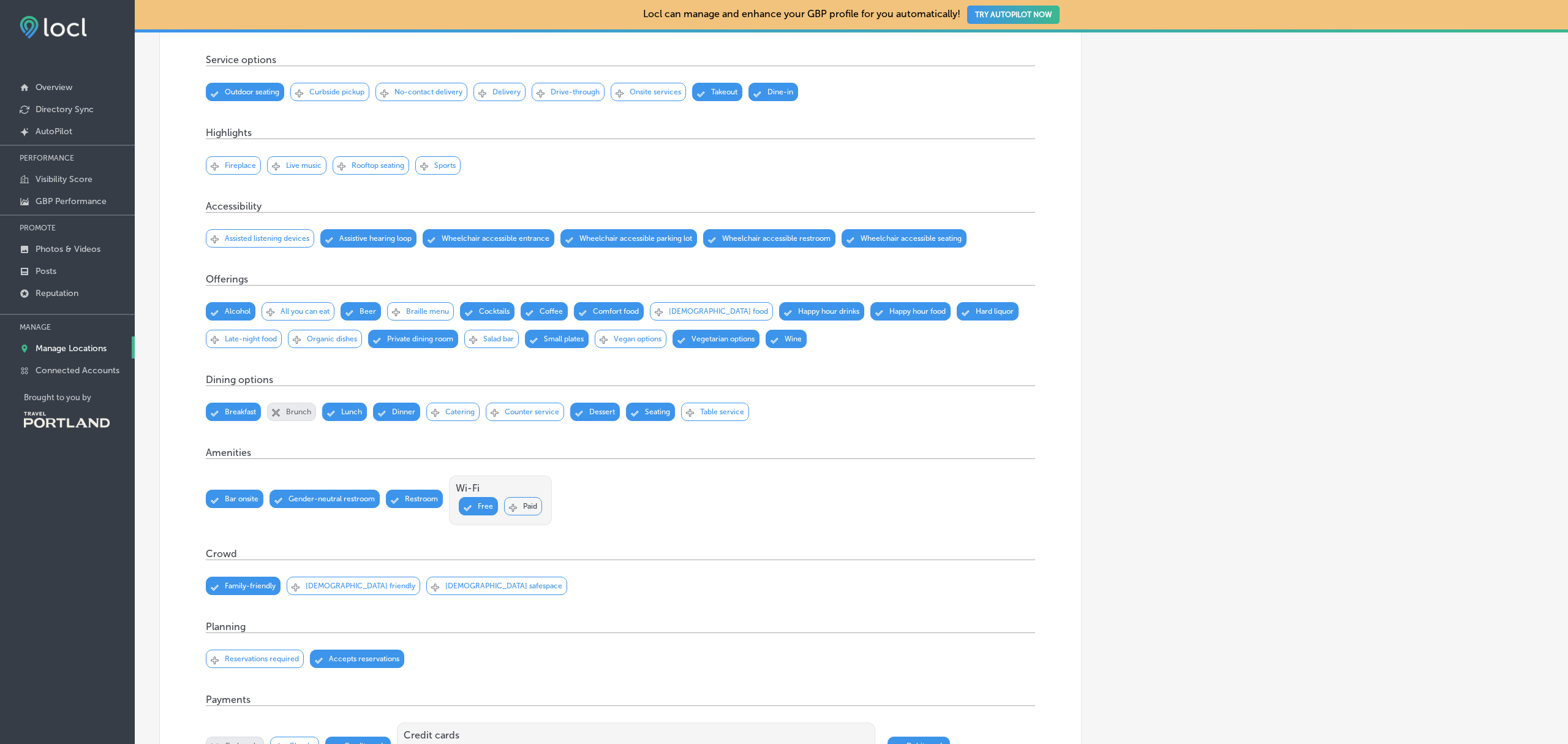
scroll to position [0, 0]
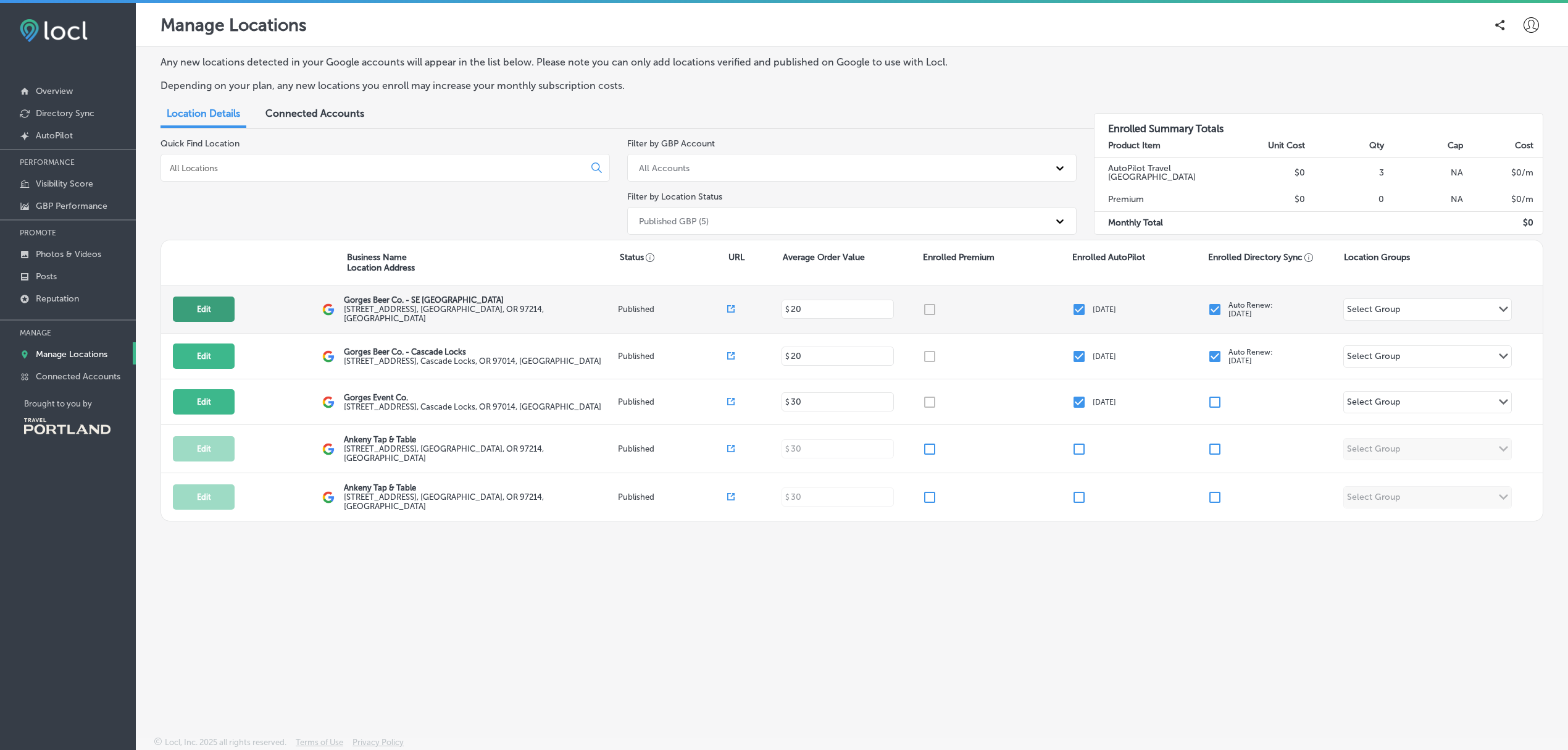
click at [206, 302] on button "Edit" at bounding box center [204, 309] width 62 height 25
select select "US"
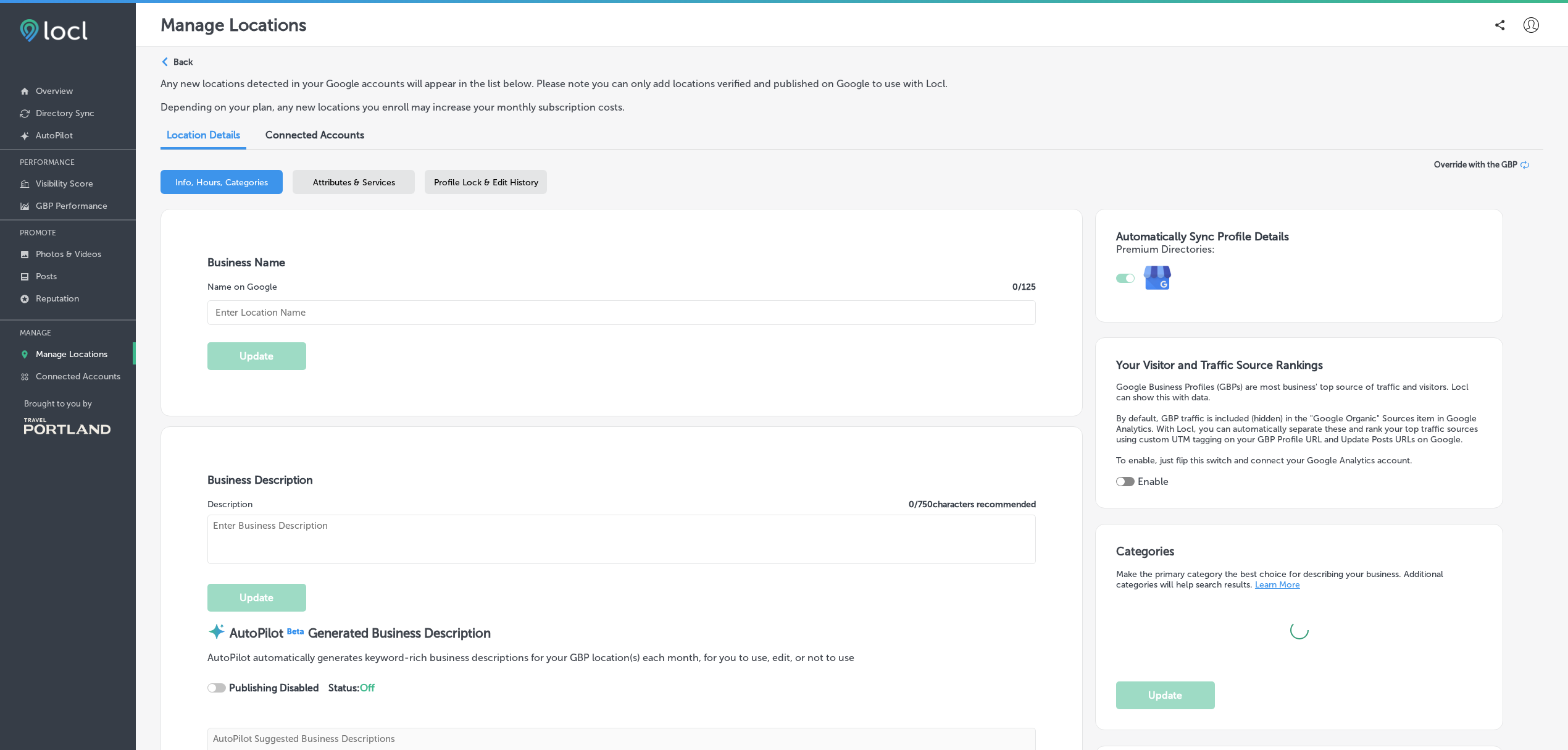
type input "Gorges Beer Co. - SE [GEOGRAPHIC_DATA]"
type textarea "Welcome to Gorges Beer Co., your neighborhood brewery where craft beer meets co…"
type input "[EMAIL_ADDRESS][DOMAIN_NAME]"
type input "[URL][DOMAIN_NAME]"
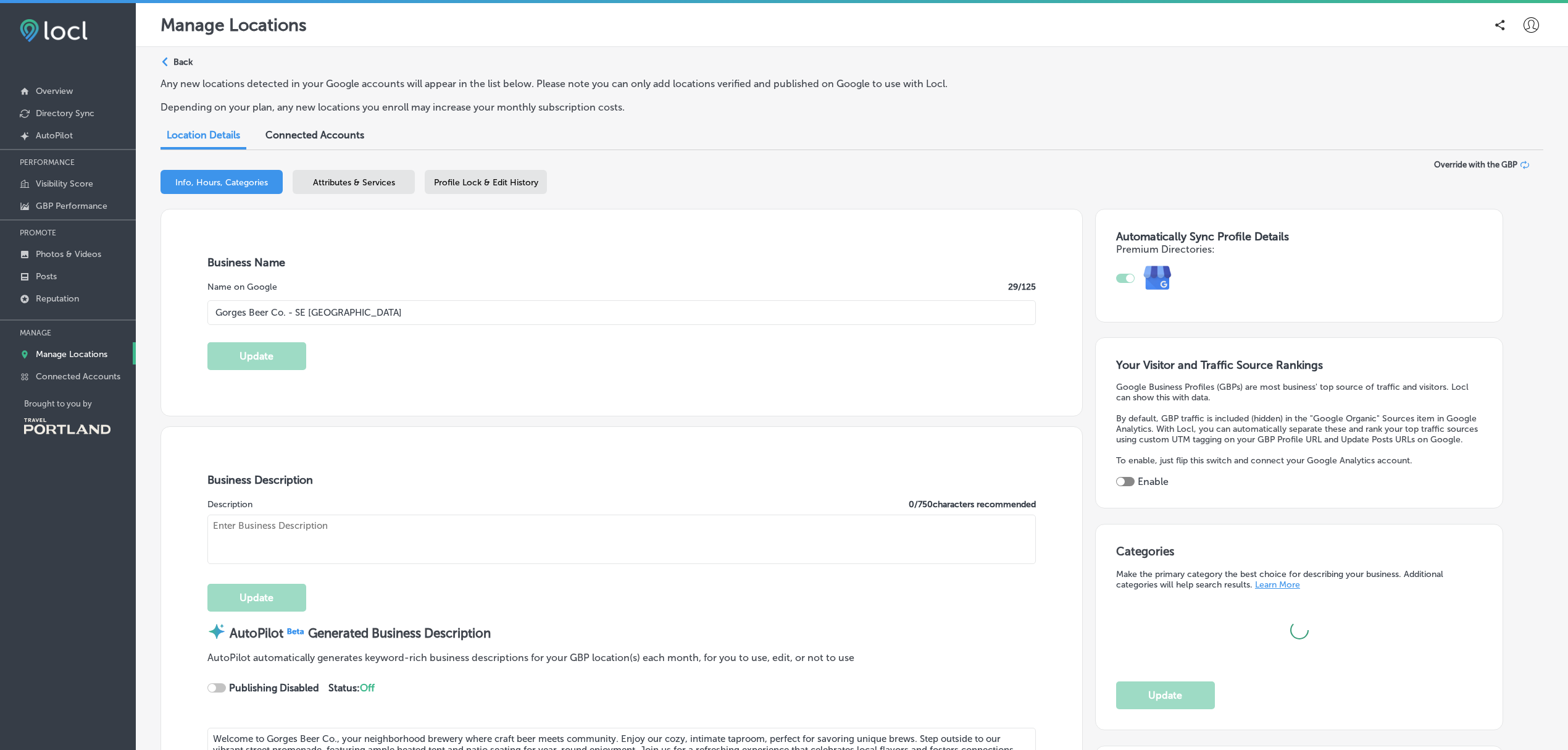
type input "[STREET_ADDRESS]"
type input "[GEOGRAPHIC_DATA]"
type input "97214"
type input "US"
type input "[URL][DOMAIN_NAME]"
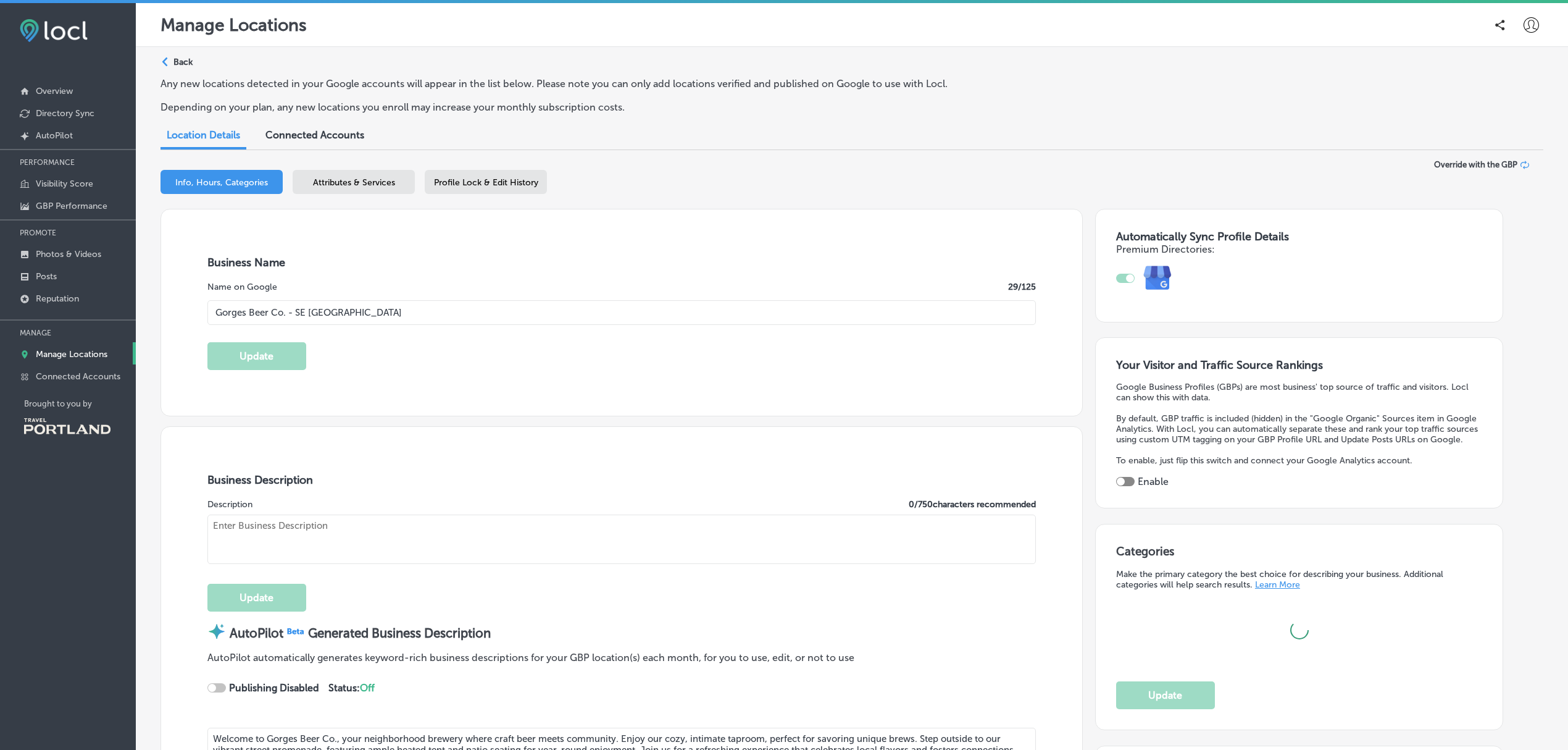
checkbox input "true"
type textarea "Gorges Beer Co.'s [GEOGRAPHIC_DATA] location is a neighborhood restaurant, pub …"
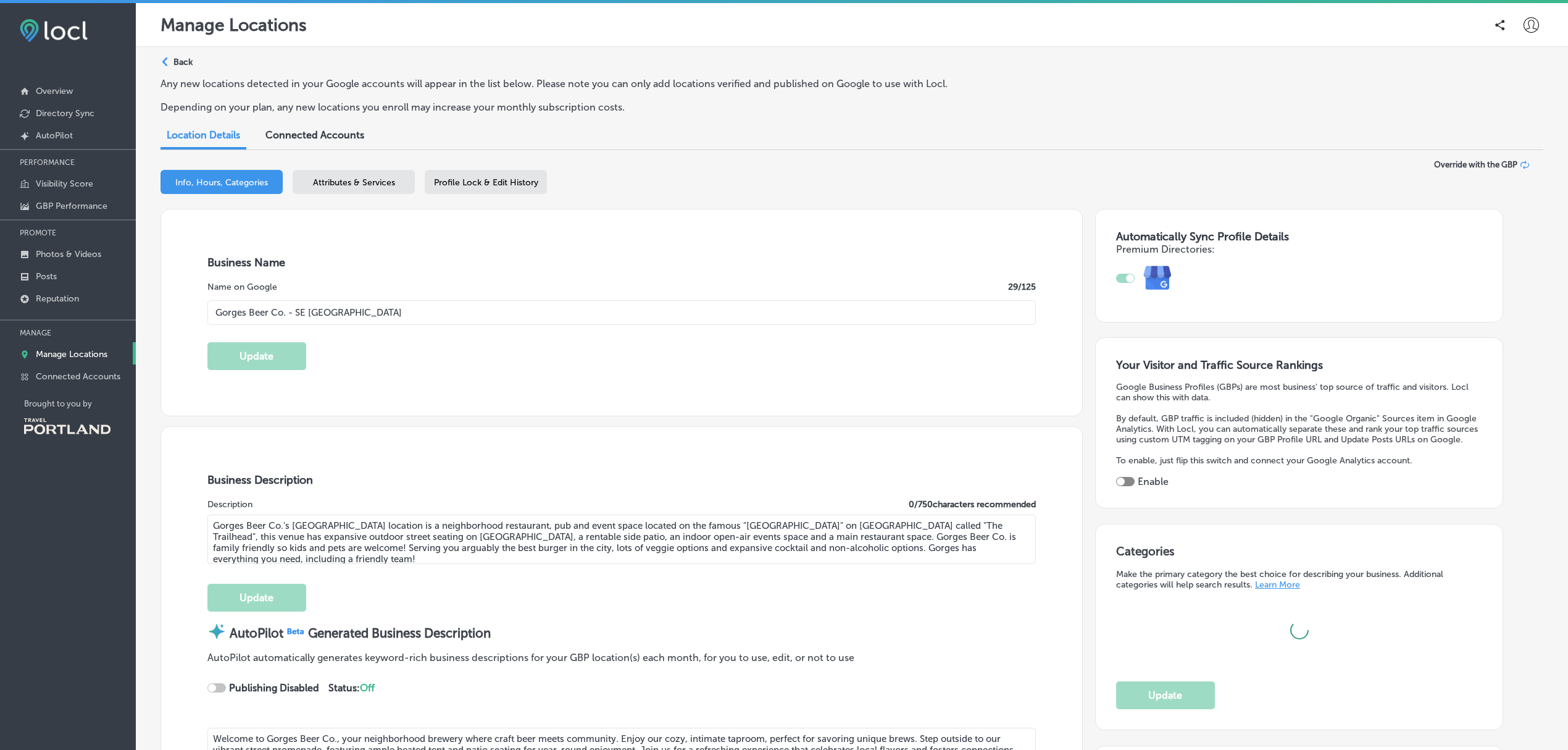
type input "[PHONE_NUMBER]"
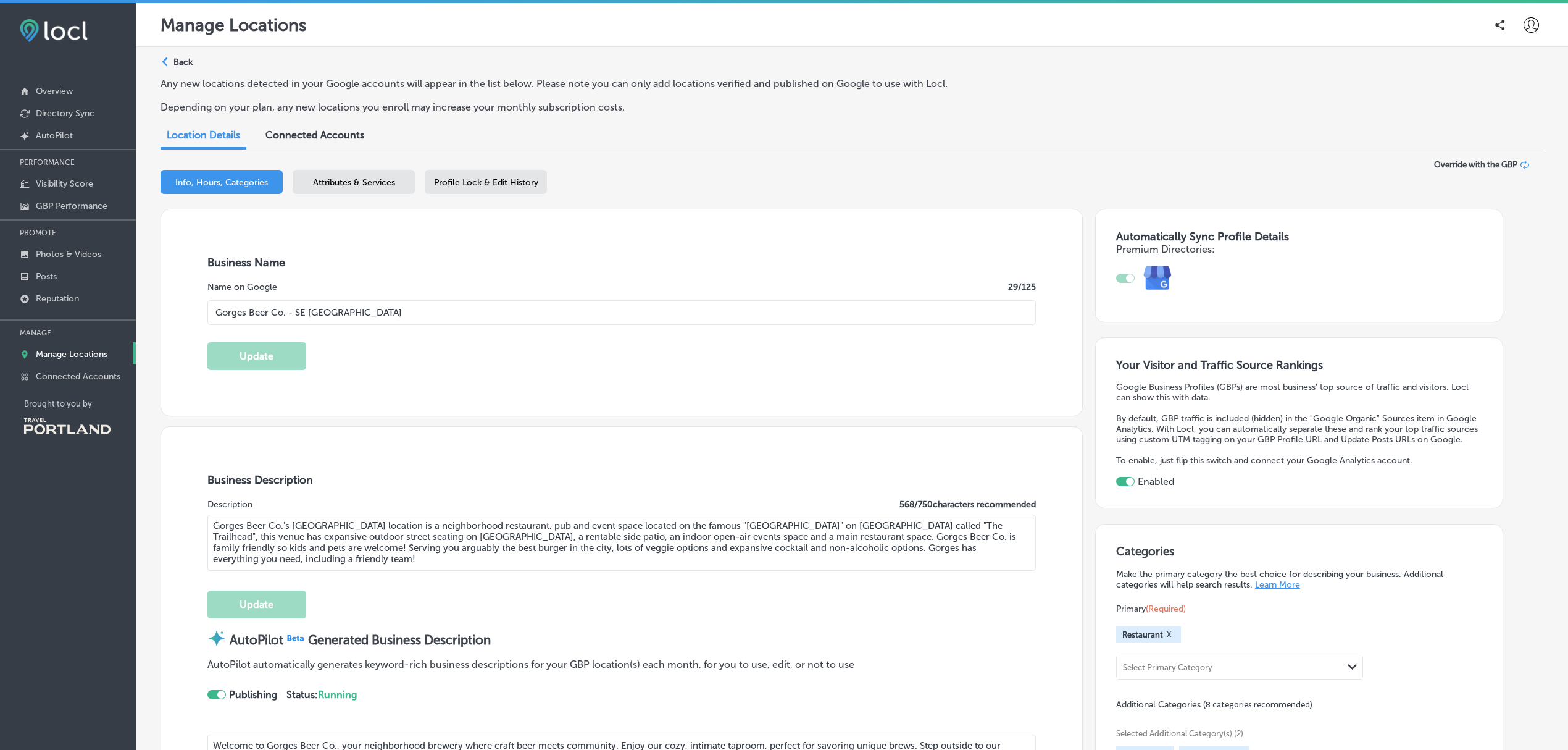
click at [373, 186] on span "Attributes & Services" at bounding box center [354, 182] width 82 height 10
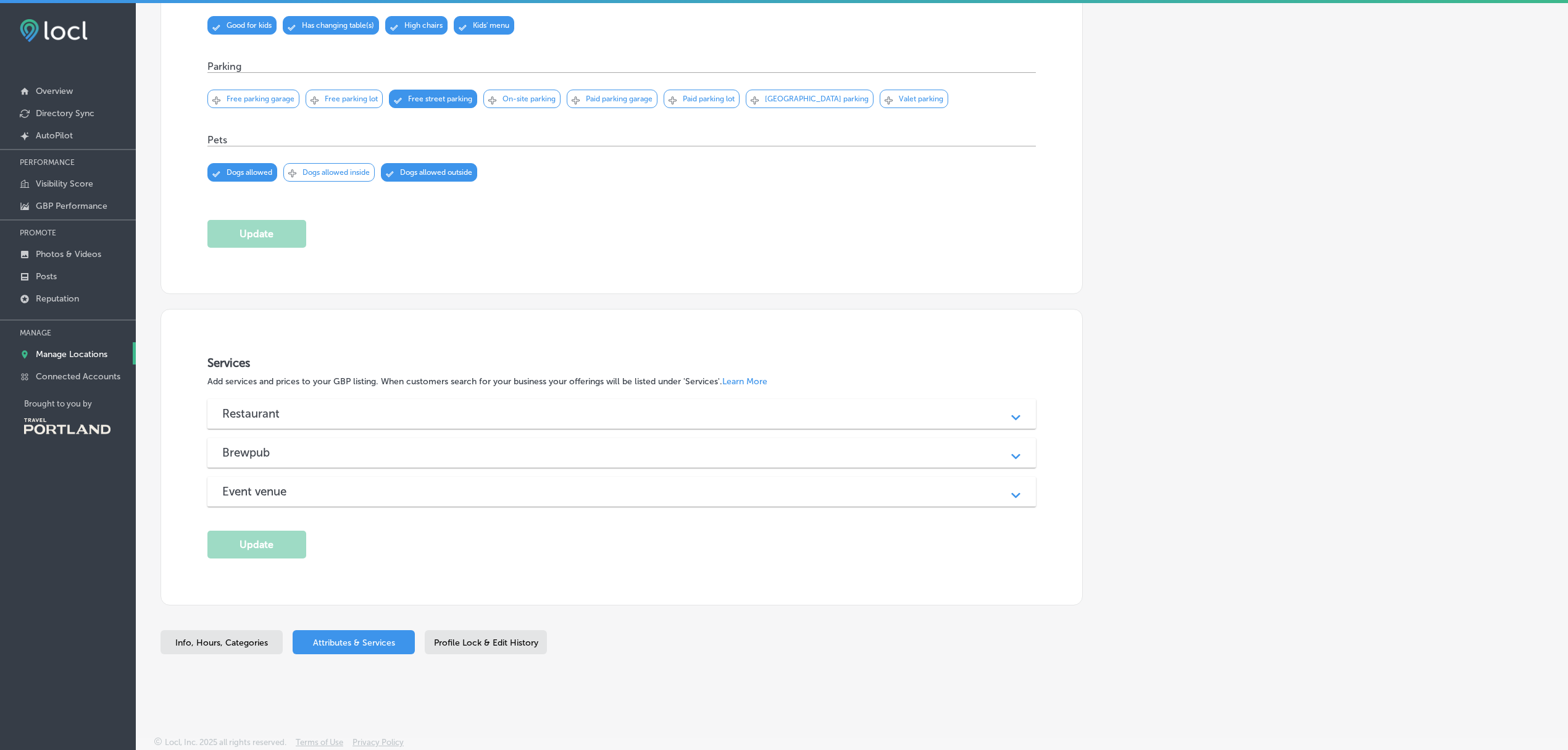
scroll to position [3, 0]
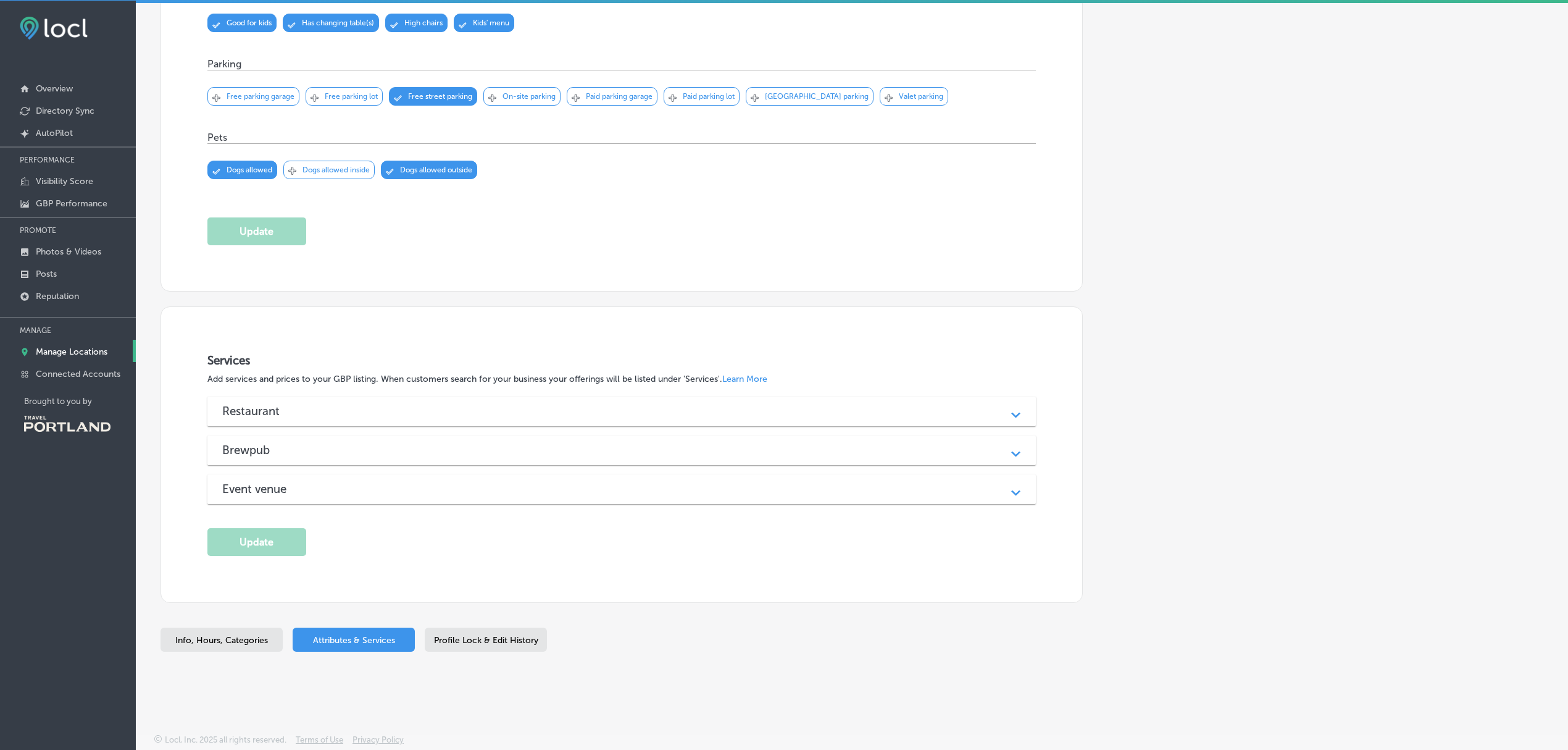
click at [1005, 417] on div "Restaurant Path Created with Sketch." at bounding box center [622, 411] width 829 height 30
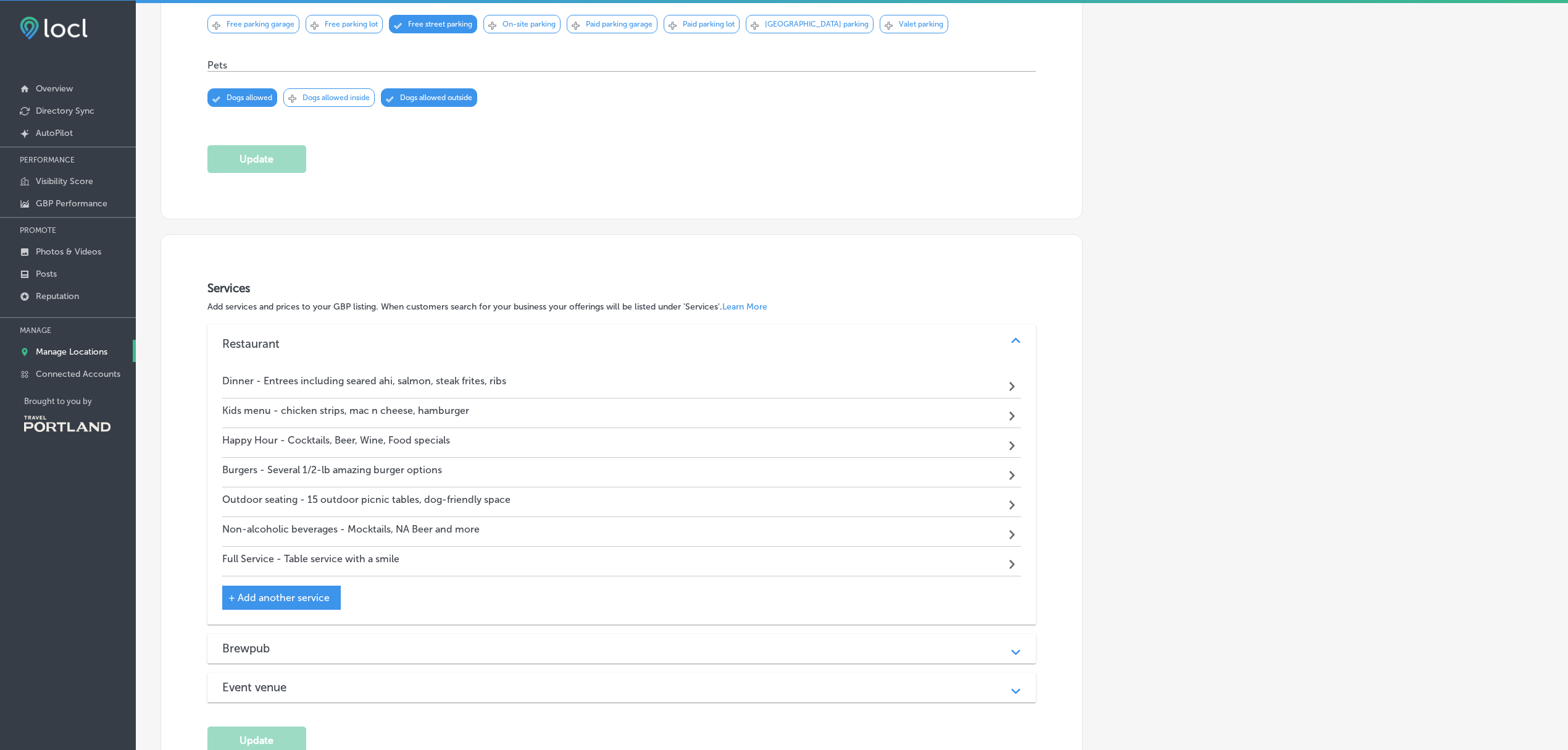
scroll to position [1285, 0]
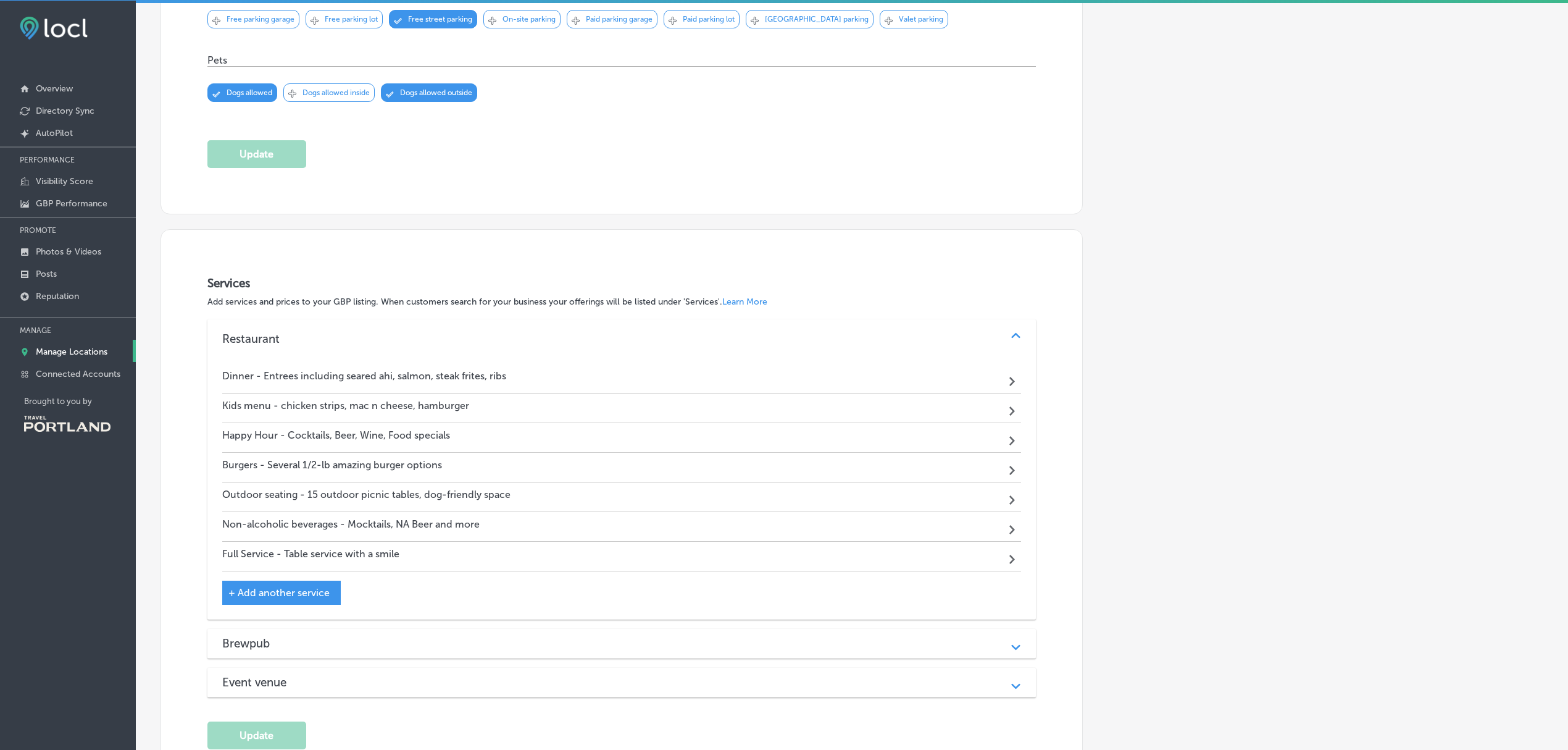
click at [968, 389] on div "Dinner - Entrees including seared ahi, salmon, steak frites, ribs Path Created …" at bounding box center [622, 379] width 800 height 30
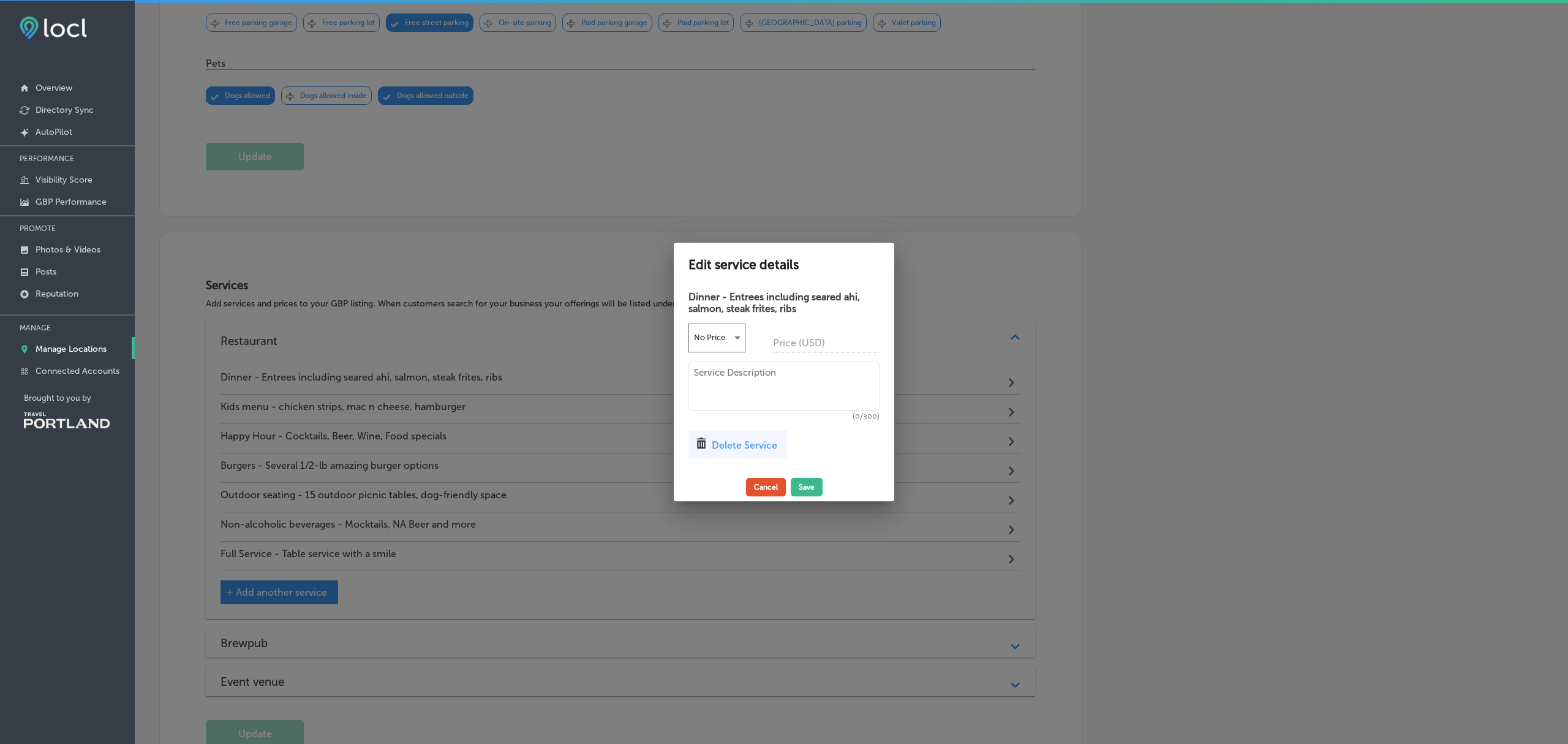
click at [777, 490] on button "Cancel" at bounding box center [766, 487] width 40 height 18
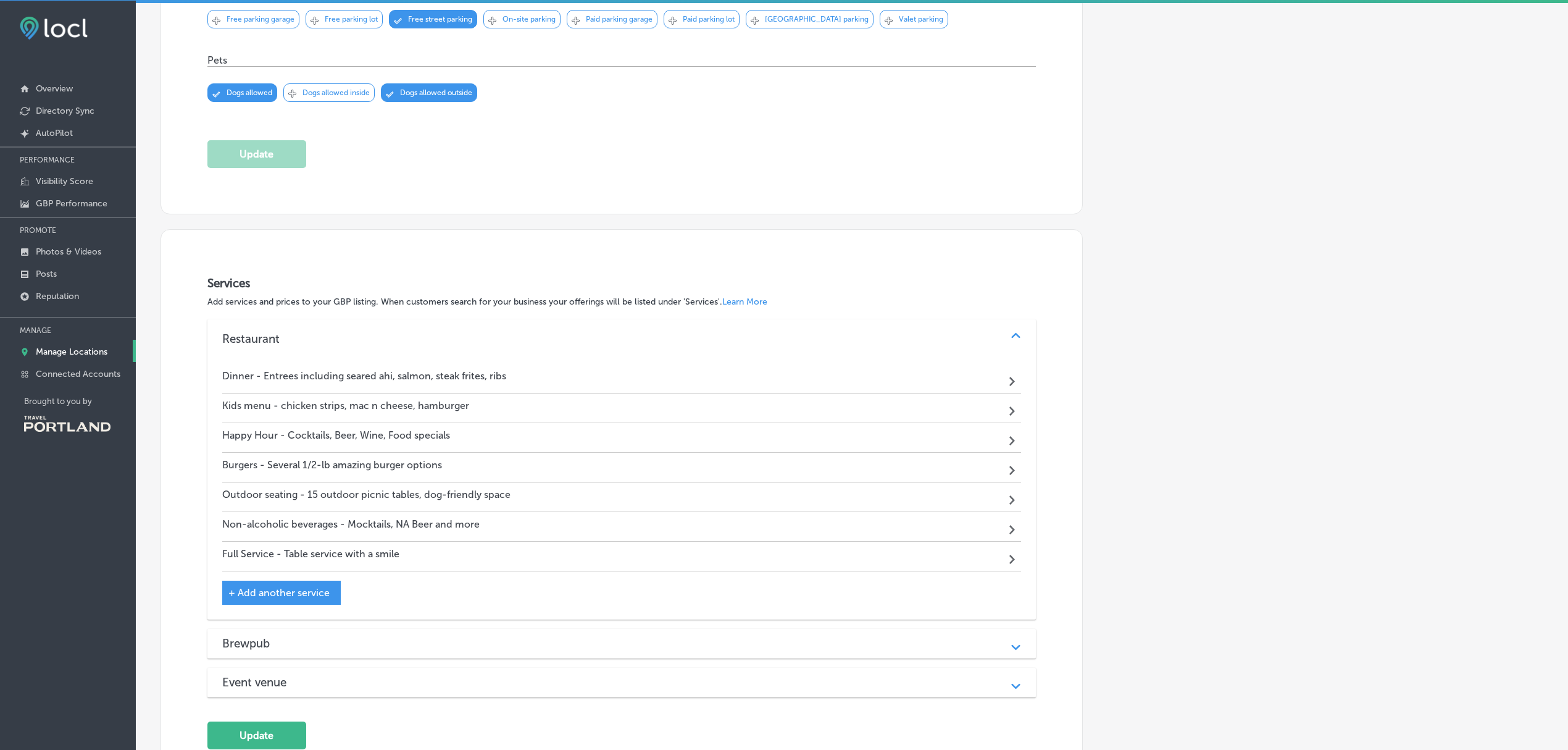
click at [1005, 382] on div "Dinner - Entrees including seared ahi, salmon, steak frites, ribs Path Created …" at bounding box center [622, 379] width 800 height 30
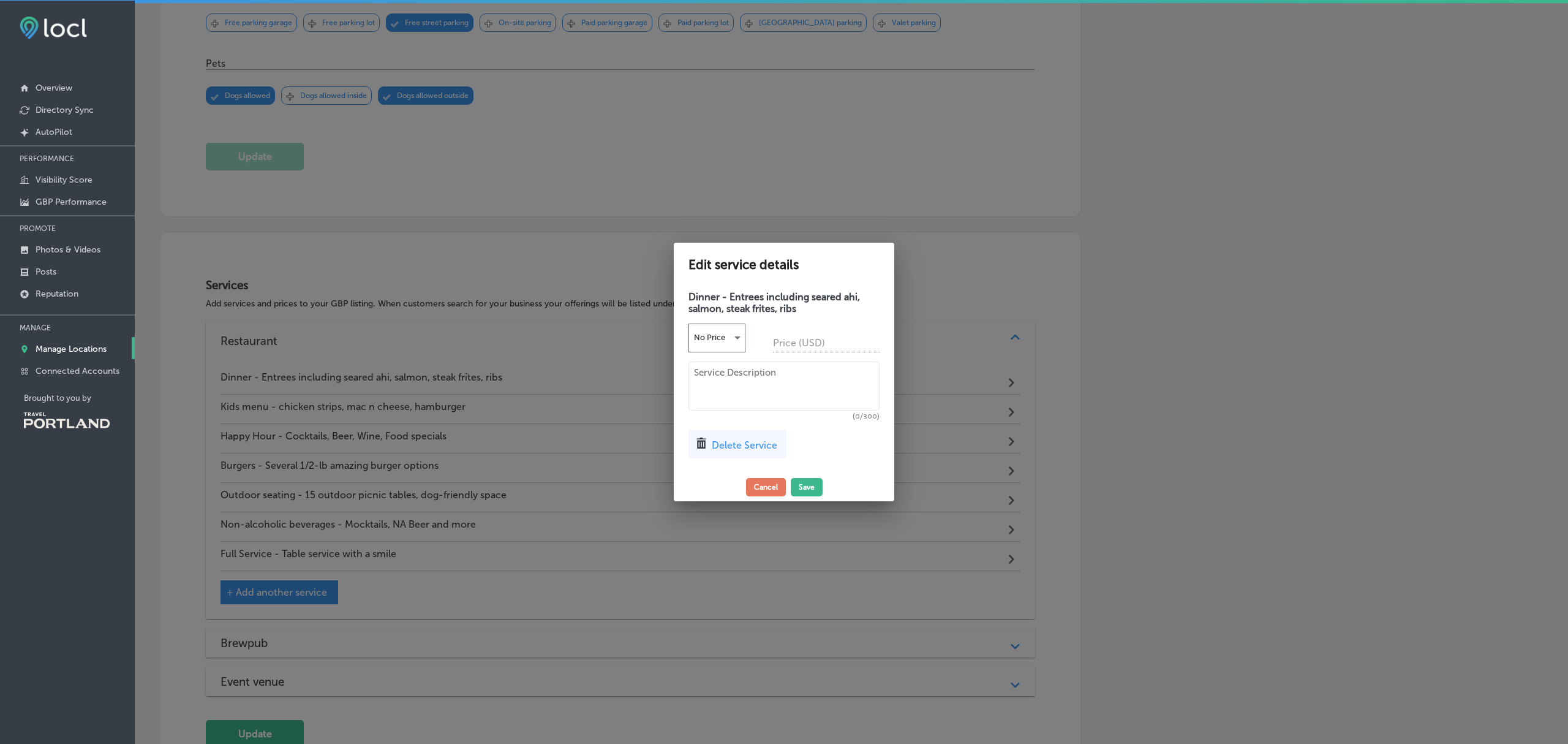
click at [1040, 591] on div at bounding box center [784, 372] width 1568 height 744
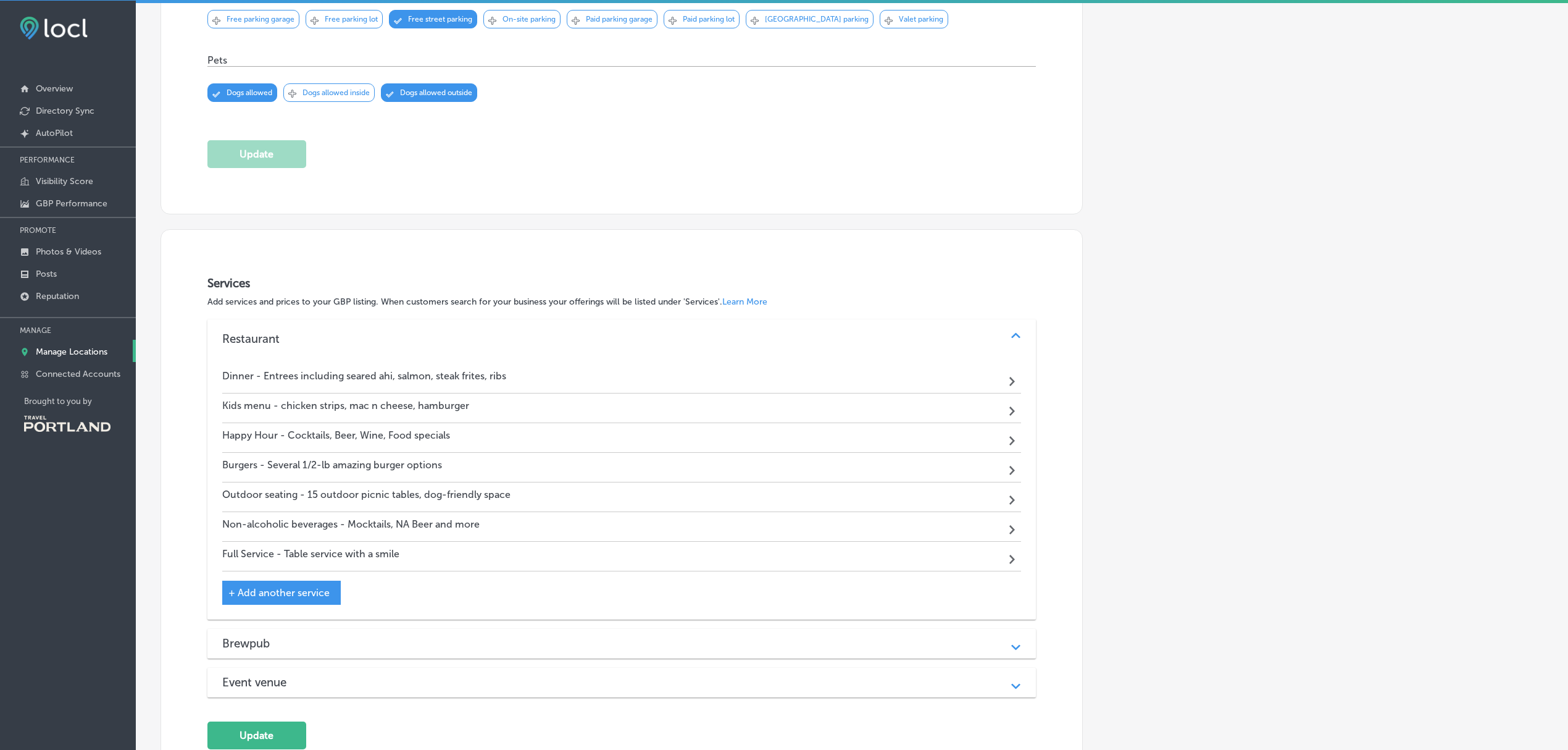
scroll to position [1027, 0]
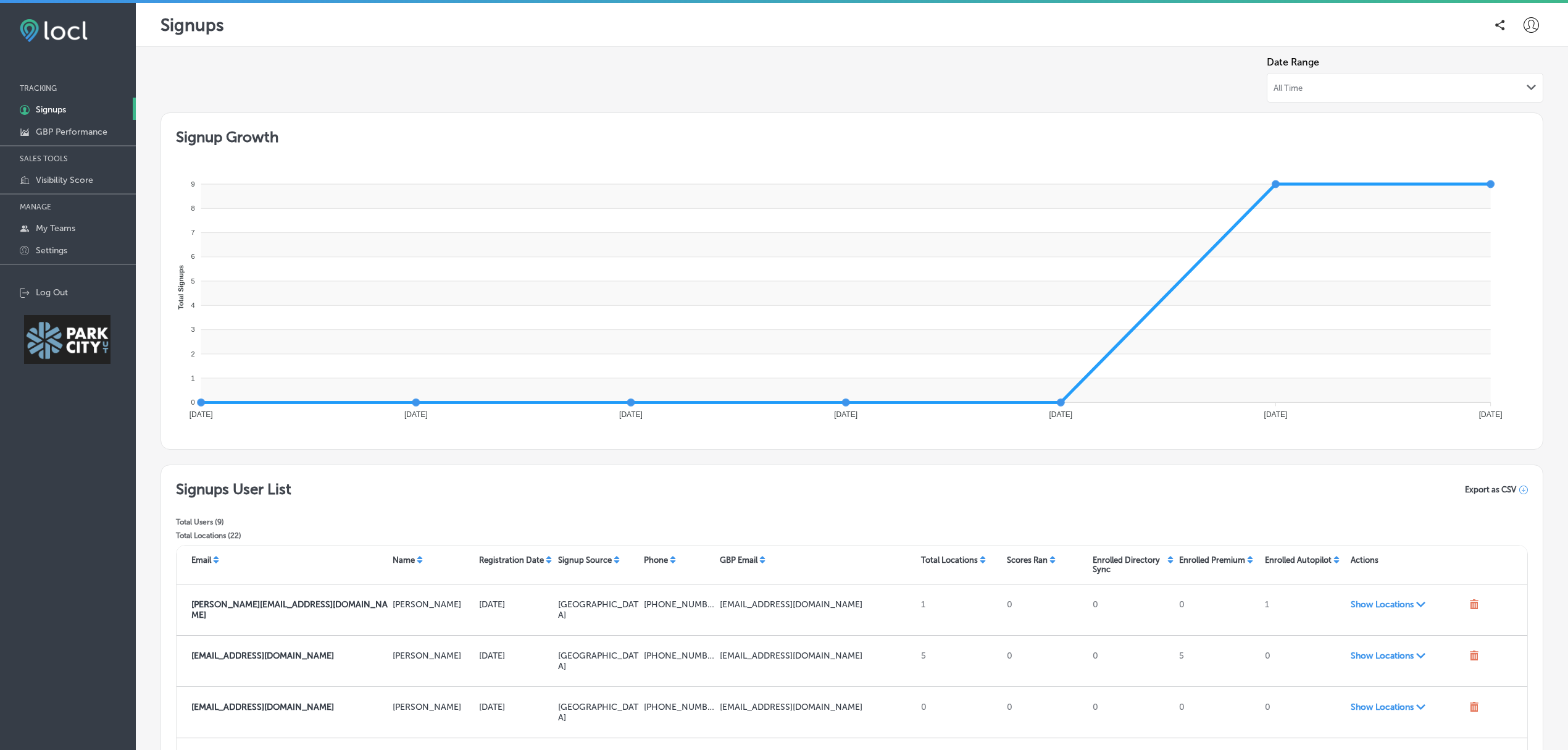
scroll to position [215, 0]
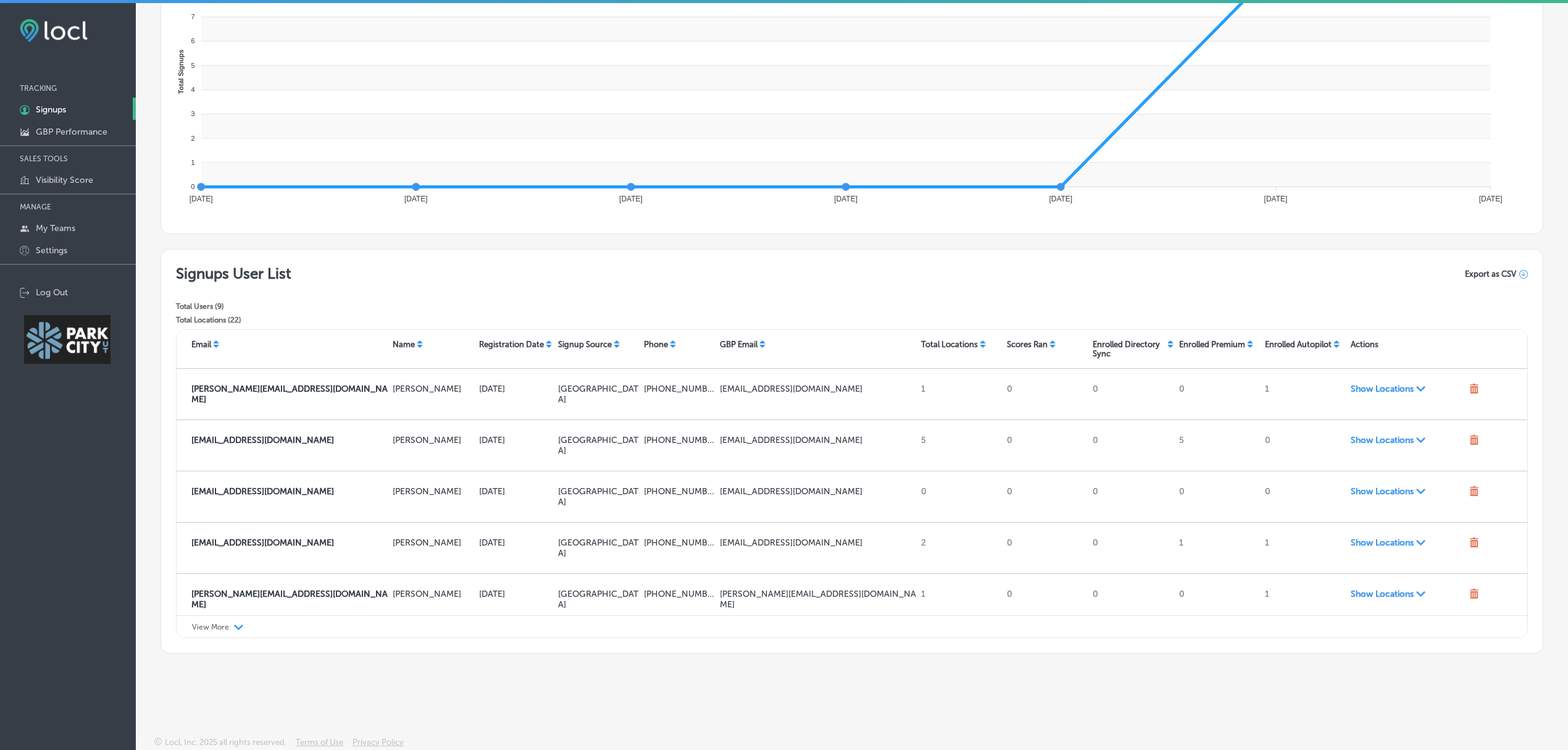
click at [1478, 275] on span "Export as CSV" at bounding box center [1490, 274] width 51 height 9
click at [300, 271] on div "Signups User List Total Users ( 9 ) Total Locations ( 22 ) Export as CSV" at bounding box center [852, 297] width 1352 height 65
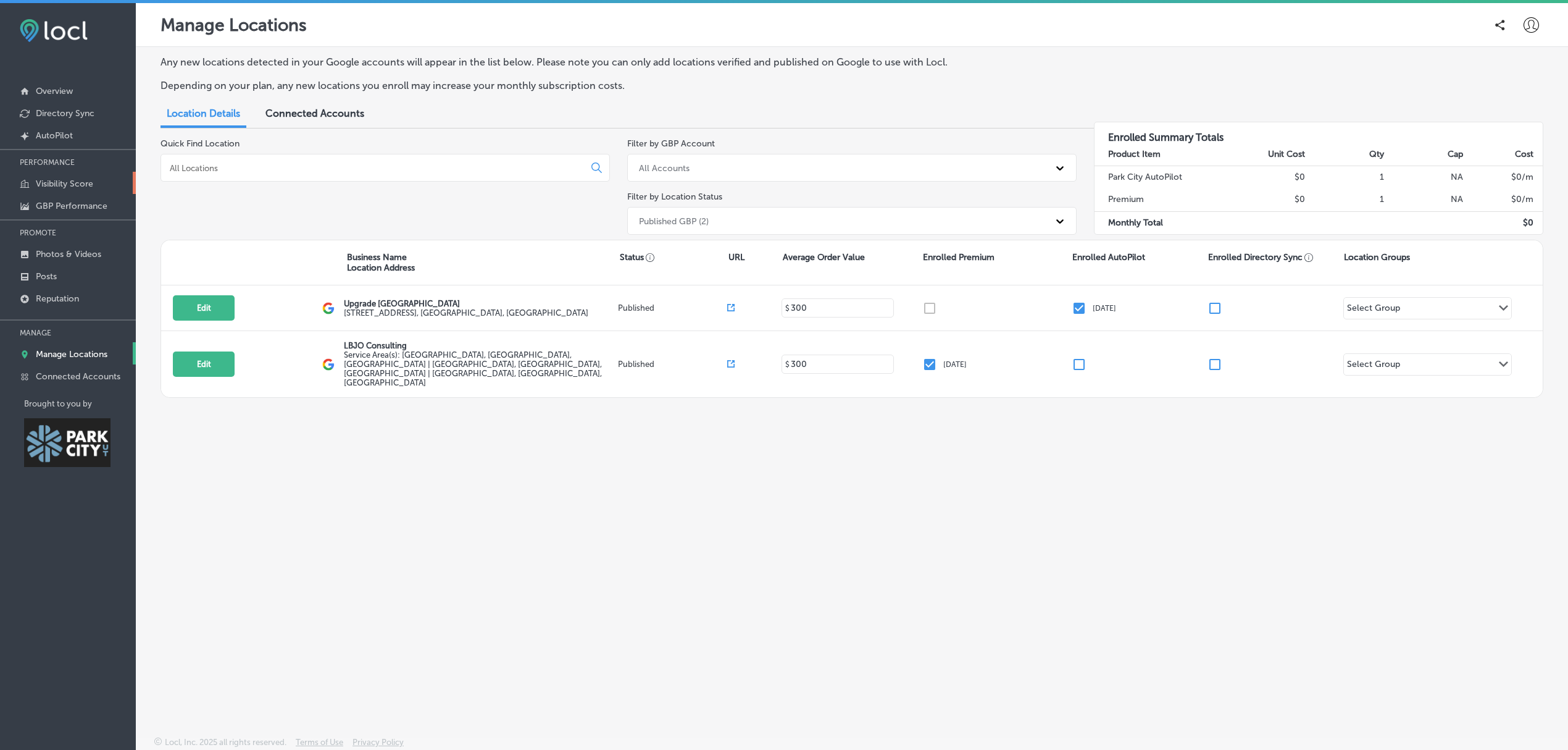
click at [84, 178] on p "Visibility Score" at bounding box center [64, 184] width 57 height 10
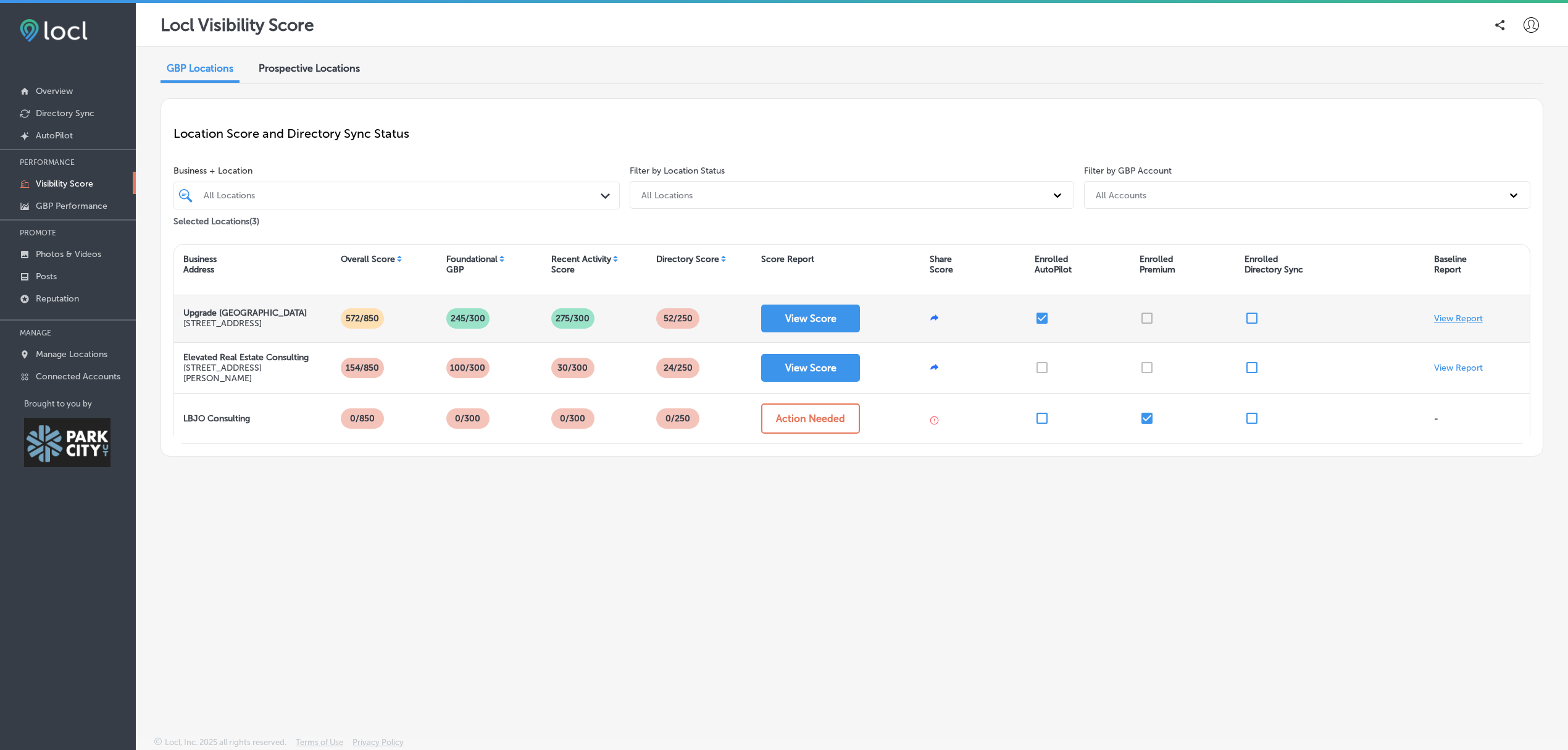
click at [1463, 322] on p "View Report" at bounding box center [1458, 318] width 49 height 10
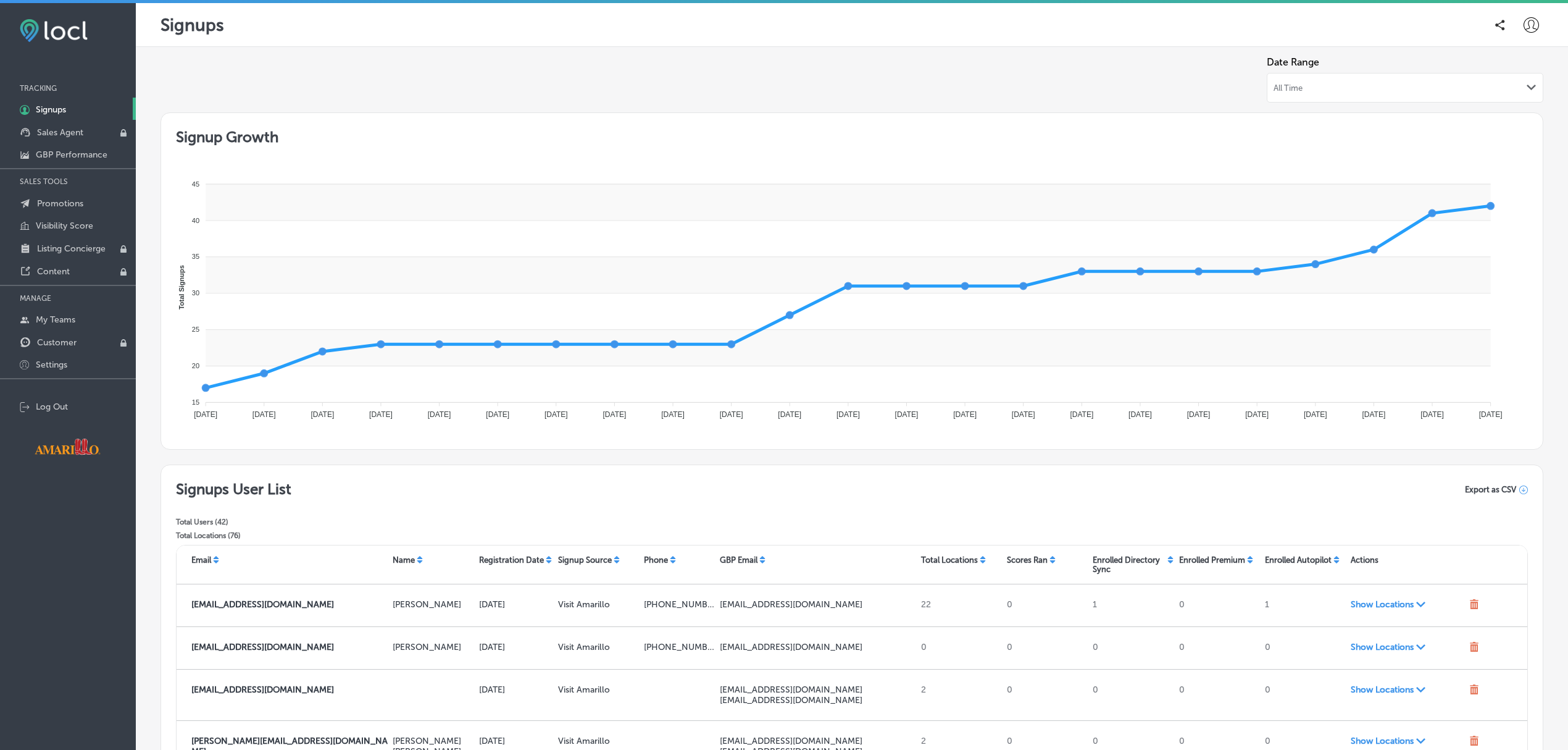
scroll to position [215, 0]
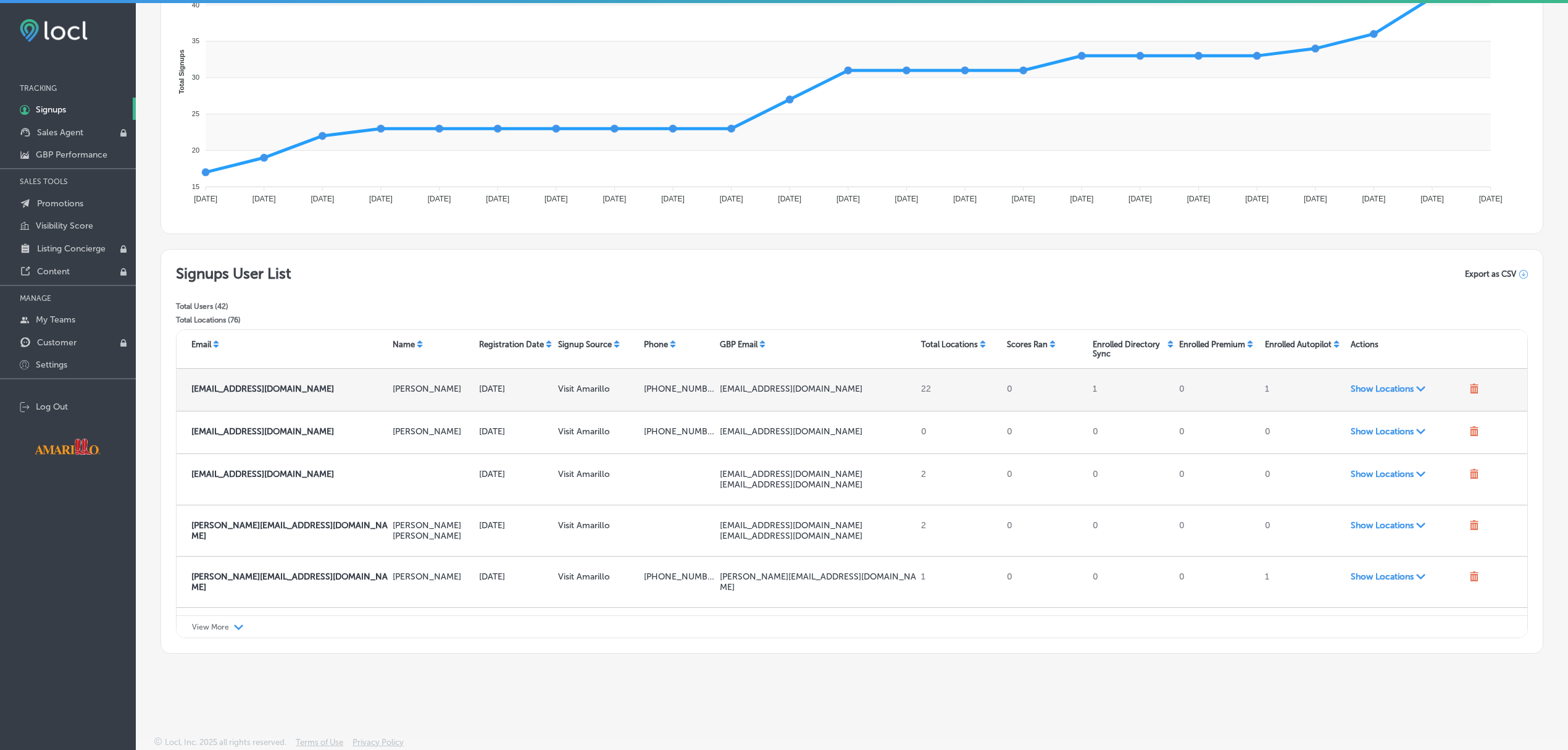
click at [1383, 389] on span "Show Locations Path Created with Sketch." at bounding box center [1408, 389] width 115 height 10
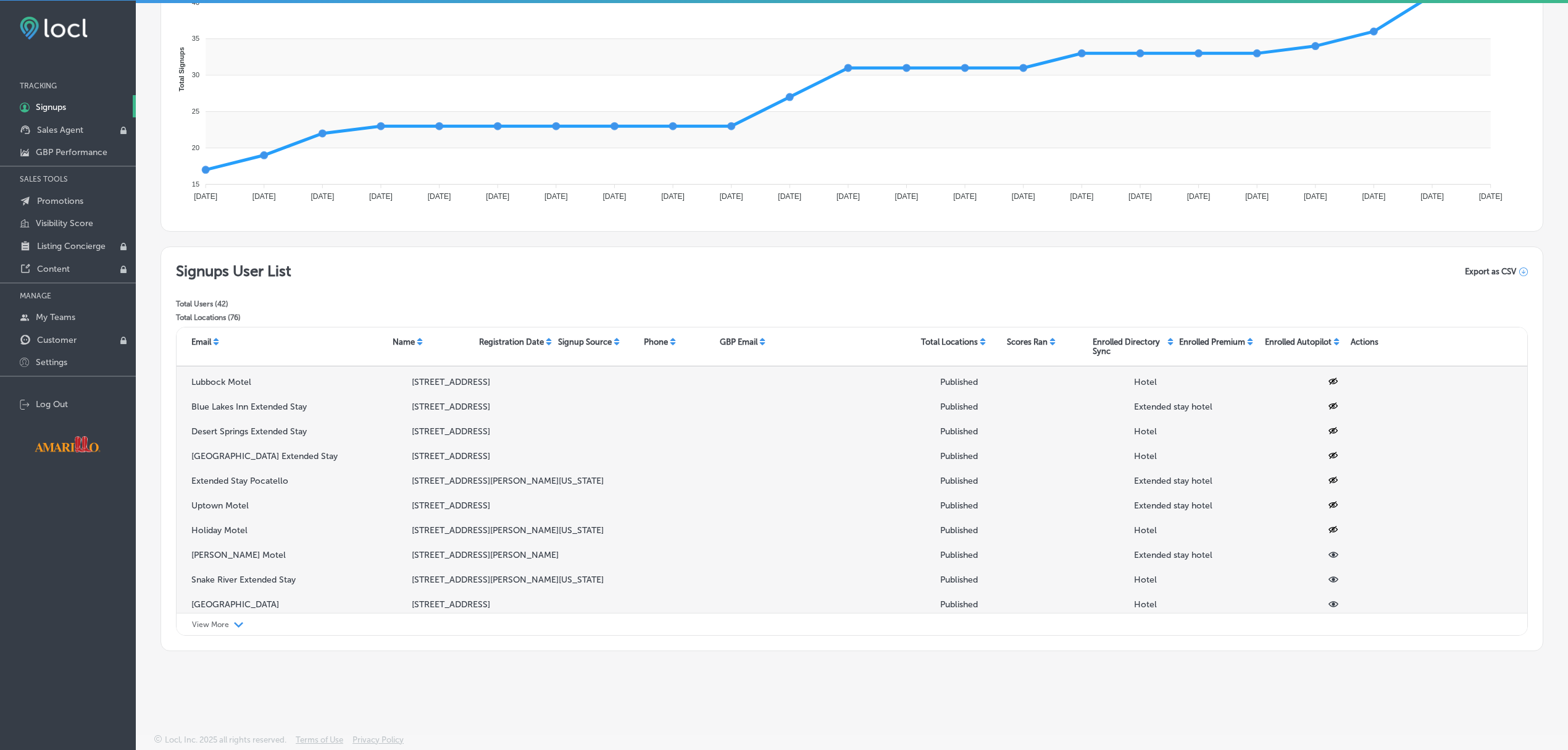
scroll to position [266, 0]
click at [1329, 557] on icon at bounding box center [1333, 553] width 10 height 10
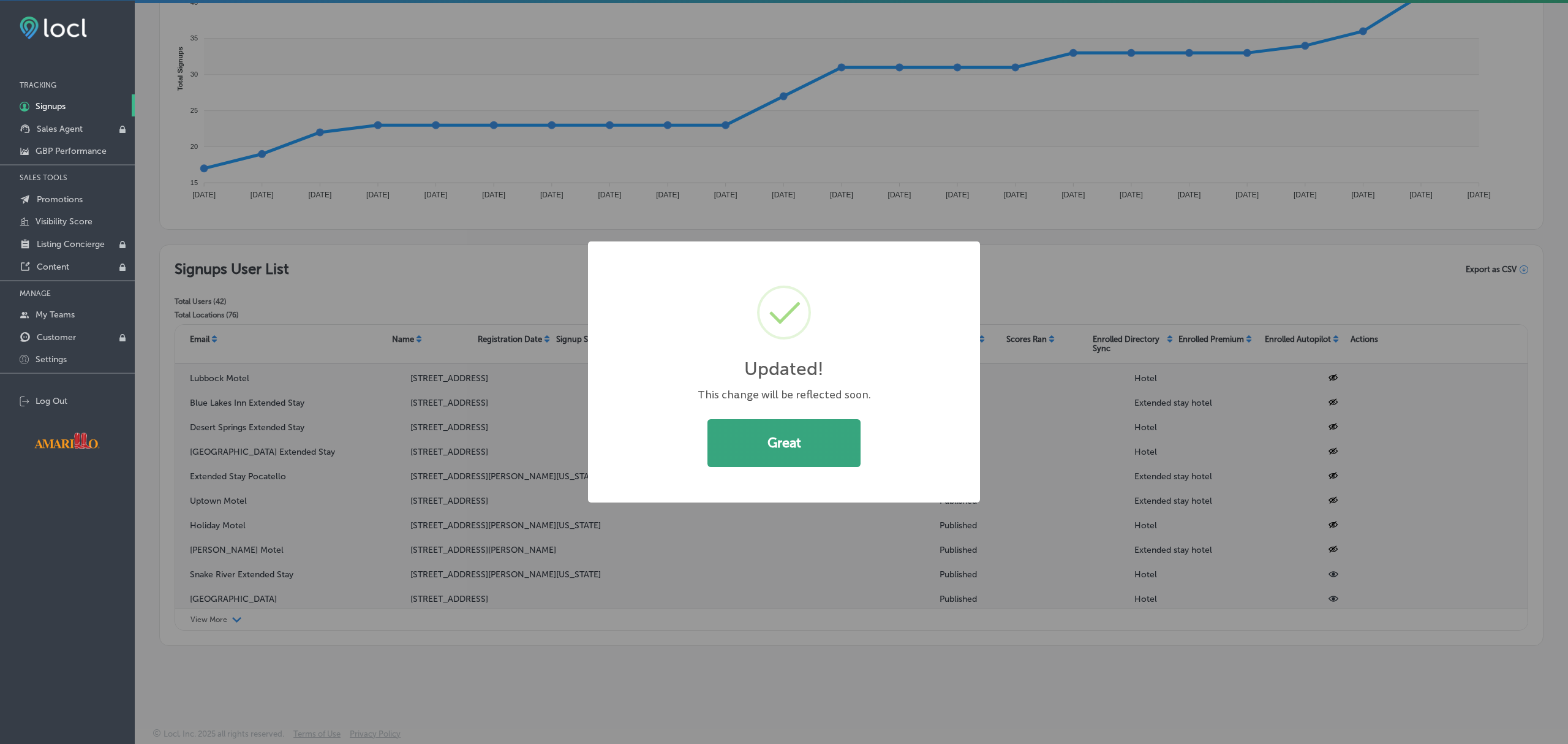
click at [808, 432] on button "Great" at bounding box center [784, 443] width 153 height 48
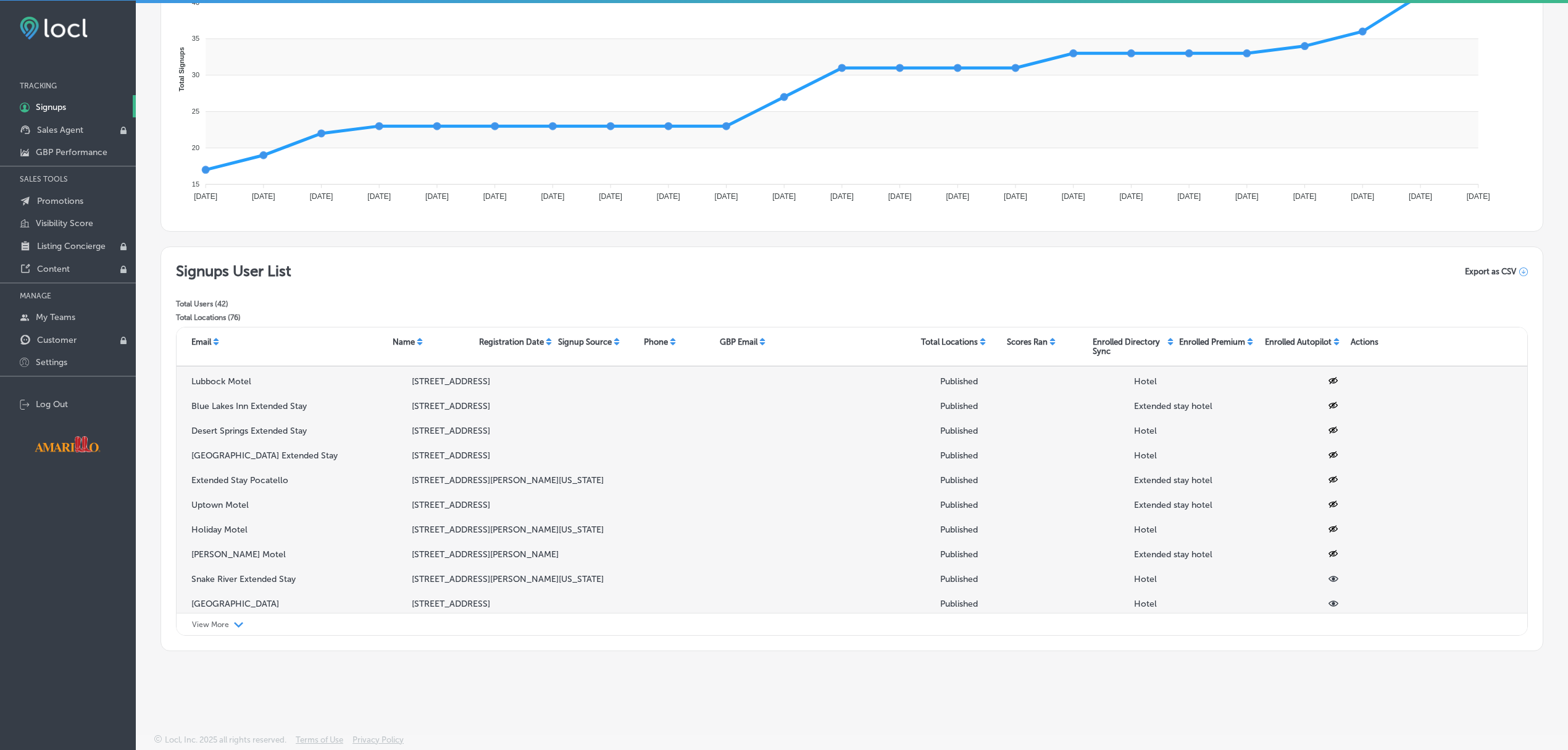
click at [1329, 577] on icon at bounding box center [1333, 579] width 10 height 6
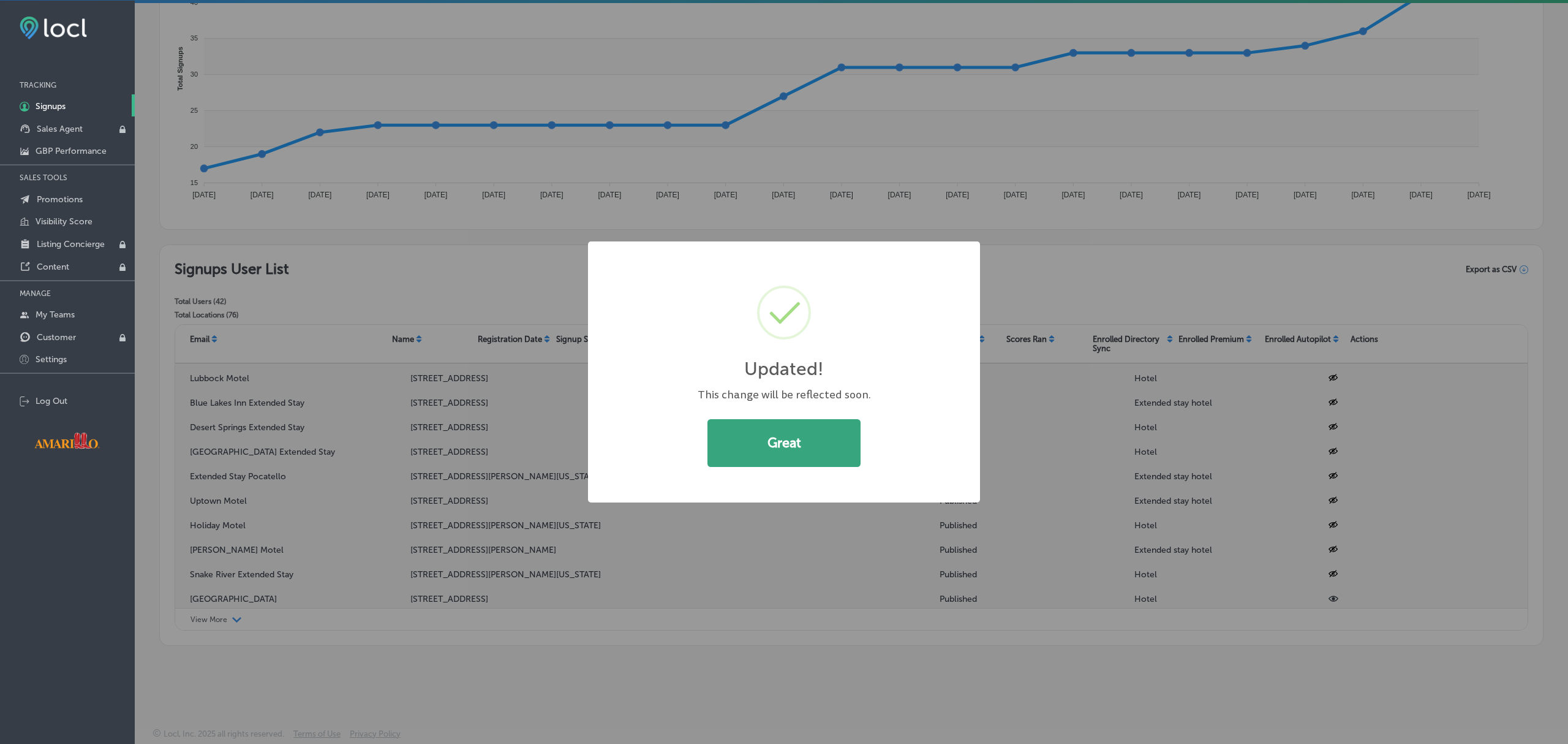
click at [805, 457] on button "Great" at bounding box center [784, 443] width 153 height 48
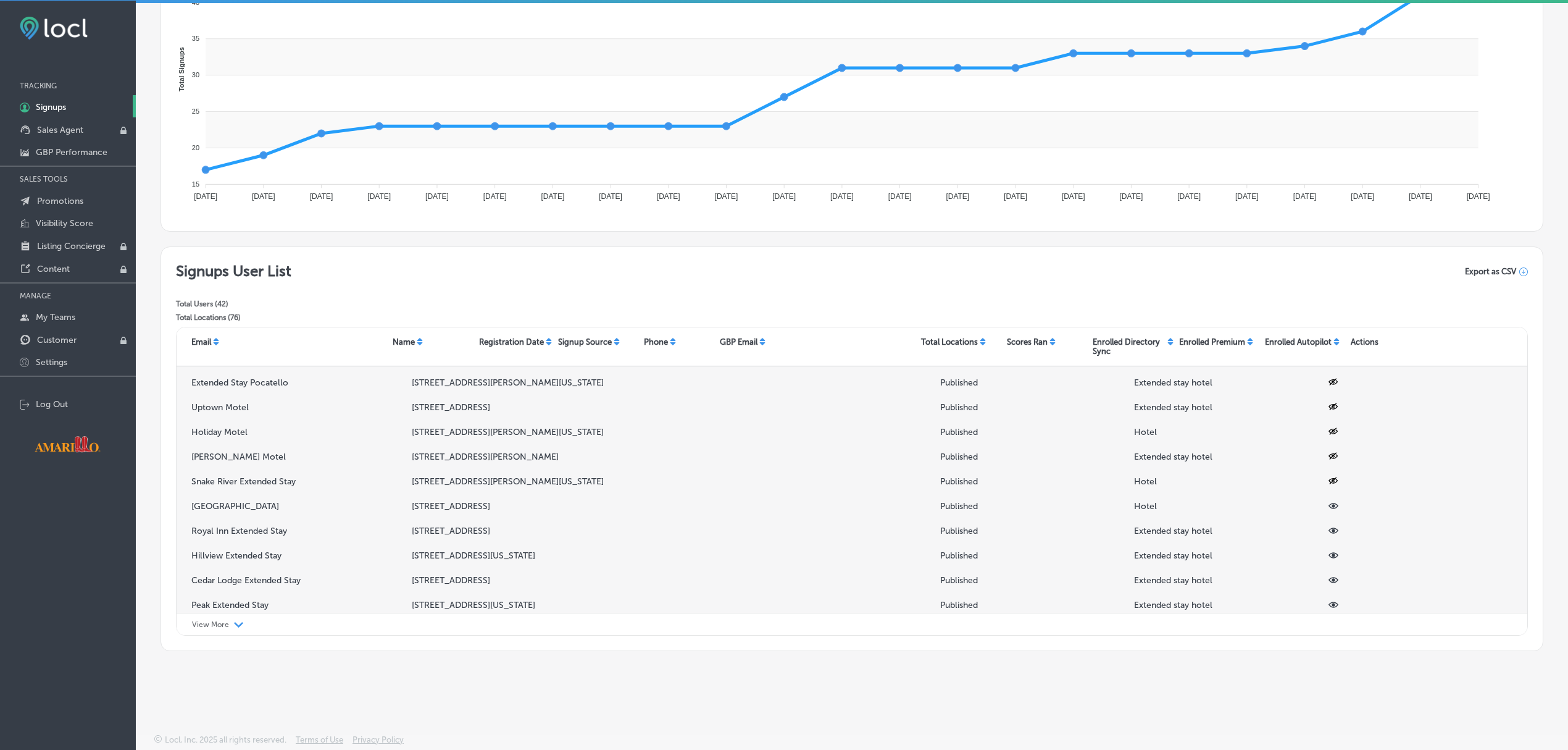
scroll to position [366, 0]
click at [1329, 507] on icon at bounding box center [1333, 503] width 10 height 10
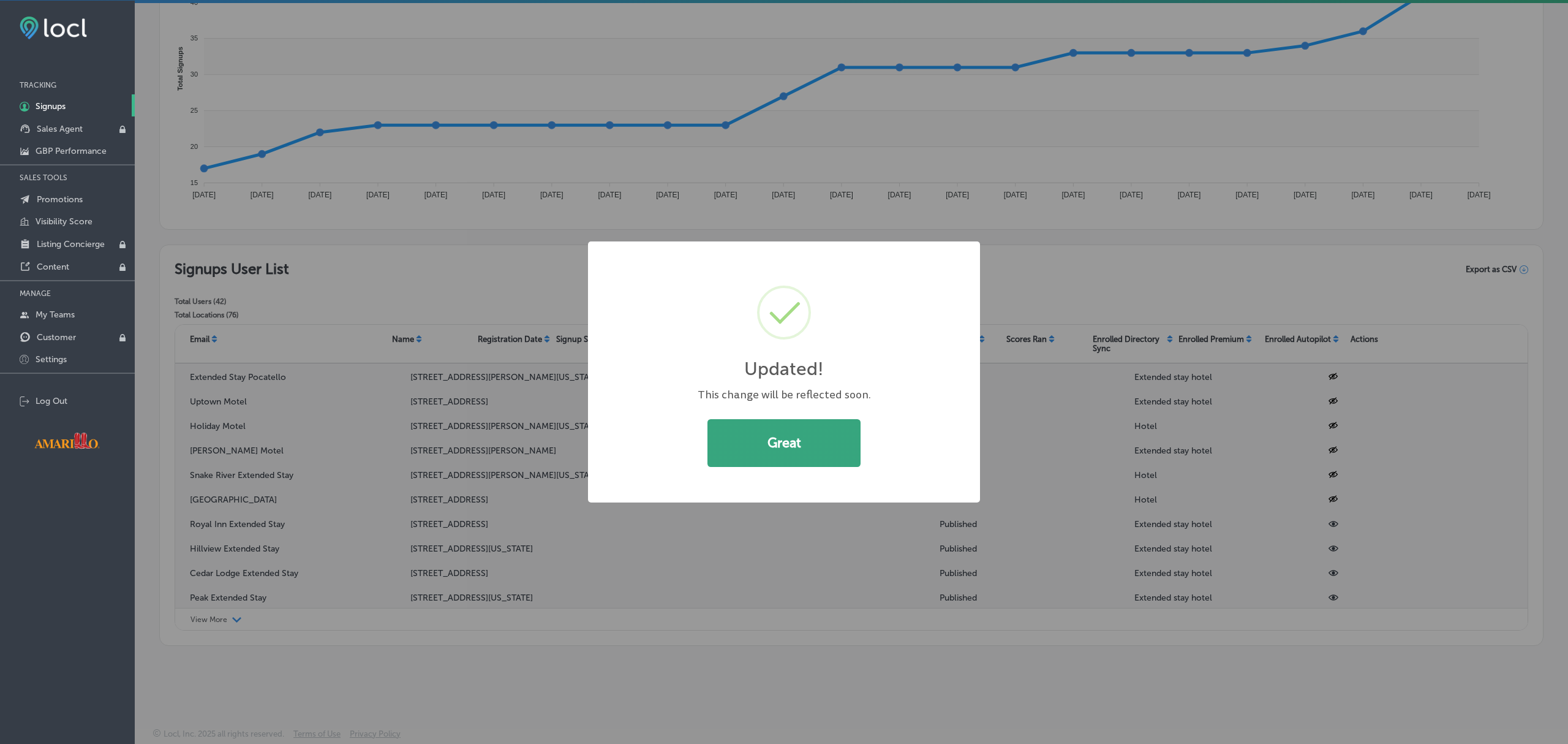
click at [799, 442] on button "Great" at bounding box center [784, 443] width 153 height 48
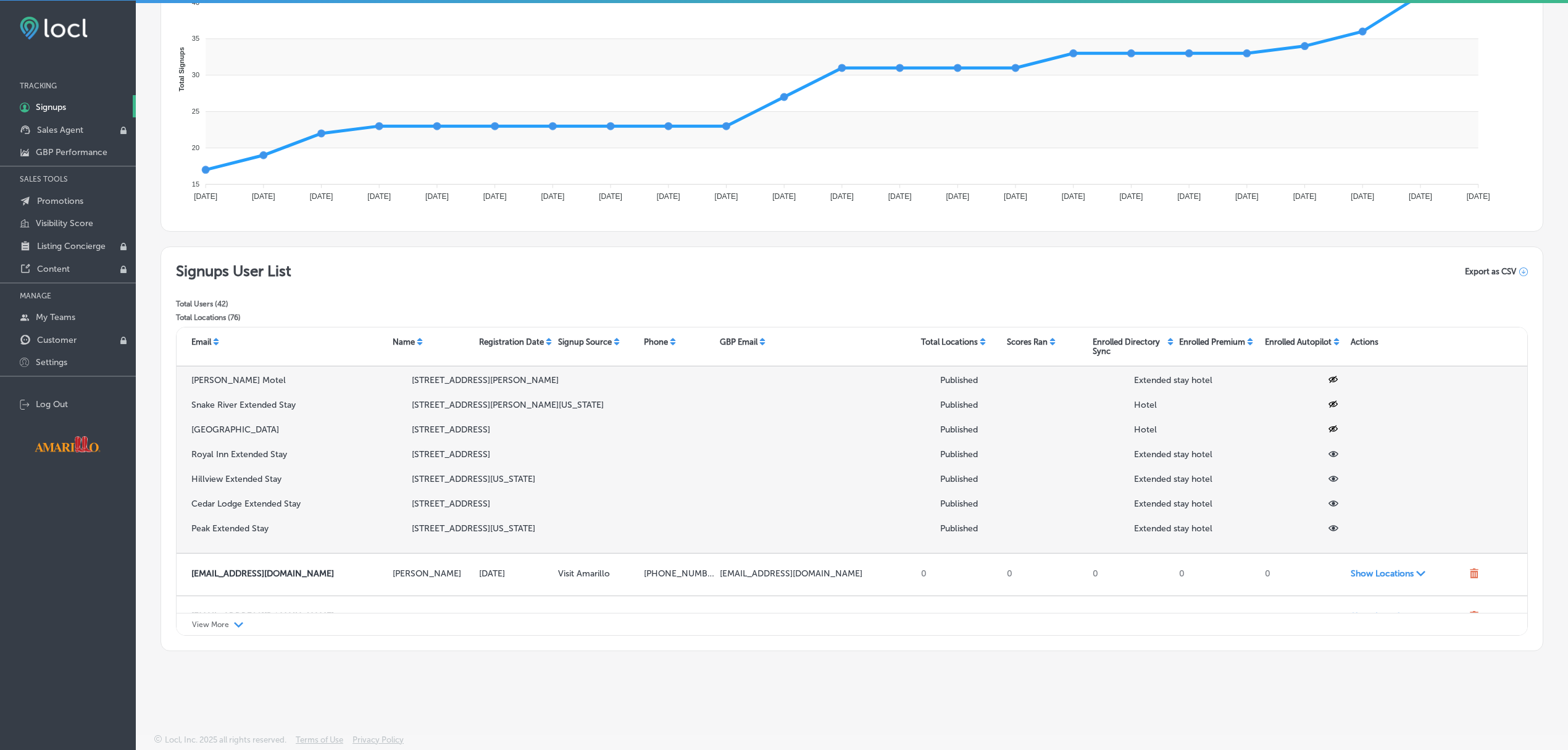
scroll to position [439, 0]
click at [1329, 454] on icon at bounding box center [1333, 454] width 10 height 6
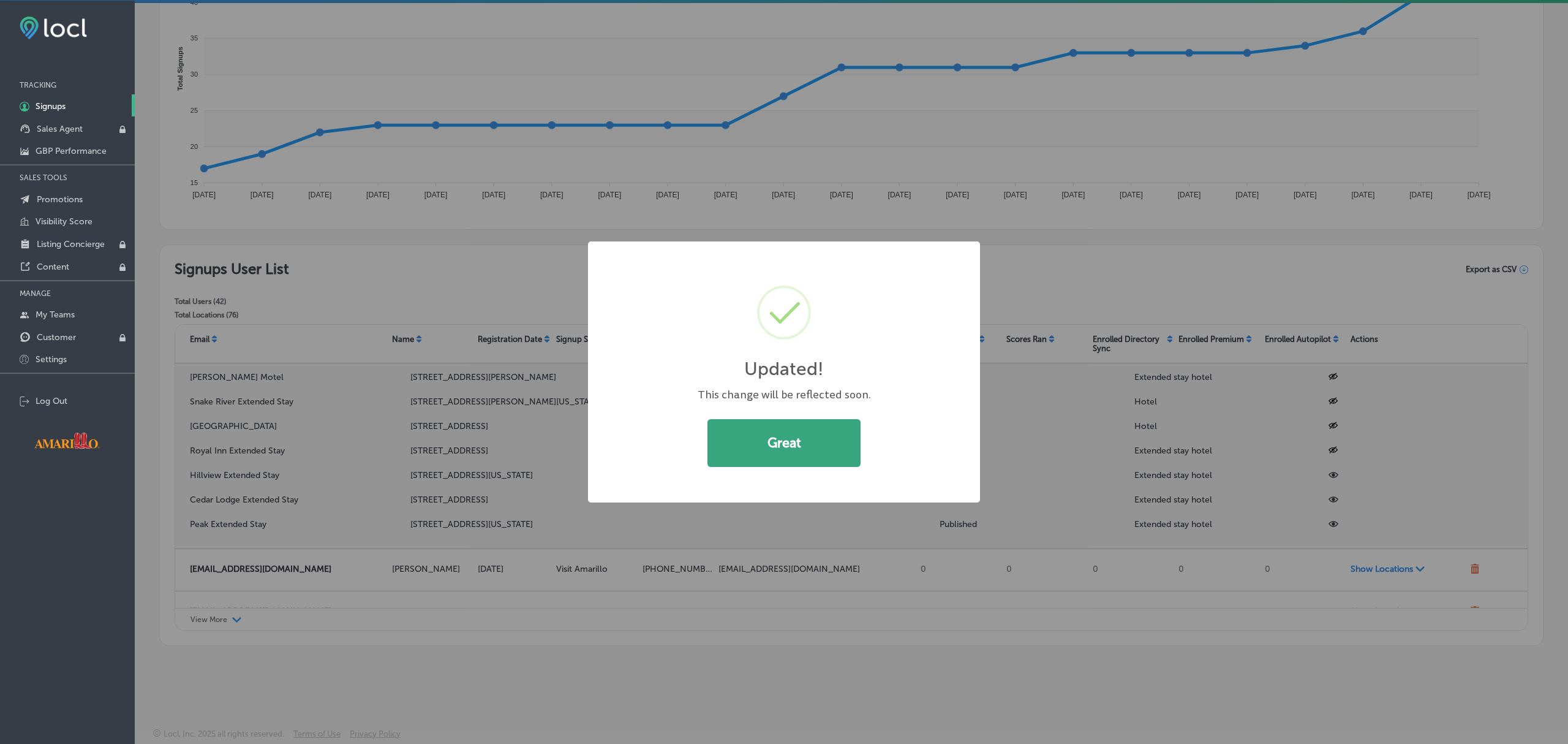
click at [746, 466] on button "Great" at bounding box center [784, 443] width 153 height 48
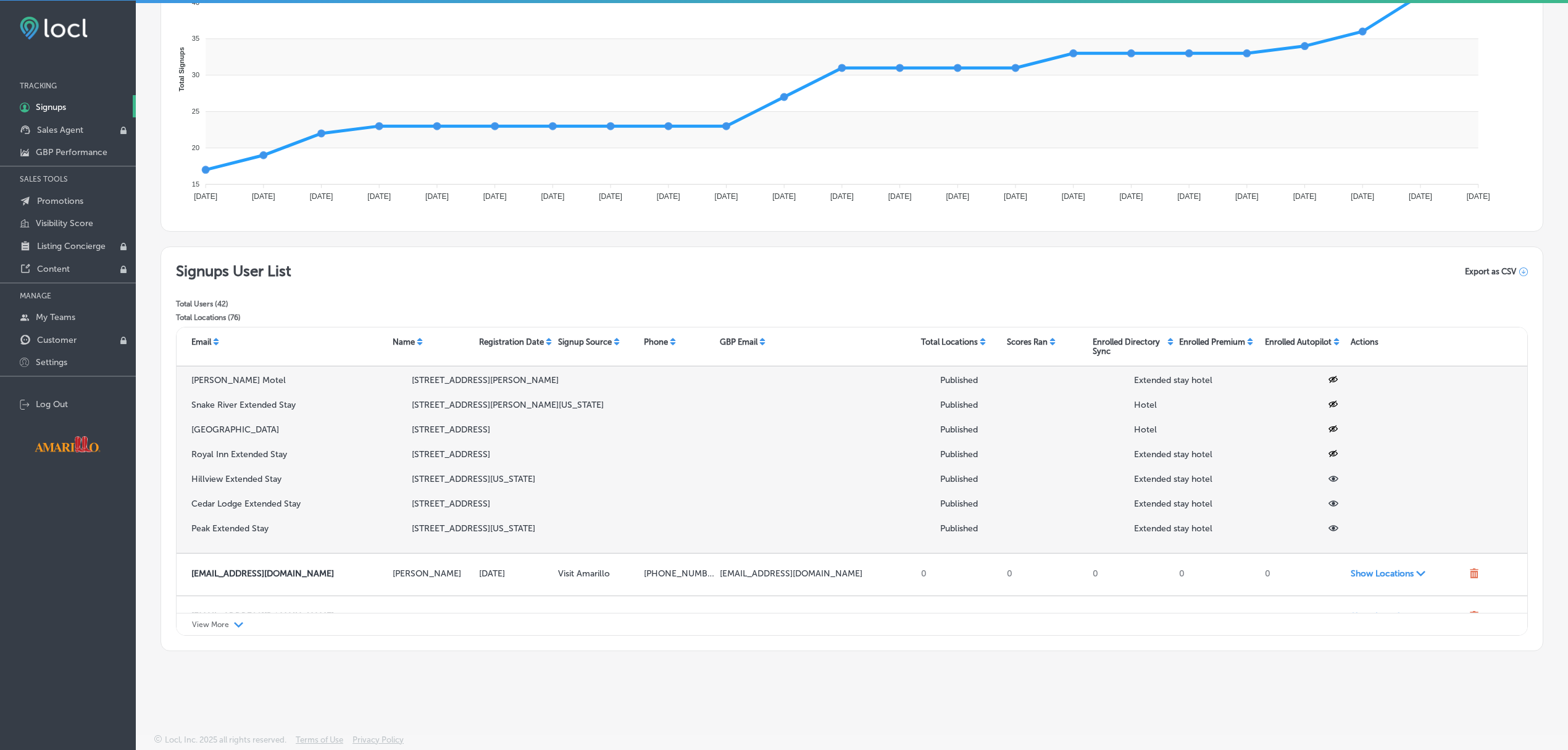
click at [1329, 480] on icon at bounding box center [1333, 479] width 10 height 6
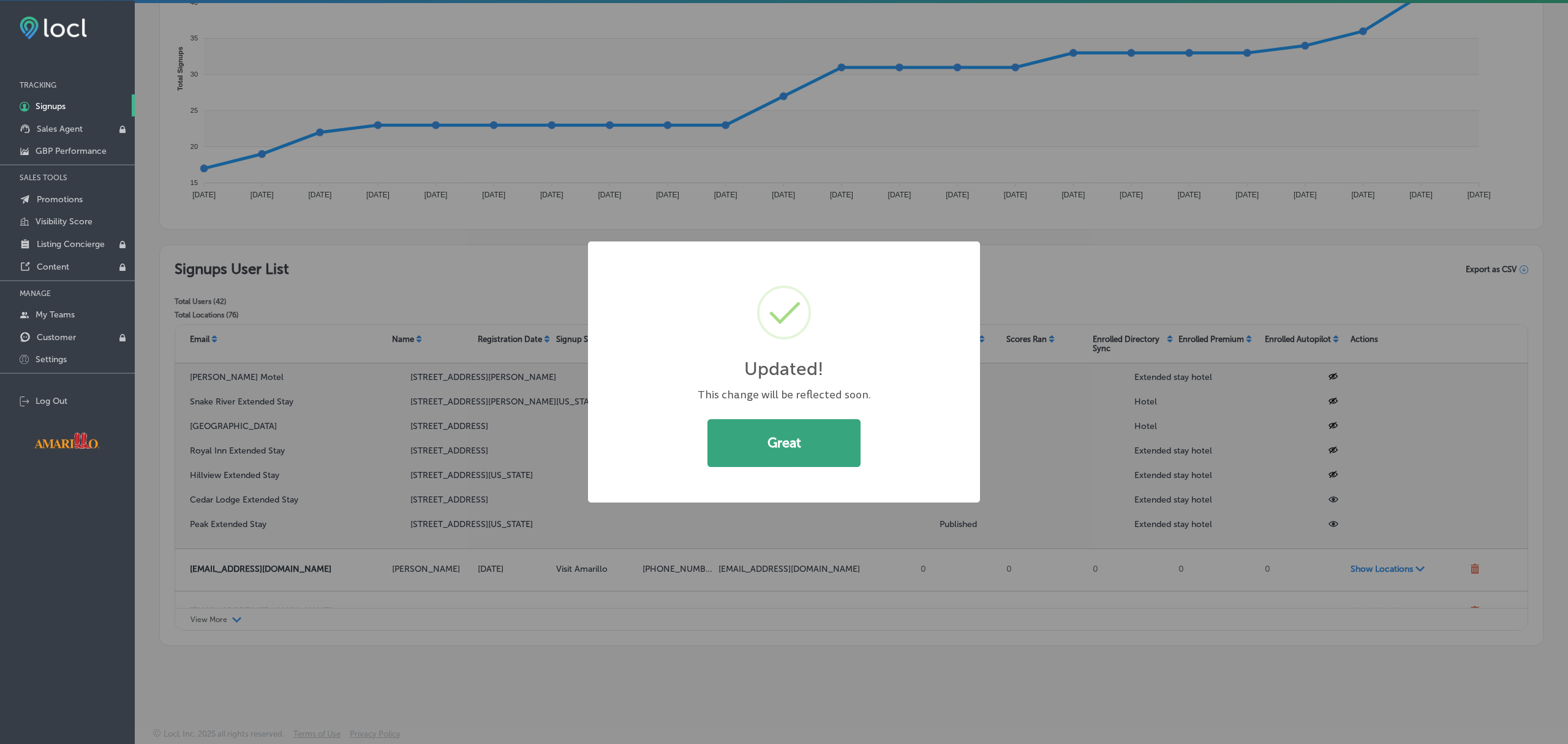
click at [806, 448] on button "Great" at bounding box center [784, 443] width 153 height 48
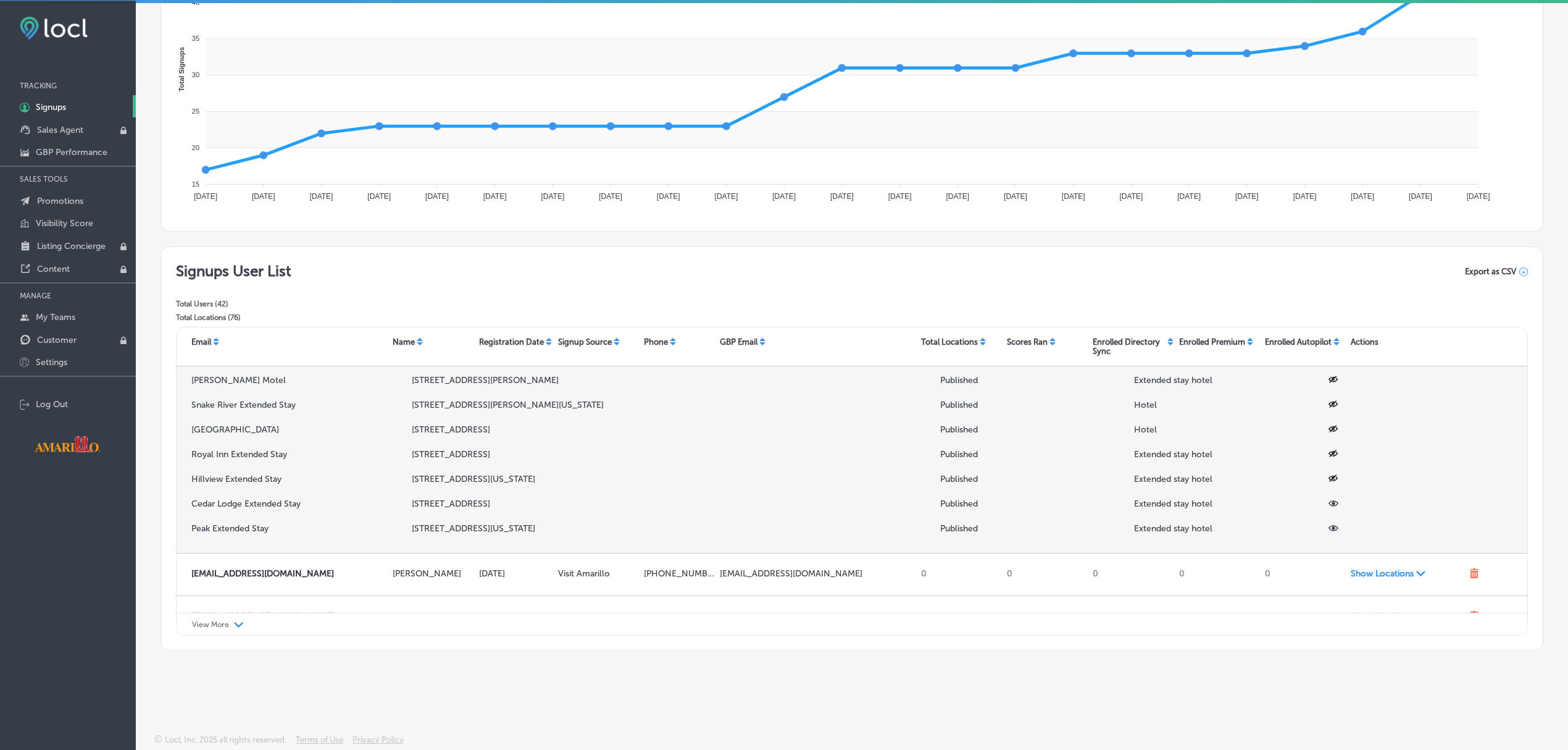
click at [1329, 507] on icon at bounding box center [1333, 503] width 10 height 6
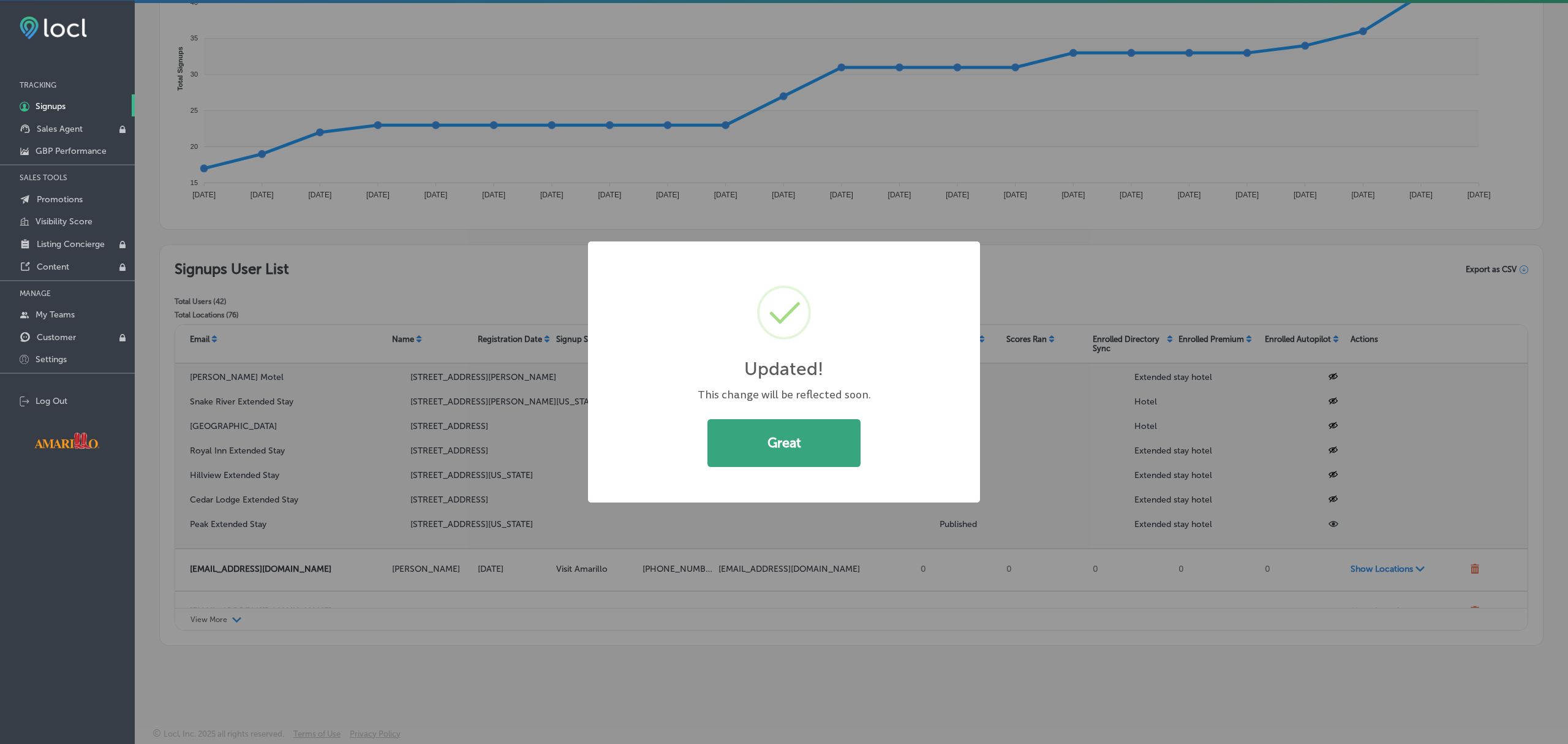
click at [773, 464] on button "Great" at bounding box center [784, 443] width 153 height 48
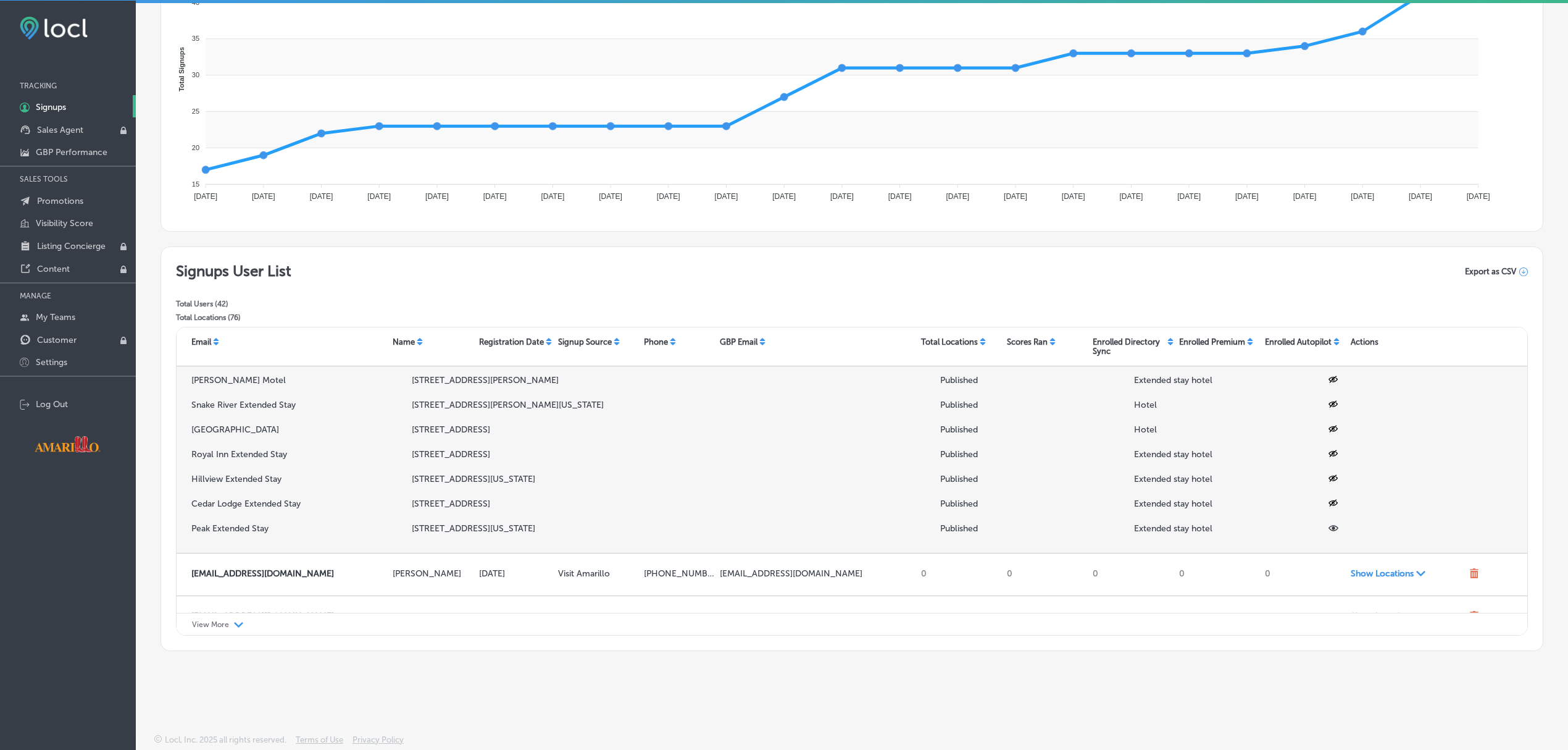
click at [1329, 533] on icon at bounding box center [1333, 528] width 10 height 10
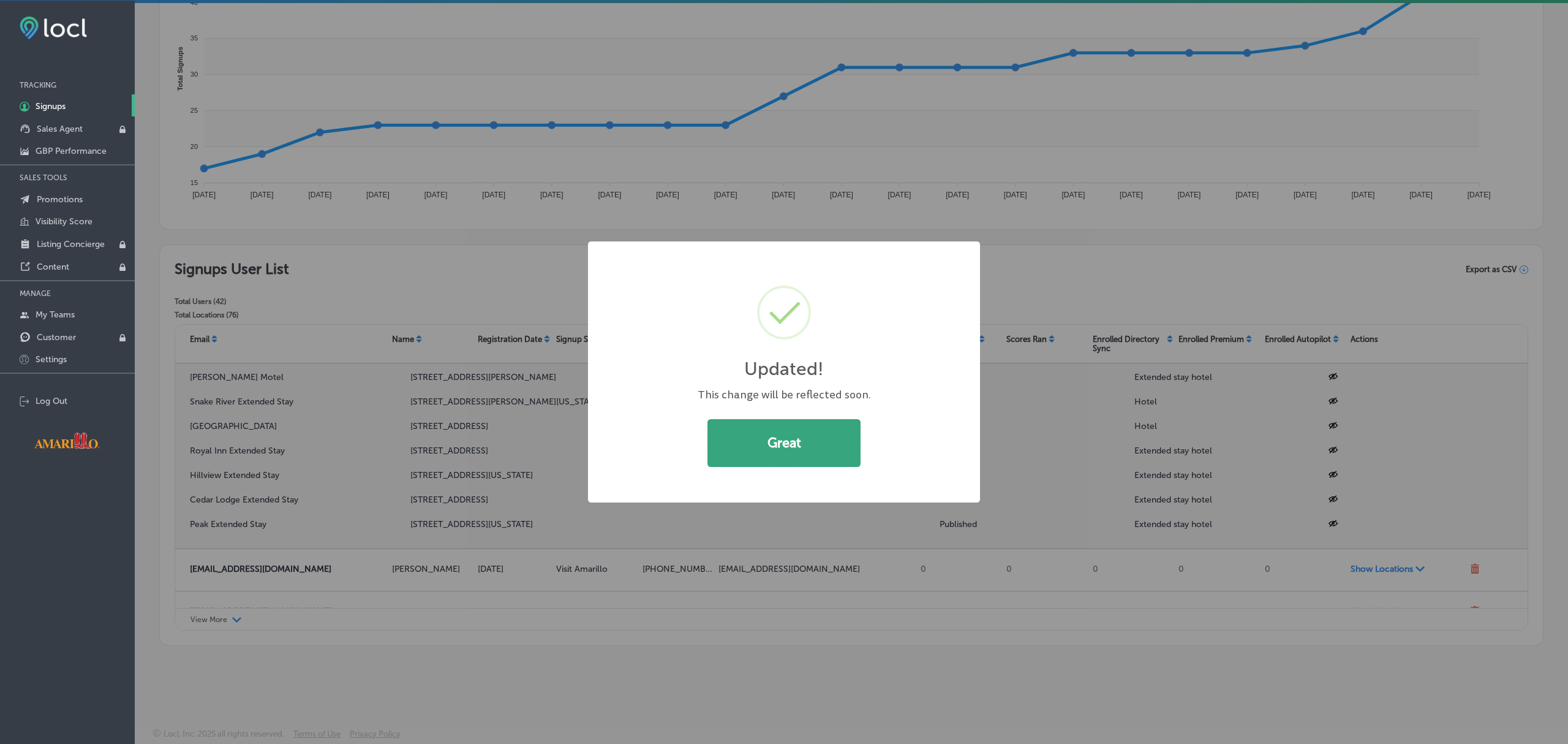
click at [817, 447] on button "Great" at bounding box center [784, 443] width 153 height 48
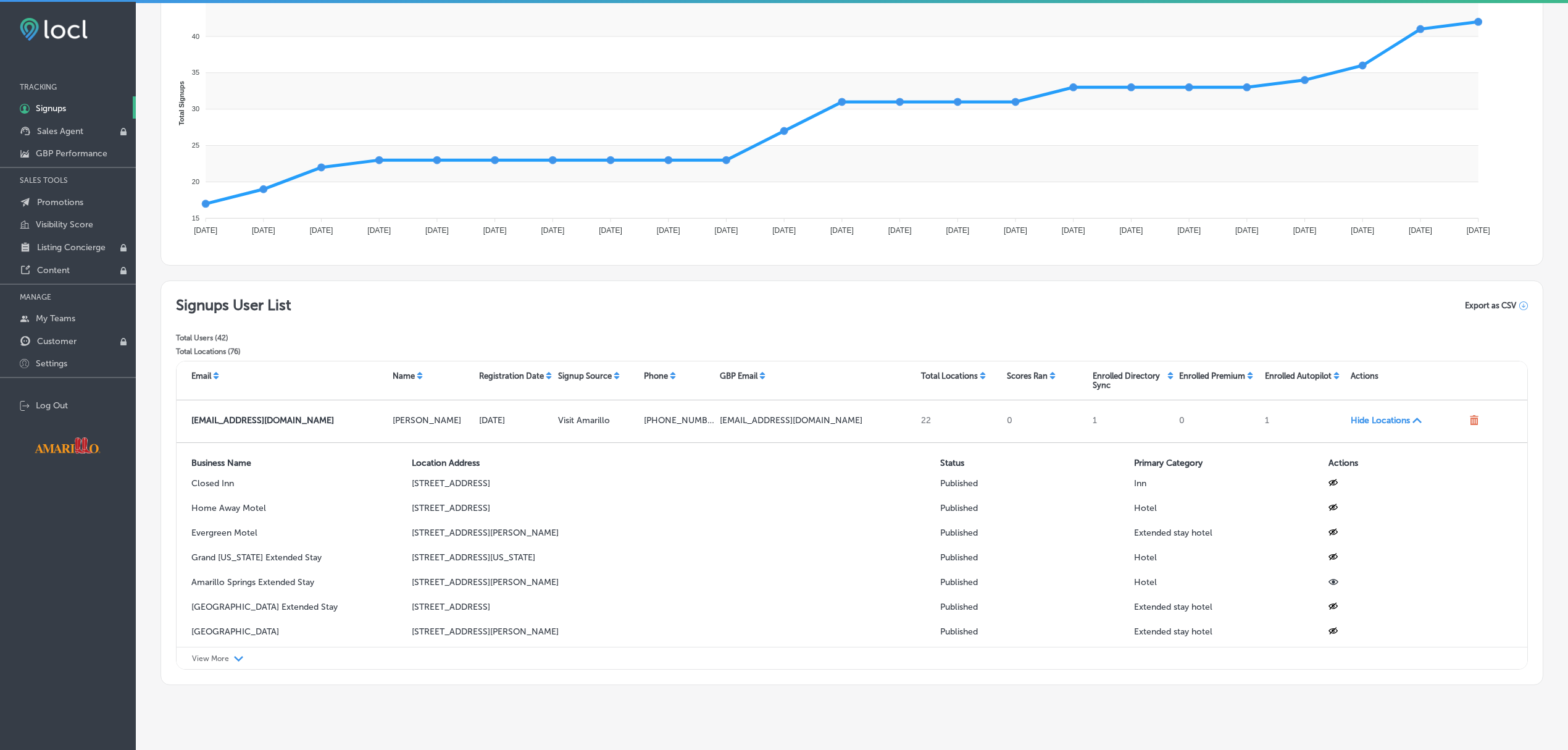
scroll to position [186, 0]
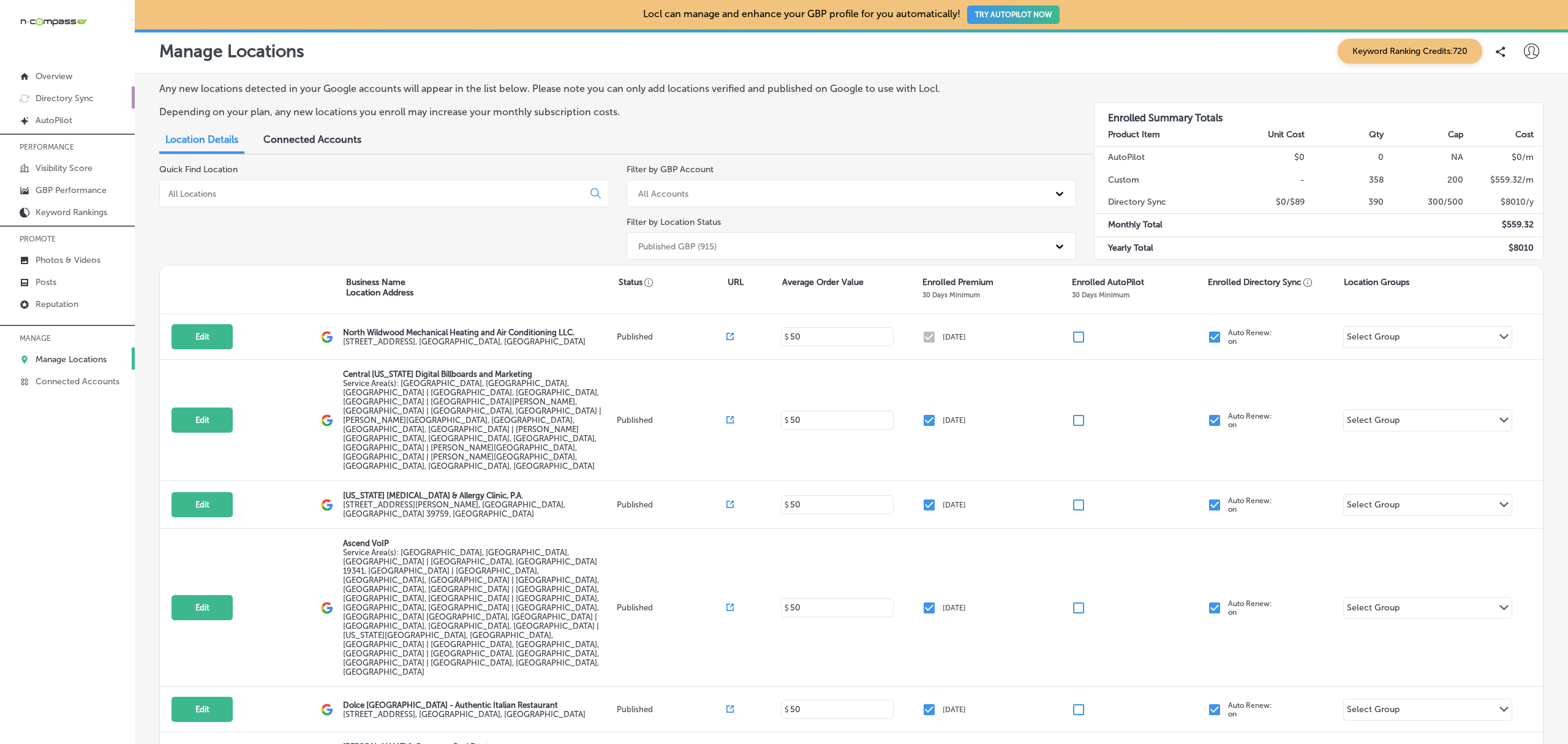
click at [78, 105] on link "Directory Sync" at bounding box center [67, 98] width 135 height 22
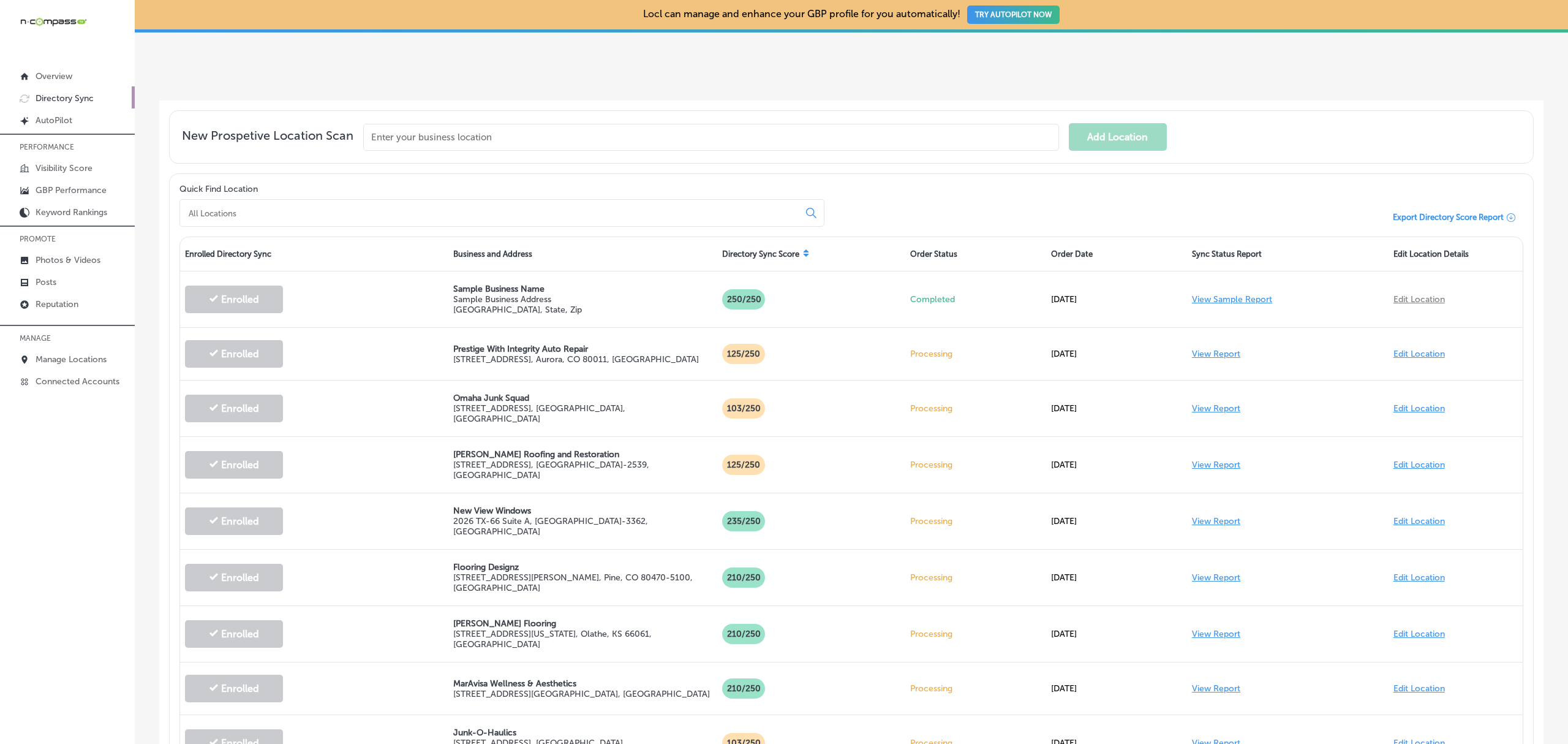
scroll to position [381, 0]
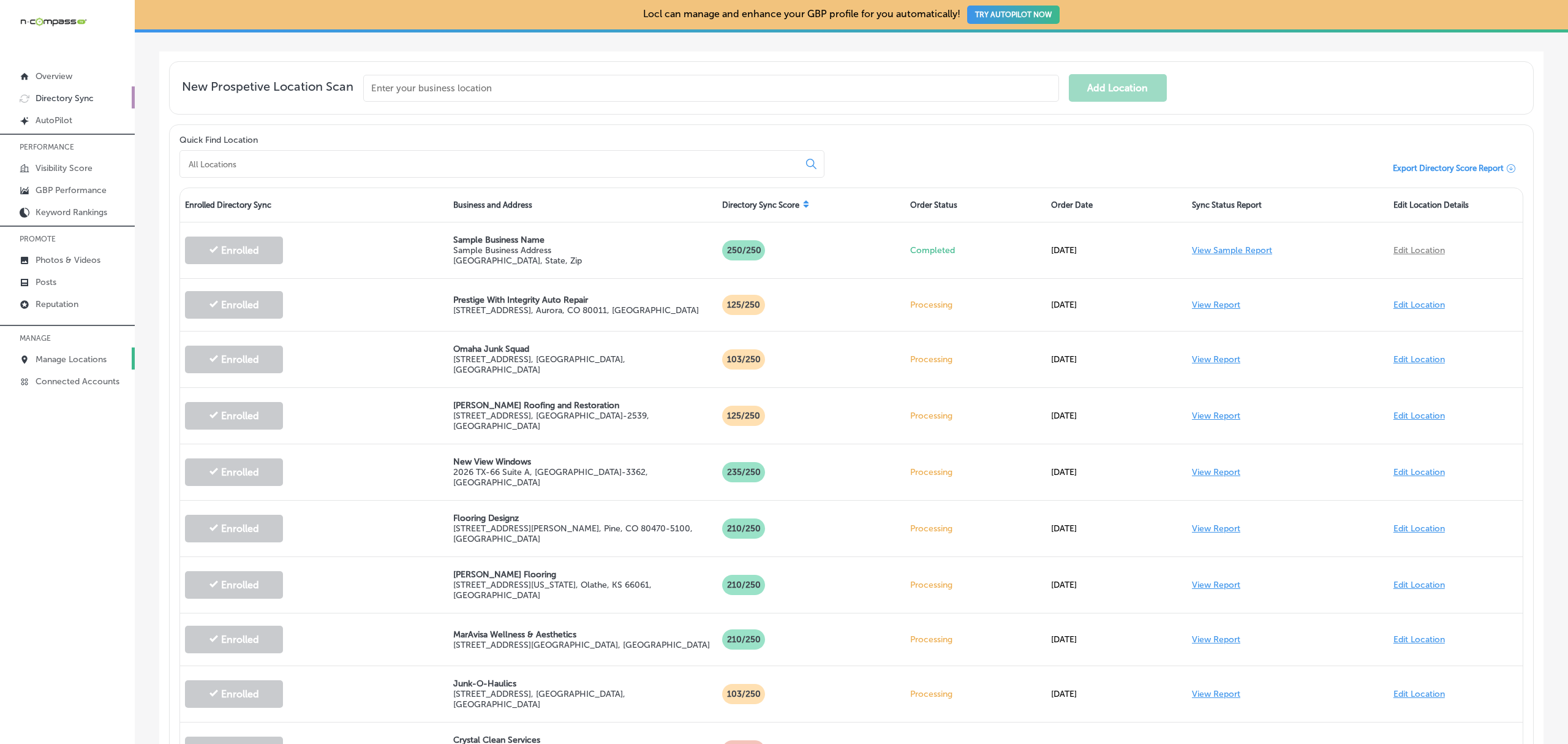
click at [77, 364] on p "Manage Locations" at bounding box center [71, 359] width 71 height 10
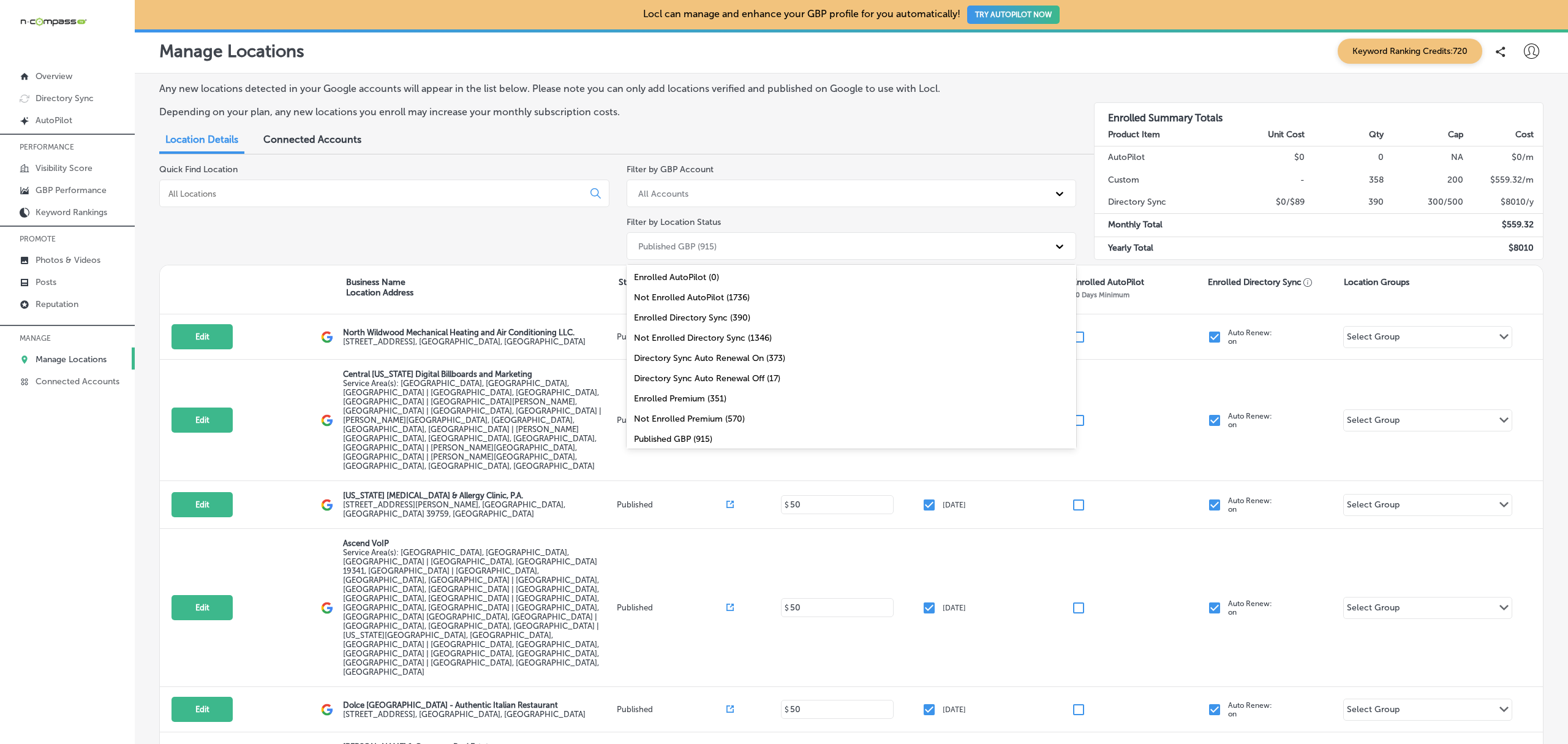
click at [859, 243] on div "Published GBP (915)" at bounding box center [840, 245] width 417 height 20
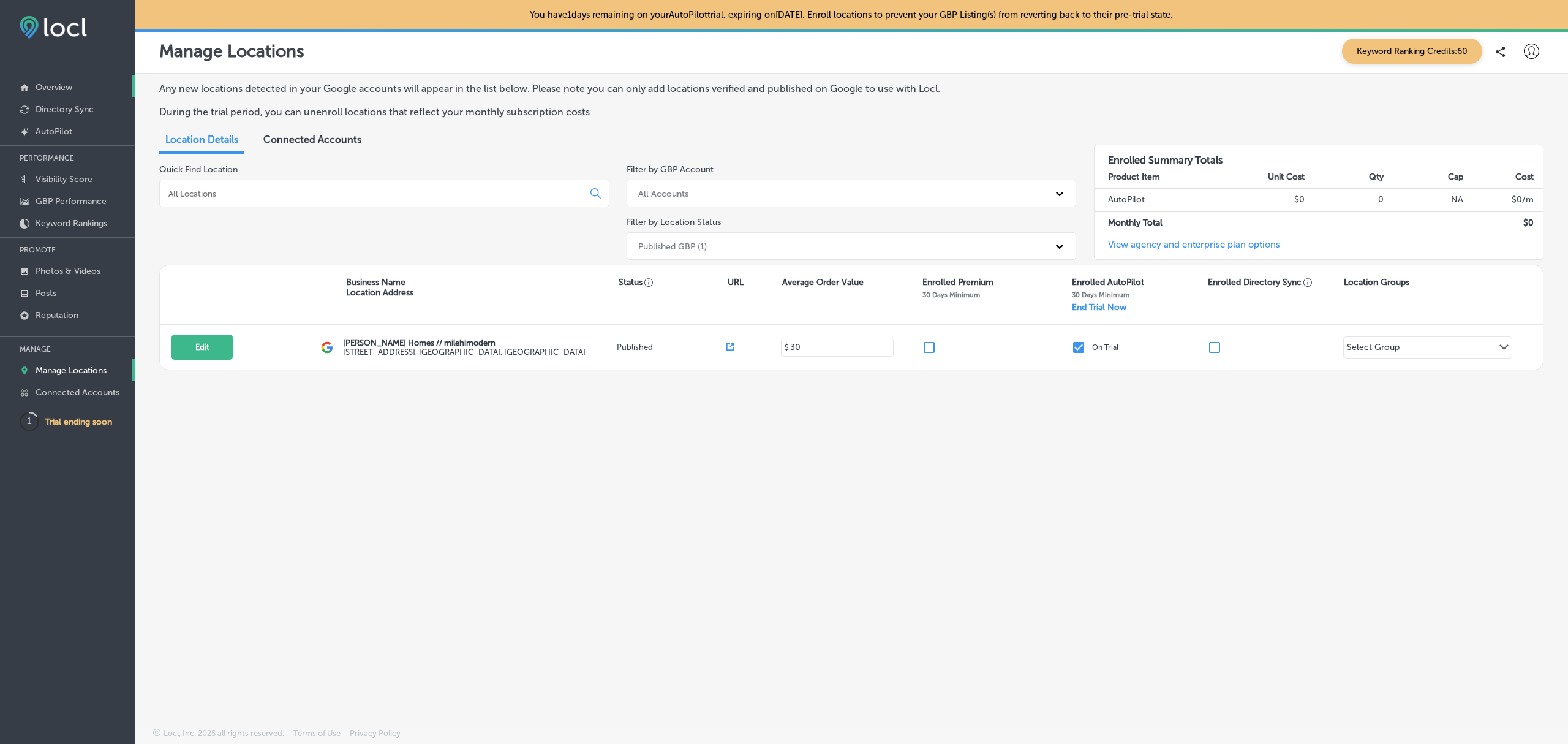
click at [84, 88] on link "Overview" at bounding box center [67, 87] width 135 height 22
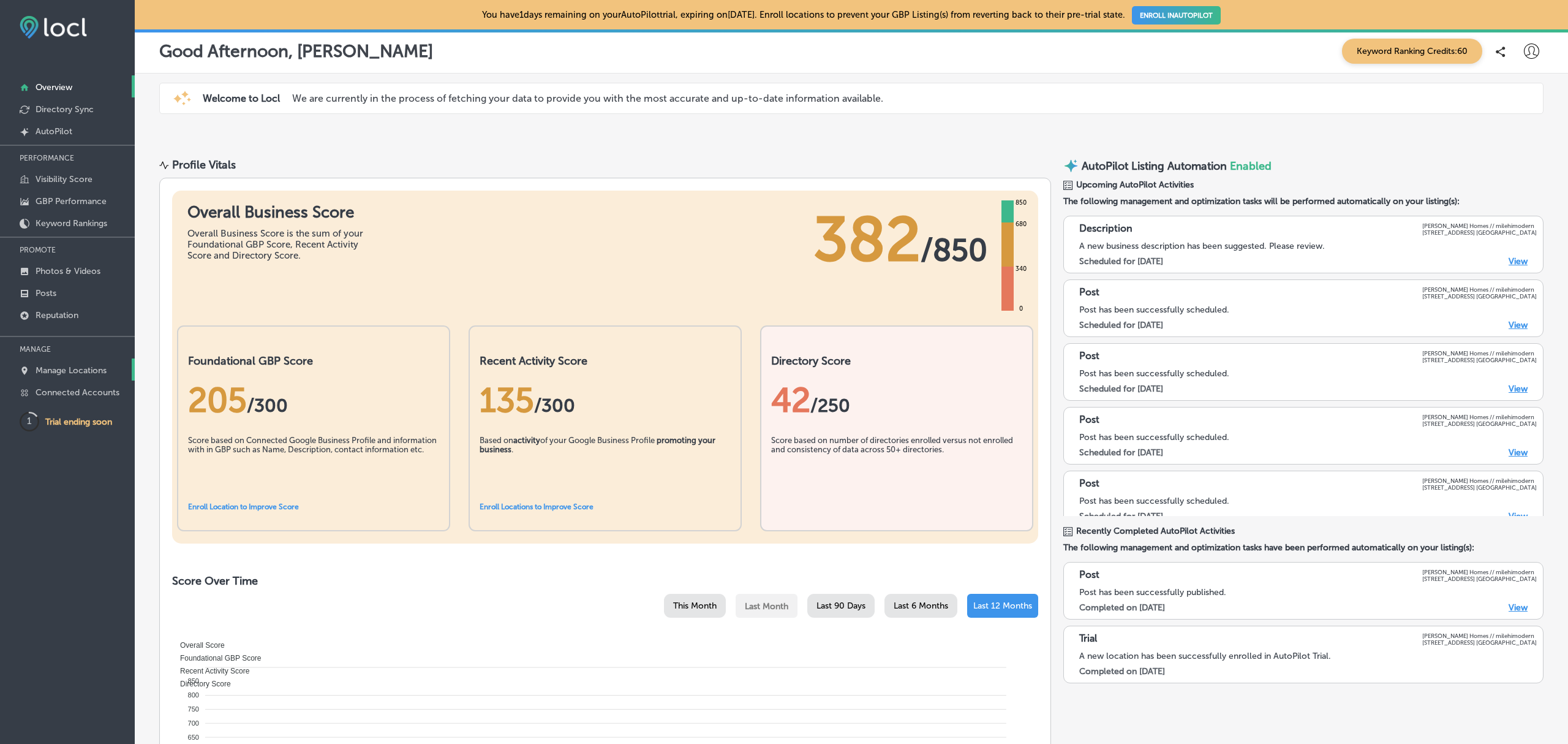
click at [46, 369] on p "Manage Locations" at bounding box center [71, 370] width 71 height 10
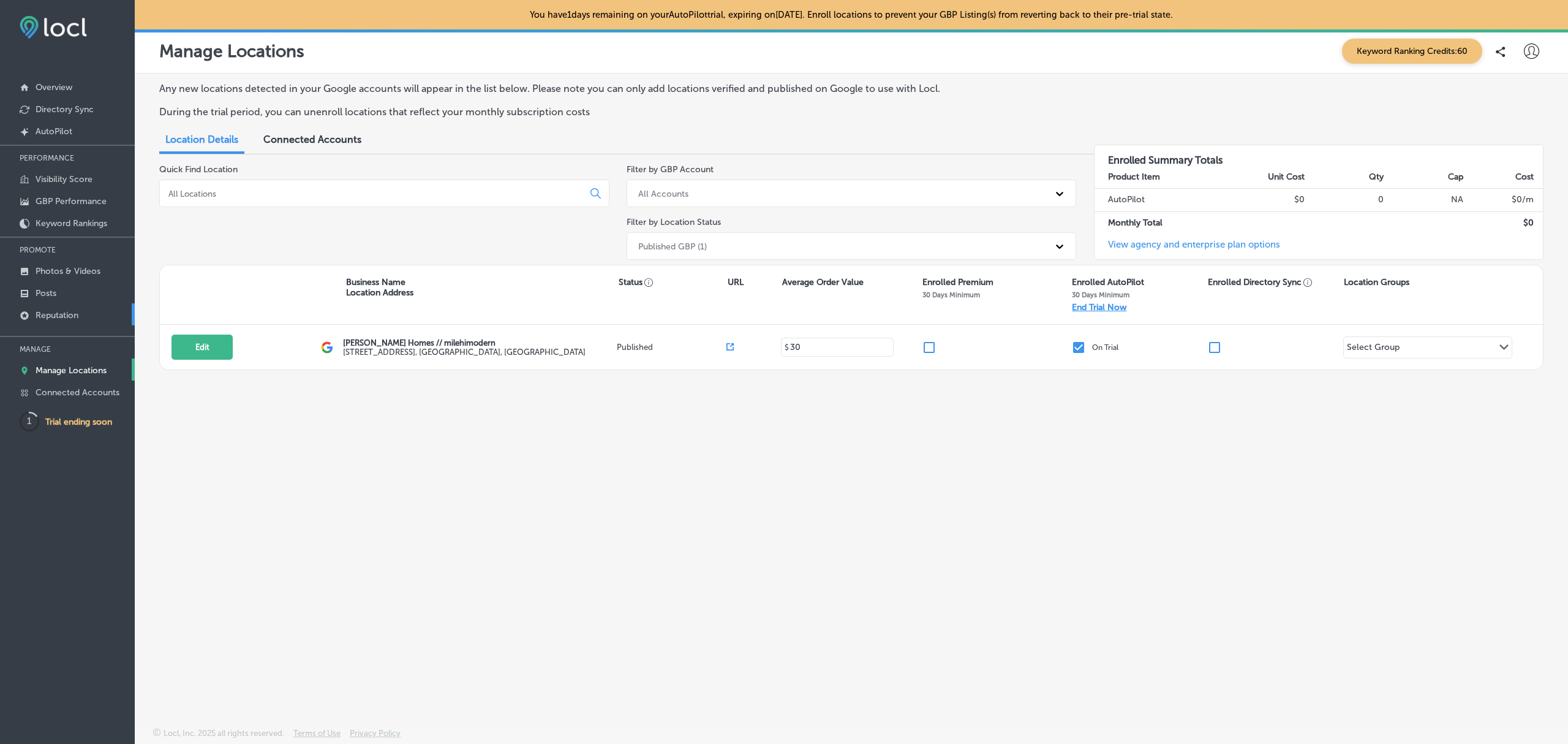
click at [61, 316] on p "Reputation" at bounding box center [57, 315] width 43 height 10
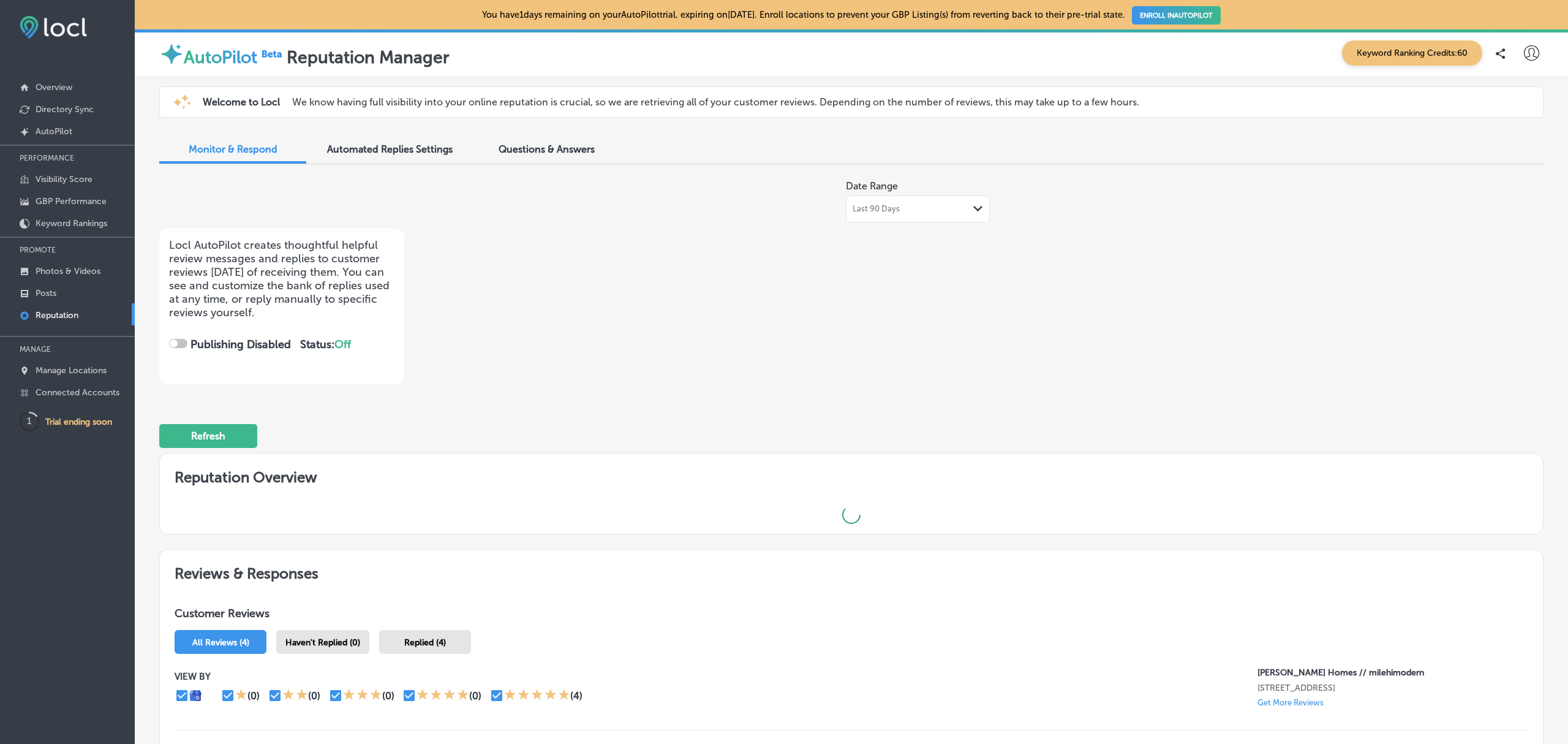
checkbox input "true"
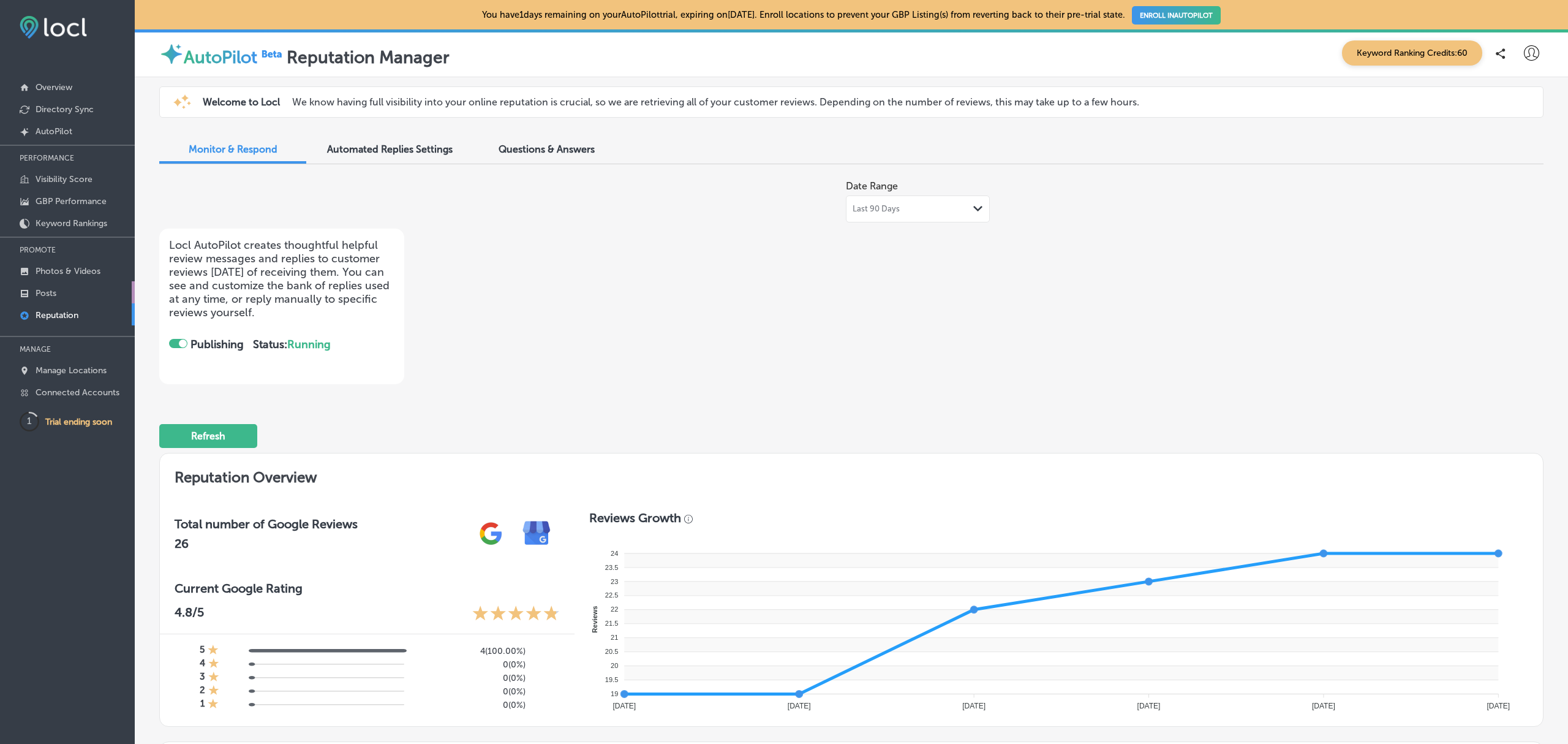
click at [47, 294] on p "Posts" at bounding box center [46, 293] width 21 height 10
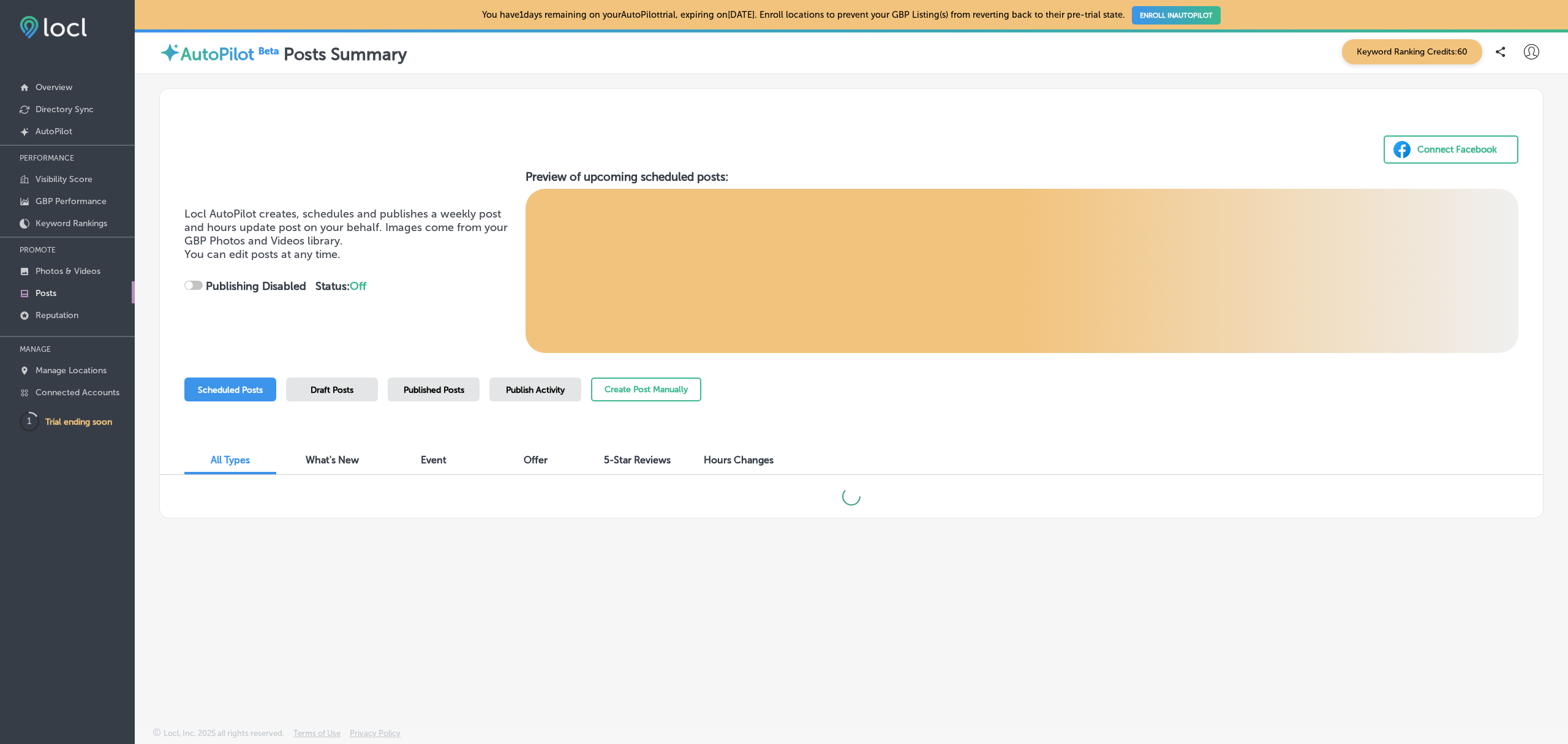
checkbox input "true"
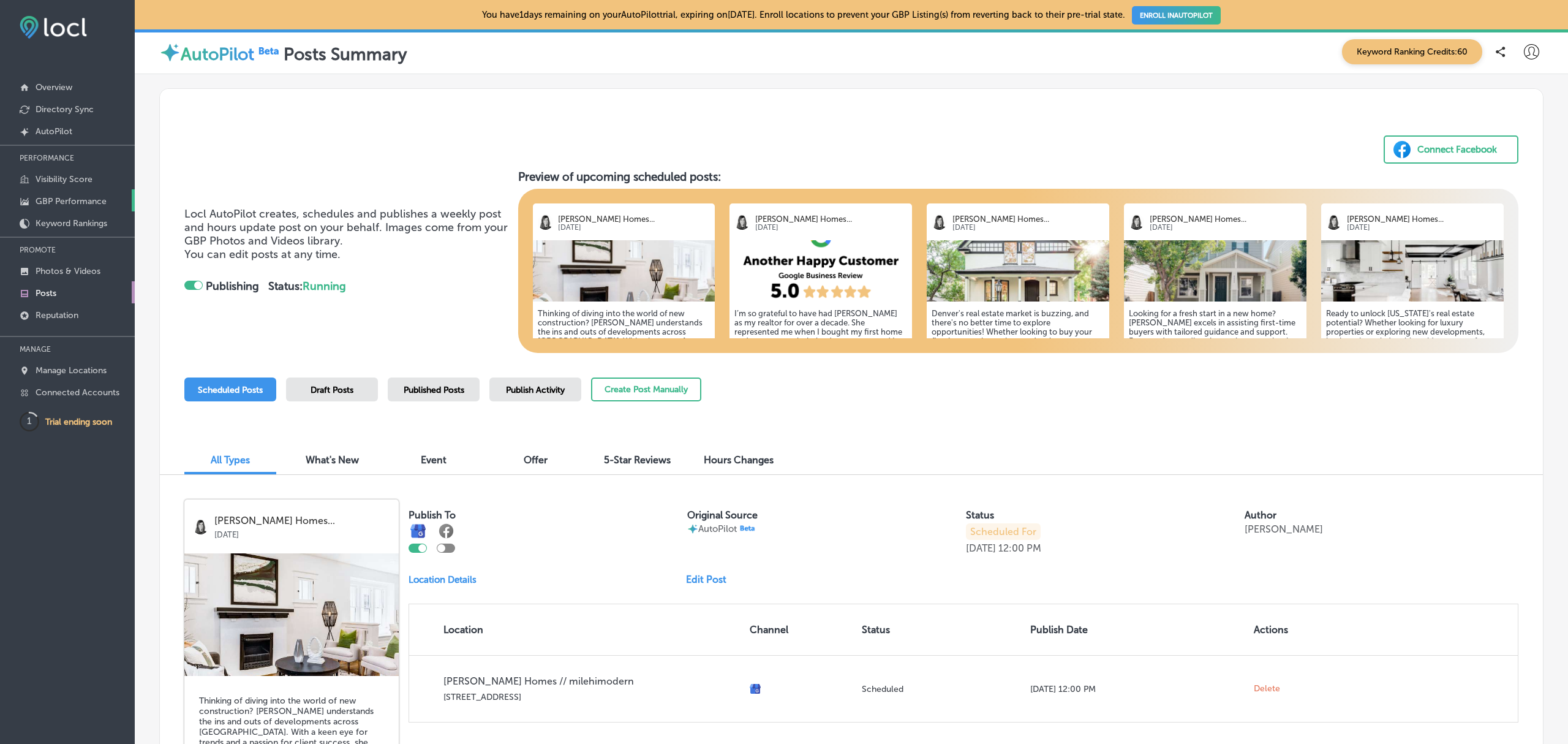
click at [79, 203] on p "GBP Performance" at bounding box center [71, 202] width 71 height 10
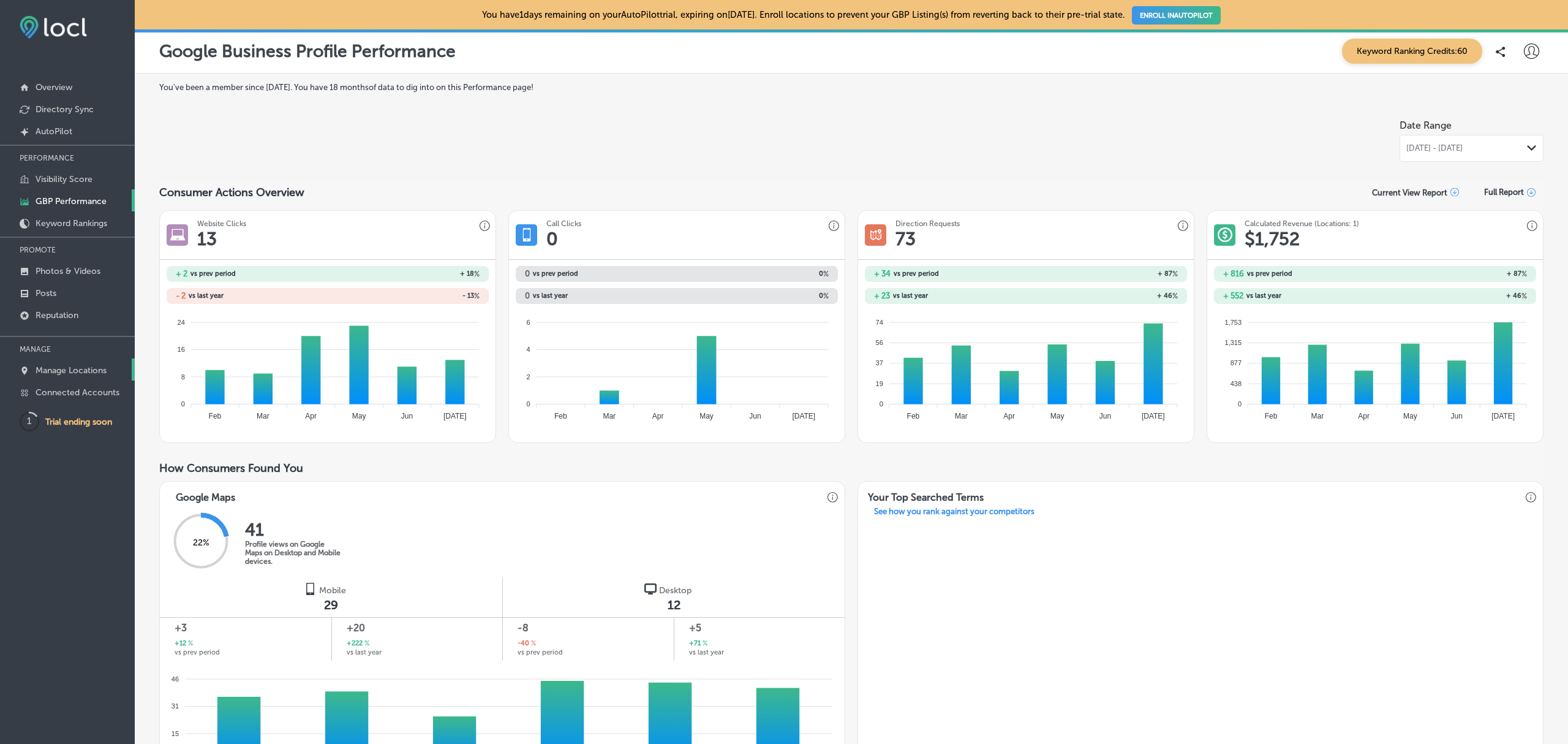
click at [81, 370] on p "Manage Locations" at bounding box center [71, 370] width 71 height 10
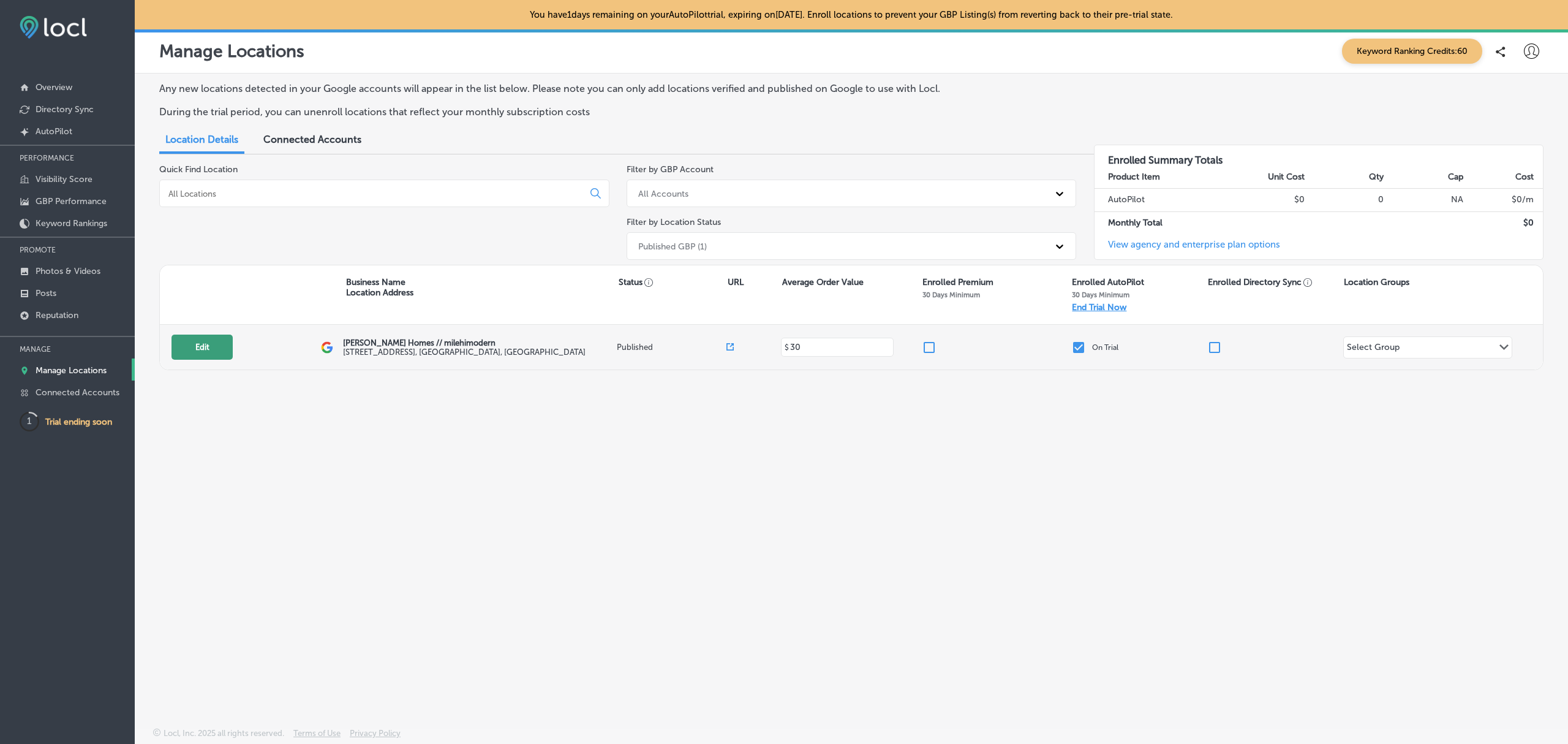
click at [204, 351] on button "Edit" at bounding box center [202, 347] width 61 height 25
select select "US"
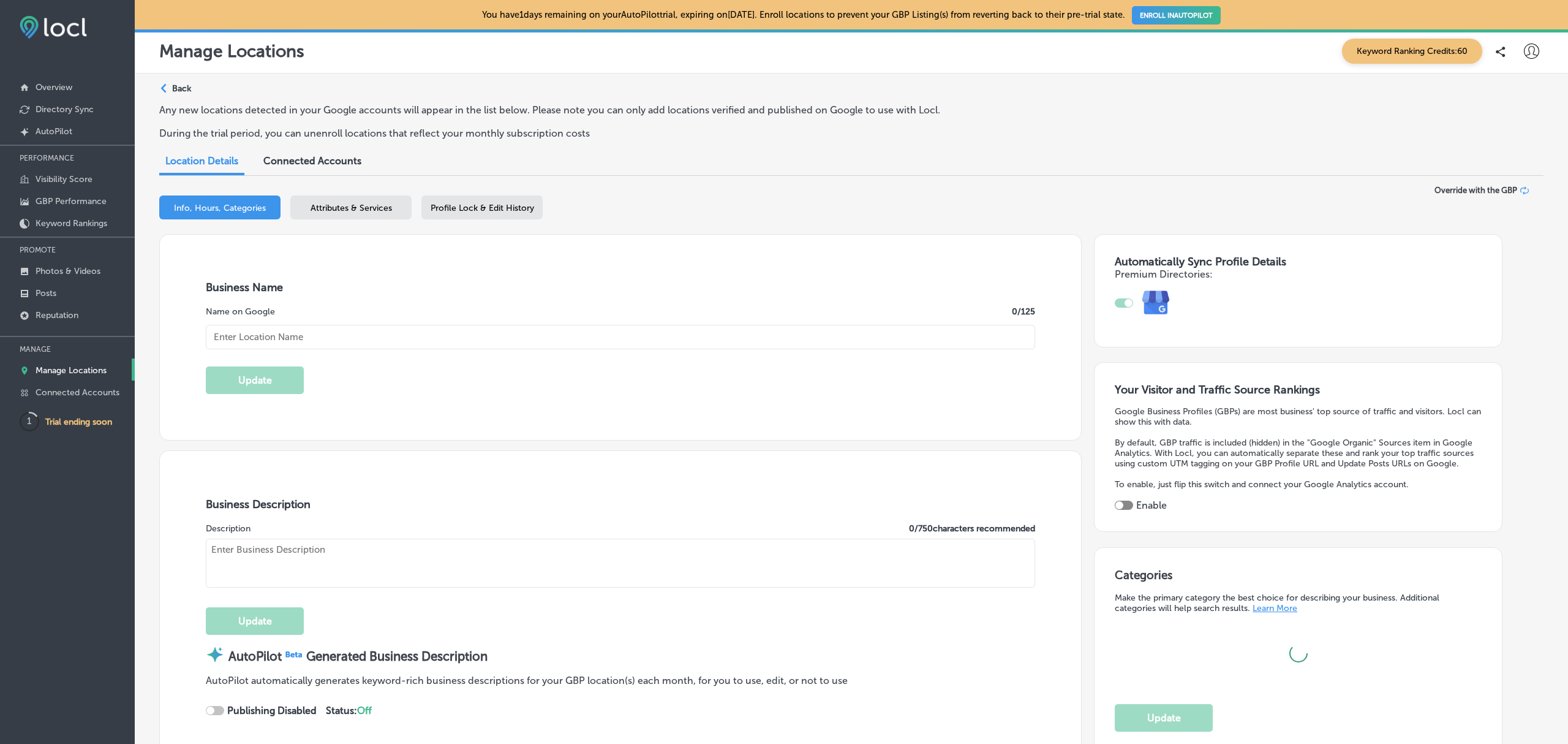
checkbox input "true"
type input "[PERSON_NAME] Homes // milehimodern"
type textarea "[PERSON_NAME] Homes // milehimodern offers a fresh approach to real estate. Led…"
type input "[STREET_ADDRESS]"
type input "[GEOGRAPHIC_DATA]"
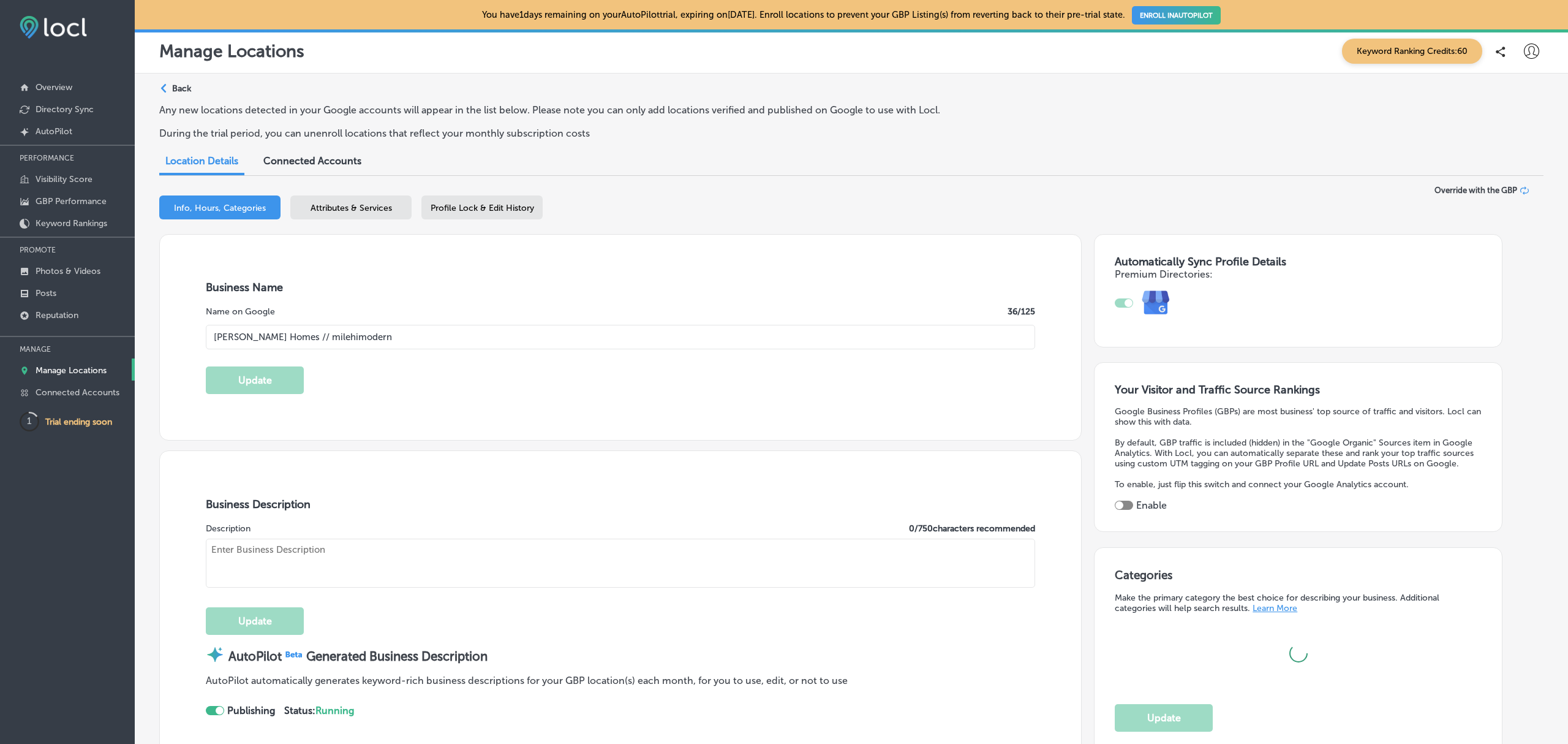
type input "80206"
type input "US"
type input "[URL][DOMAIN_NAME]"
type input "30"
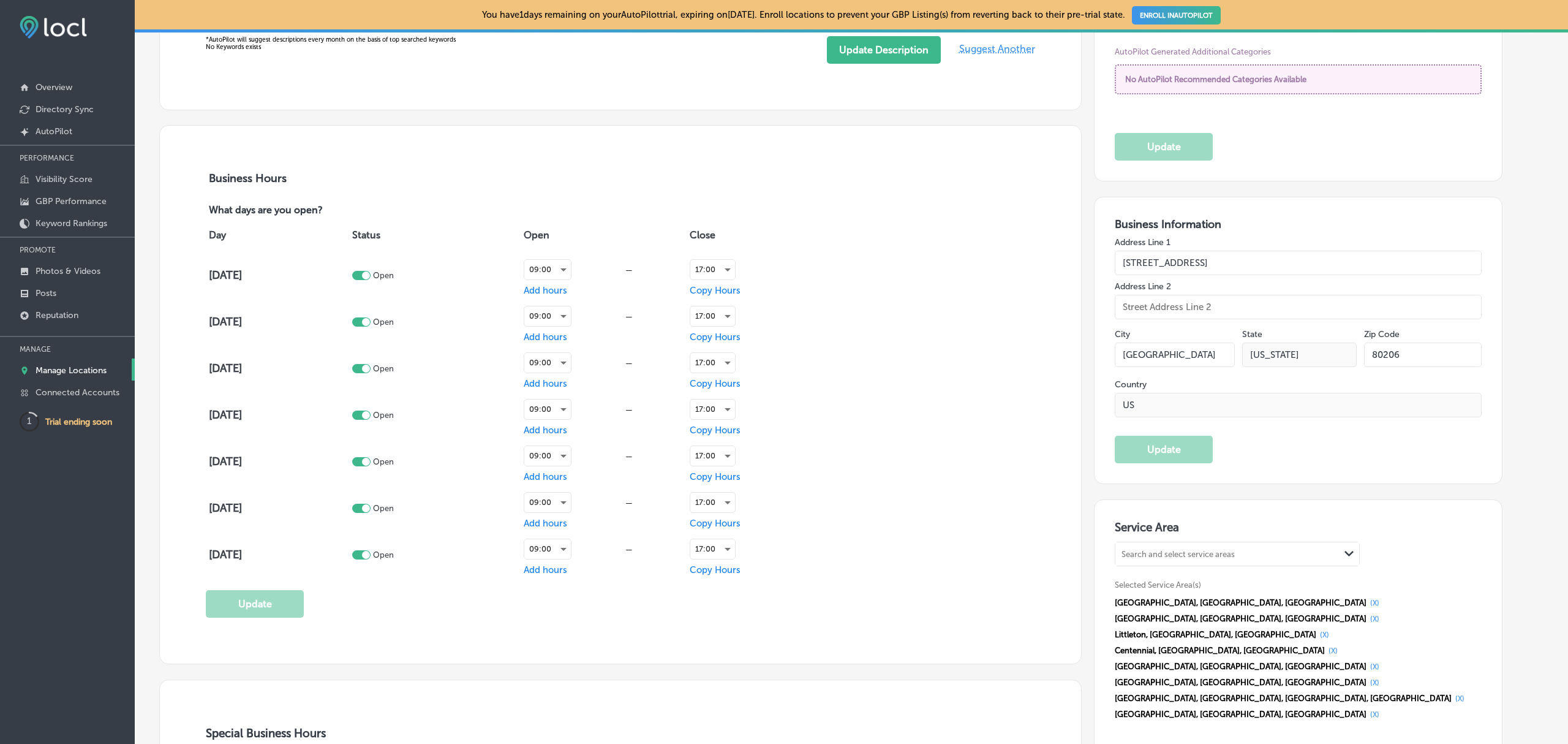
type textarea "Effective. Forthright. Poised. [PERSON_NAME] is a real estate agent and new dev…"
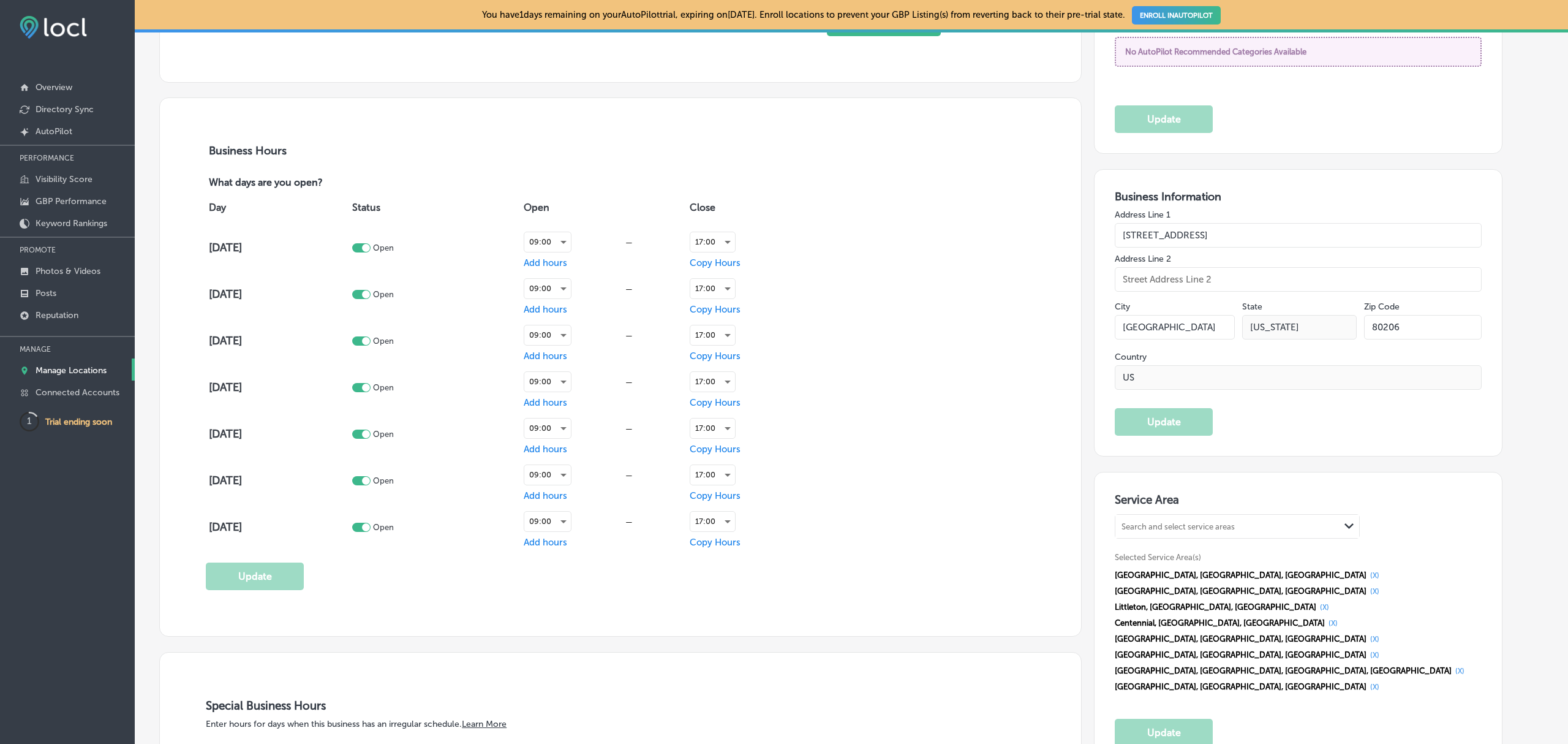
type input "[PHONE_NUMBER]"
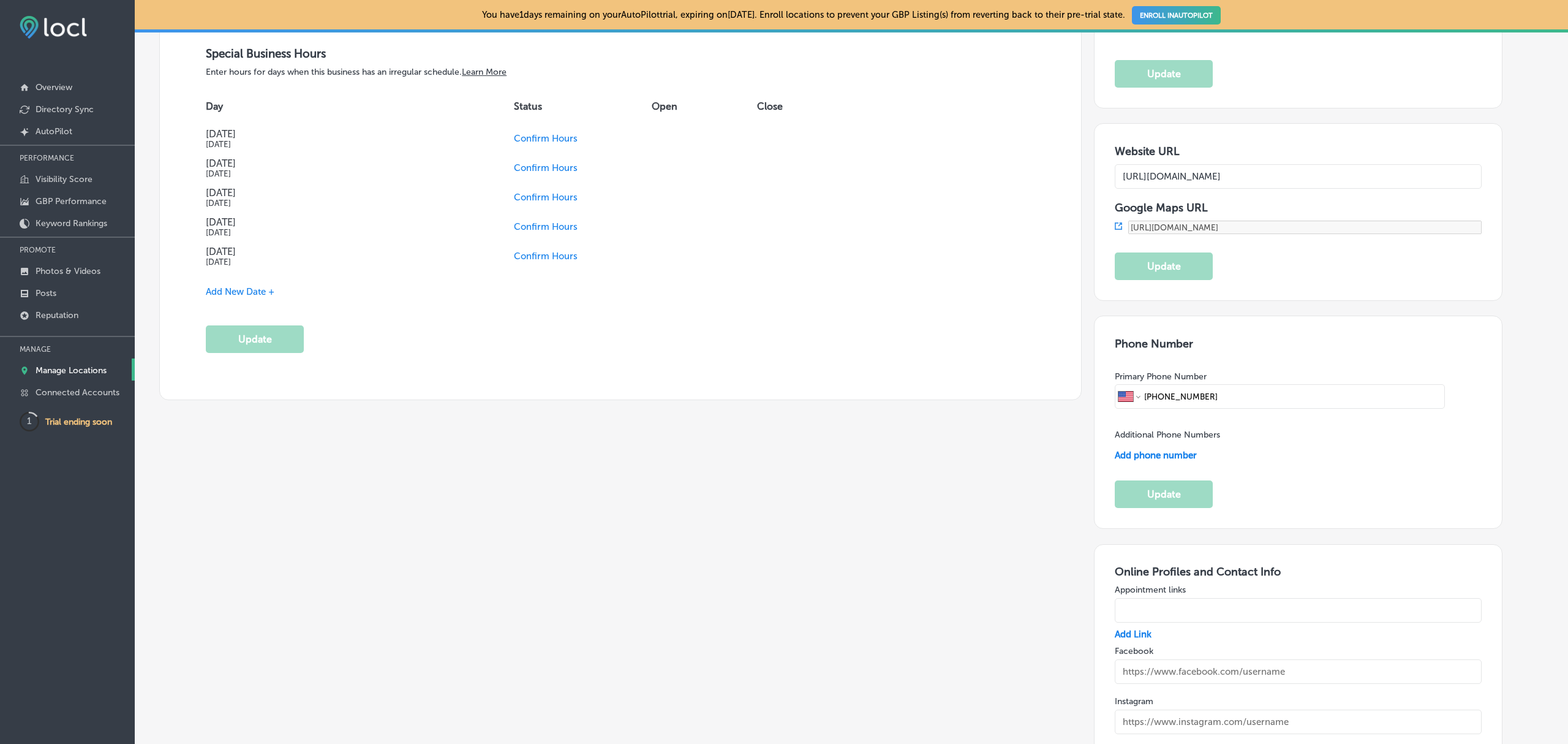
scroll to position [1476, 0]
click at [57, 200] on p "GBP Performance" at bounding box center [71, 202] width 71 height 10
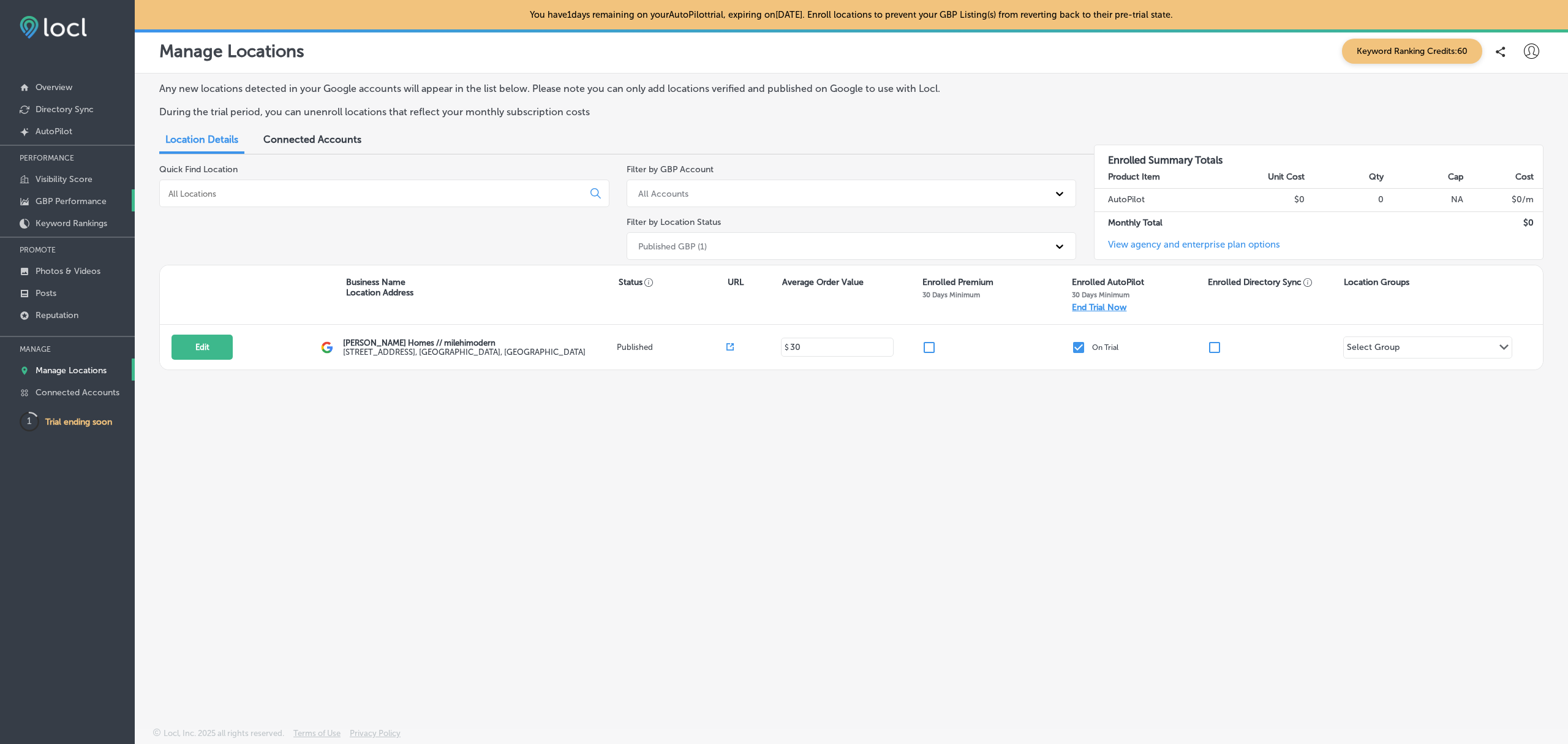
click at [54, 201] on p "GBP Performance" at bounding box center [71, 202] width 71 height 10
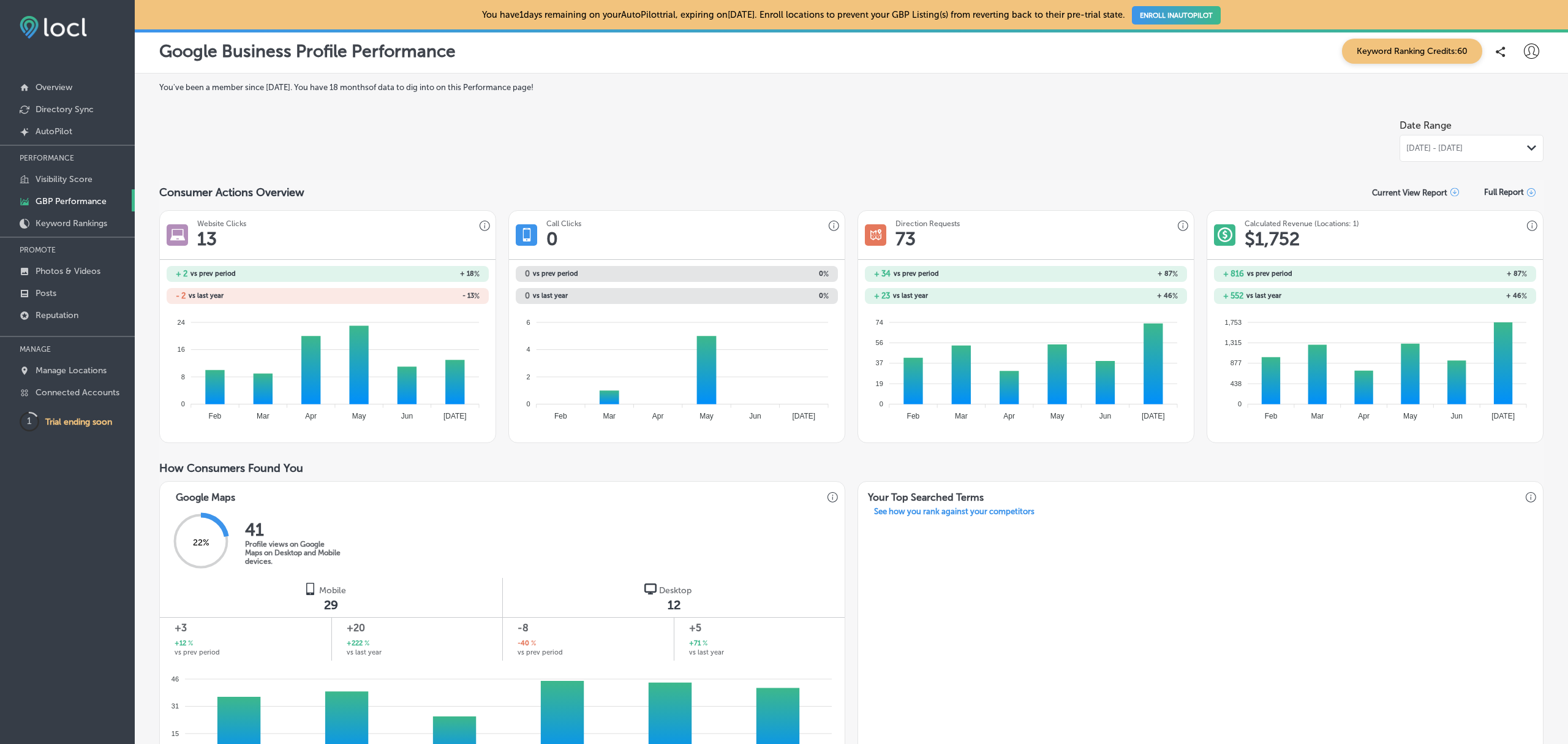
click at [1527, 143] on div "Path Created with Sketch." at bounding box center [1531, 148] width 10 height 10
